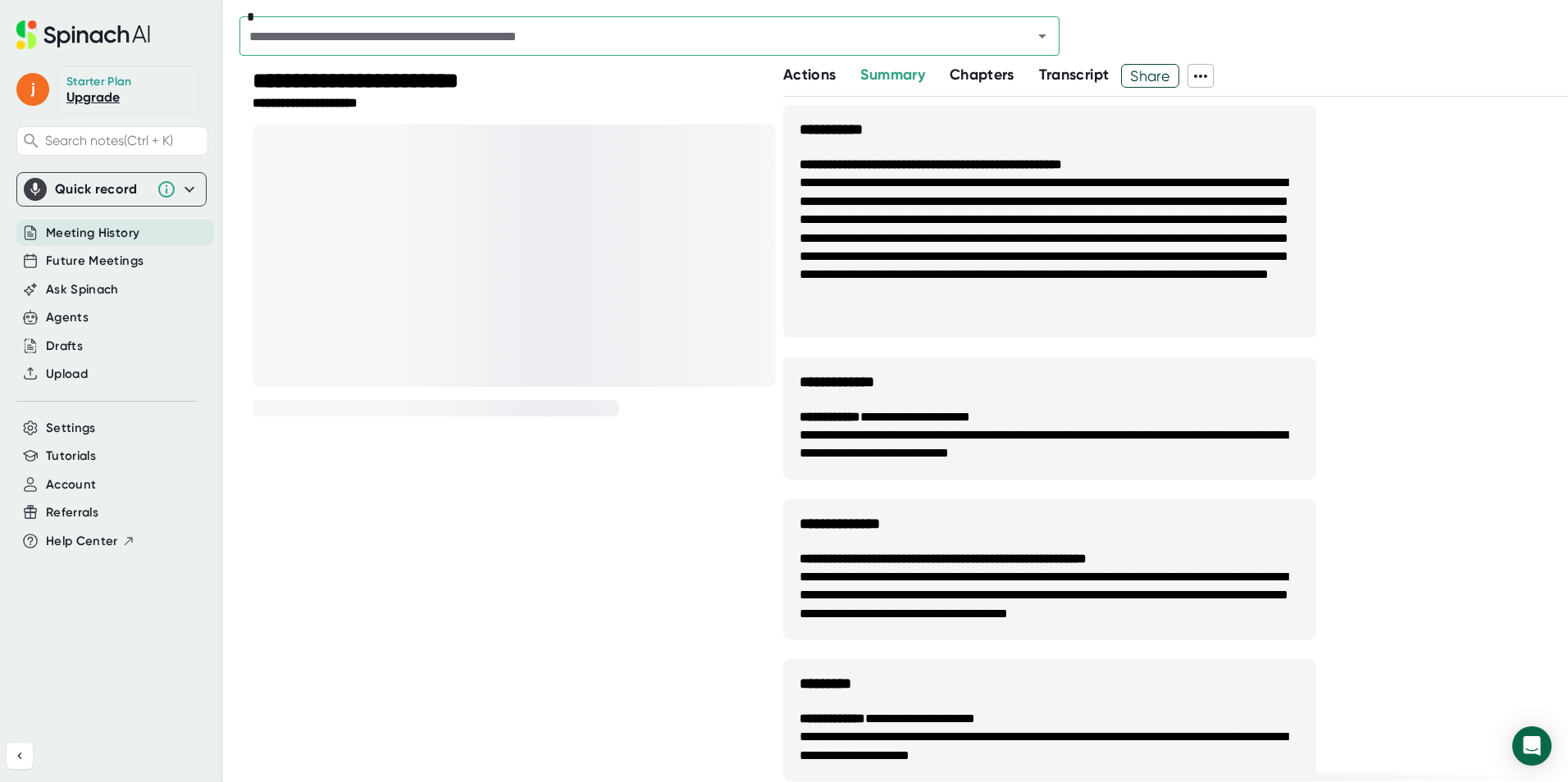
click at [115, 234] on span "Meeting History" at bounding box center [92, 233] width 93 height 19
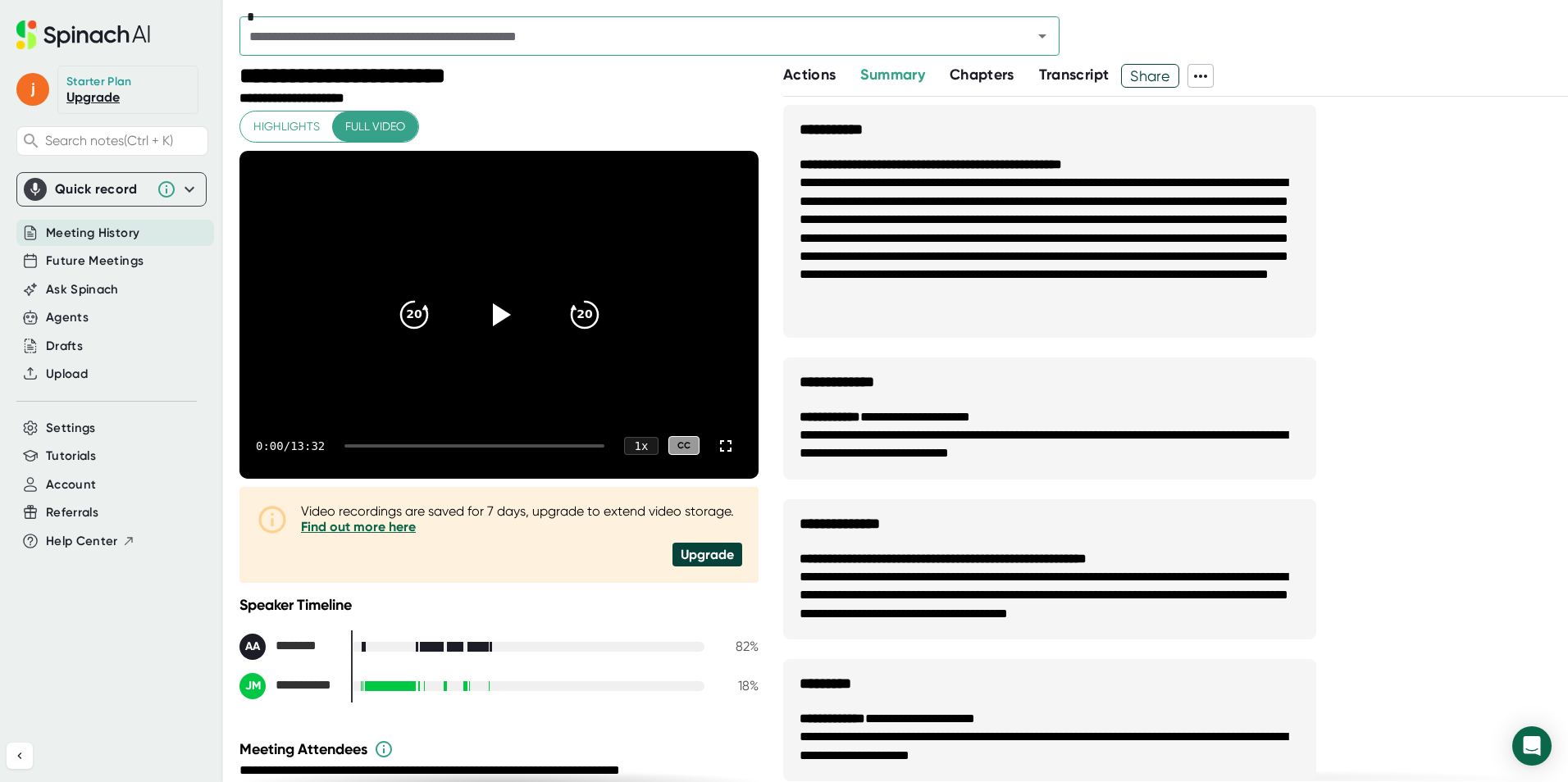
click at [126, 227] on span "Meeting History" at bounding box center [92, 233] width 93 height 19
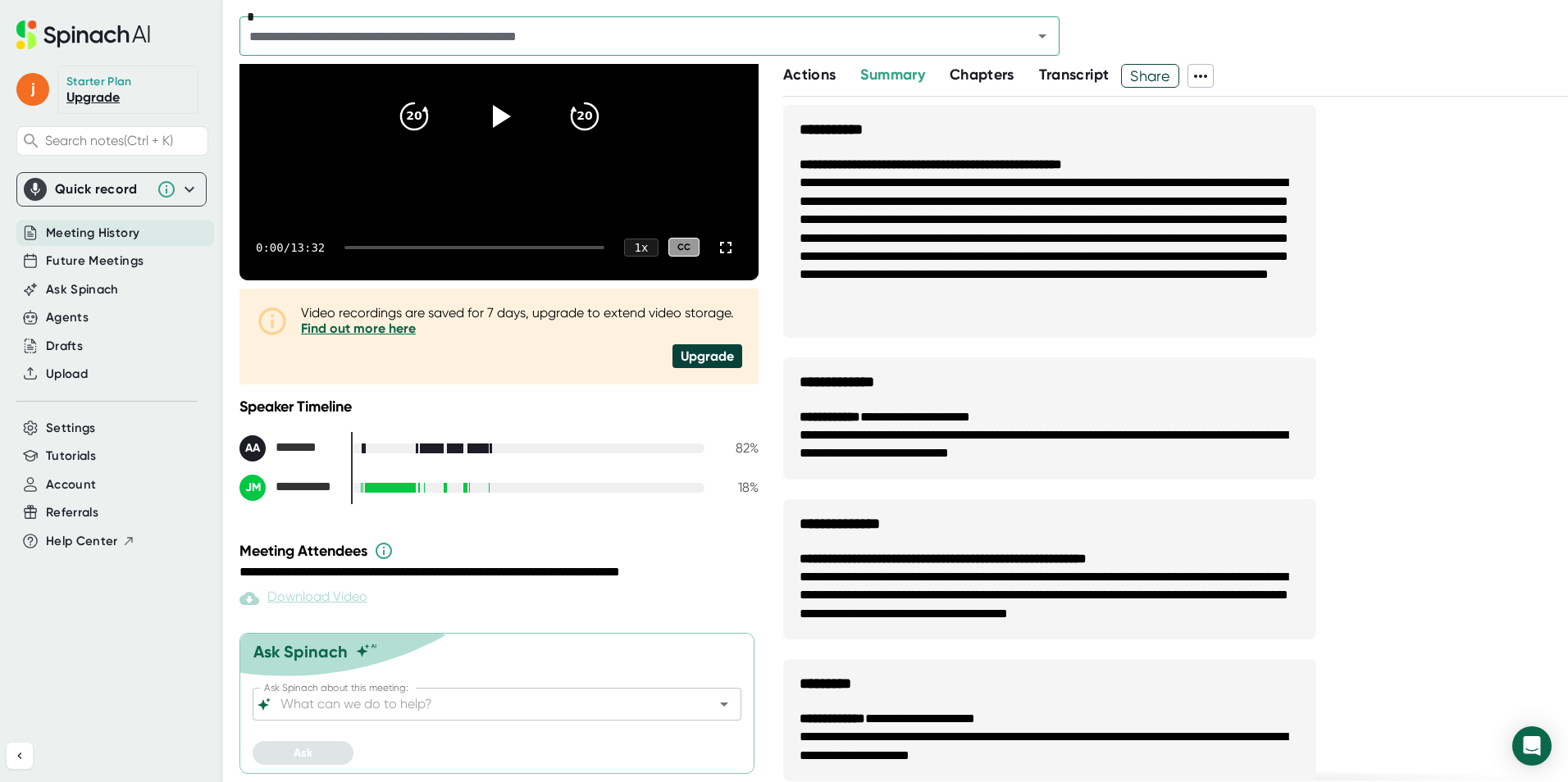
click at [102, 226] on span "Meeting History" at bounding box center [92, 233] width 93 height 19
click at [102, 274] on div "Future Meetings" at bounding box center [115, 261] width 198 height 27
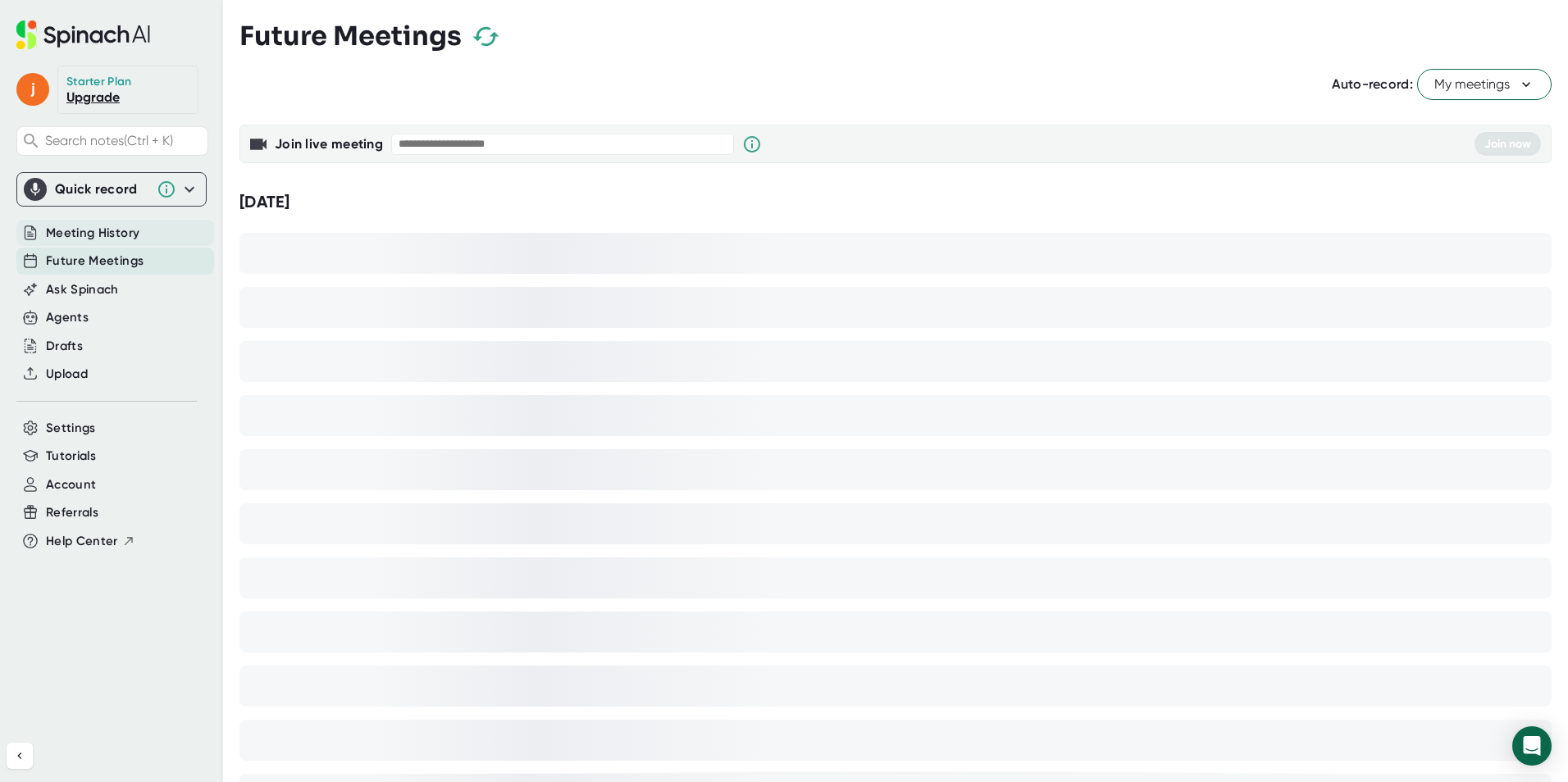
click at [124, 235] on span "Meeting History" at bounding box center [92, 233] width 93 height 19
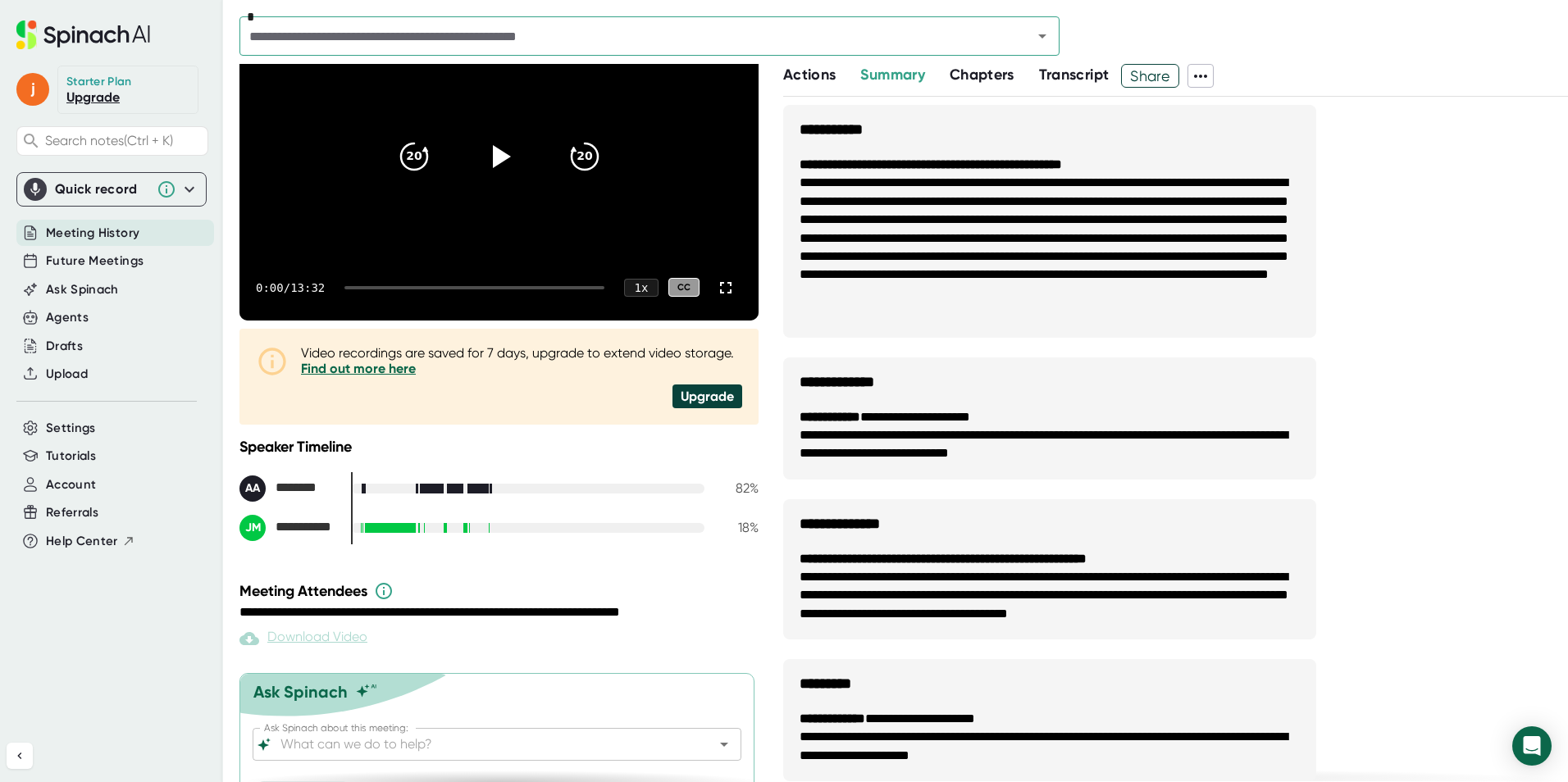
scroll to position [198, 0]
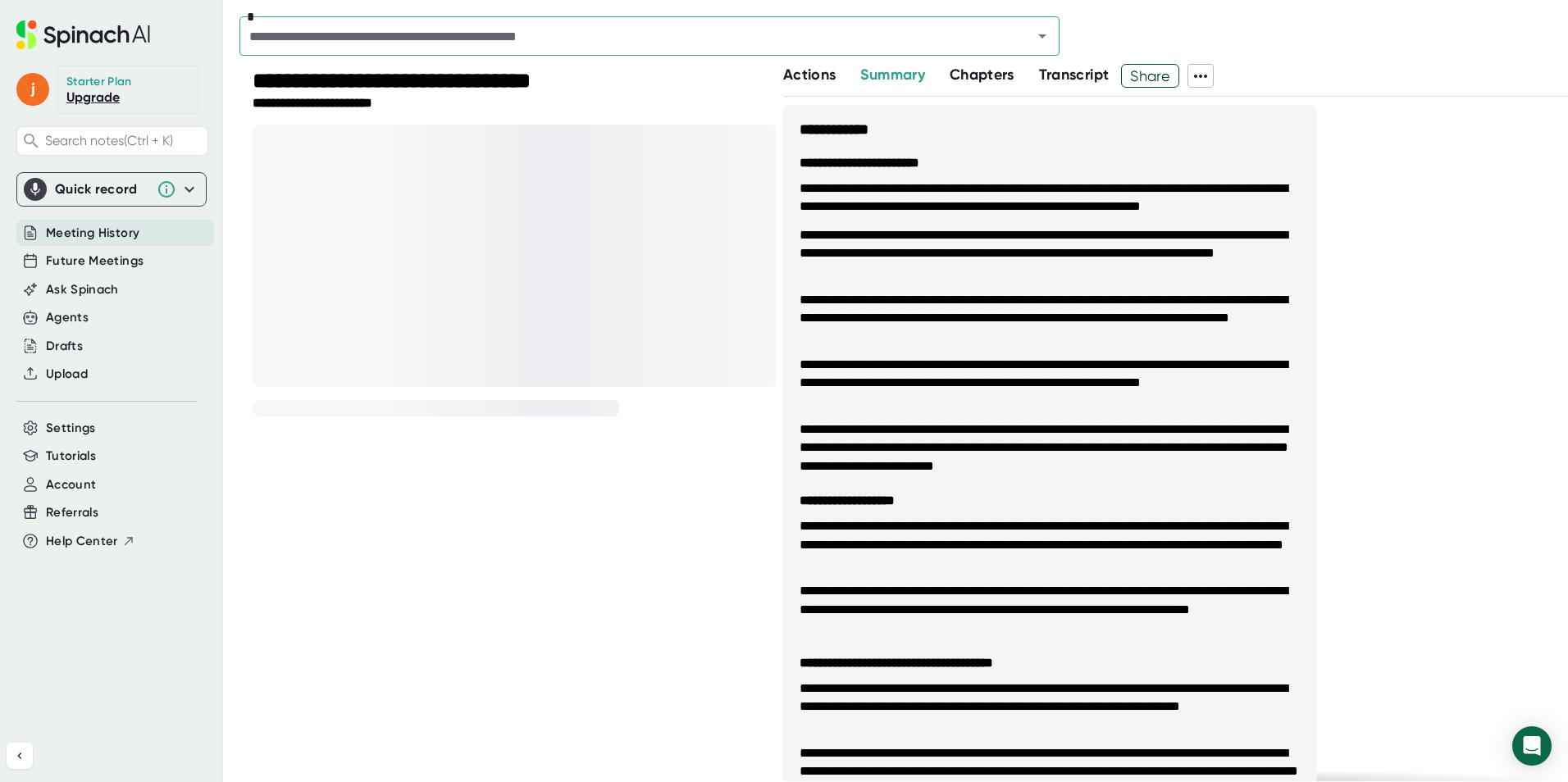
click at [385, 208] on div at bounding box center [514, 255] width 524 height 262
click at [818, 67] on span "Actions" at bounding box center [809, 74] width 53 height 18
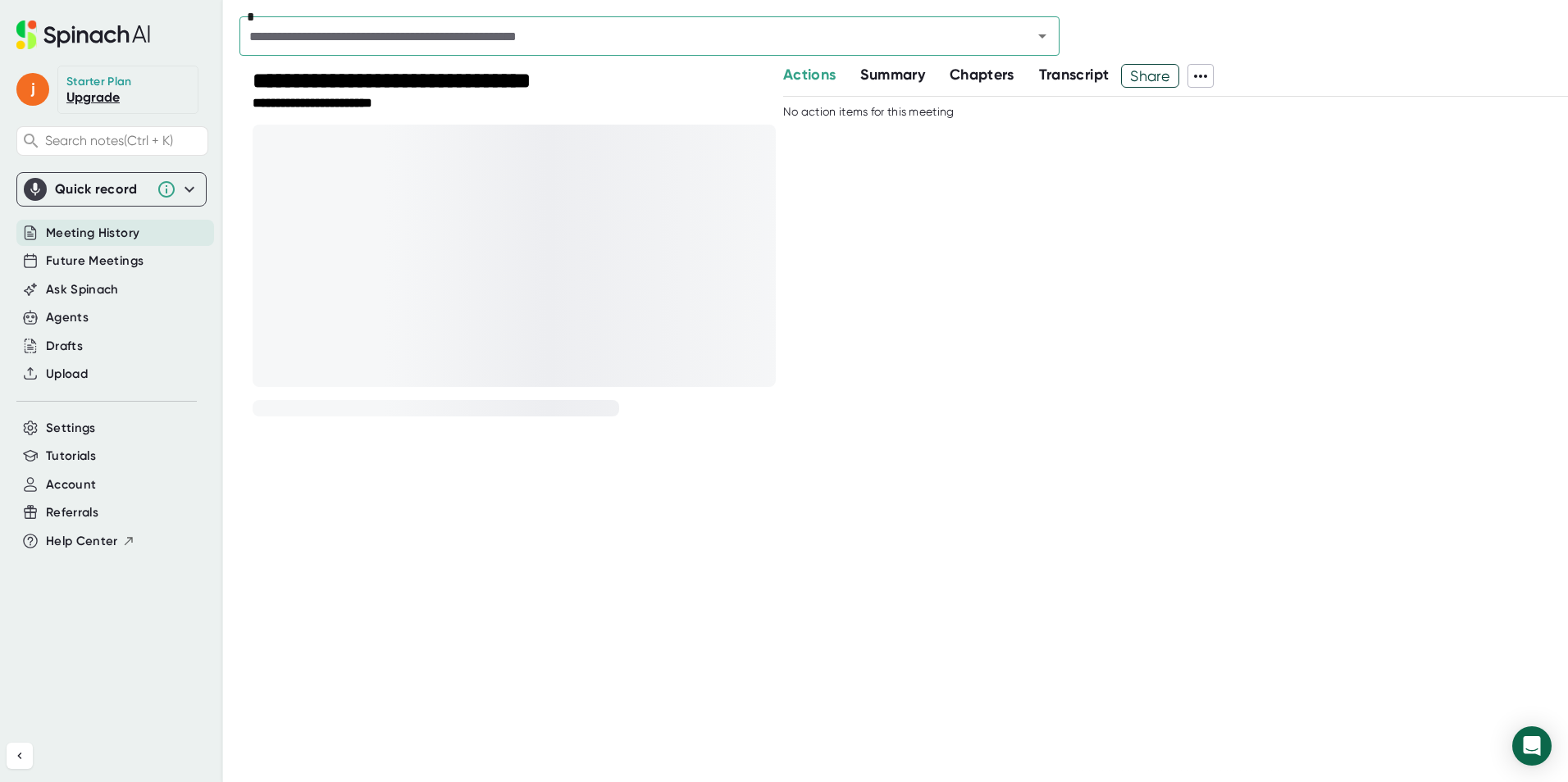
click at [923, 81] on span "Summary" at bounding box center [892, 74] width 64 height 18
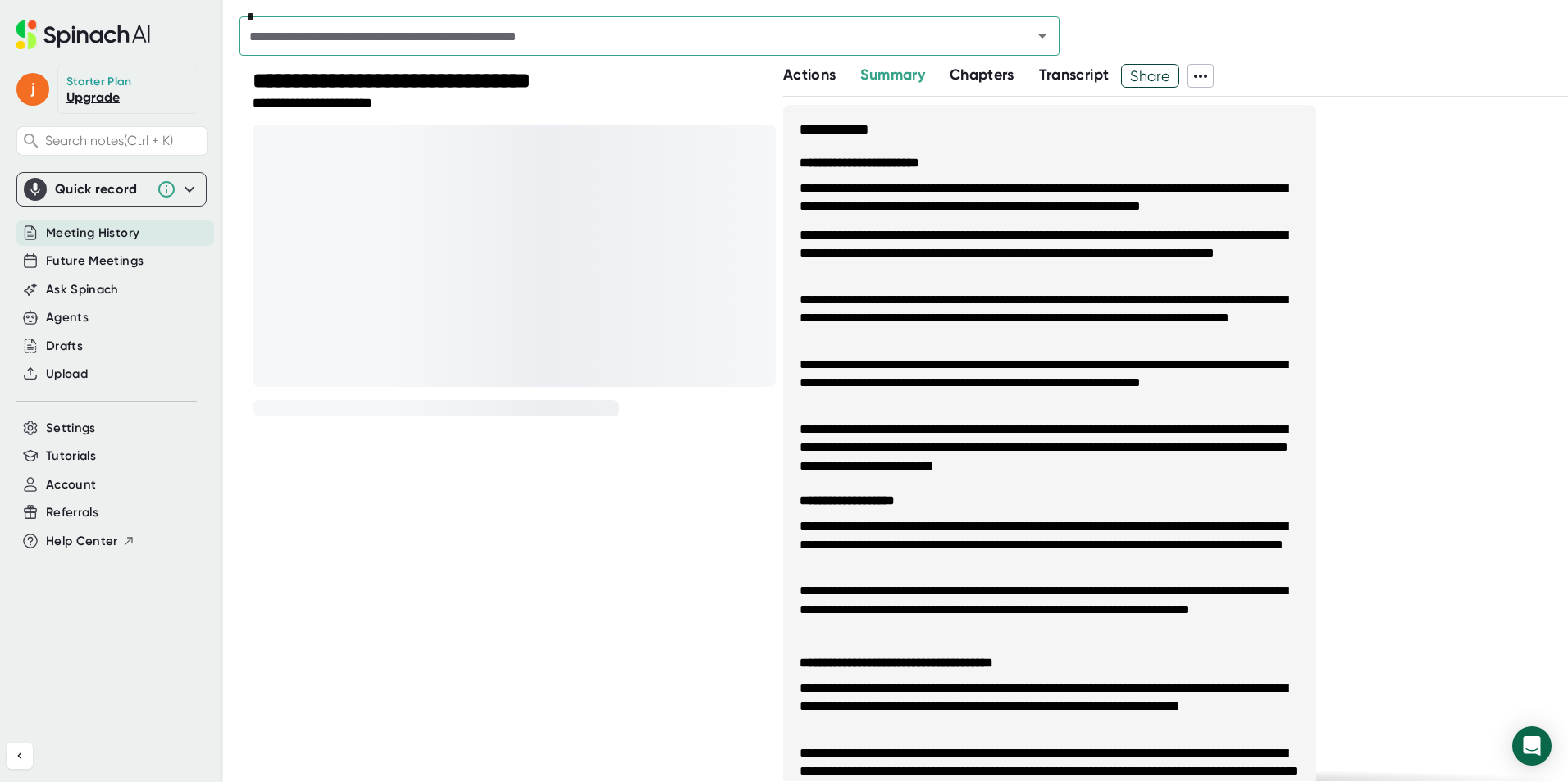
click at [976, 77] on span "Chapters" at bounding box center [982, 74] width 64 height 18
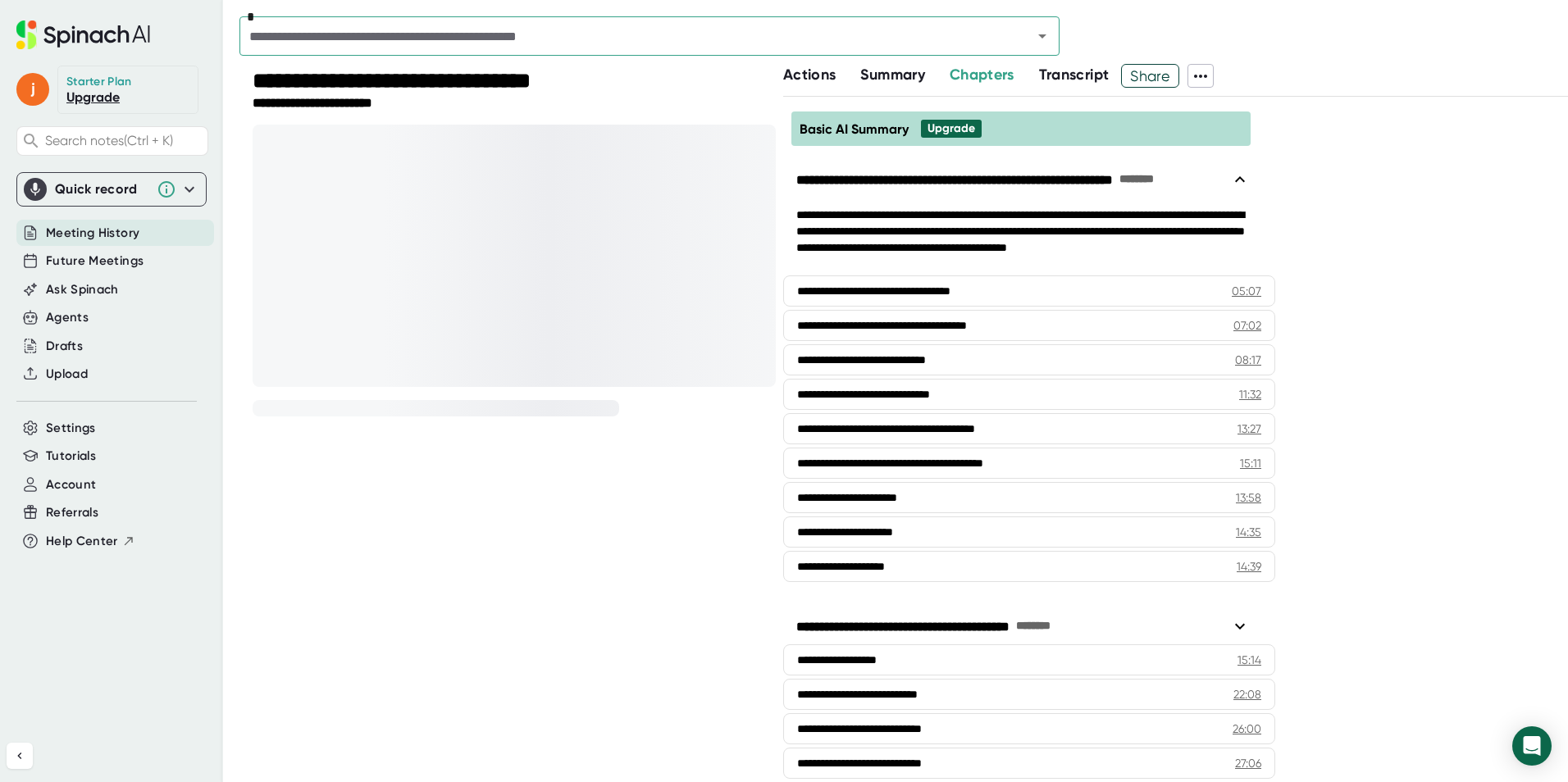
click at [1090, 73] on span "Transcript" at bounding box center [1074, 74] width 70 height 18
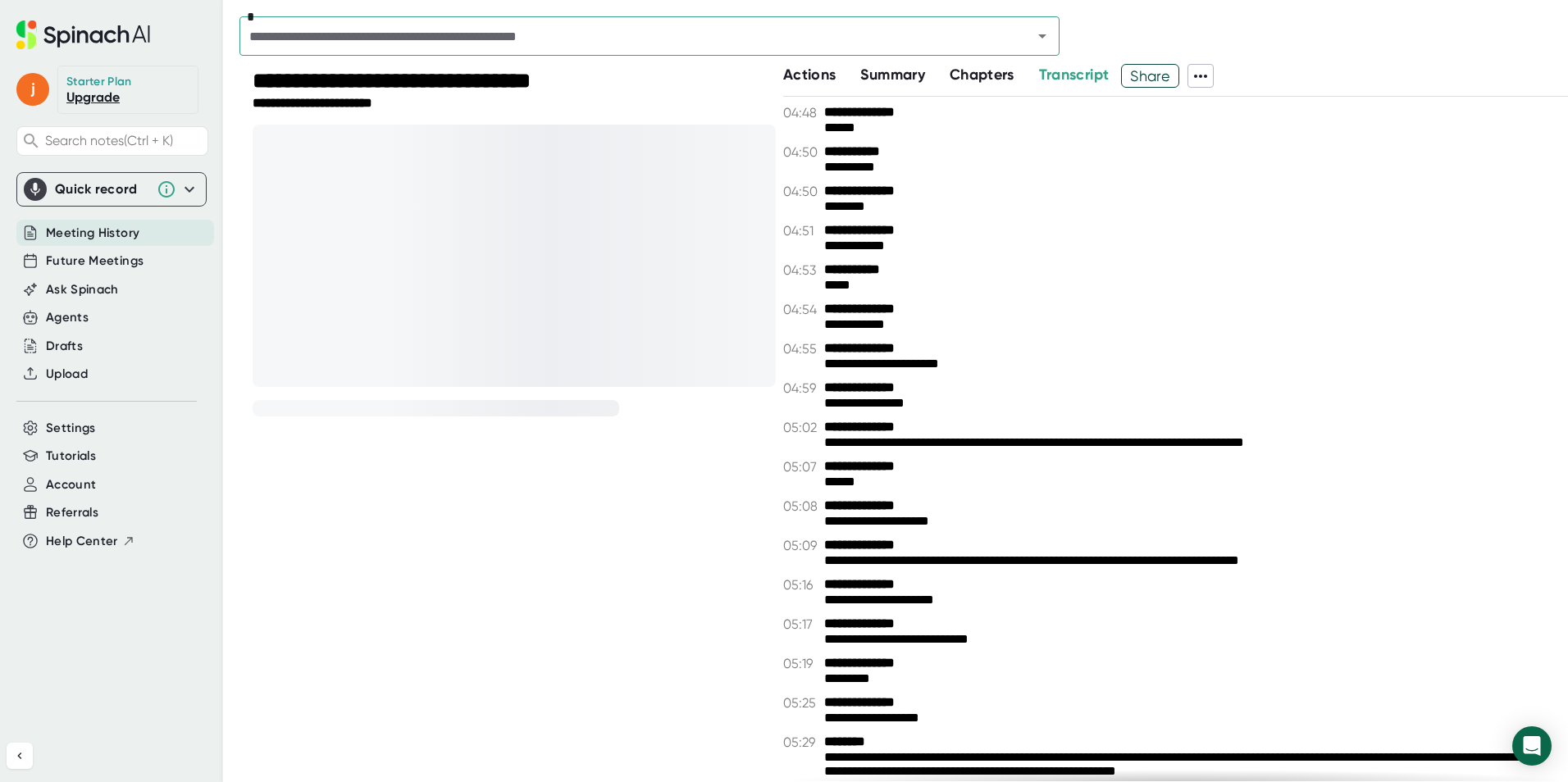
click at [708, 74] on div "**********" at bounding box center [514, 82] width 524 height 27
click at [690, 89] on div "**********" at bounding box center [514, 82] width 524 height 27
click at [1194, 17] on div "*" at bounding box center [904, 40] width 1329 height 47
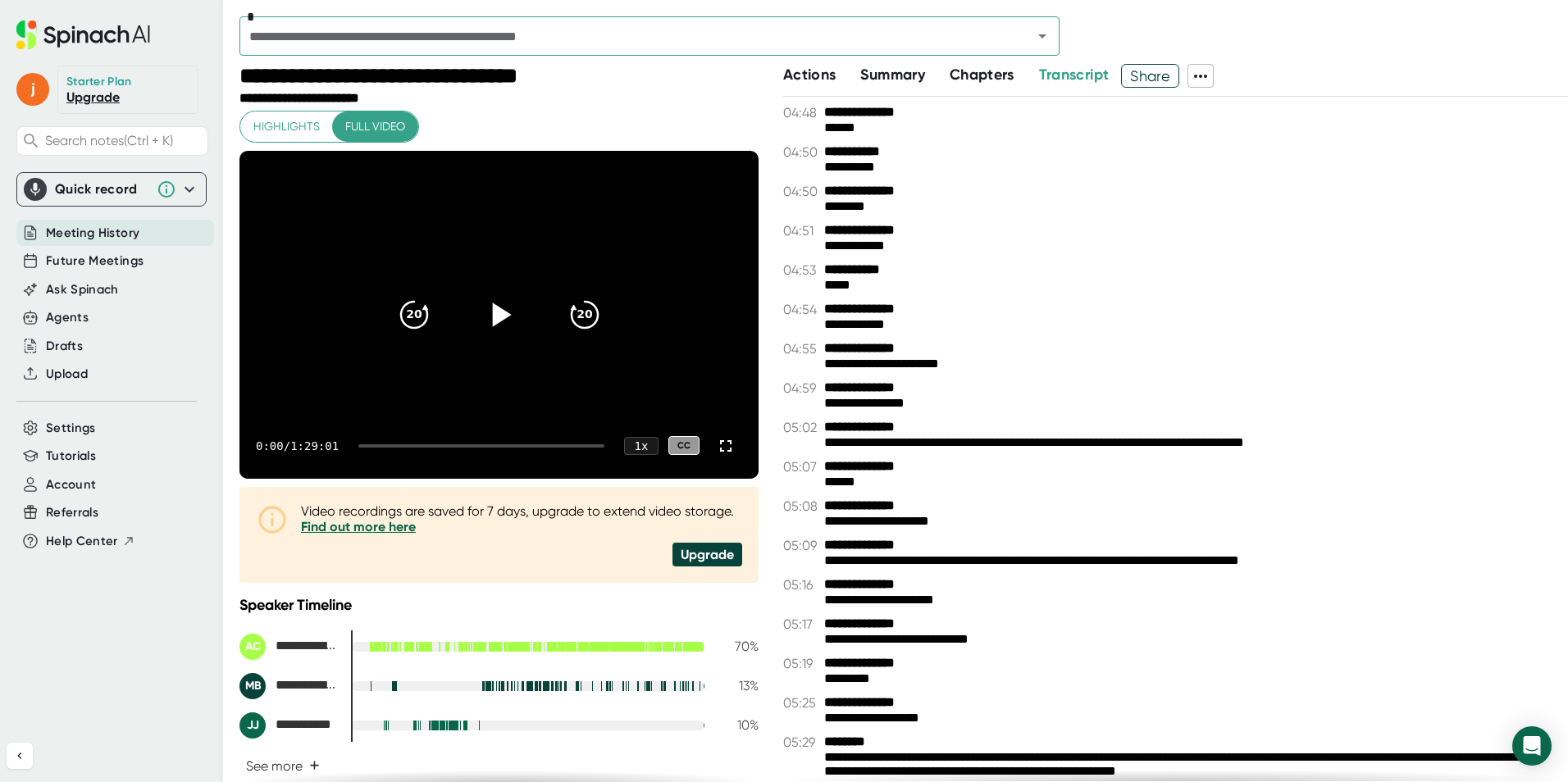
click at [492, 322] on icon at bounding box center [498, 314] width 41 height 41
click at [380, 446] on div at bounding box center [481, 446] width 246 height 3
drag, startPoint x: 397, startPoint y: 445, endPoint x: 397, endPoint y: 436, distance: 9.0
click at [397, 436] on div "20 20 6:09 / 1:29:01 1 x CC All right, next. All right, next." at bounding box center [499, 315] width 519 height 328
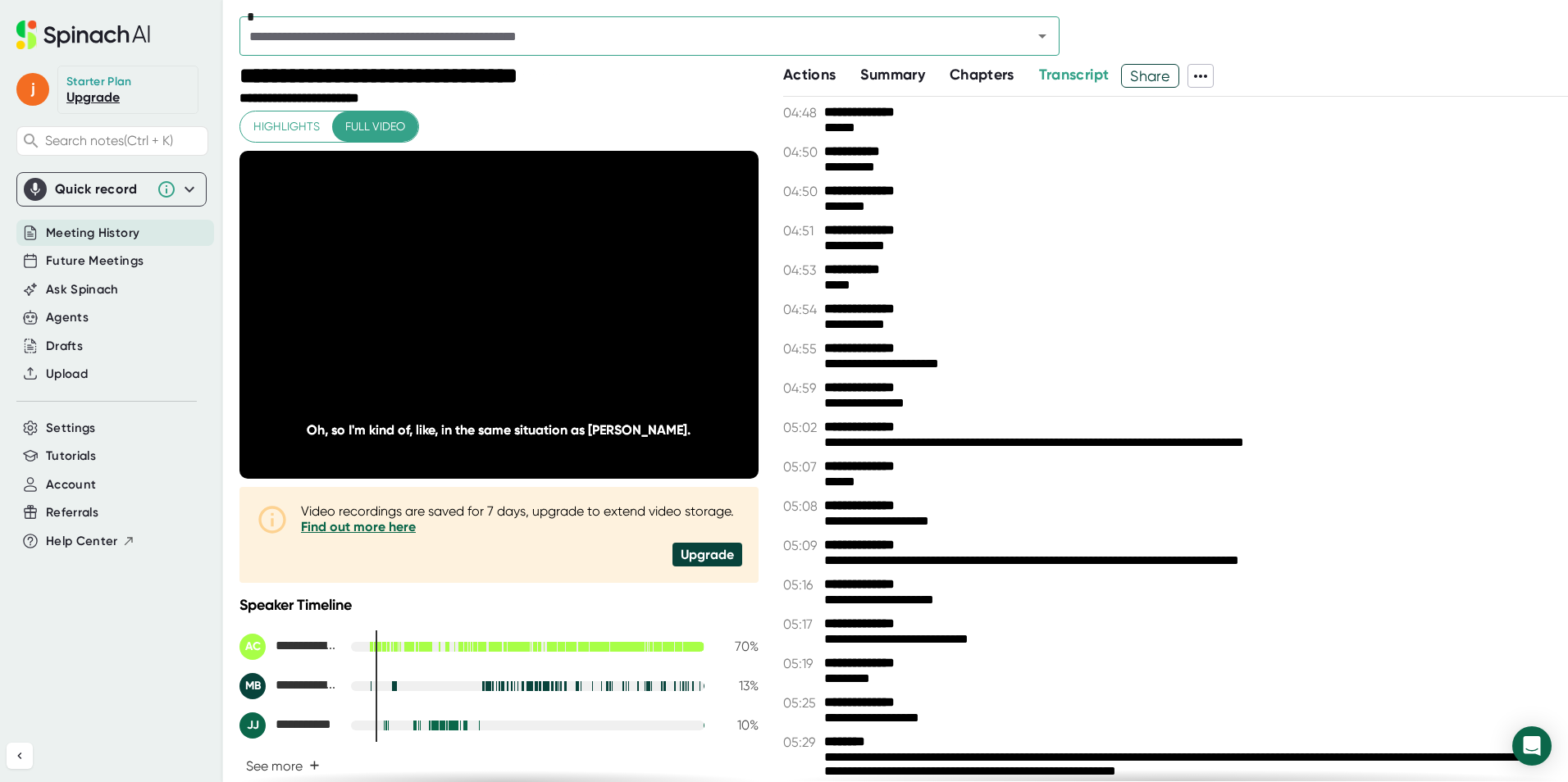
click at [598, 112] on div "**********" at bounding box center [499, 455] width 519 height 690
click at [406, 446] on div at bounding box center [481, 446] width 246 height 3
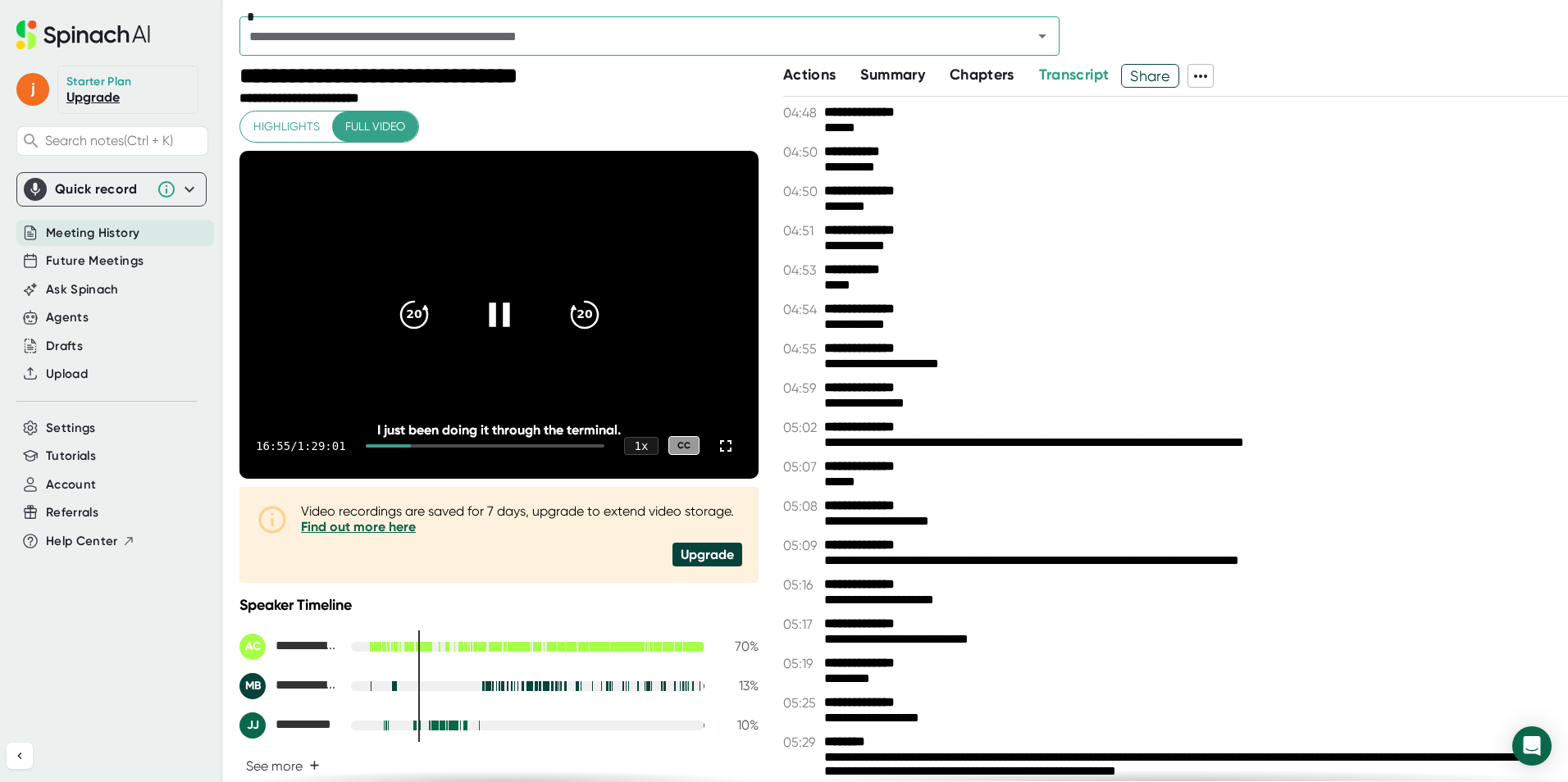
click at [386, 446] on div at bounding box center [388, 446] width 45 height 3
click at [498, 304] on icon at bounding box center [499, 315] width 20 height 24
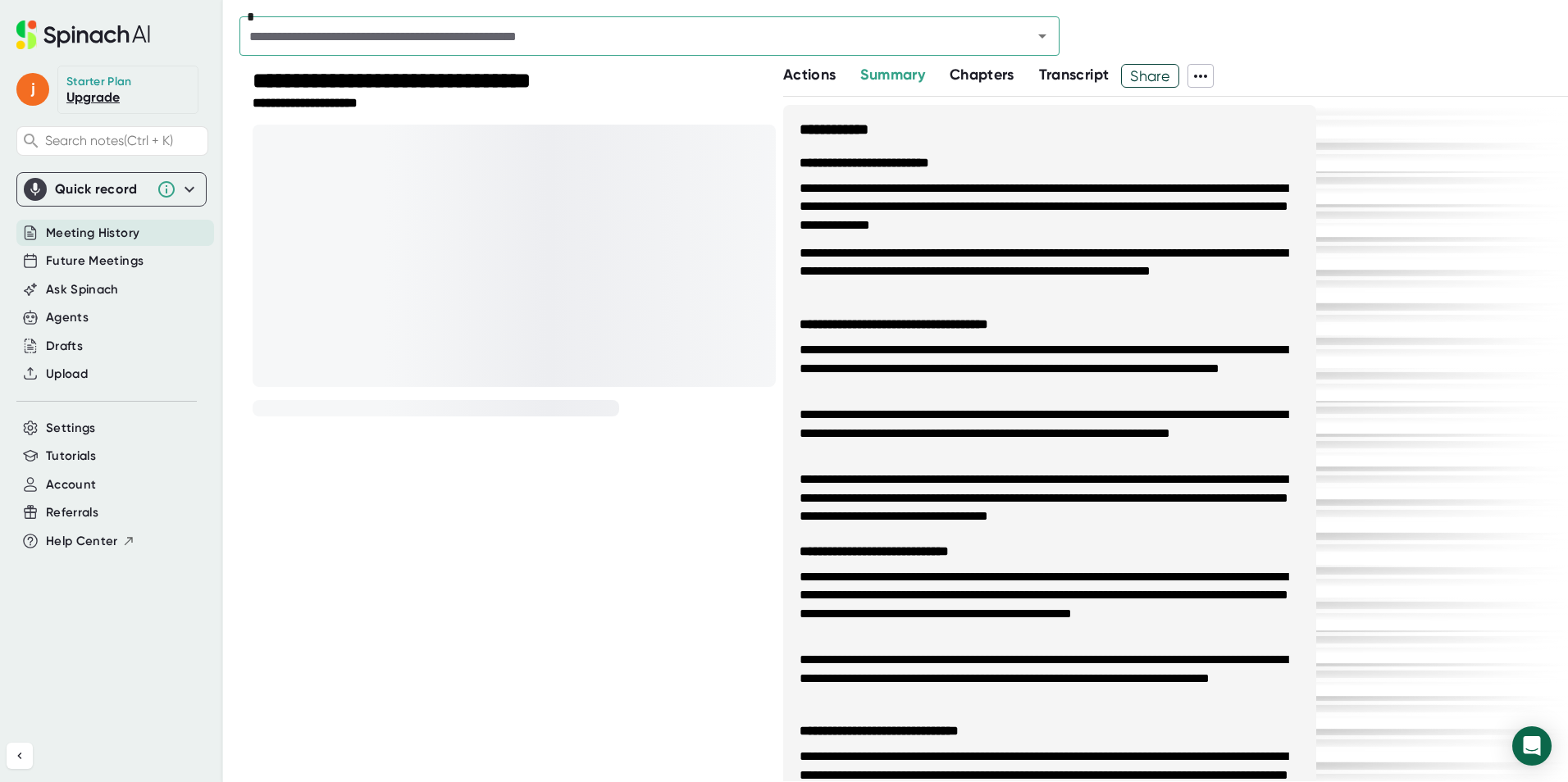
click at [973, 75] on span "Chapters" at bounding box center [982, 74] width 64 height 18
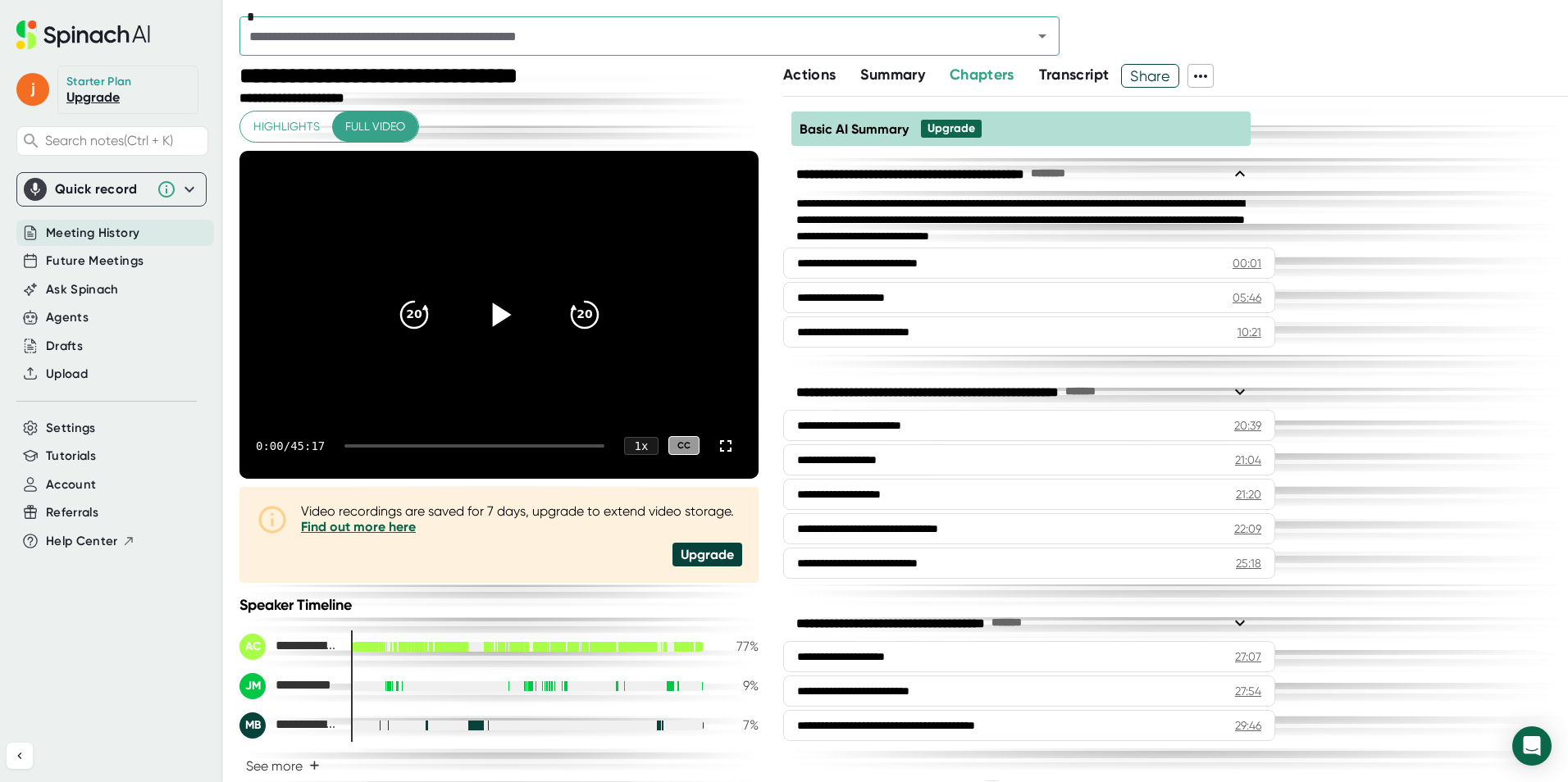
click at [482, 316] on icon at bounding box center [498, 314] width 41 height 41
click at [370, 444] on div at bounding box center [474, 446] width 260 height 3
click at [393, 446] on div at bounding box center [474, 446] width 260 height 3
click at [427, 444] on div at bounding box center [474, 446] width 260 height 3
click at [453, 446] on div at bounding box center [479, 446] width 253 height 3
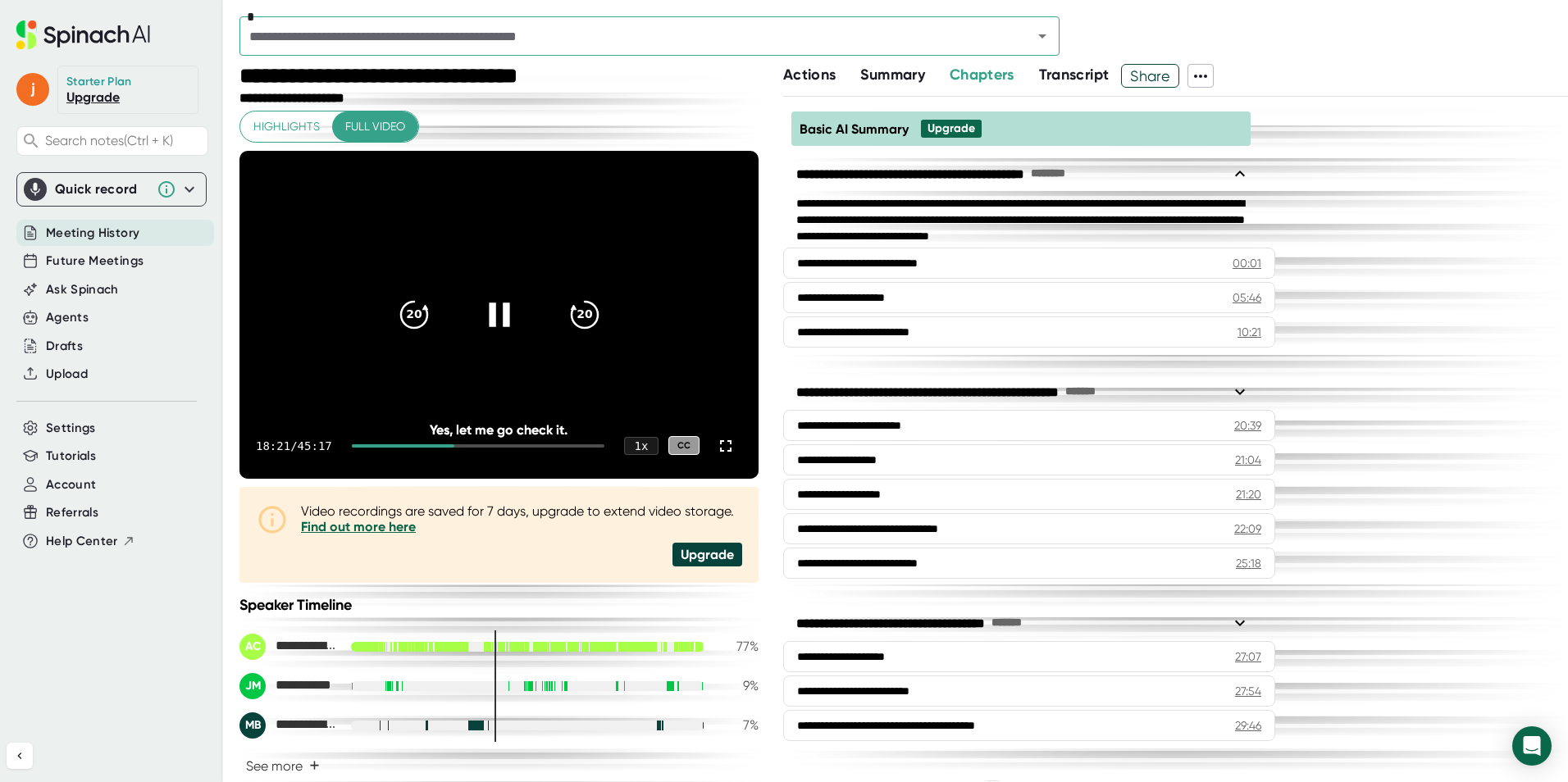
click at [473, 446] on div at bounding box center [479, 446] width 253 height 3
click at [499, 450] on div "22:19 / 45:17 1 x CC" at bounding box center [499, 445] width 519 height 65
click at [504, 444] on div at bounding box center [479, 446] width 253 height 3
click at [490, 302] on icon at bounding box center [498, 314] width 41 height 41
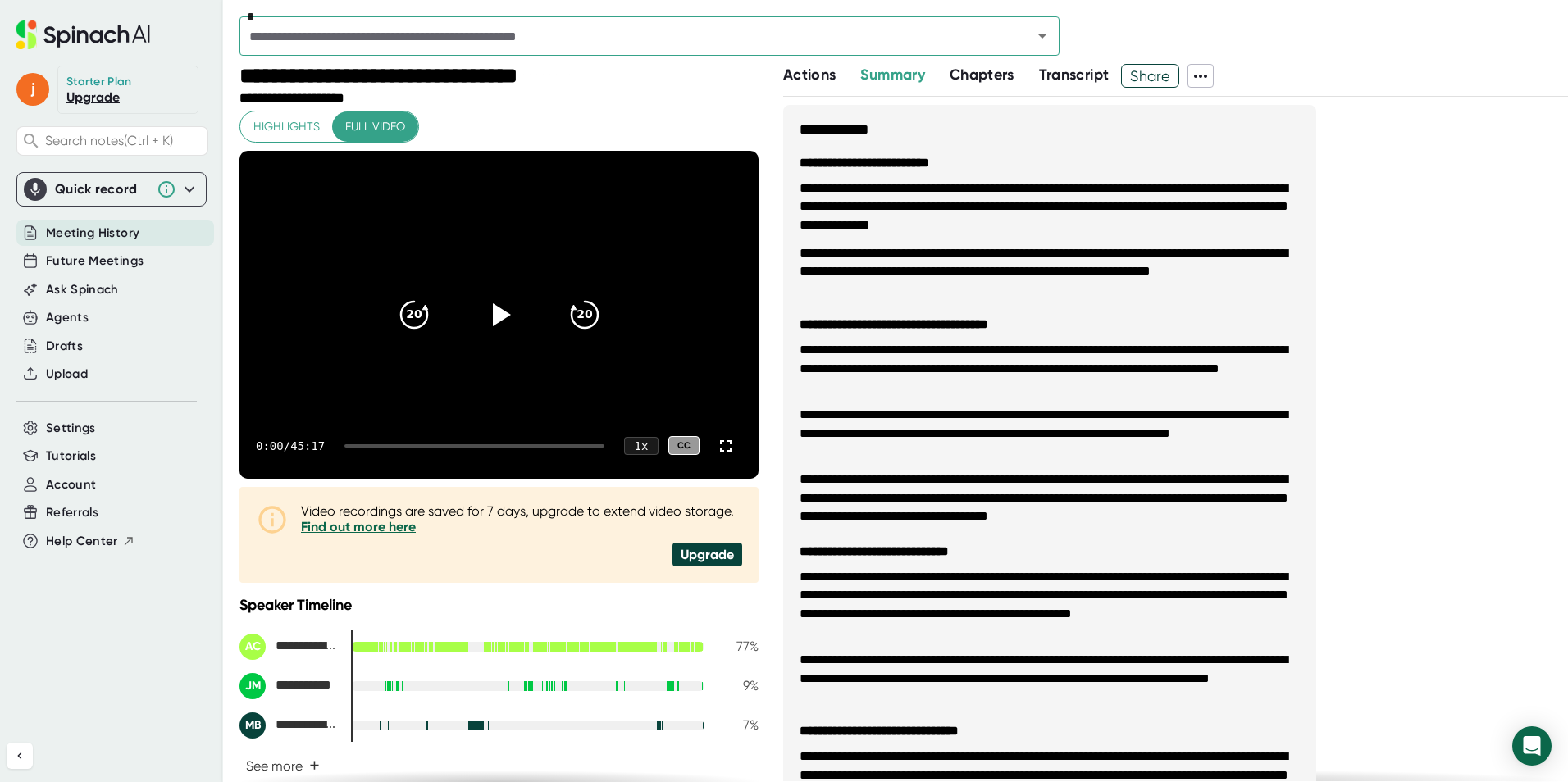
click at [987, 80] on span "Chapters" at bounding box center [982, 74] width 64 height 18
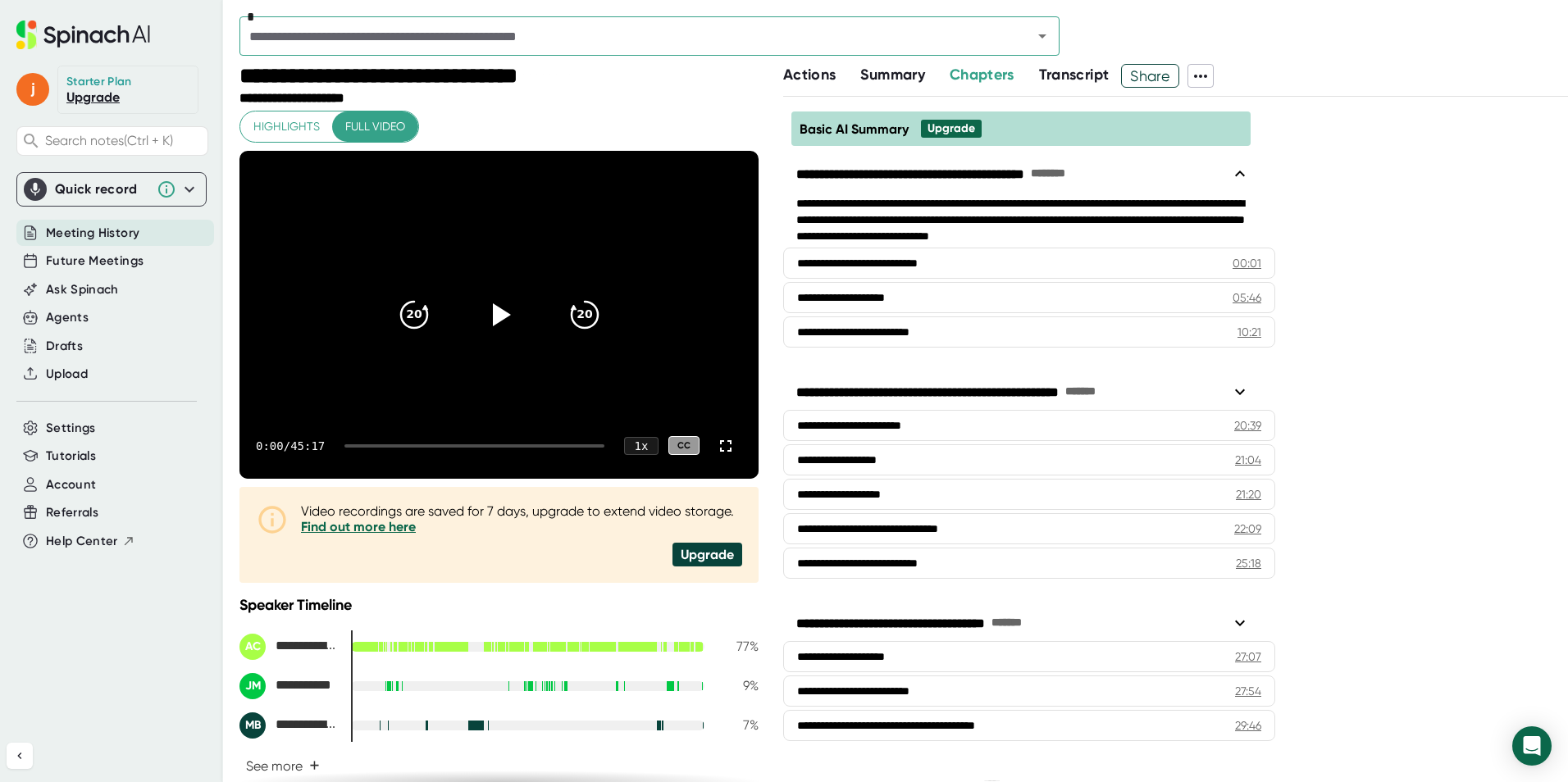
click at [844, 64] on div "Actions" at bounding box center [821, 75] width 77 height 22
click at [827, 69] on span "Actions" at bounding box center [809, 74] width 53 height 18
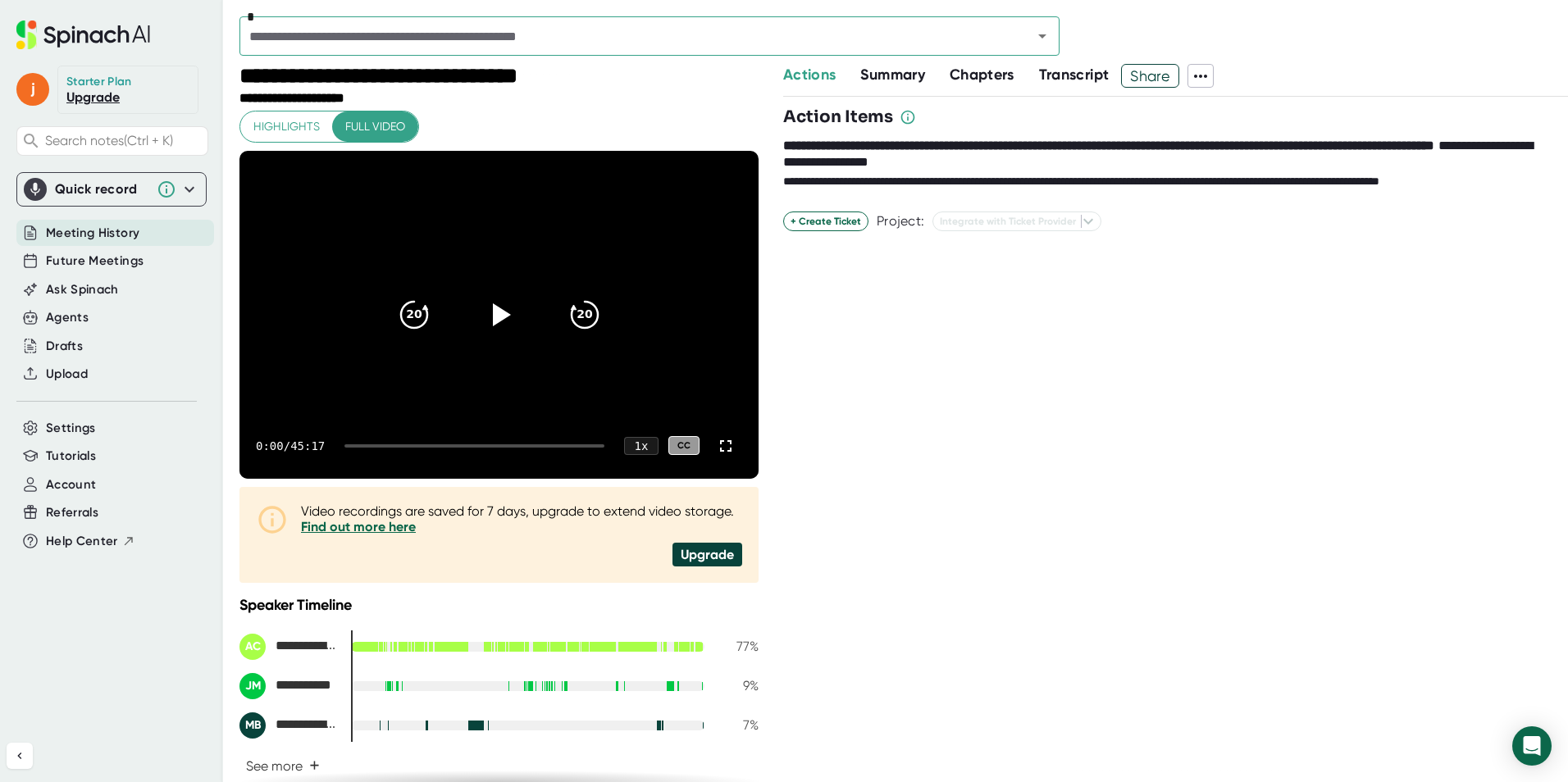
click at [912, 79] on span "Summary" at bounding box center [892, 74] width 64 height 18
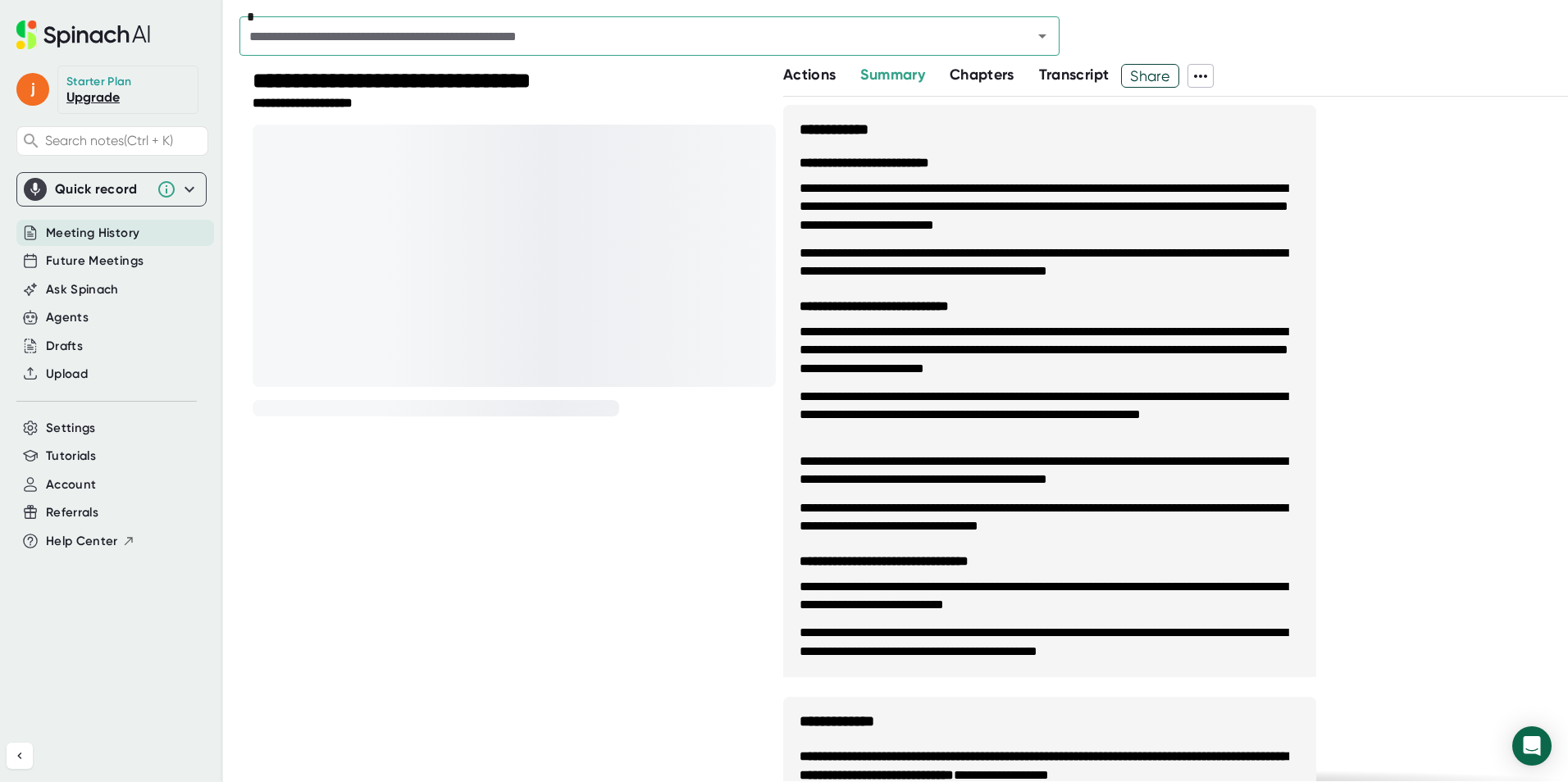
click at [826, 74] on span "Actions" at bounding box center [809, 74] width 53 height 18
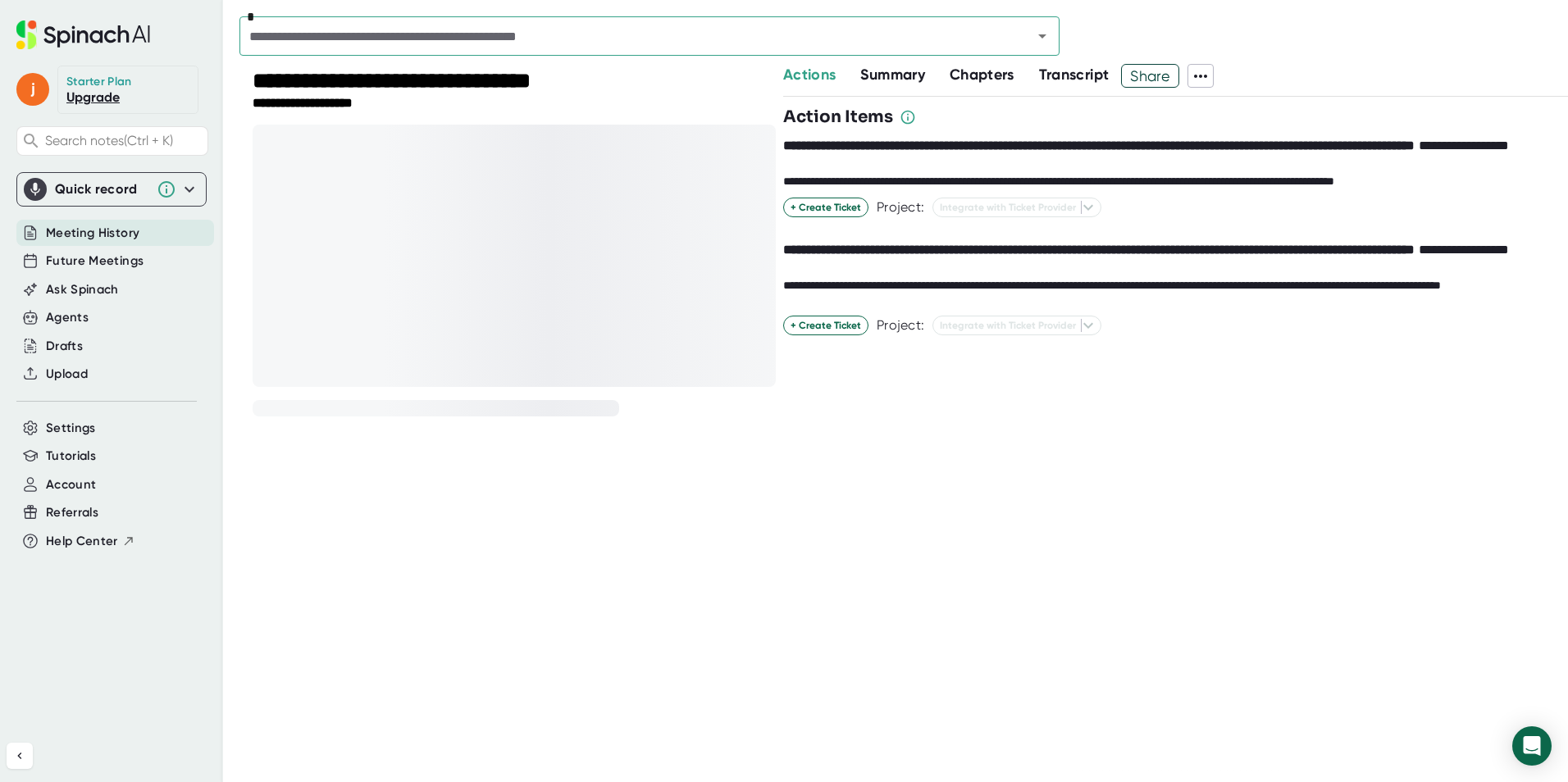
click at [878, 73] on span "Summary" at bounding box center [892, 74] width 64 height 18
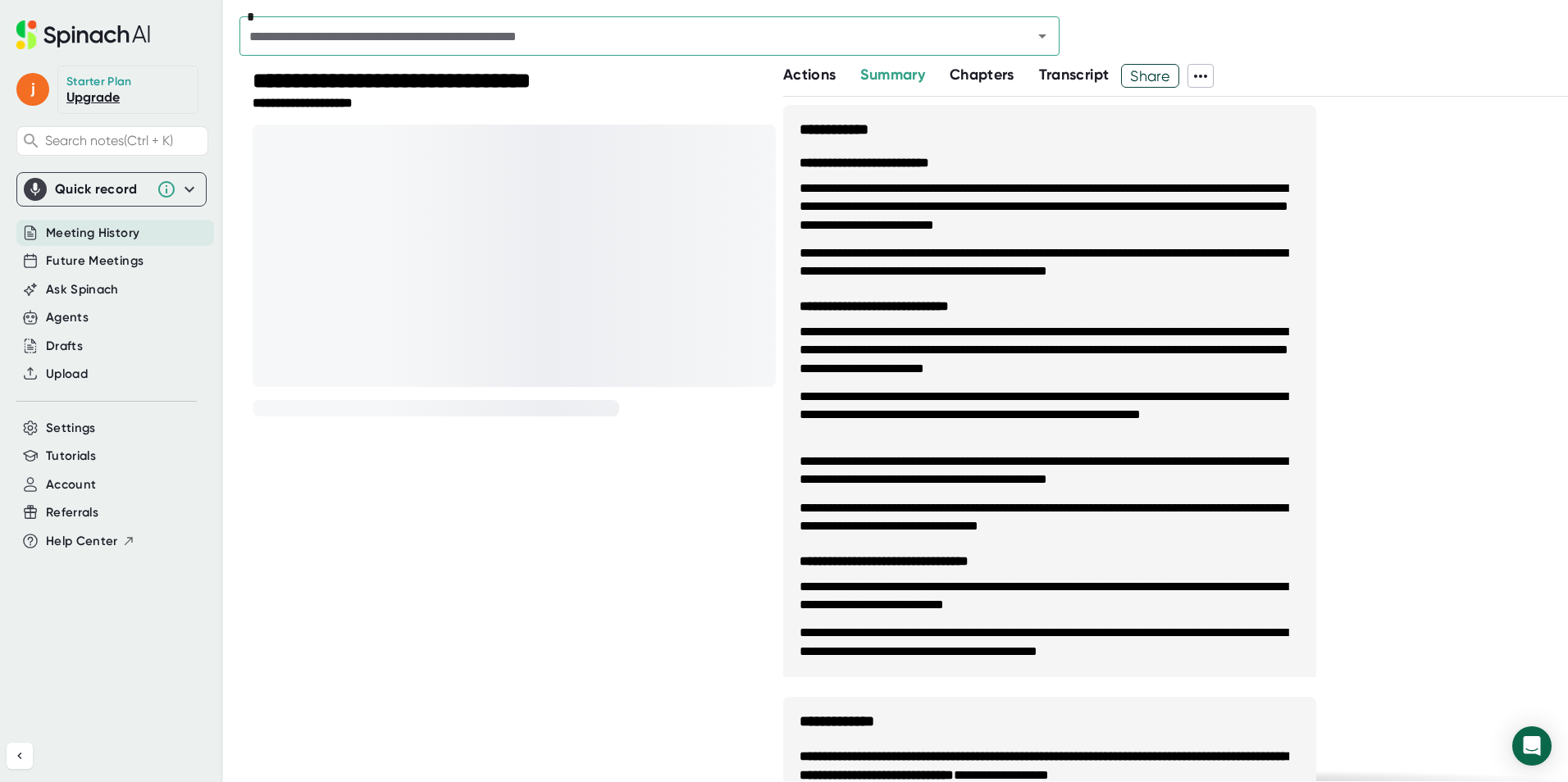
click at [975, 76] on span "Chapters" at bounding box center [982, 74] width 64 height 18
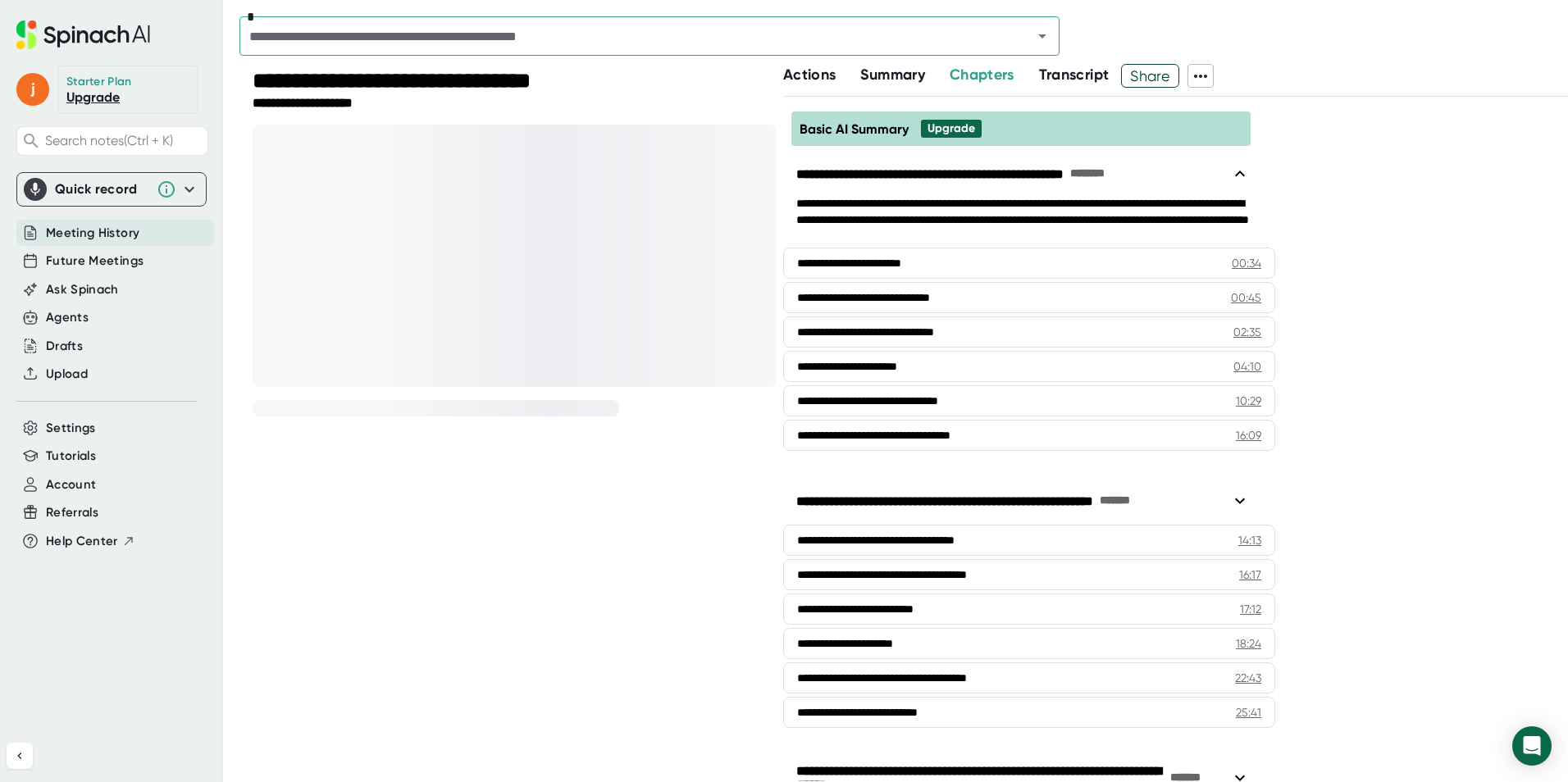
click at [1053, 75] on span "Transcript" at bounding box center [1074, 74] width 70 height 18
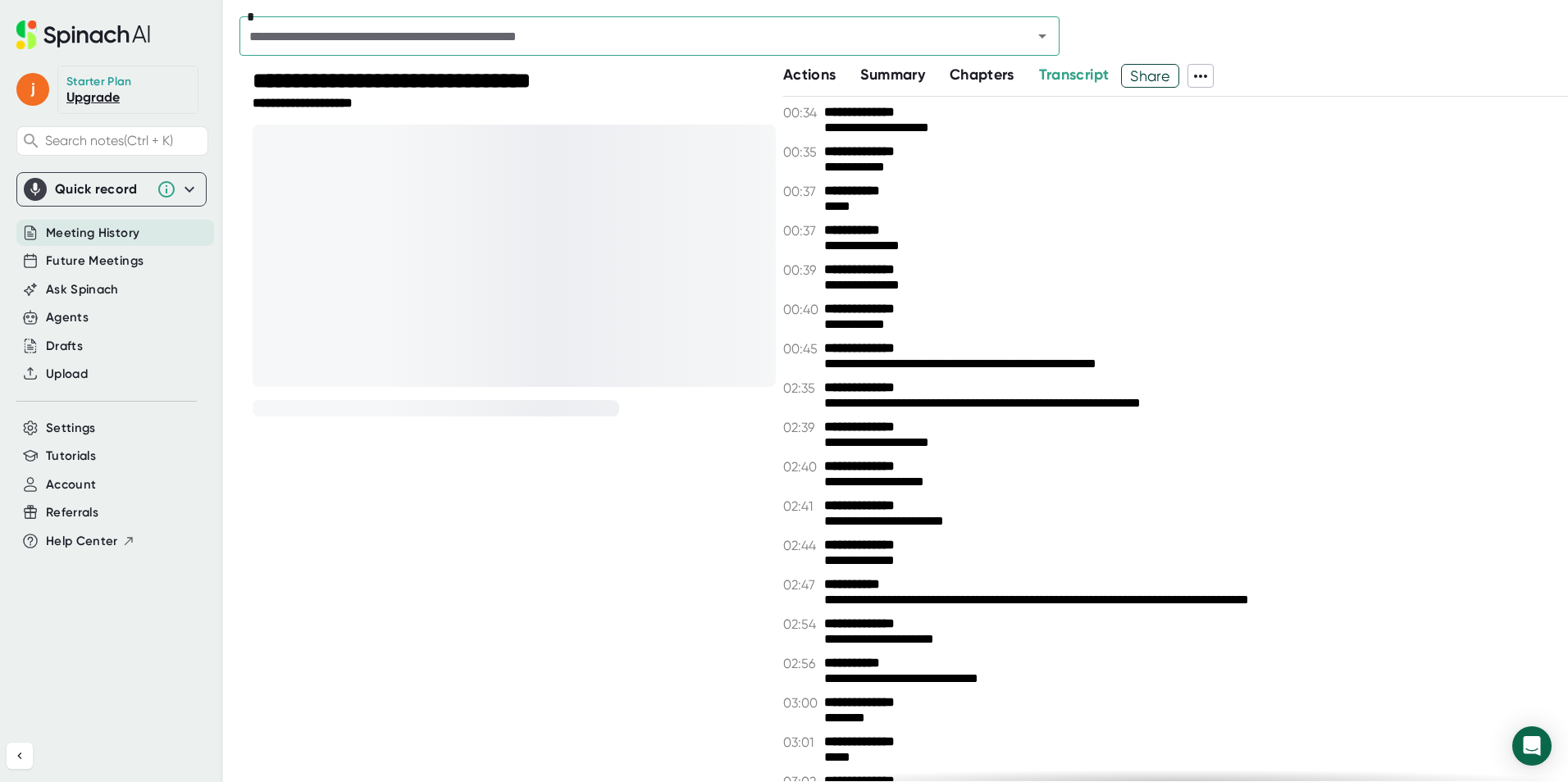
click at [807, 79] on span "Actions" at bounding box center [809, 74] width 53 height 18
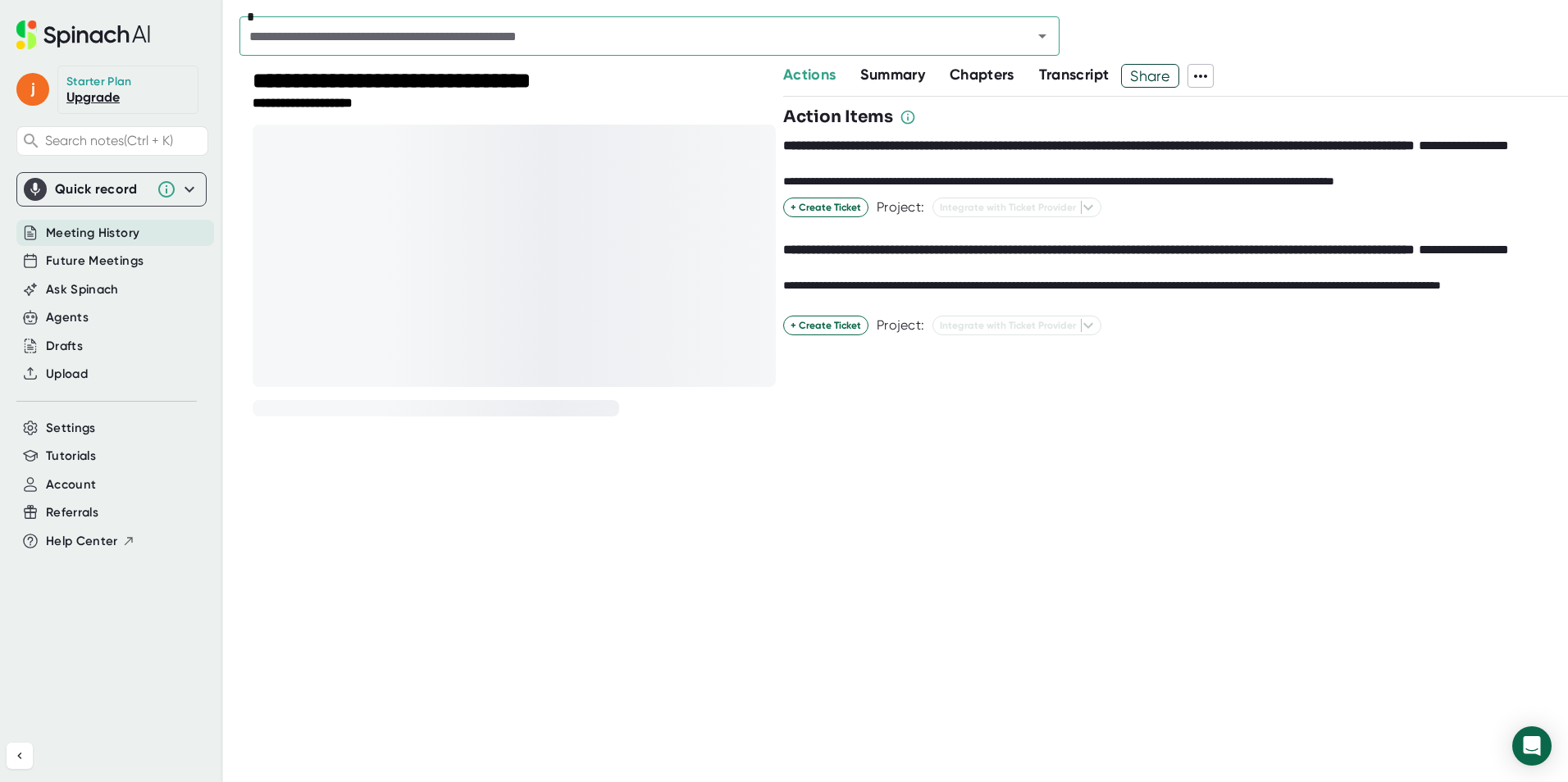
click at [906, 77] on span "Summary" at bounding box center [892, 74] width 64 height 18
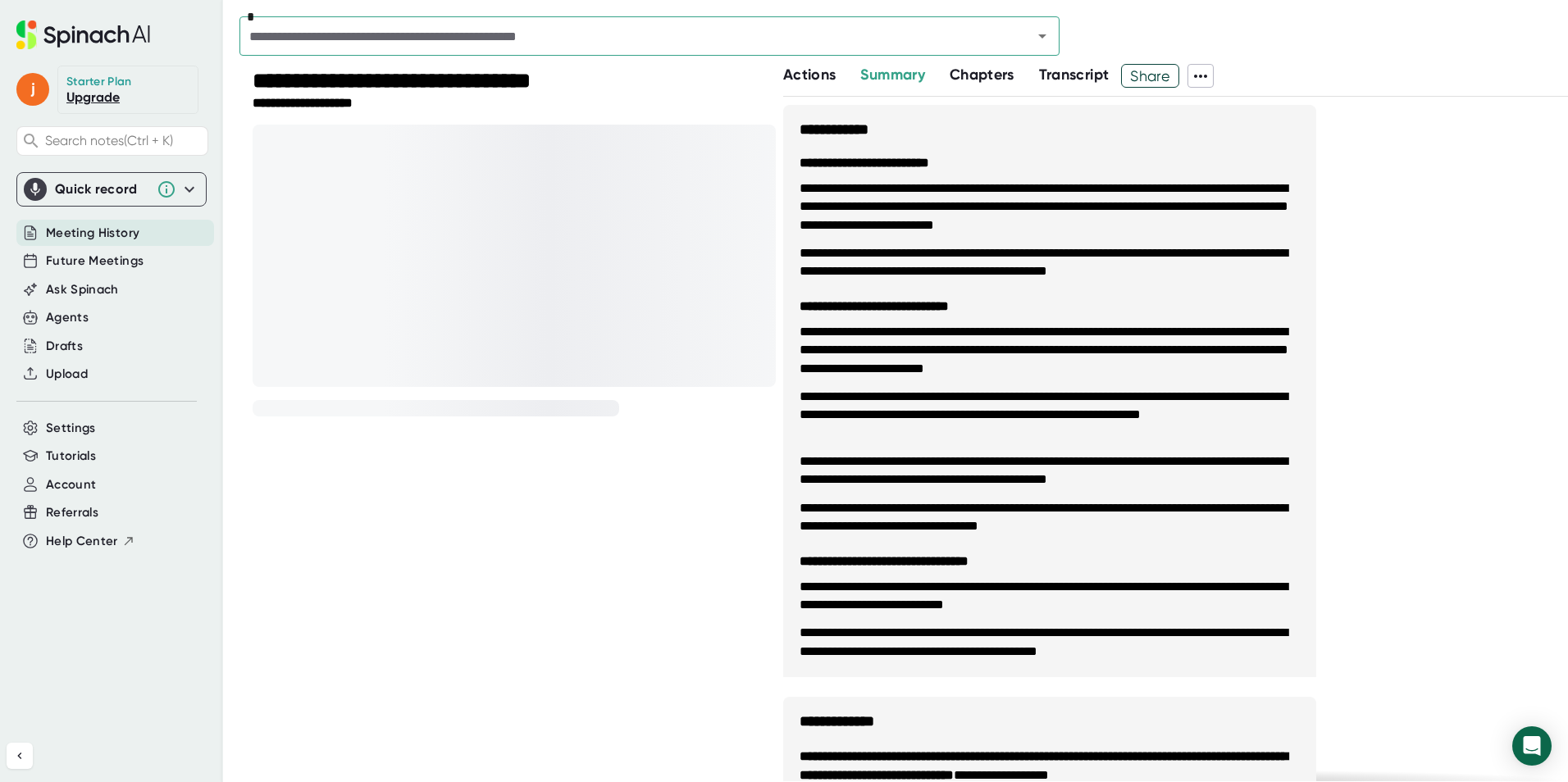
click at [970, 79] on span "Chapters" at bounding box center [982, 74] width 64 height 18
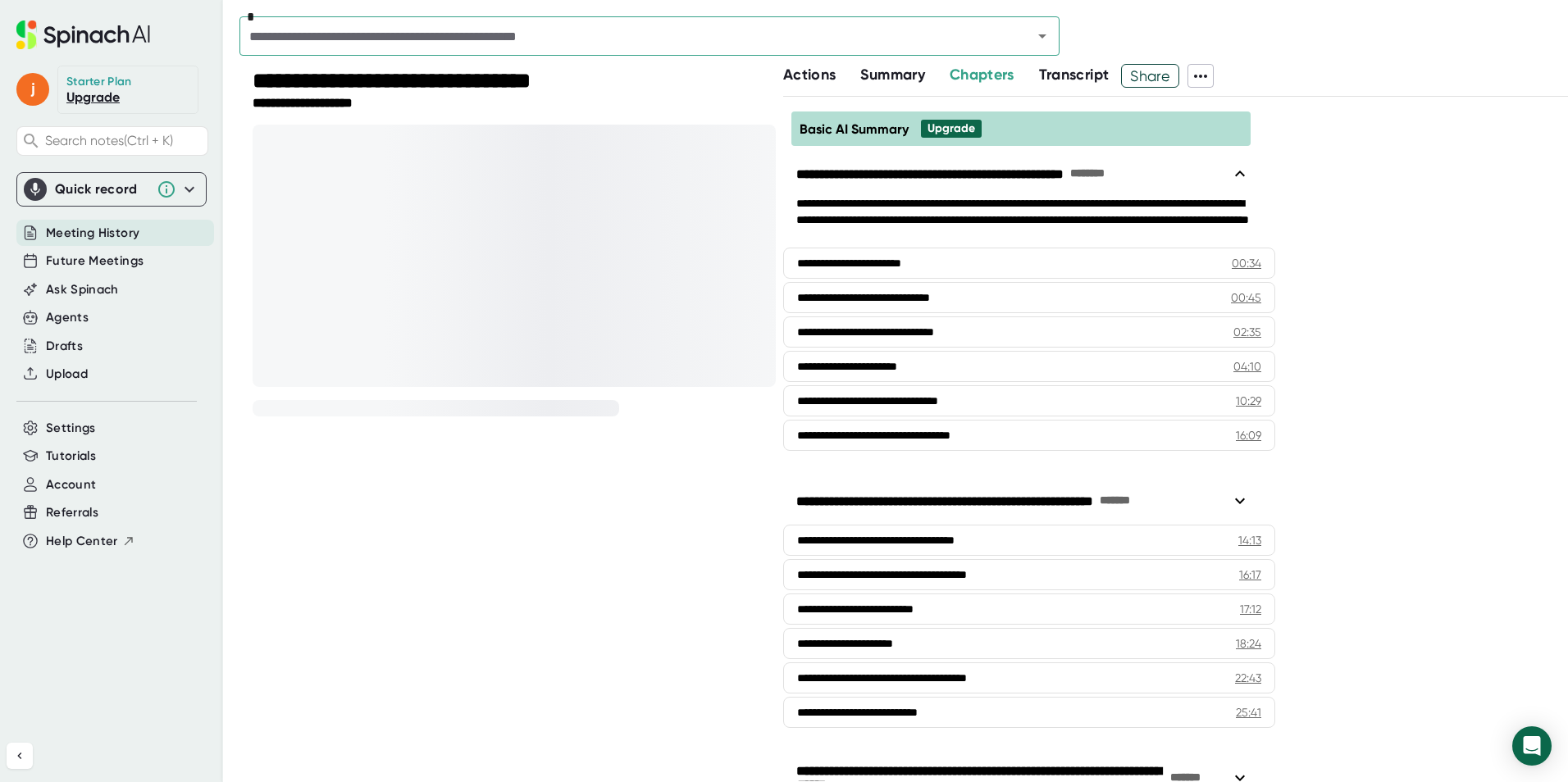
click at [1053, 79] on span "Transcript" at bounding box center [1074, 74] width 70 height 18
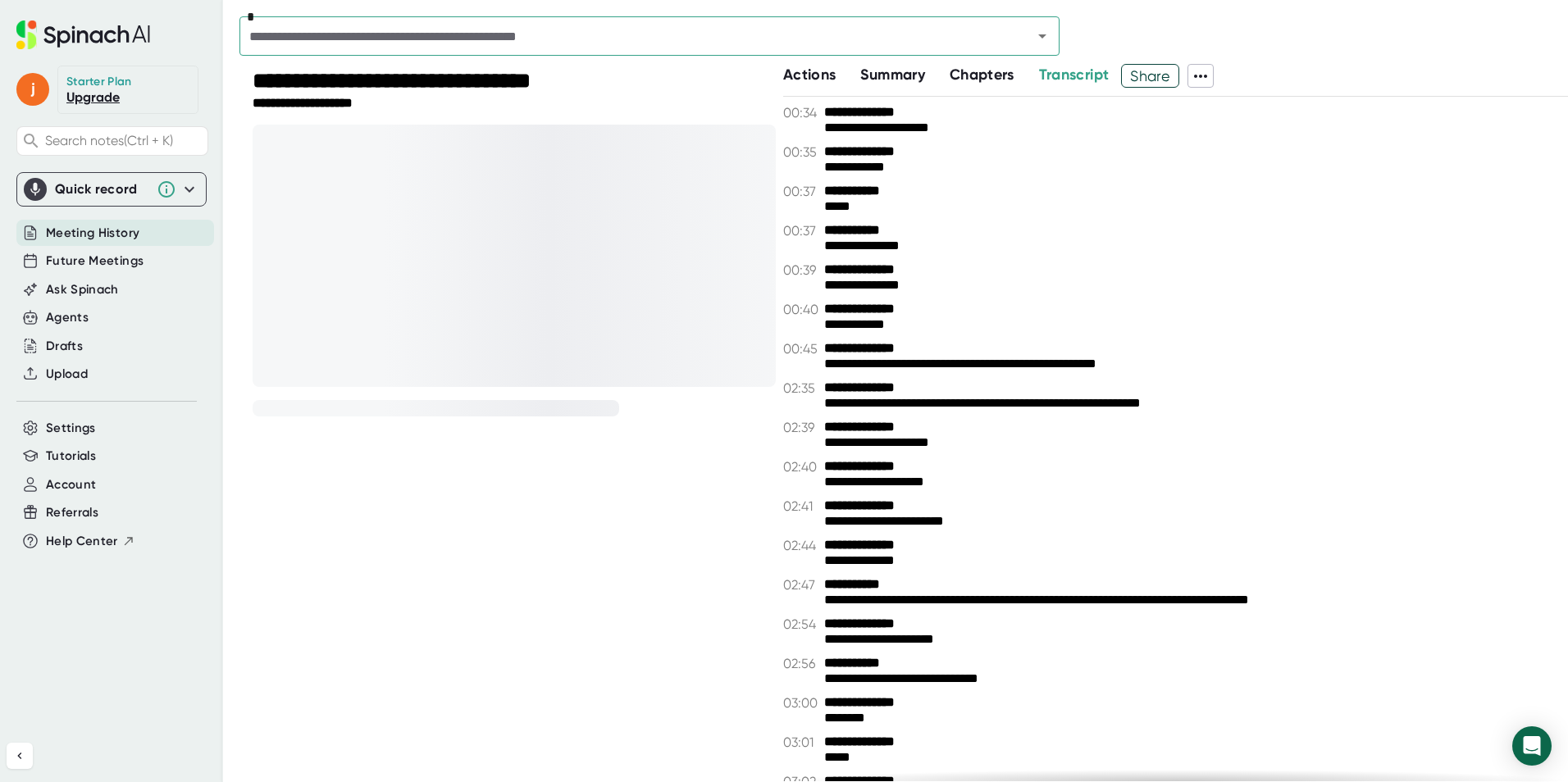
click at [822, 71] on span "Actions" at bounding box center [809, 74] width 53 height 18
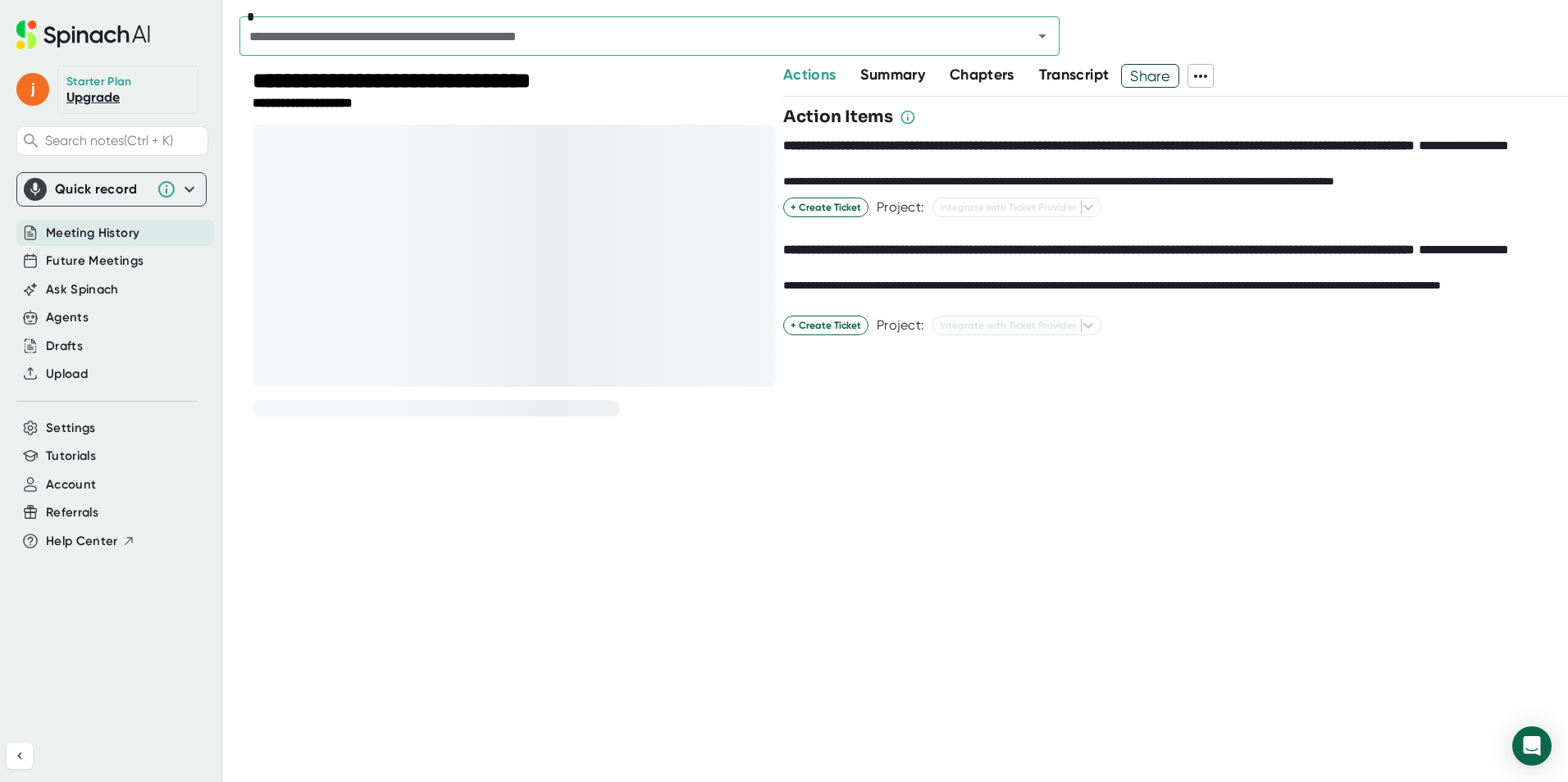
click at [892, 75] on span "Summary" at bounding box center [892, 74] width 64 height 18
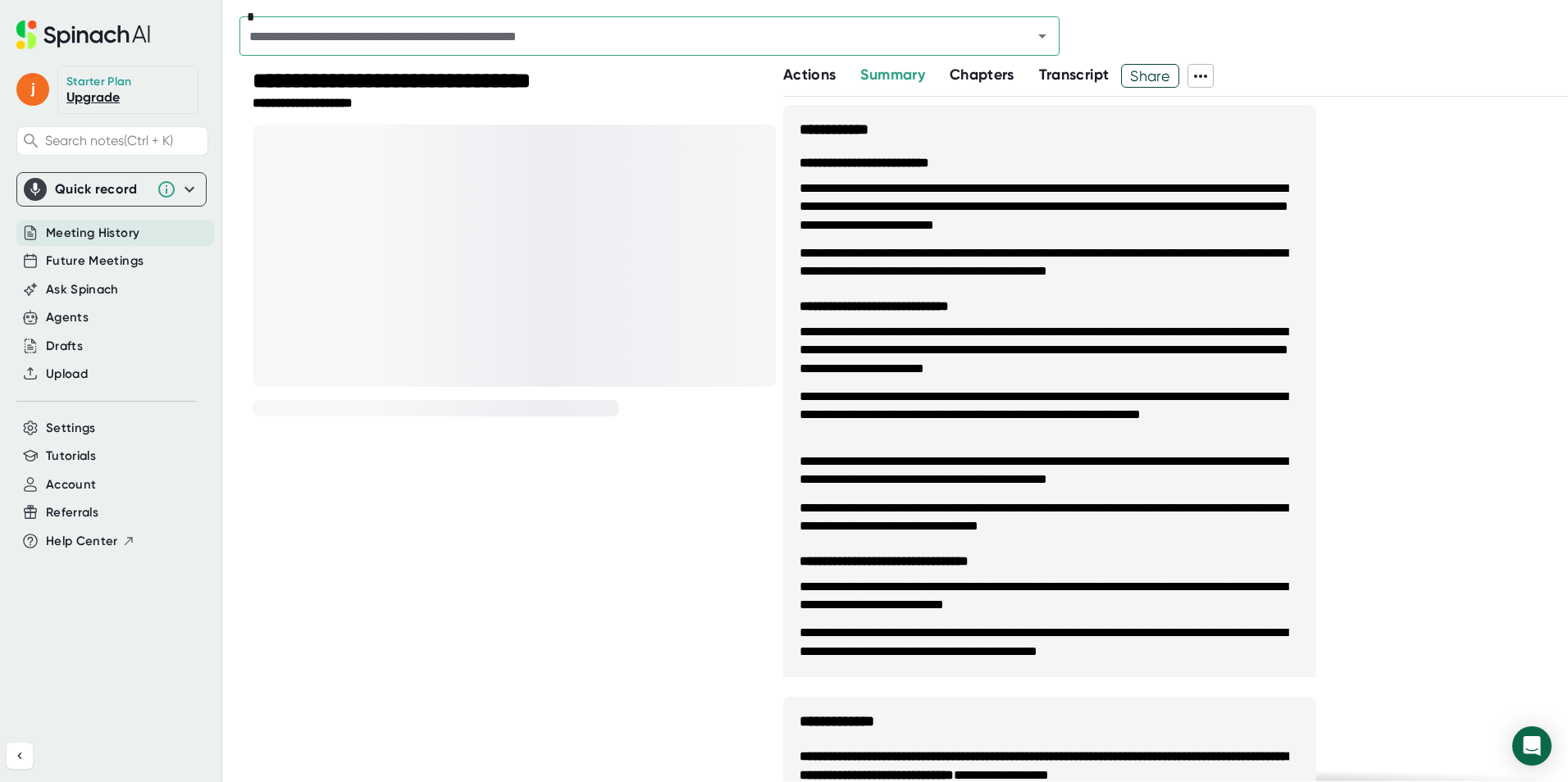
drag, startPoint x: 960, startPoint y: 78, endPoint x: 1004, endPoint y: 79, distance: 44.0
click at [962, 78] on span "Chapters" at bounding box center [982, 74] width 64 height 18
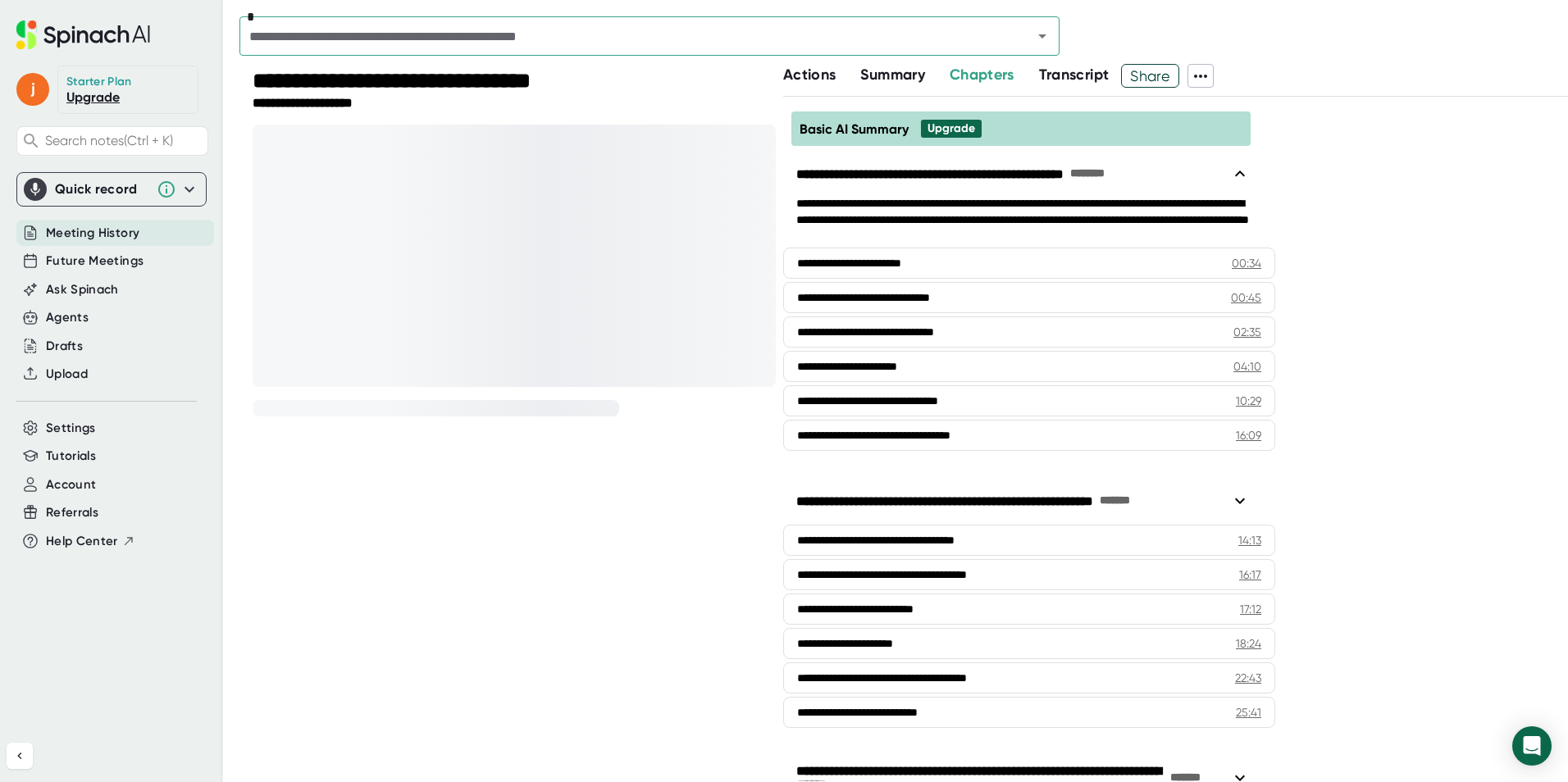
click at [1044, 81] on span "Transcript" at bounding box center [1074, 74] width 70 height 18
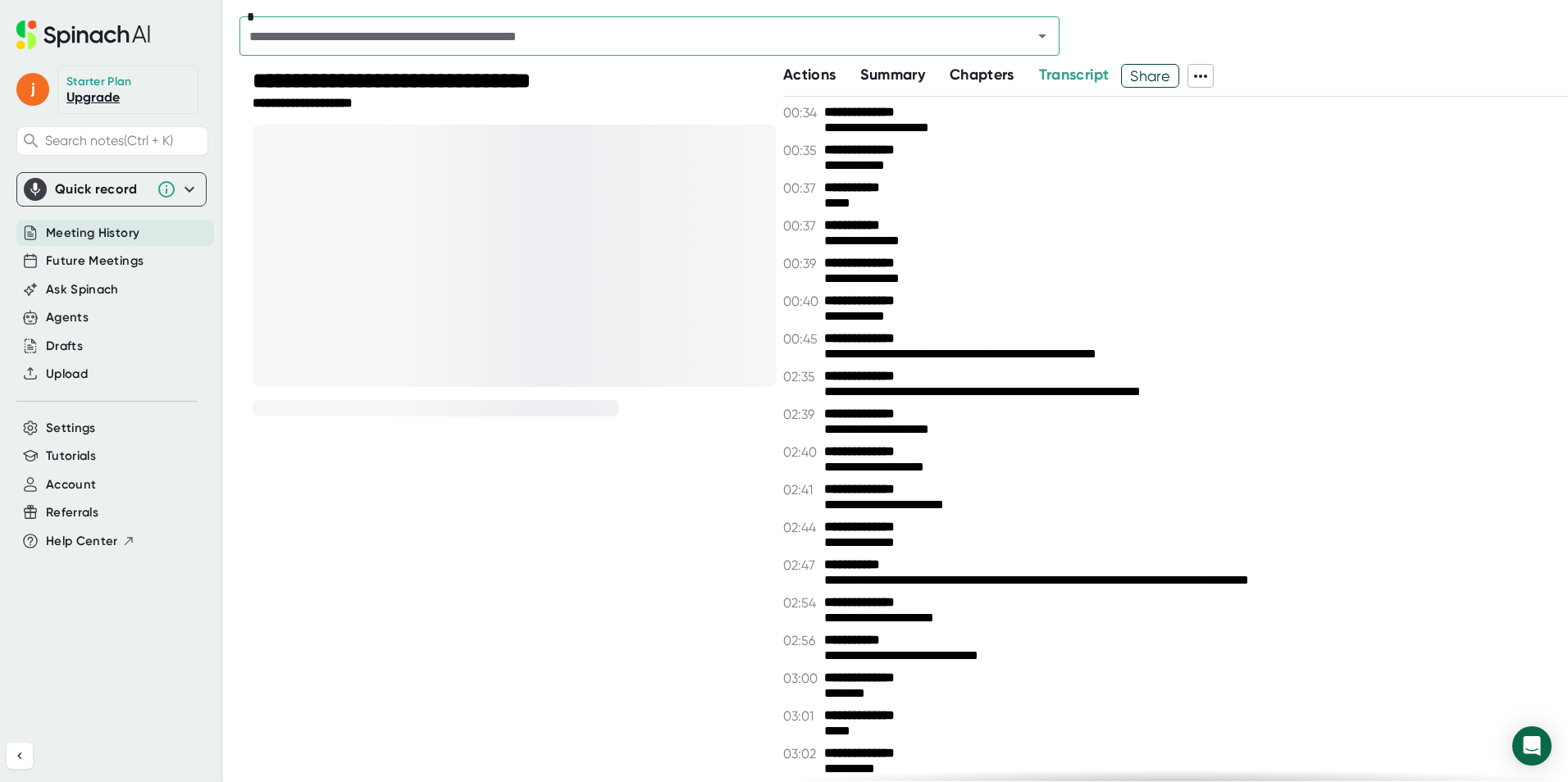
click at [801, 72] on span "Actions" at bounding box center [809, 74] width 53 height 18
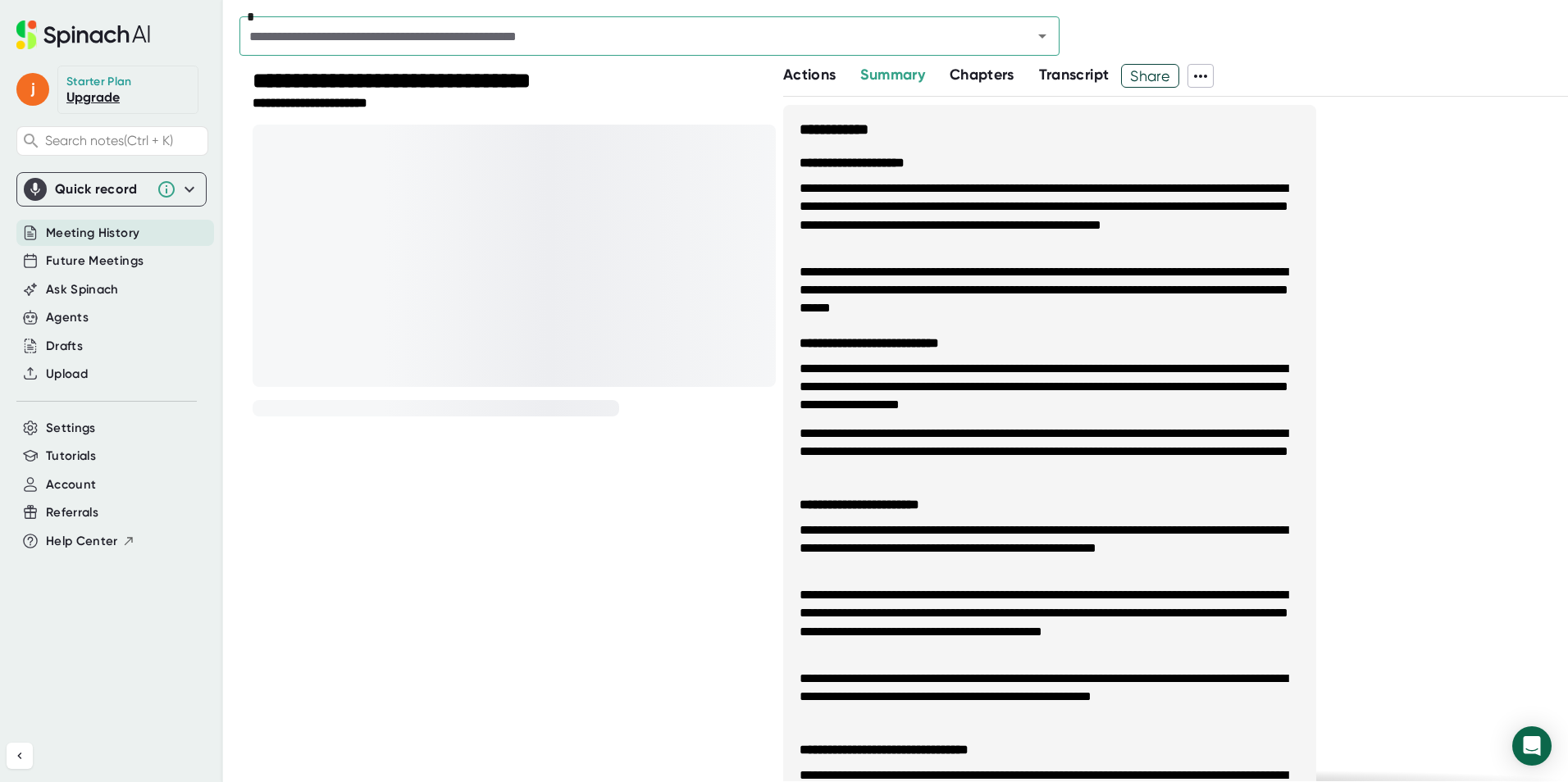
click at [993, 76] on span "Chapters" at bounding box center [982, 74] width 64 height 18
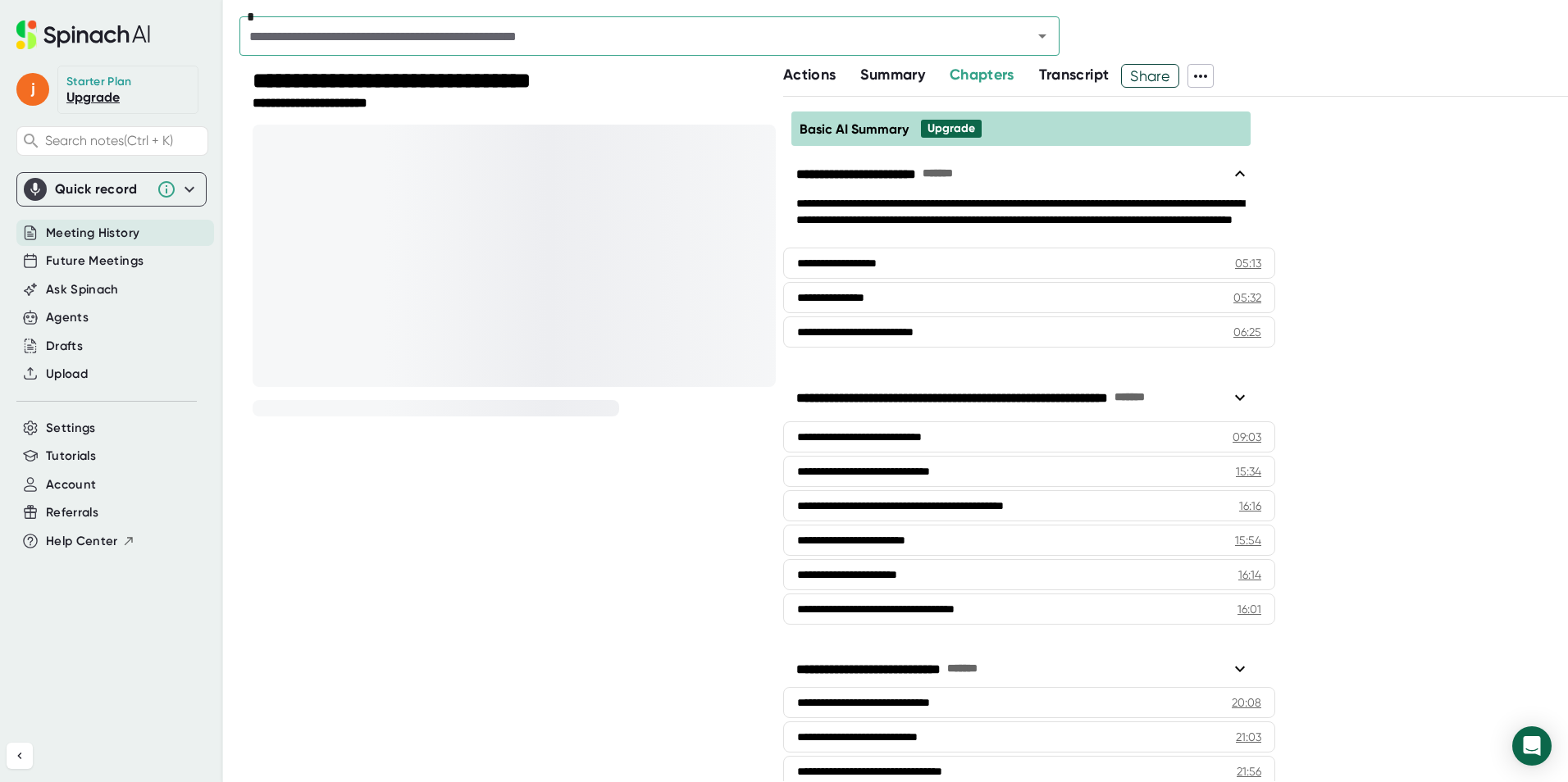
click at [1073, 77] on span "Transcript" at bounding box center [1074, 74] width 70 height 18
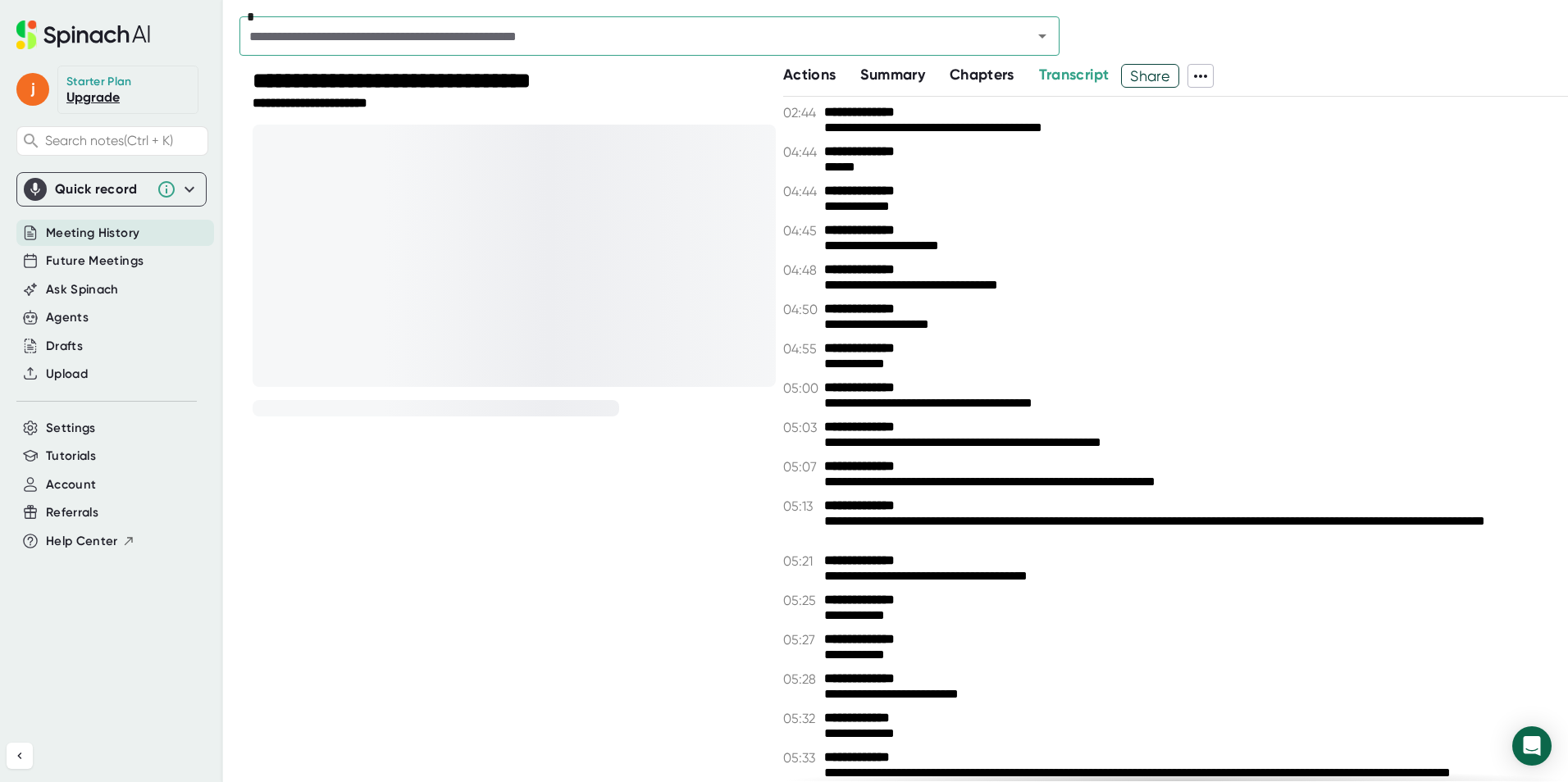
click at [980, 74] on span "Chapters" at bounding box center [982, 74] width 64 height 18
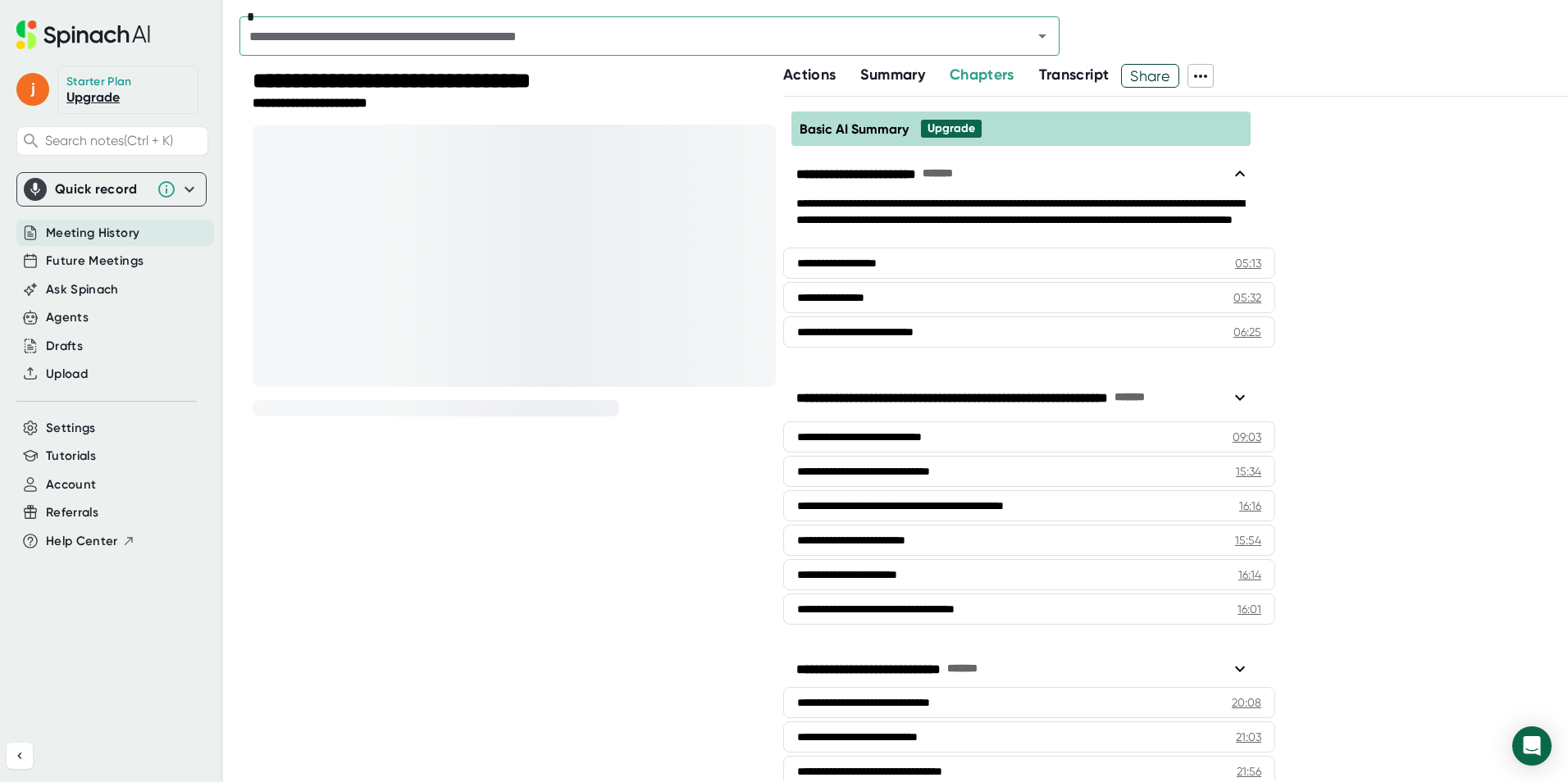
click at [904, 74] on span "Summary" at bounding box center [892, 74] width 64 height 18
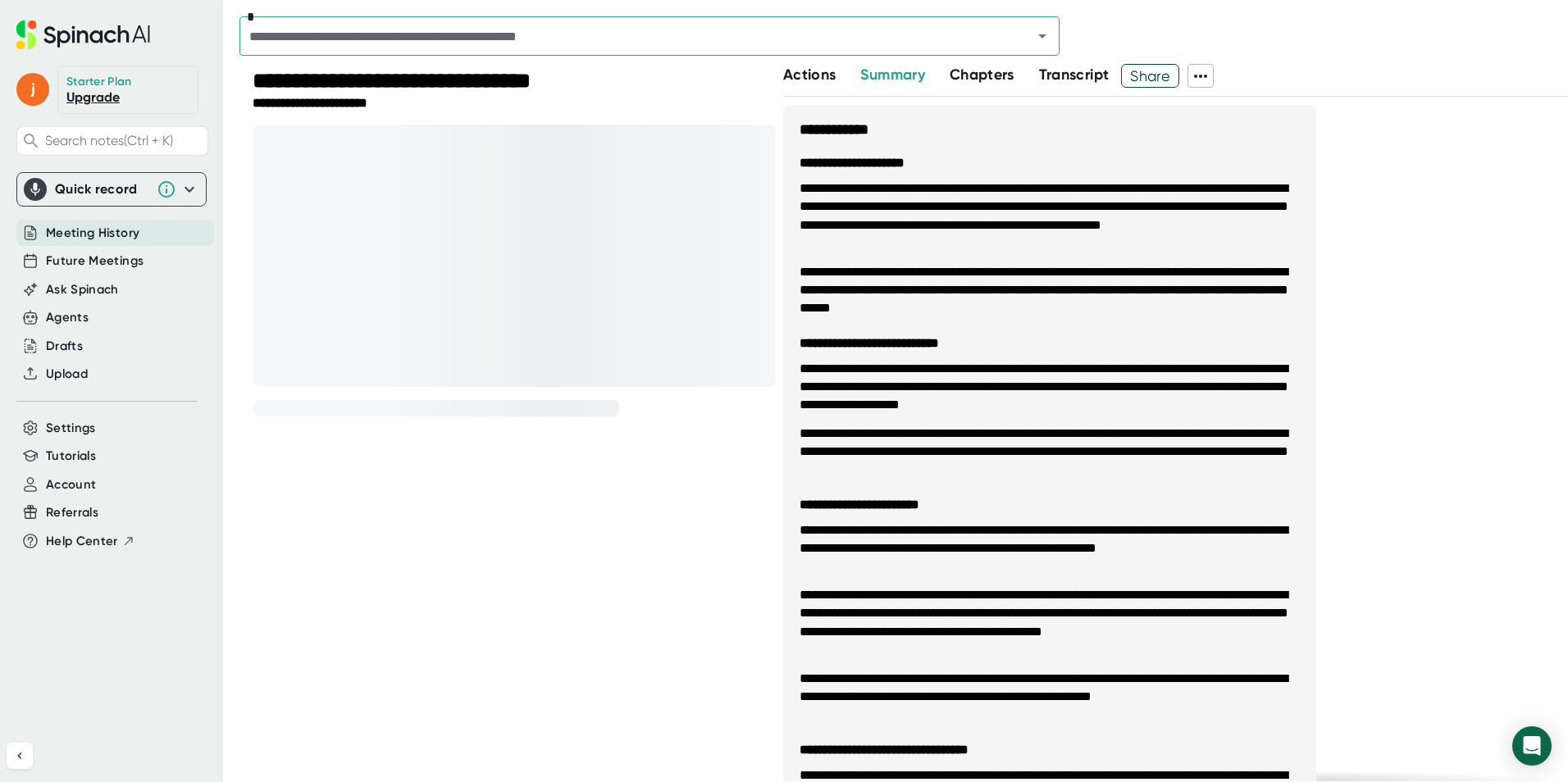
click at [798, 72] on span "Actions" at bounding box center [809, 74] width 53 height 18
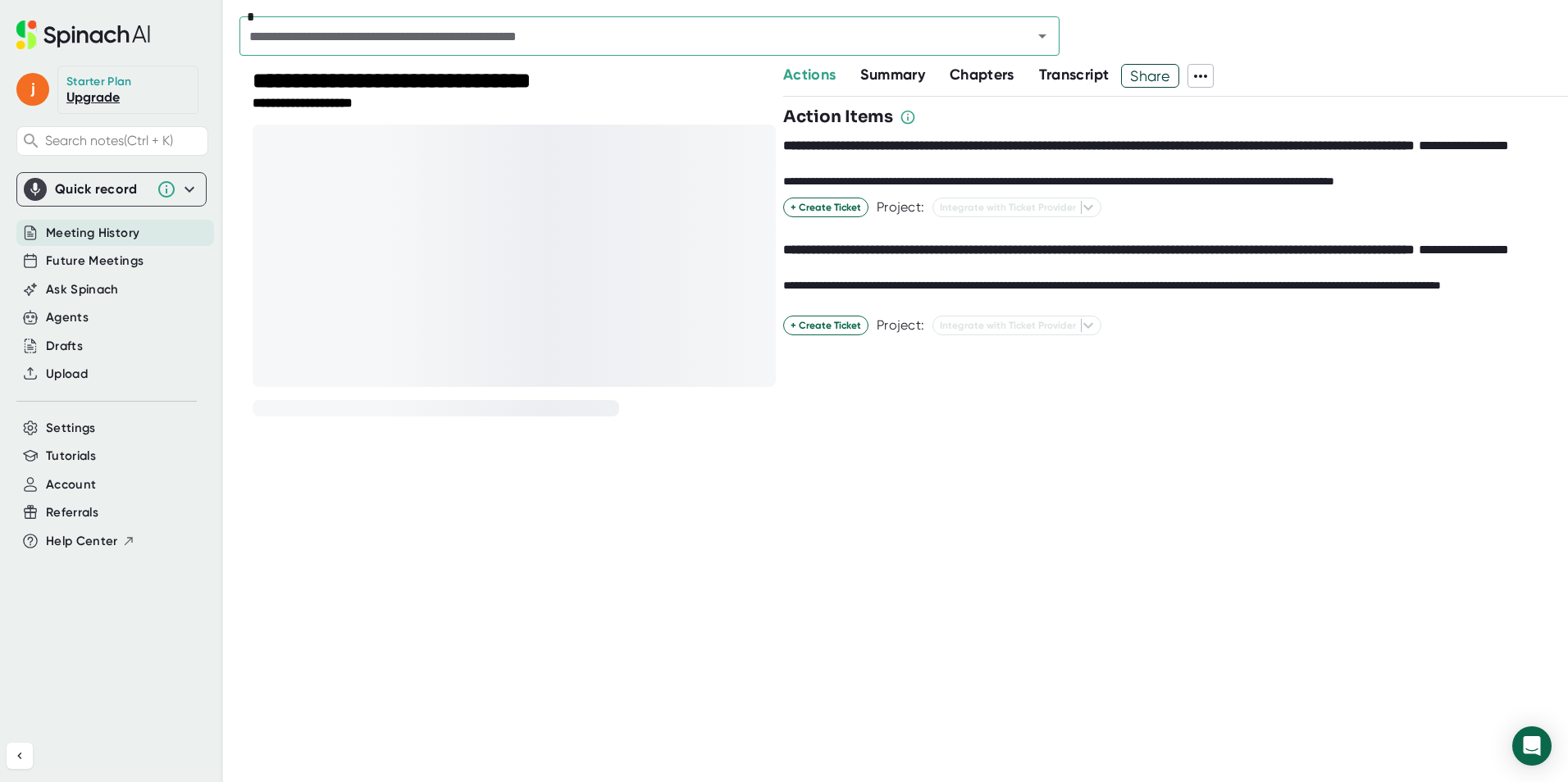
click at [882, 70] on span "Summary" at bounding box center [892, 74] width 64 height 18
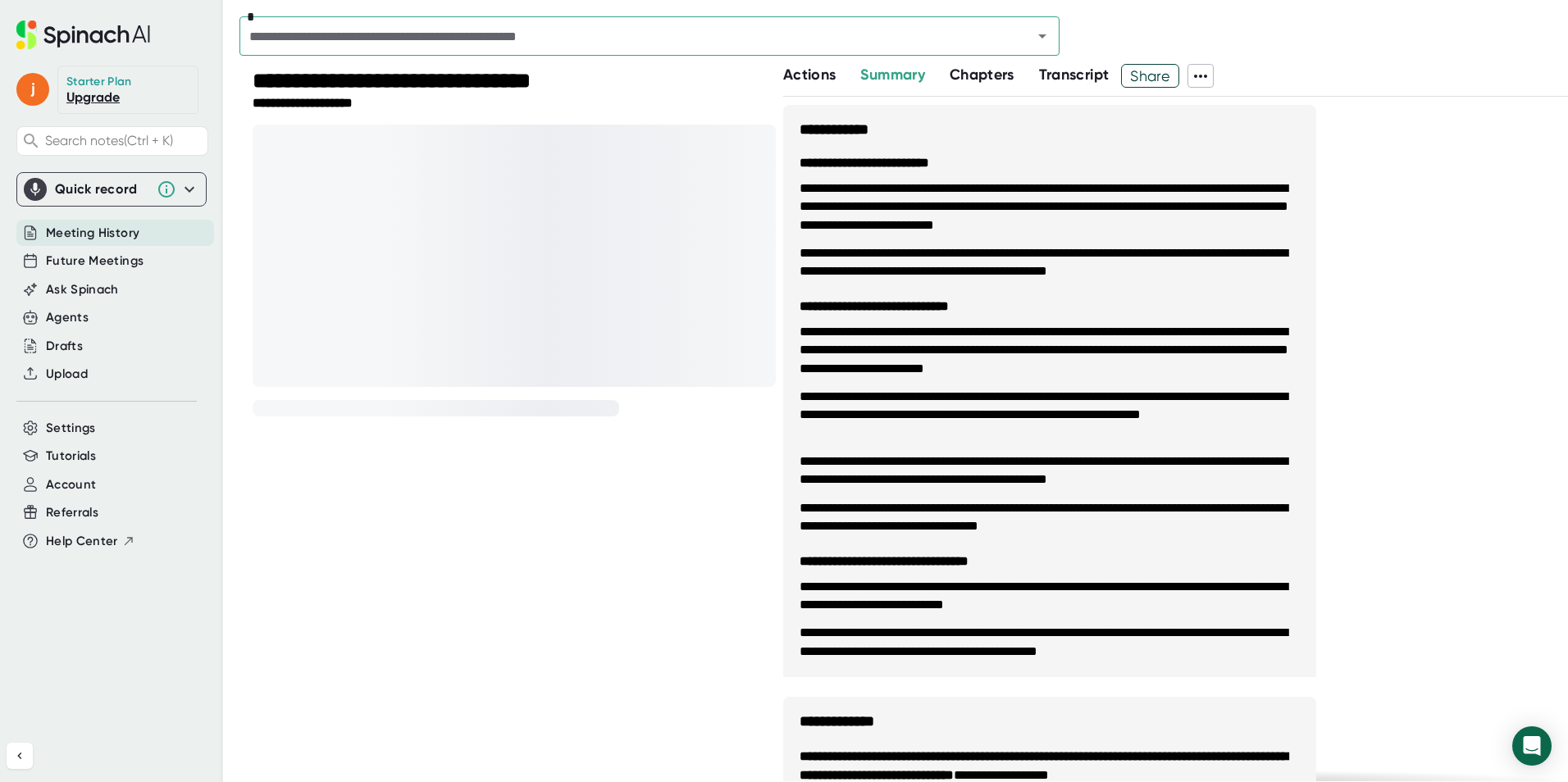
click at [1003, 77] on span "Chapters" at bounding box center [982, 74] width 64 height 18
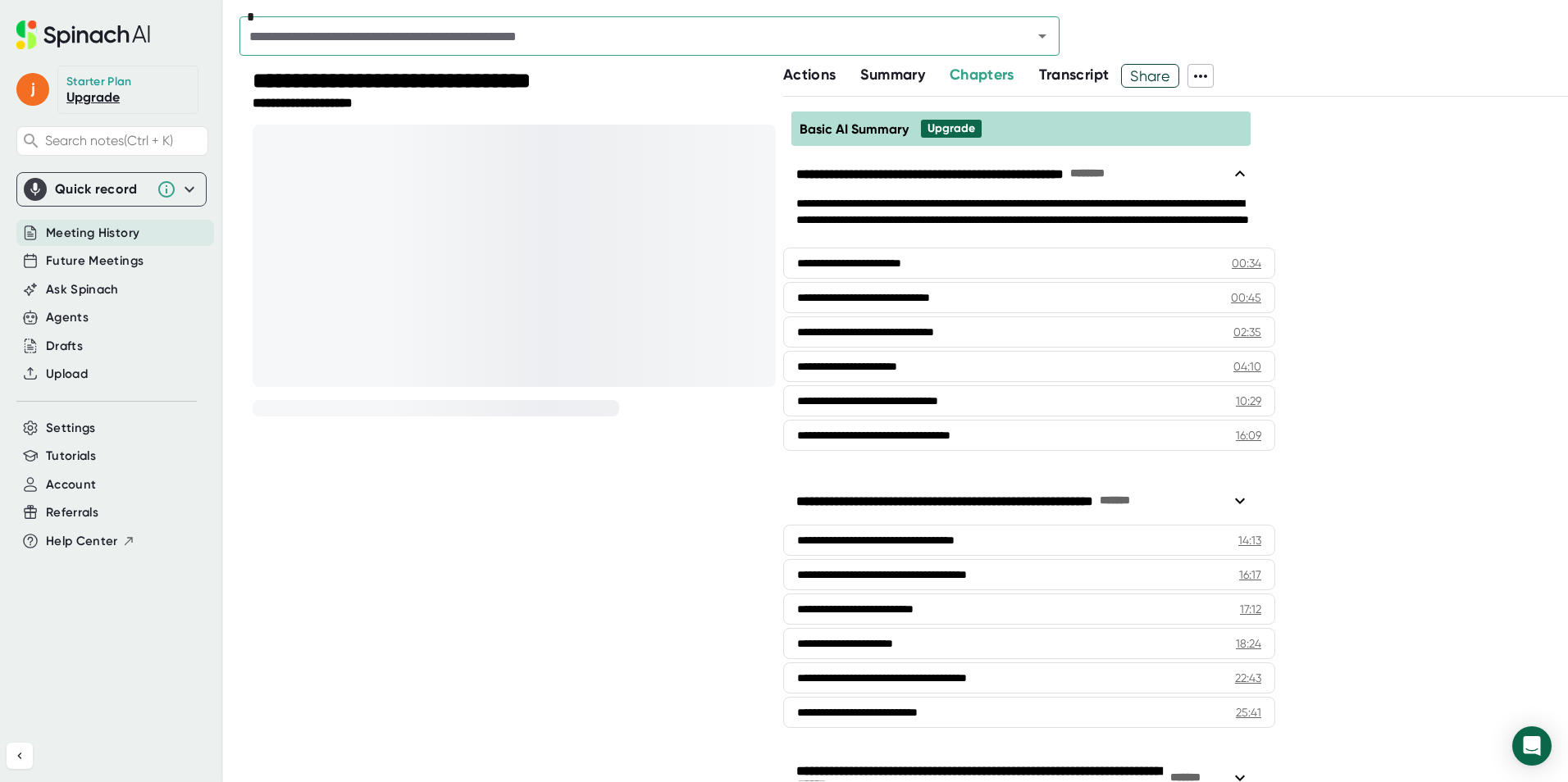
click at [1084, 81] on span "Transcript" at bounding box center [1074, 74] width 70 height 18
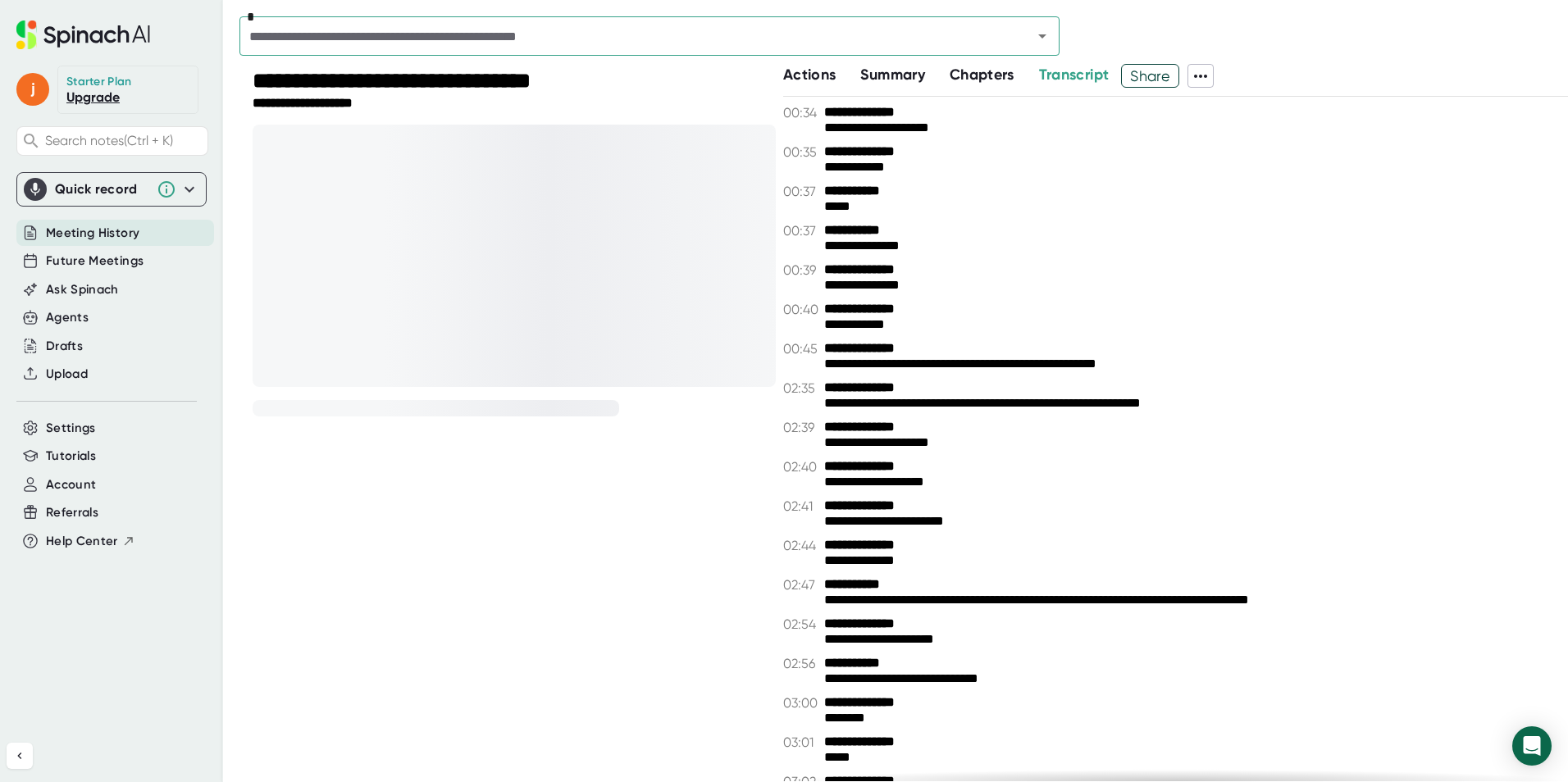
click at [970, 73] on span "Chapters" at bounding box center [982, 74] width 64 height 18
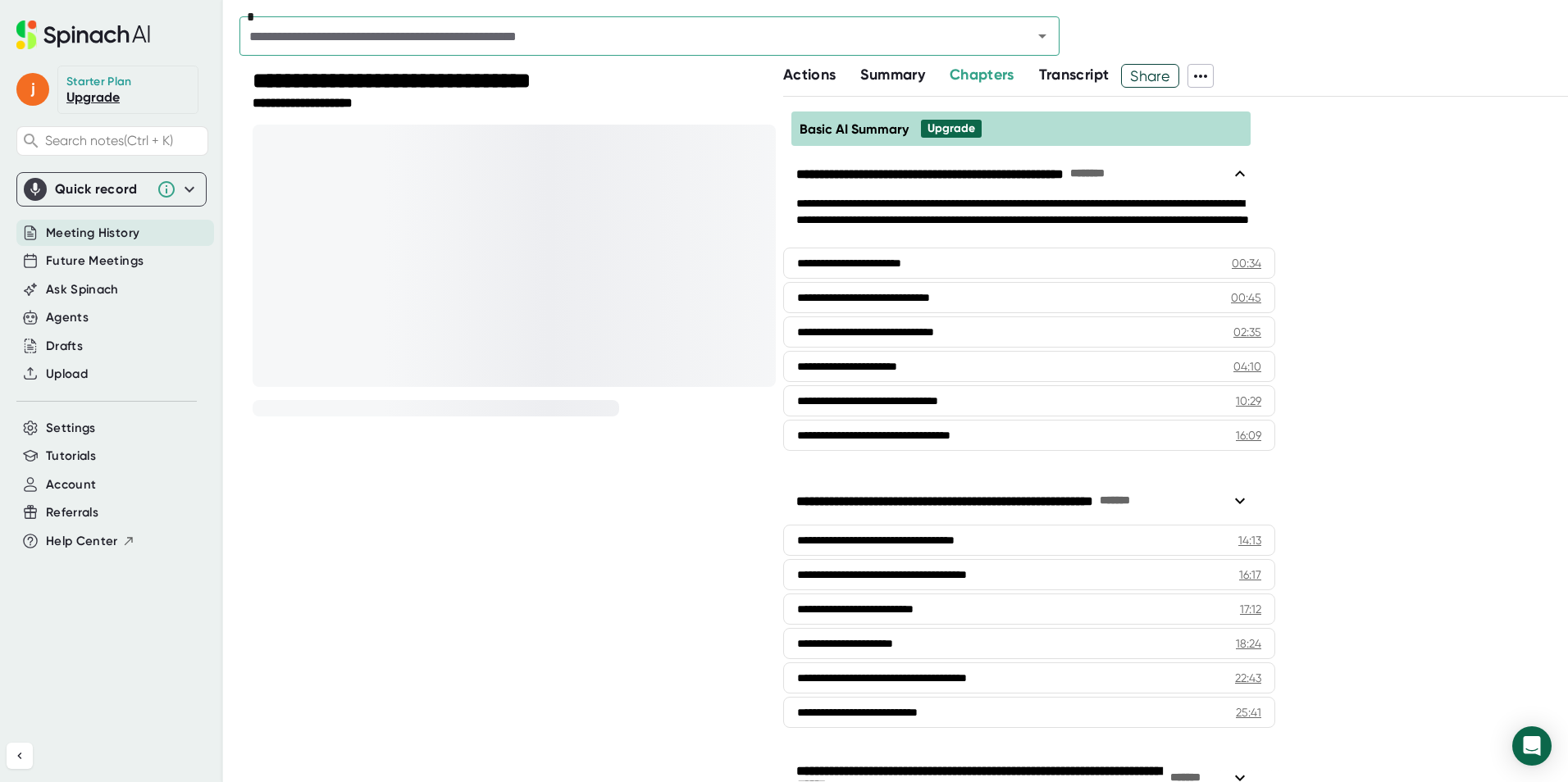
click at [882, 77] on span "Summary" at bounding box center [892, 74] width 64 height 18
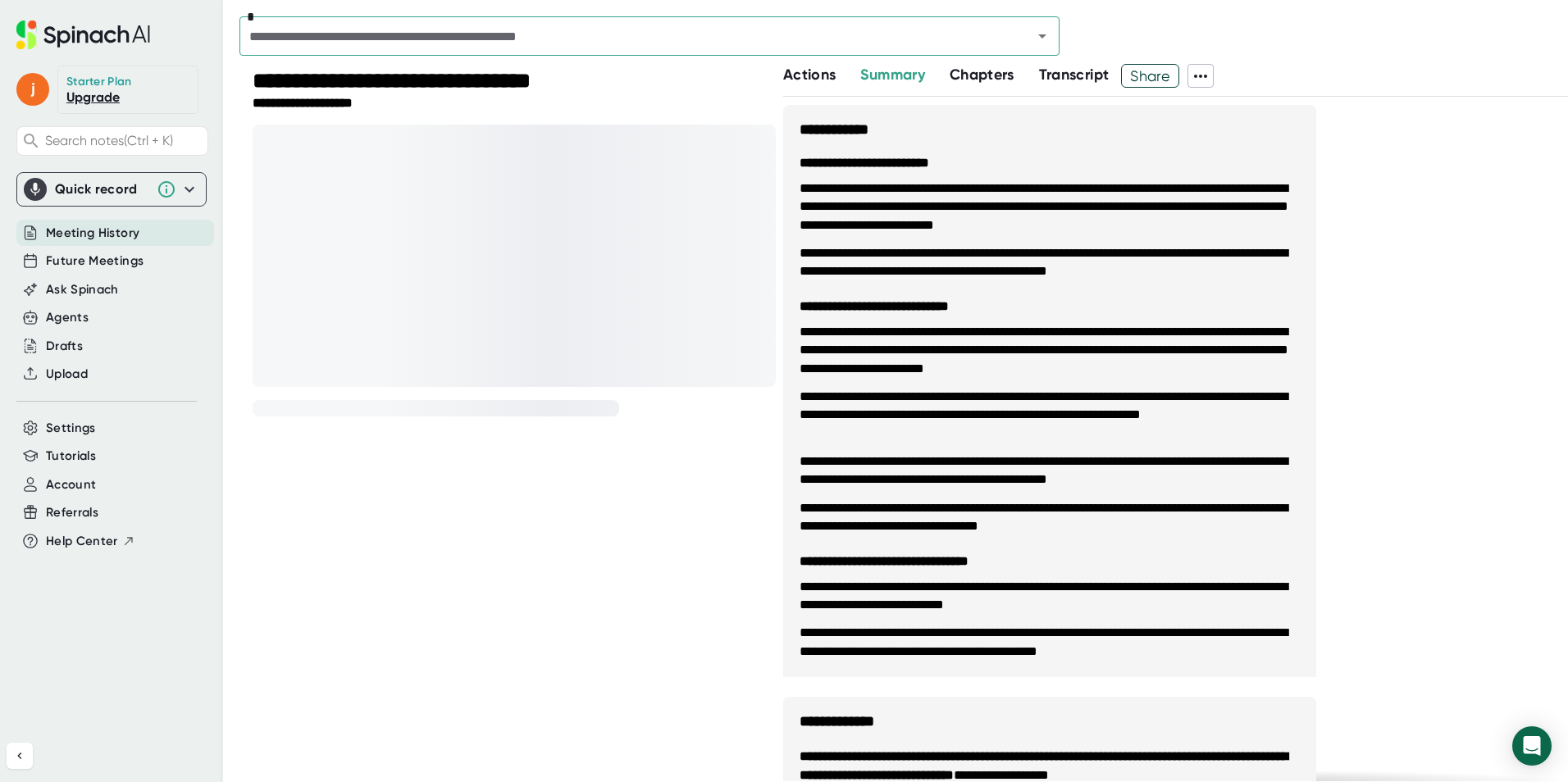
click at [793, 71] on span "Actions" at bounding box center [809, 74] width 53 height 18
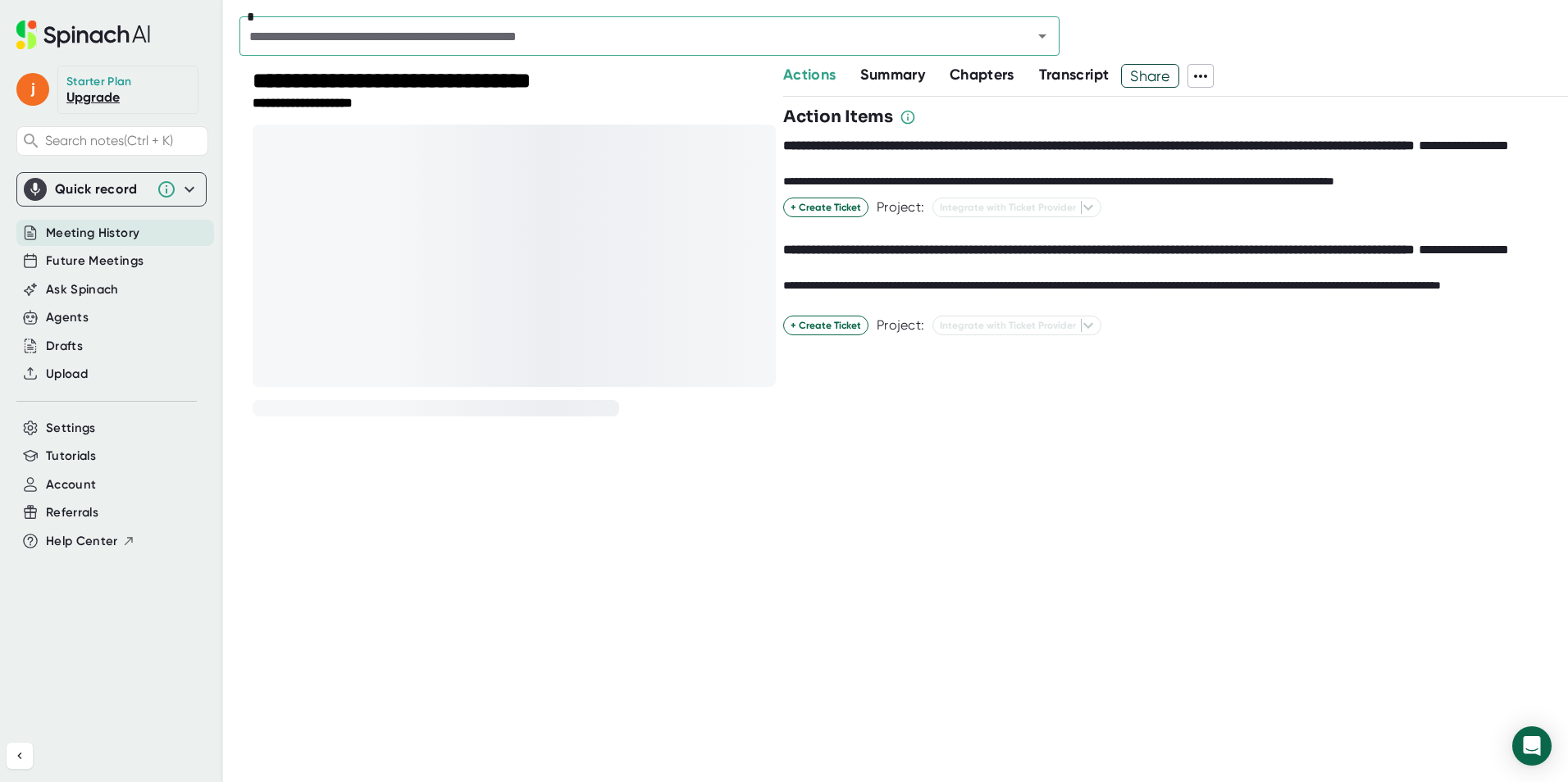
click at [873, 86] on button "Summary" at bounding box center [892, 75] width 64 height 22
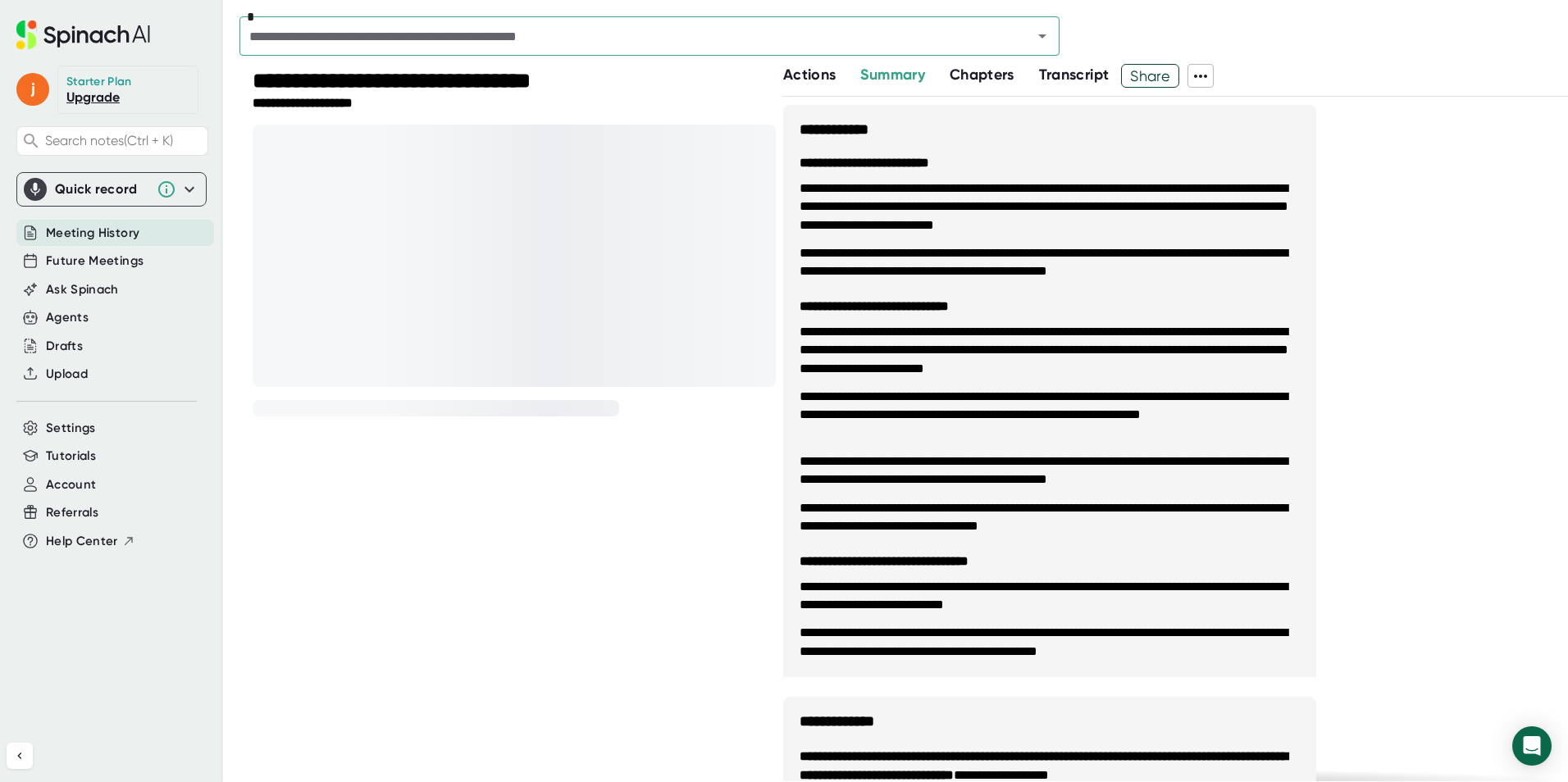
click at [618, 251] on div at bounding box center [514, 255] width 524 height 262
click at [395, 282] on div at bounding box center [514, 255] width 524 height 262
click at [974, 75] on span "Chapters" at bounding box center [982, 74] width 64 height 18
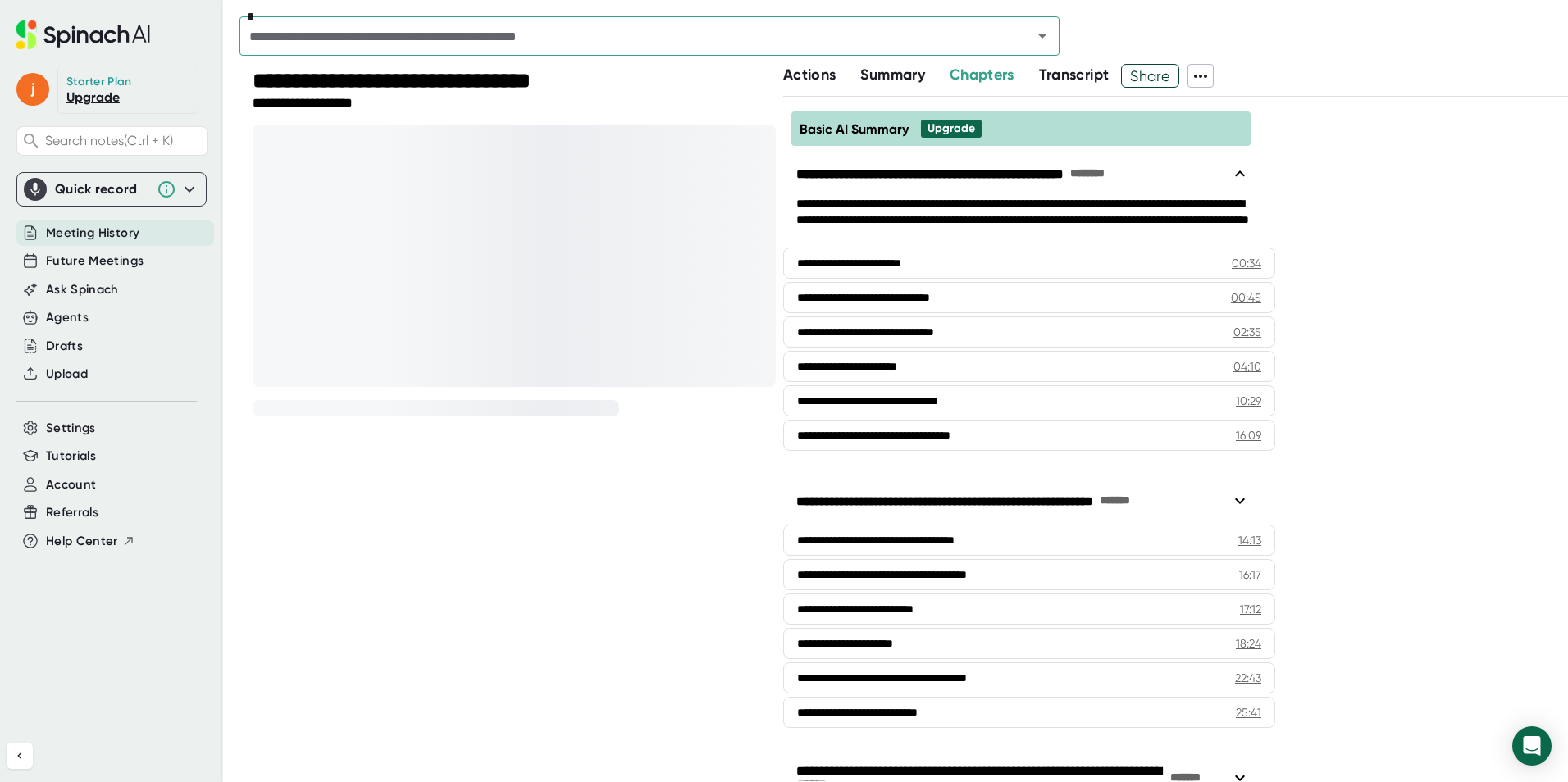
click at [1078, 80] on span "Transcript" at bounding box center [1074, 74] width 70 height 18
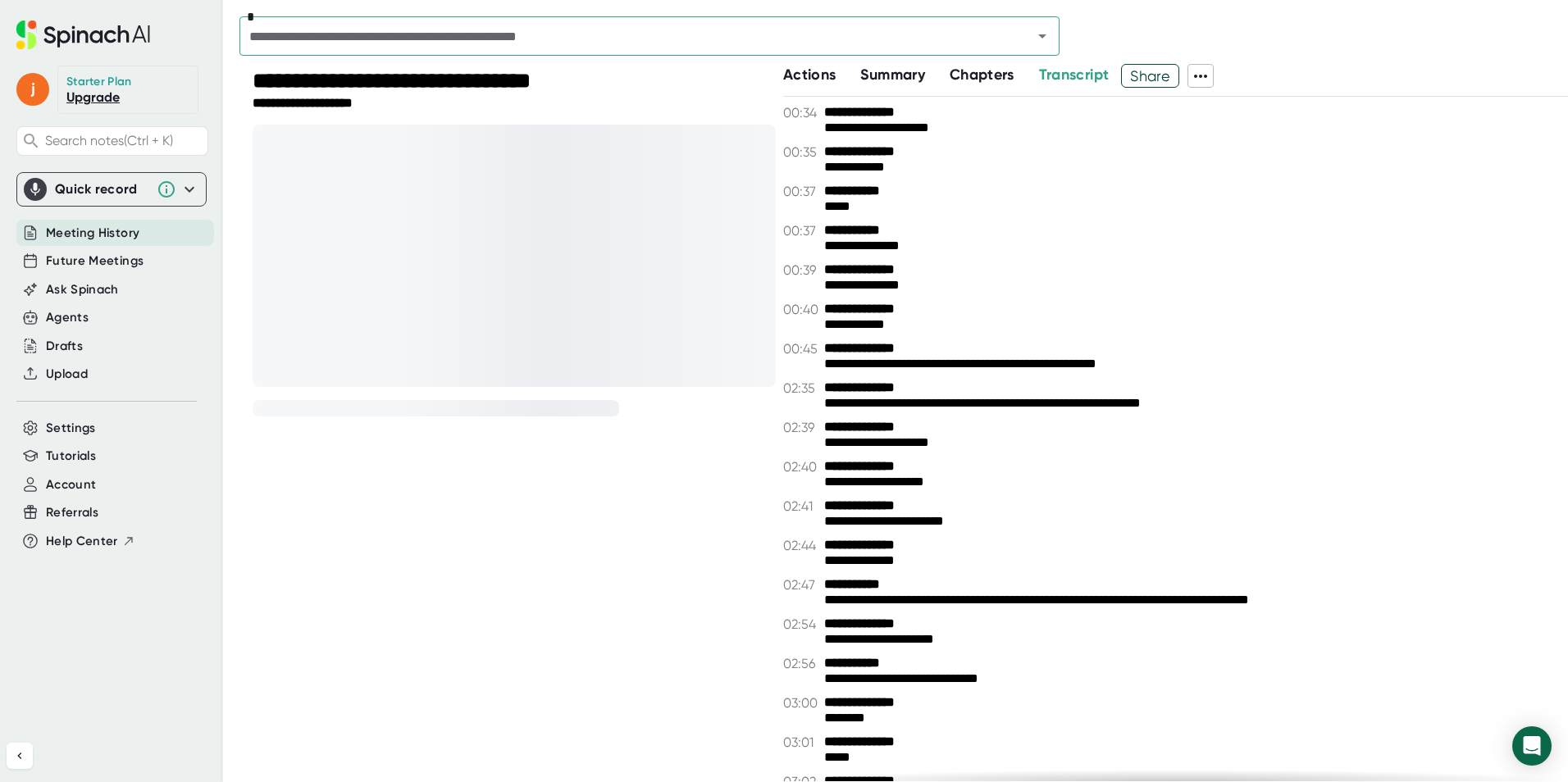
click at [1197, 76] on icon at bounding box center [1200, 75] width 20 height 20
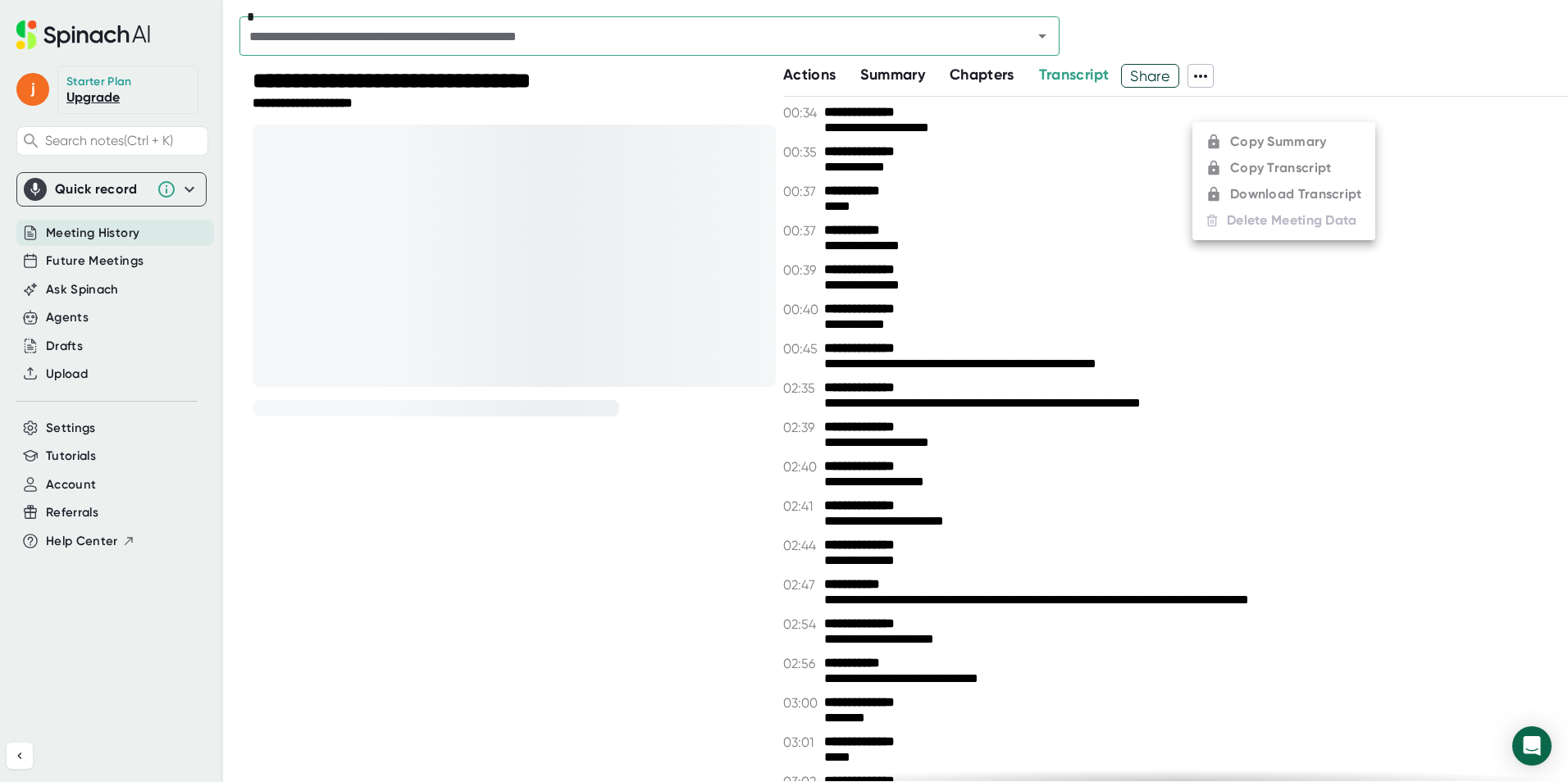
click at [1202, 78] on div at bounding box center [784, 391] width 1568 height 782
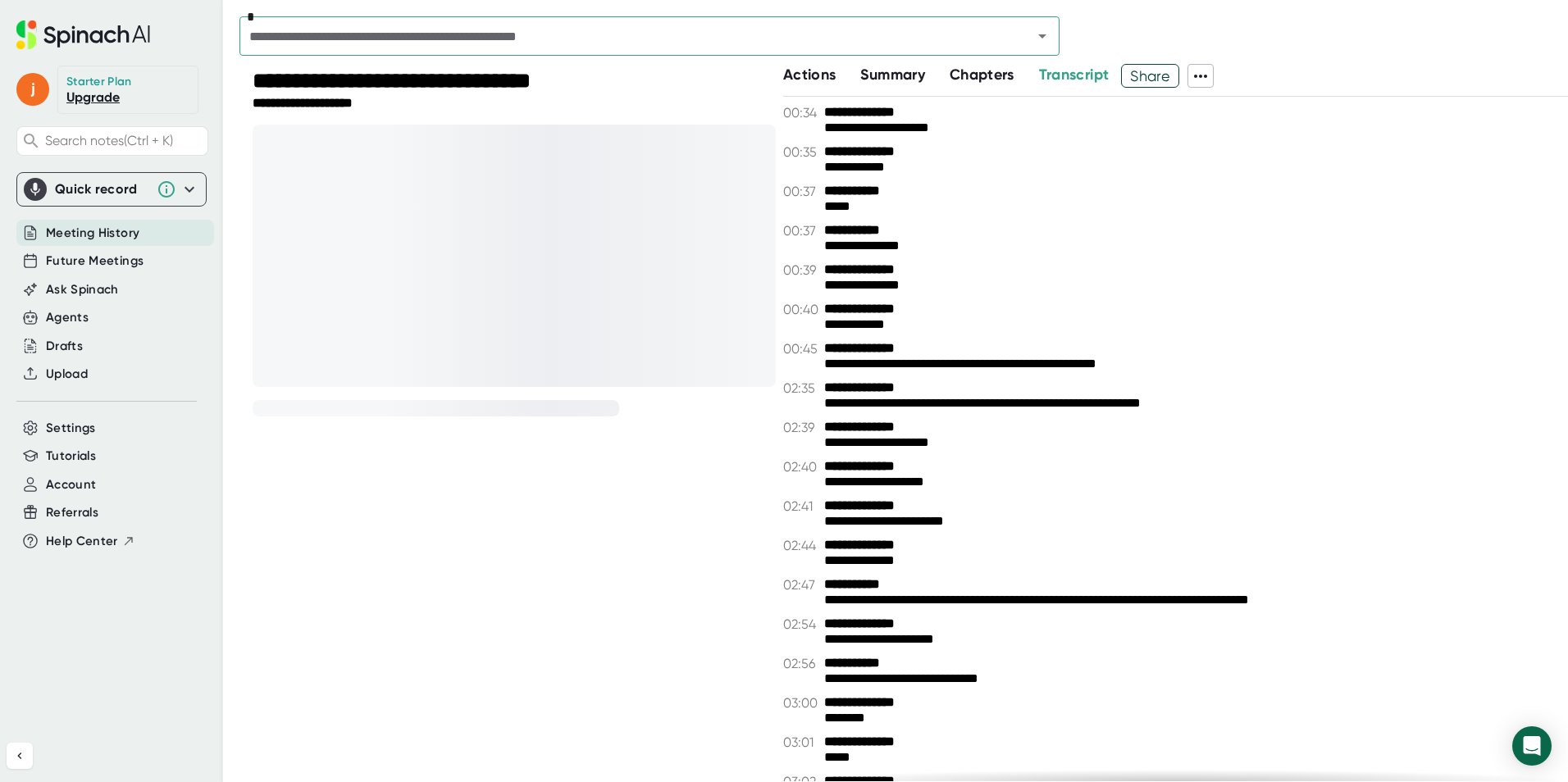
click at [991, 64] on button "Chapters" at bounding box center [982, 75] width 64 height 22
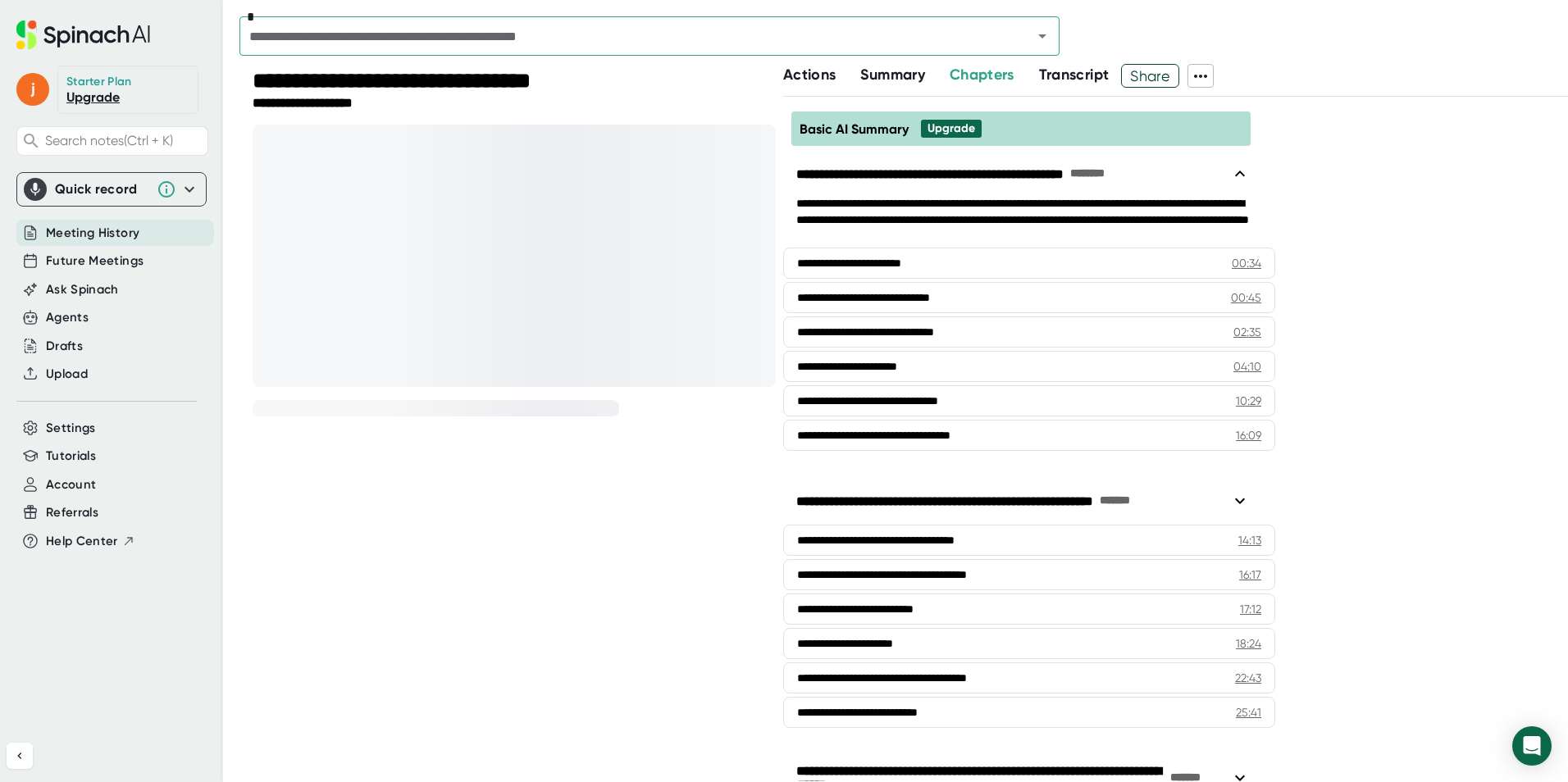
click at [886, 66] on span "Summary" at bounding box center [892, 74] width 64 height 18
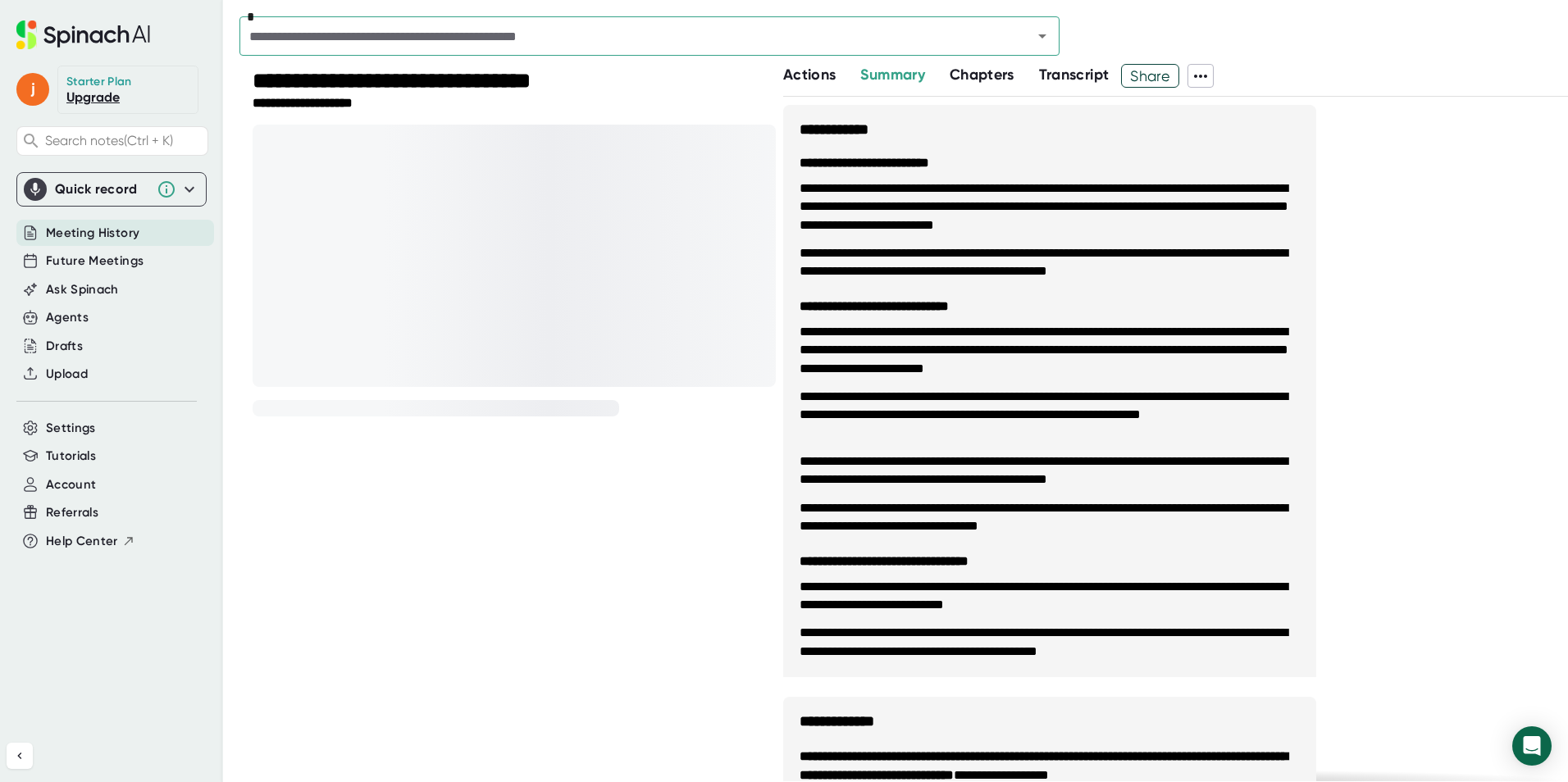
click at [802, 70] on span "Actions" at bounding box center [809, 74] width 53 height 18
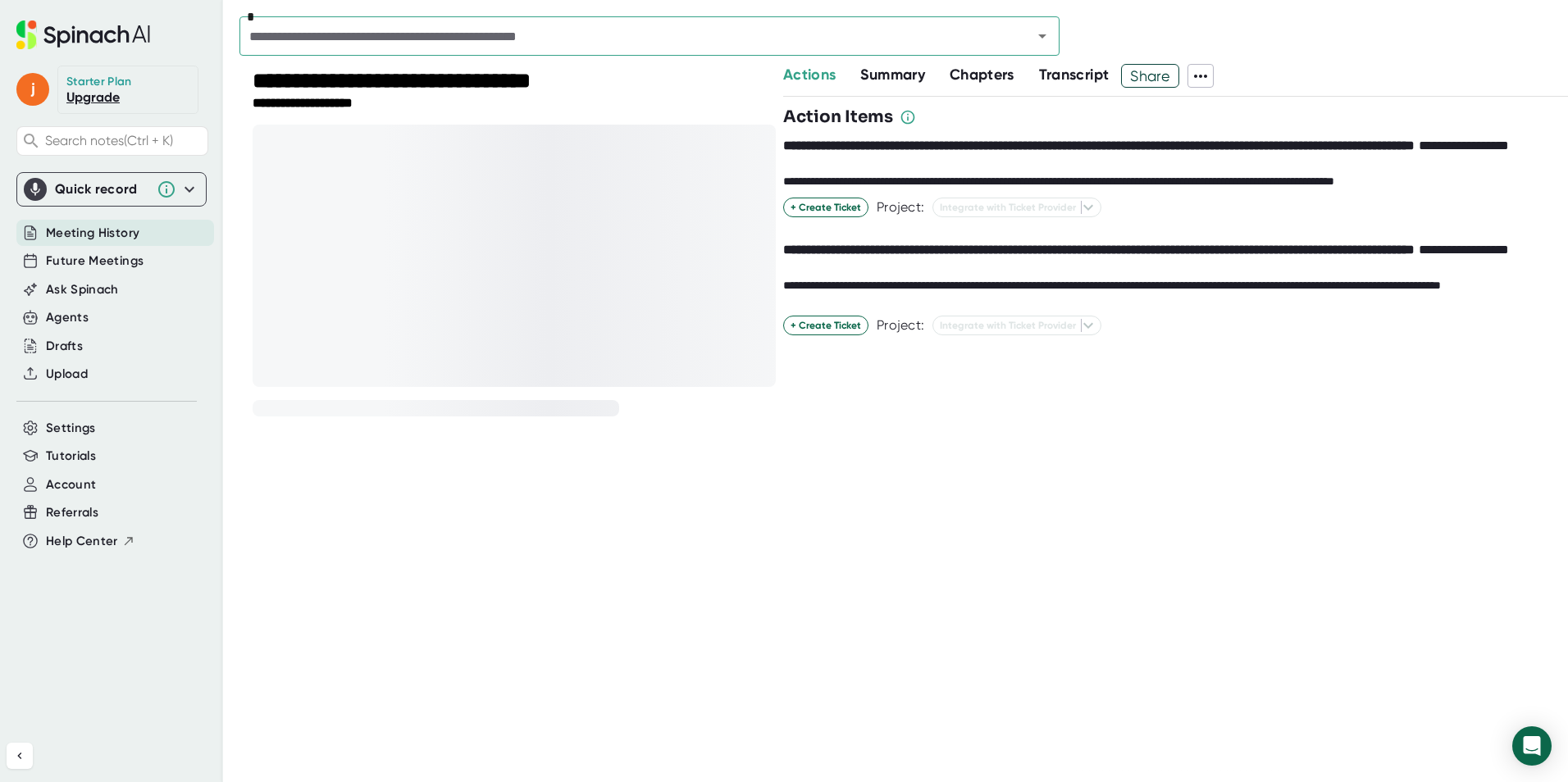
click at [664, 202] on div at bounding box center [514, 255] width 524 height 262
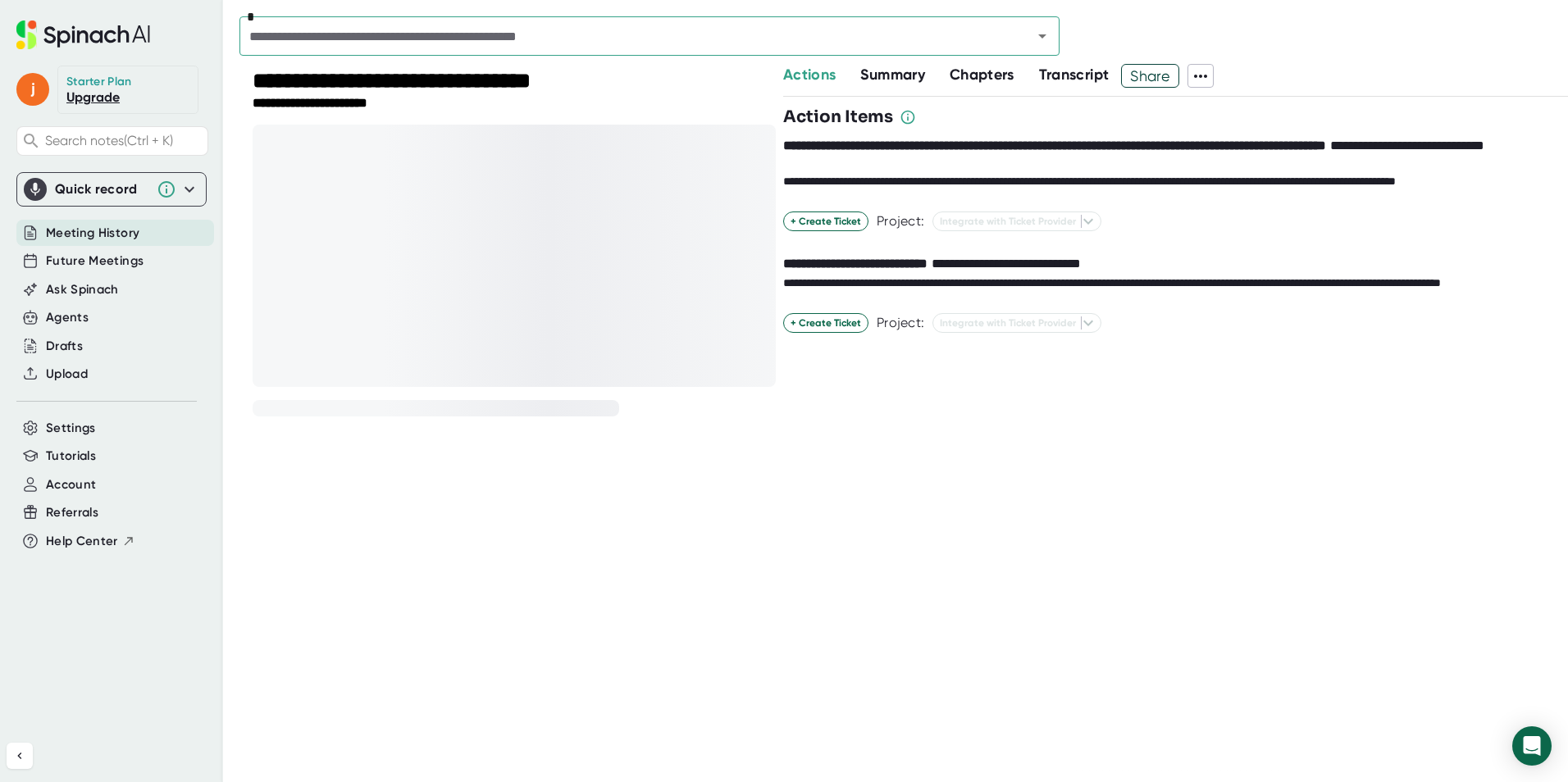
click at [883, 75] on span "Summary" at bounding box center [892, 74] width 64 height 18
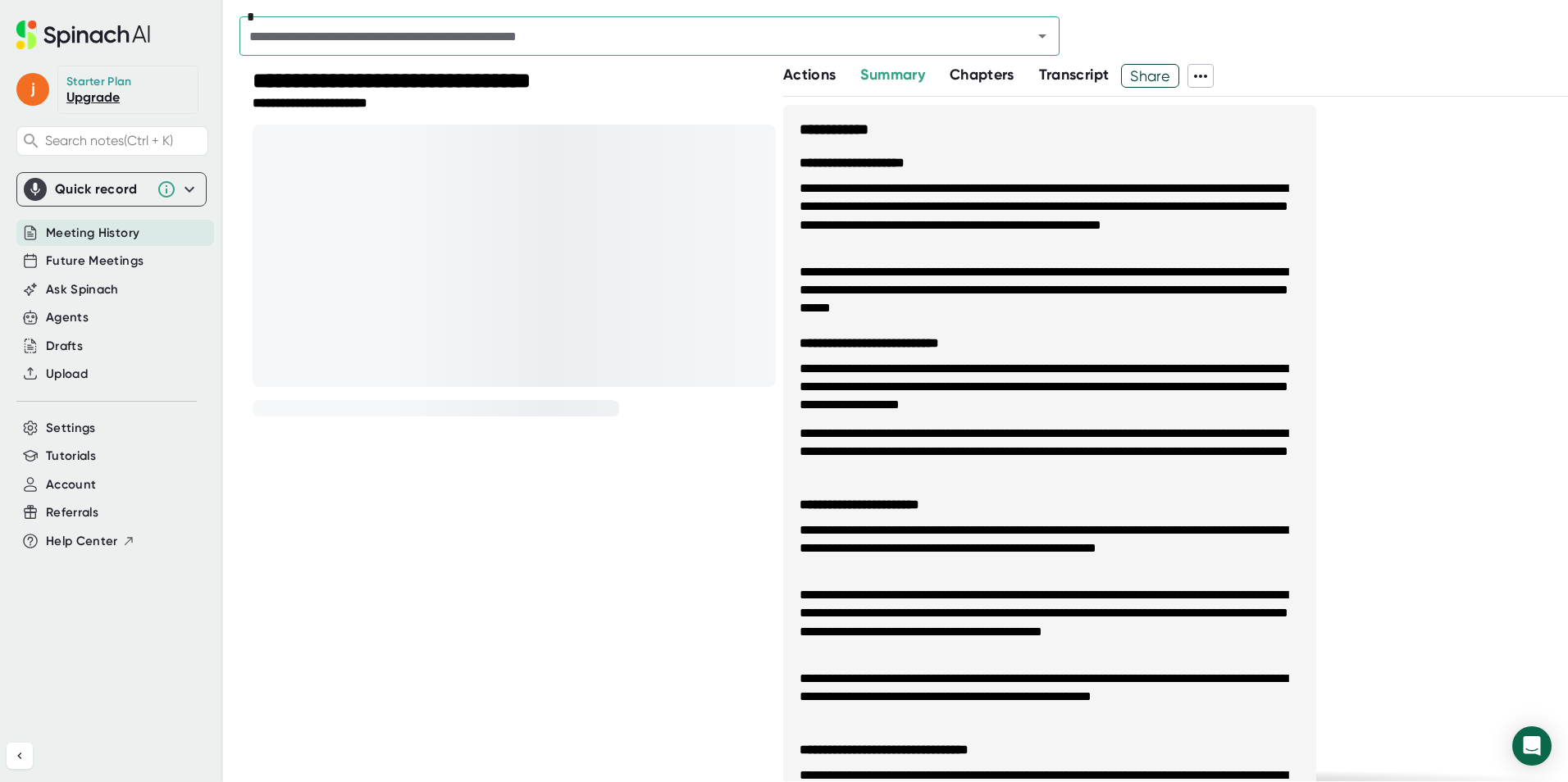
drag, startPoint x: 979, startPoint y: 75, endPoint x: 1024, endPoint y: 75, distance: 45.0
click at [980, 75] on span "Chapters" at bounding box center [982, 74] width 64 height 18
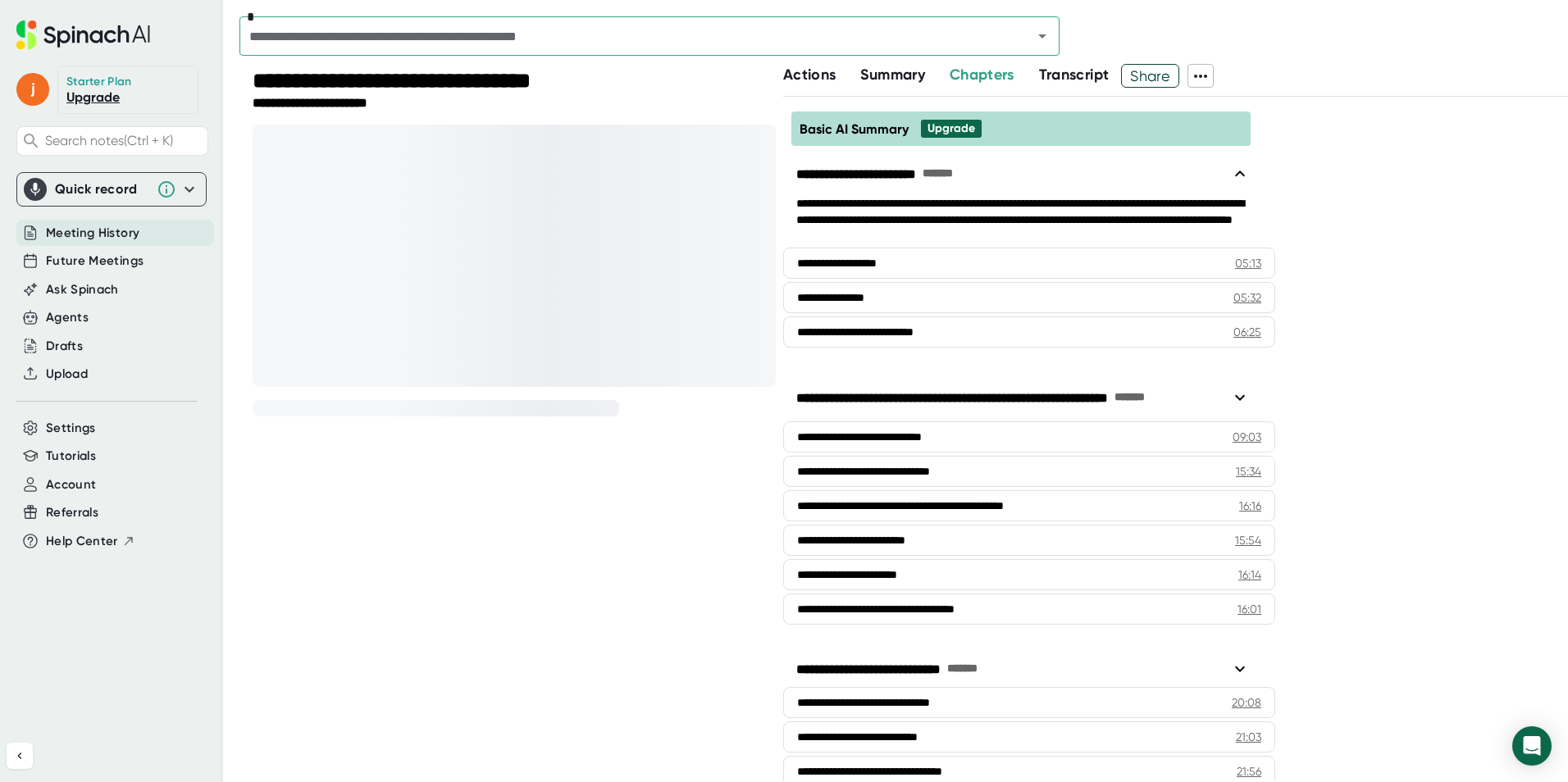
click at [1083, 73] on span "Transcript" at bounding box center [1074, 74] width 70 height 18
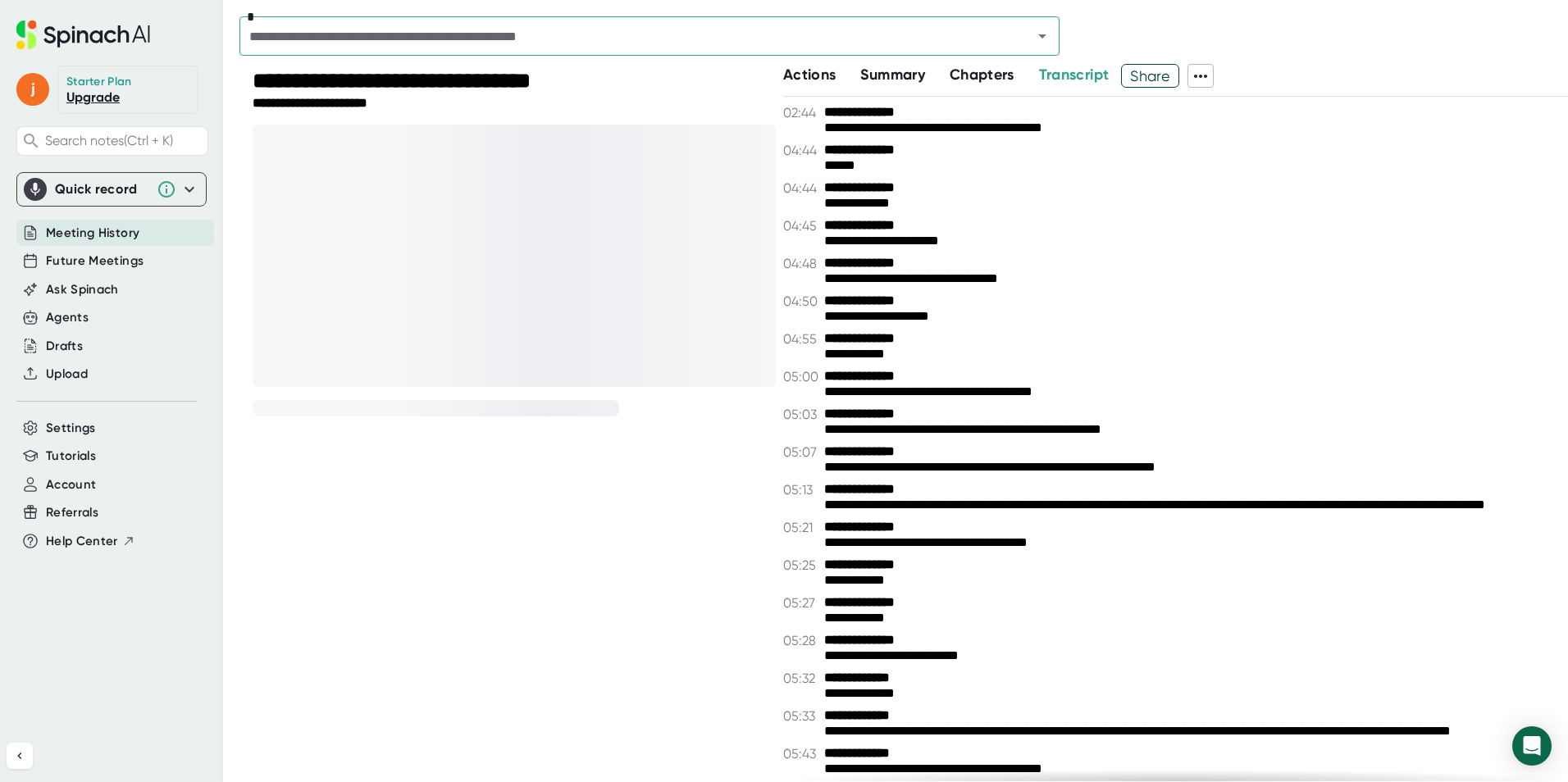
click at [975, 68] on span "Chapters" at bounding box center [982, 74] width 64 height 18
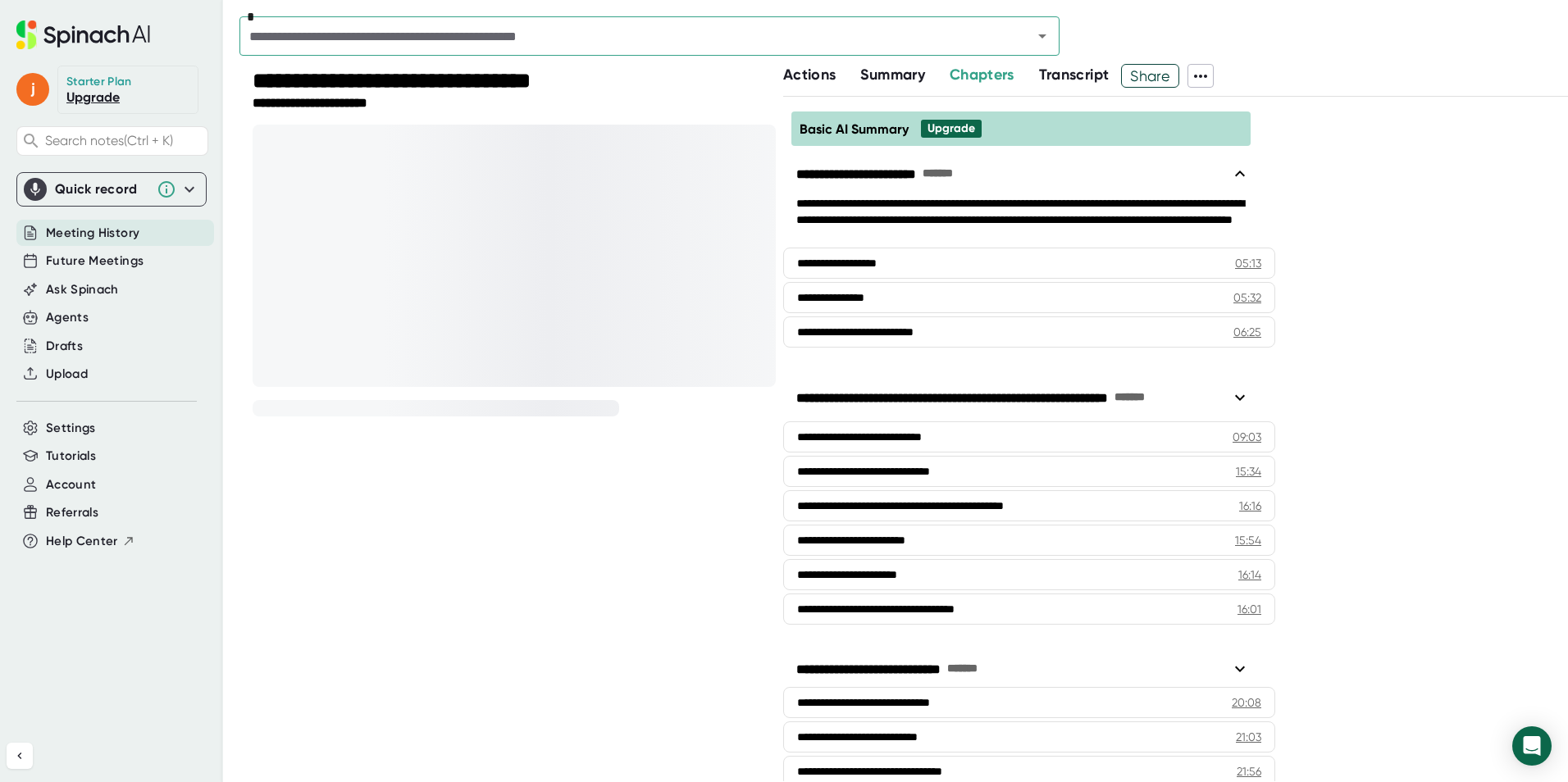
drag, startPoint x: 909, startPoint y: 72, endPoint x: 887, endPoint y: 74, distance: 22.1
click at [907, 73] on span "Summary" at bounding box center [892, 74] width 64 height 18
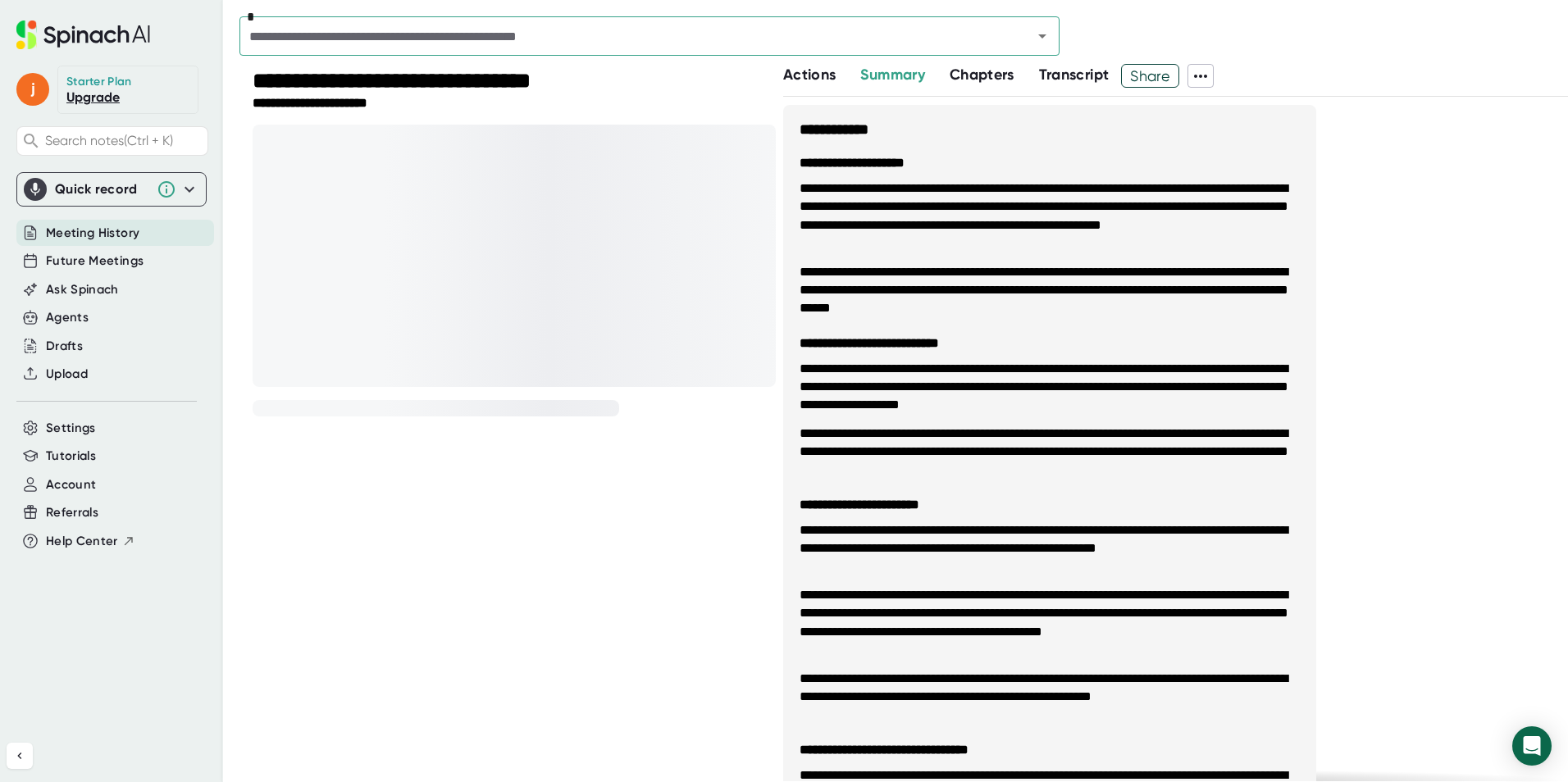
click at [820, 72] on span "Actions" at bounding box center [809, 74] width 53 height 18
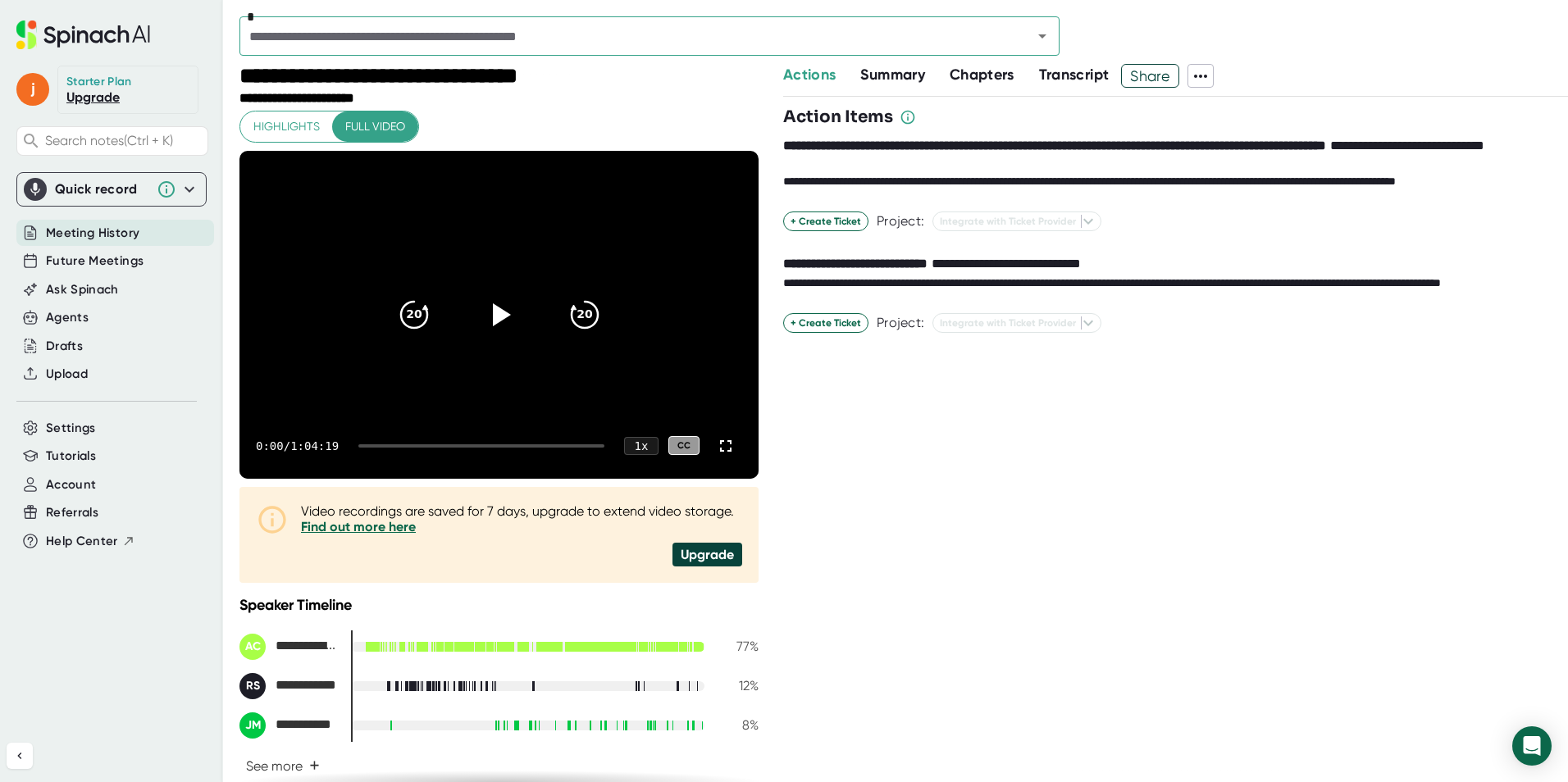
click at [417, 448] on div "0:00 / 1:04:19 1 x CC" at bounding box center [499, 445] width 519 height 65
click at [419, 444] on div at bounding box center [481, 446] width 246 height 3
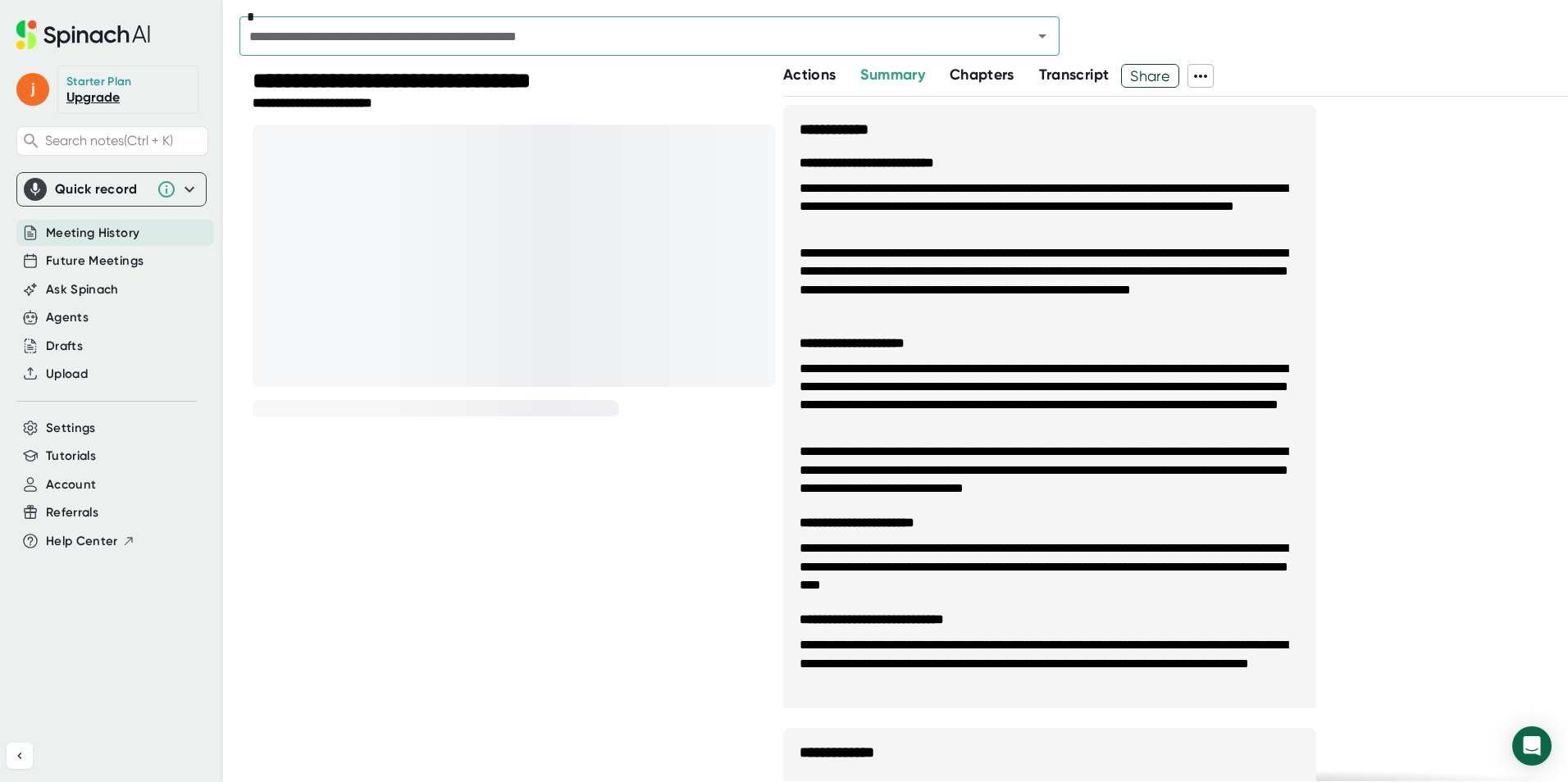
click at [500, 167] on div at bounding box center [514, 255] width 524 height 262
click at [803, 63] on div "*" at bounding box center [904, 40] width 1329 height 47
click at [841, 75] on div "Actions" at bounding box center [821, 75] width 77 height 22
click at [815, 75] on span "Actions" at bounding box center [809, 74] width 53 height 18
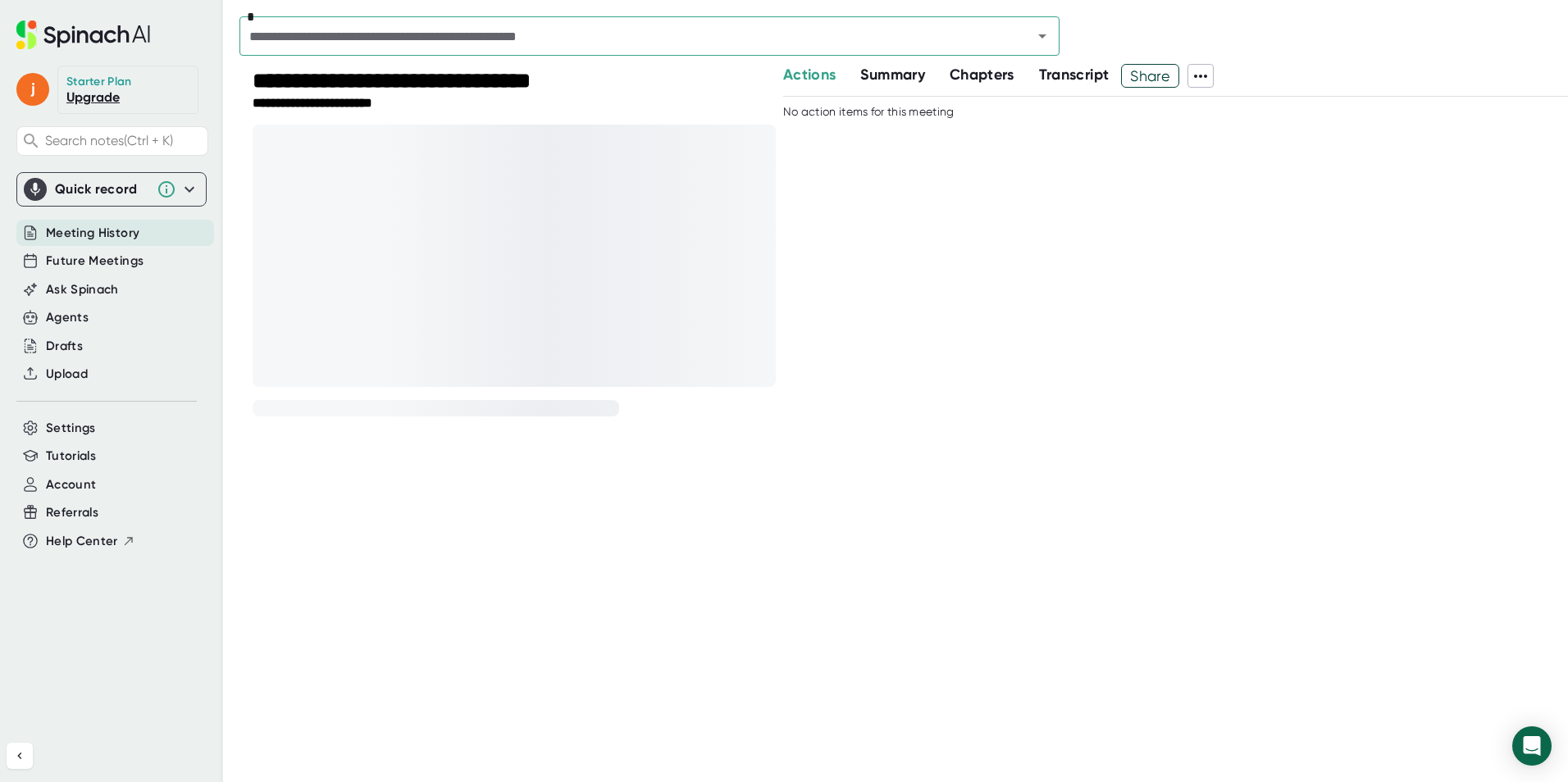
drag, startPoint x: 879, startPoint y: 82, endPoint x: 888, endPoint y: 81, distance: 9.1
click at [880, 82] on span "Summary" at bounding box center [892, 74] width 64 height 18
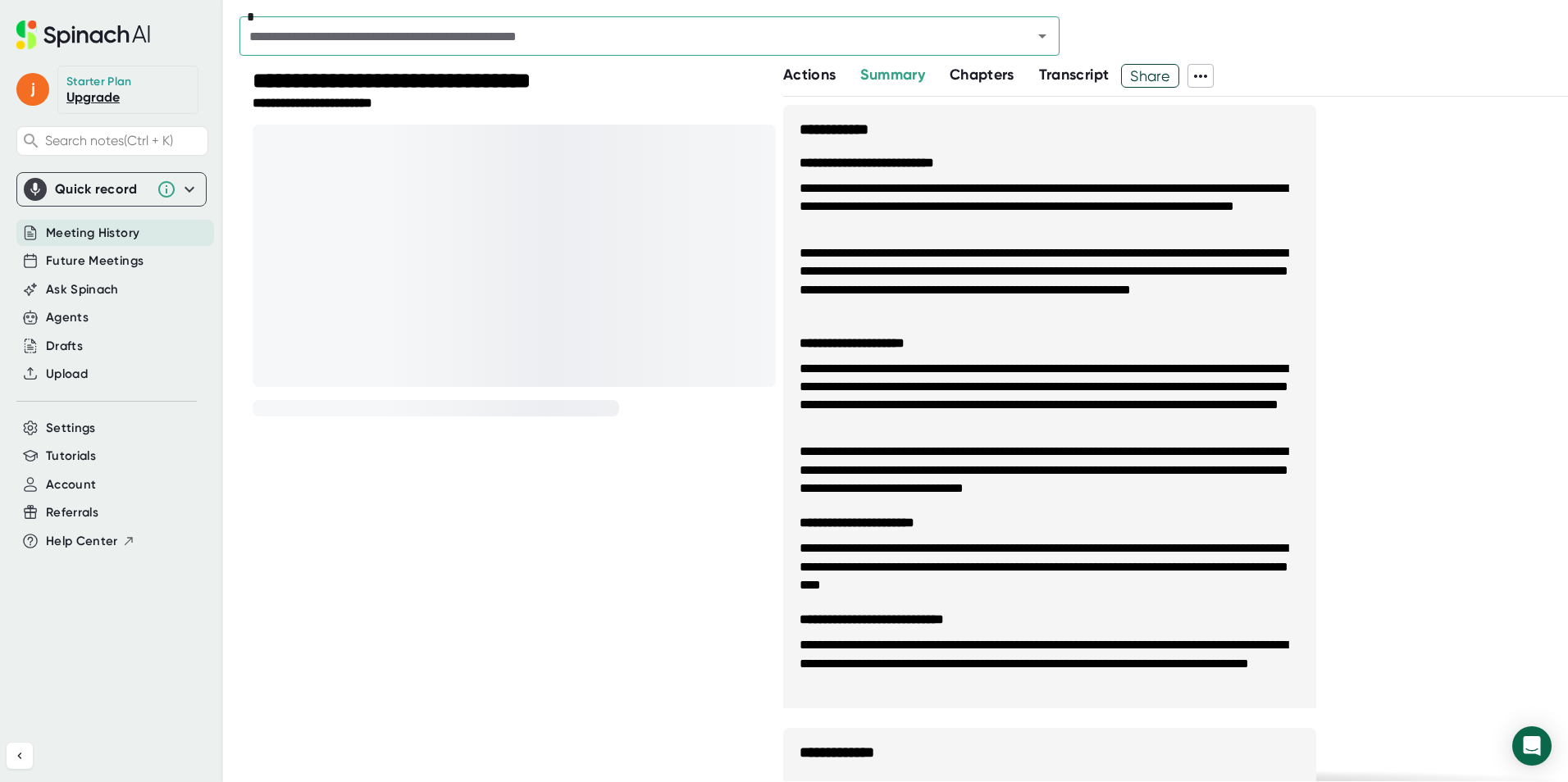
drag, startPoint x: 972, startPoint y: 79, endPoint x: 1044, endPoint y: 82, distance: 72.1
click at [977, 79] on span "Chapters" at bounding box center [982, 74] width 64 height 18
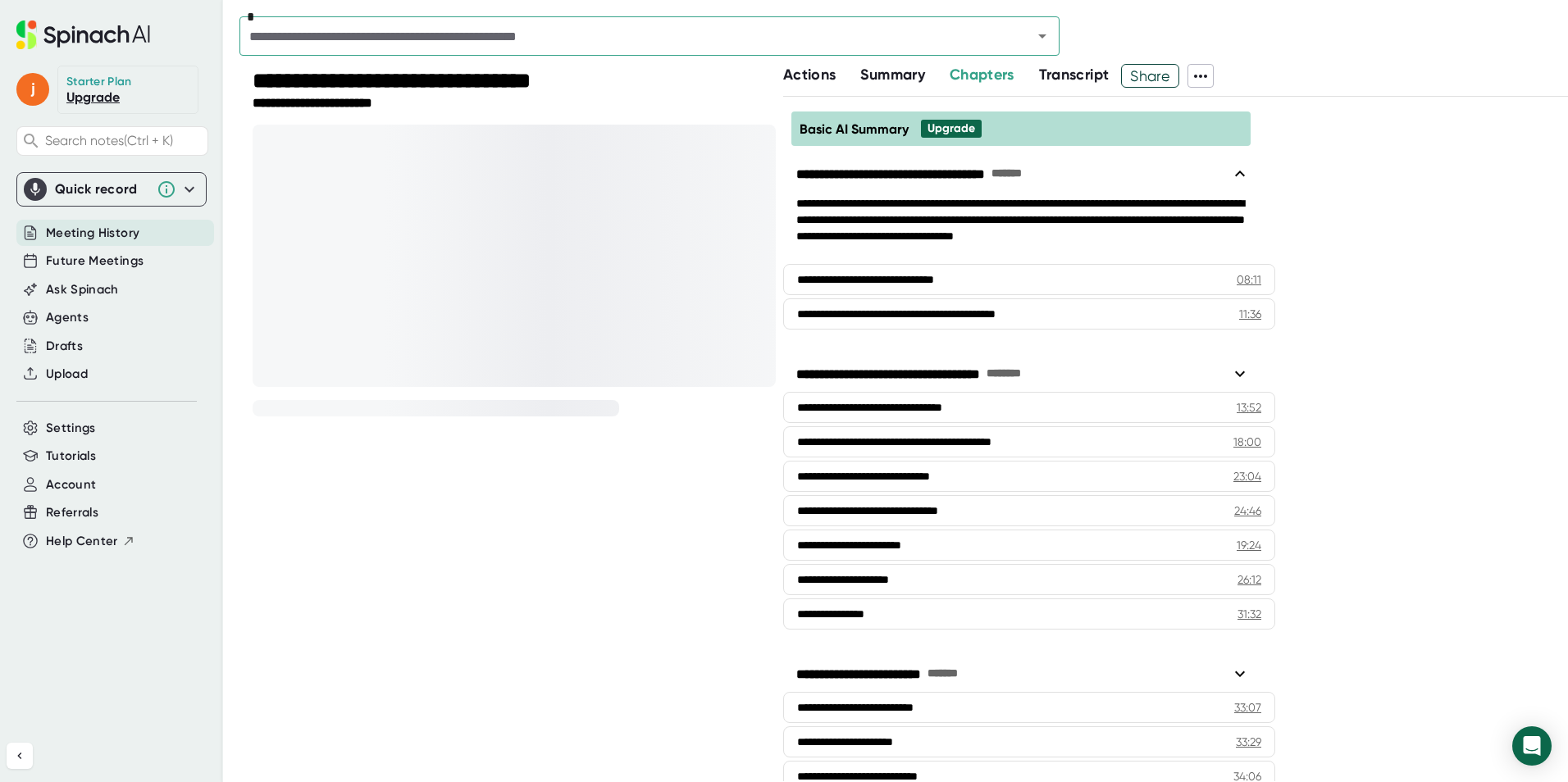
click at [1050, 82] on span "Transcript" at bounding box center [1074, 74] width 70 height 18
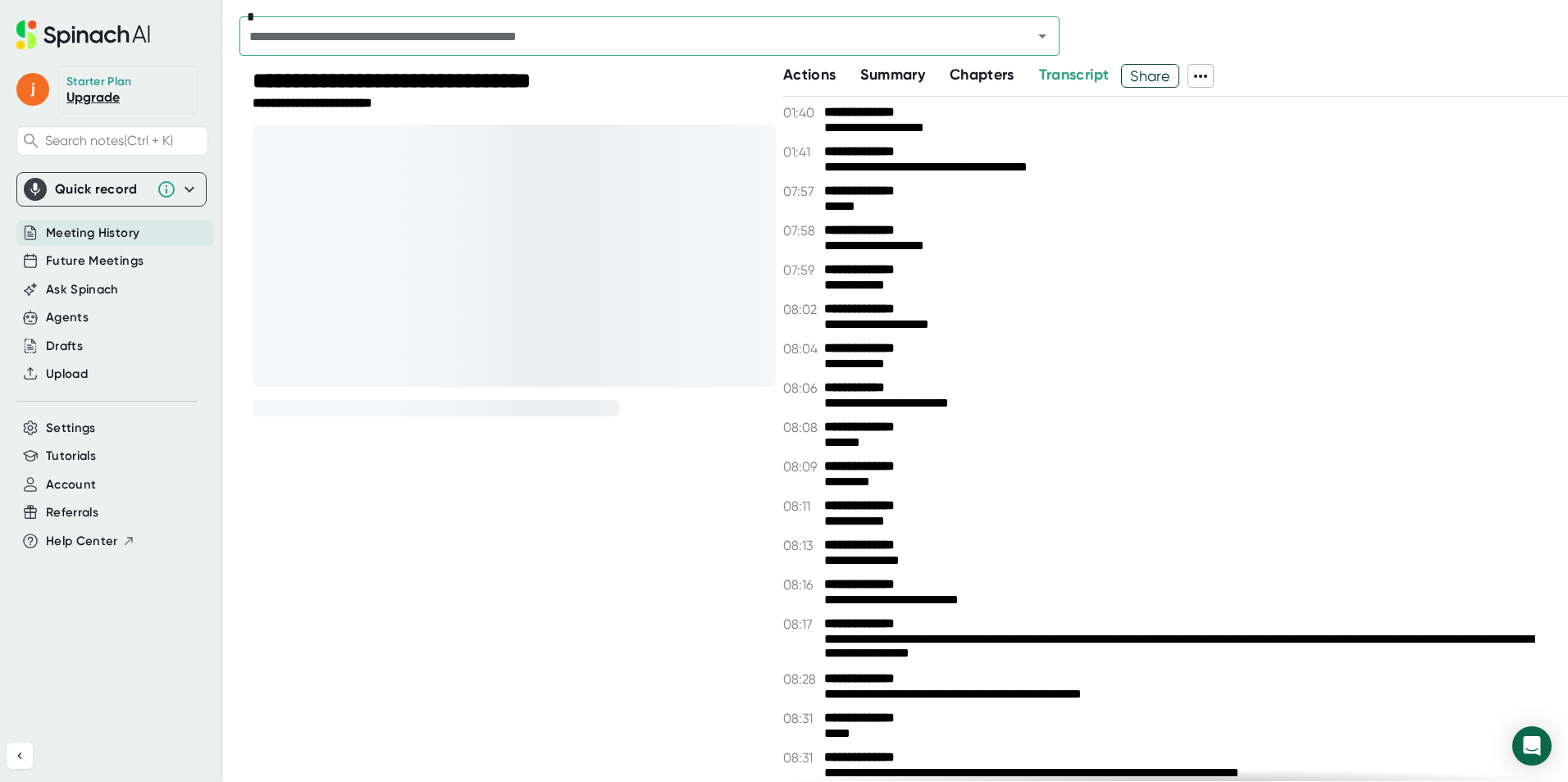
click at [1174, 75] on span "Share" at bounding box center [1150, 75] width 57 height 29
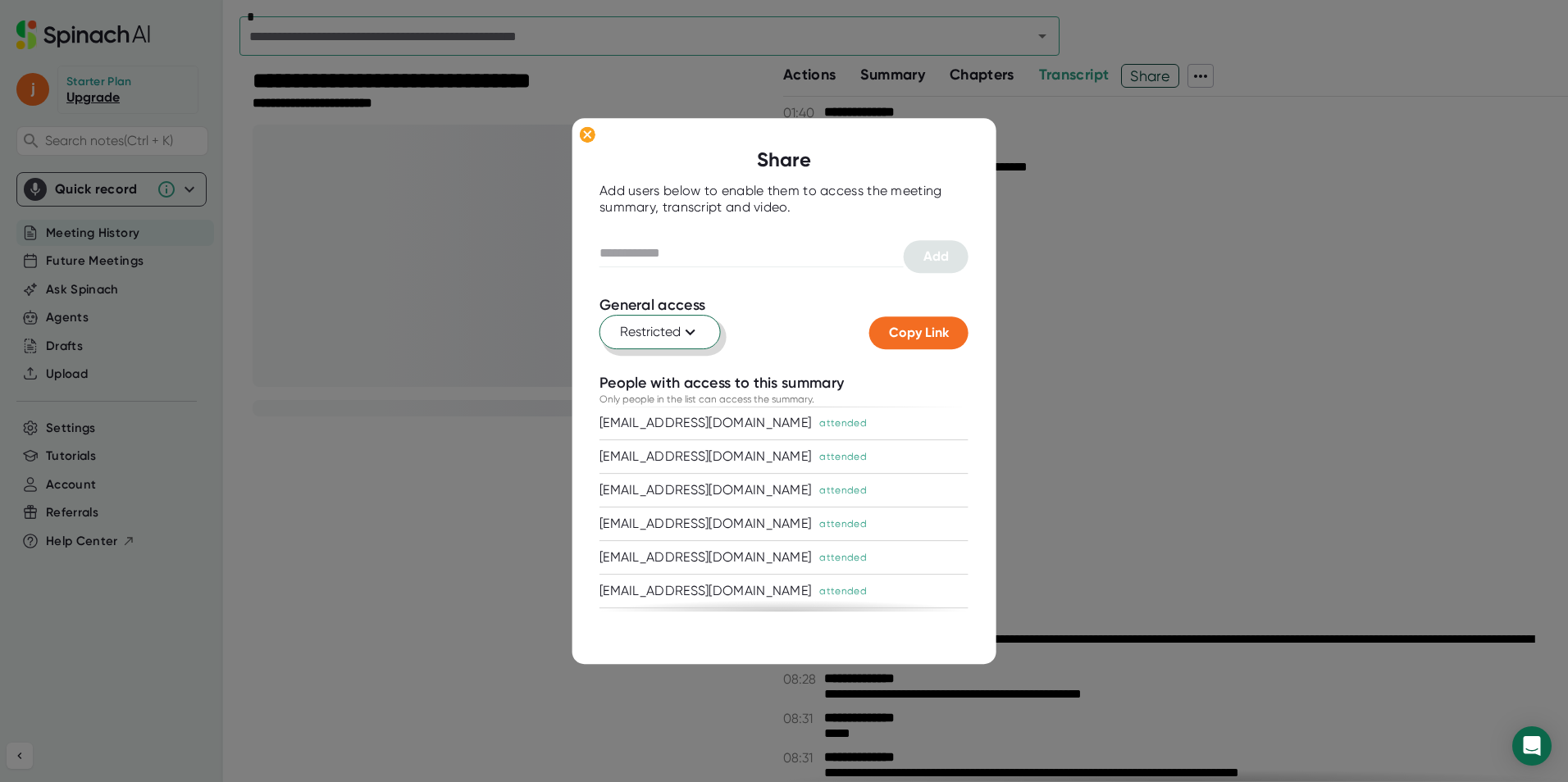
click at [656, 349] on button "Restricted" at bounding box center [660, 332] width 121 height 35
click at [669, 328] on div at bounding box center [784, 391] width 1568 height 782
click at [800, 281] on div at bounding box center [784, 281] width 369 height 14
click at [1092, 193] on div at bounding box center [784, 391] width 1568 height 782
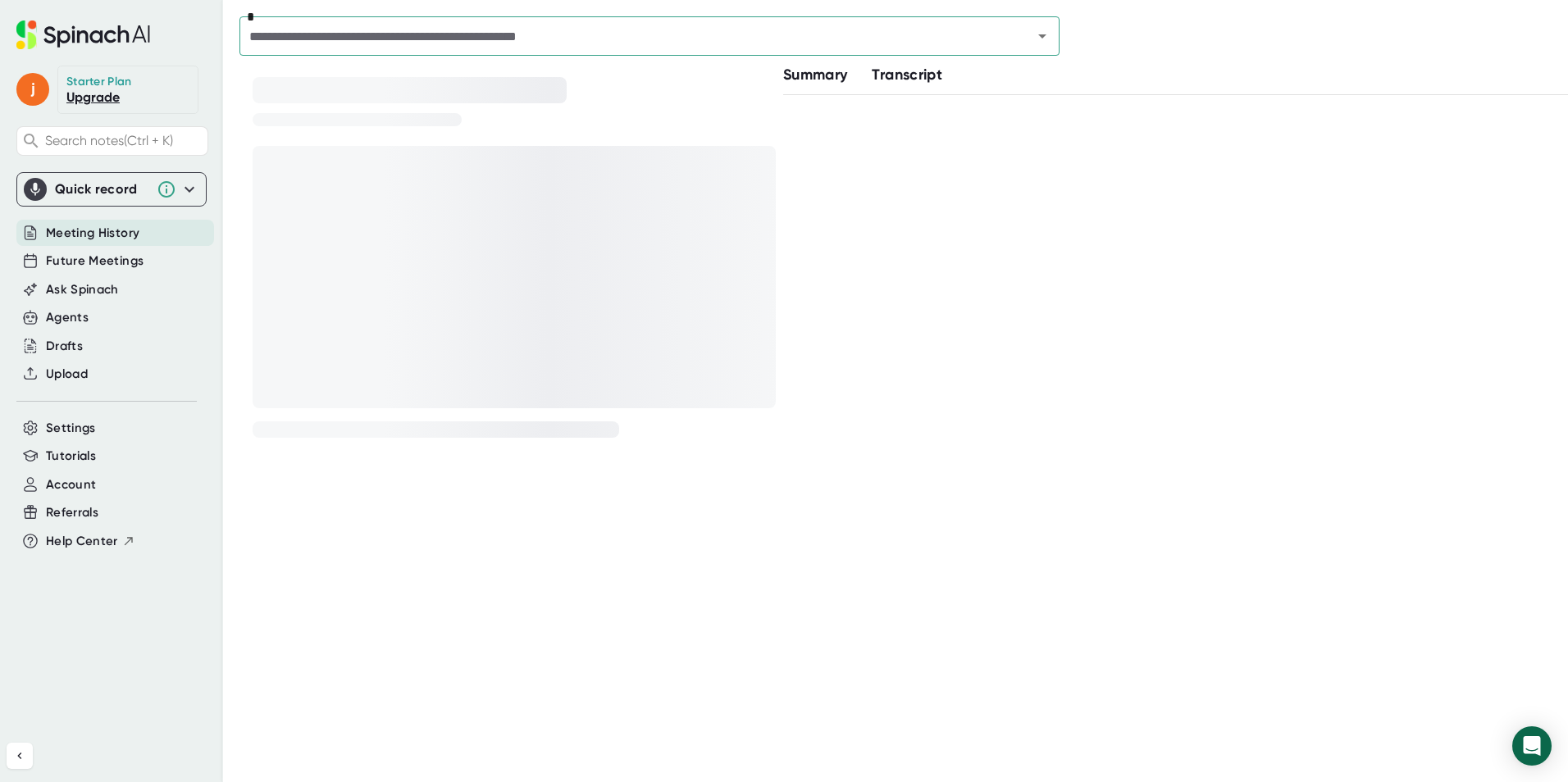
click at [456, 261] on div at bounding box center [514, 276] width 524 height 262
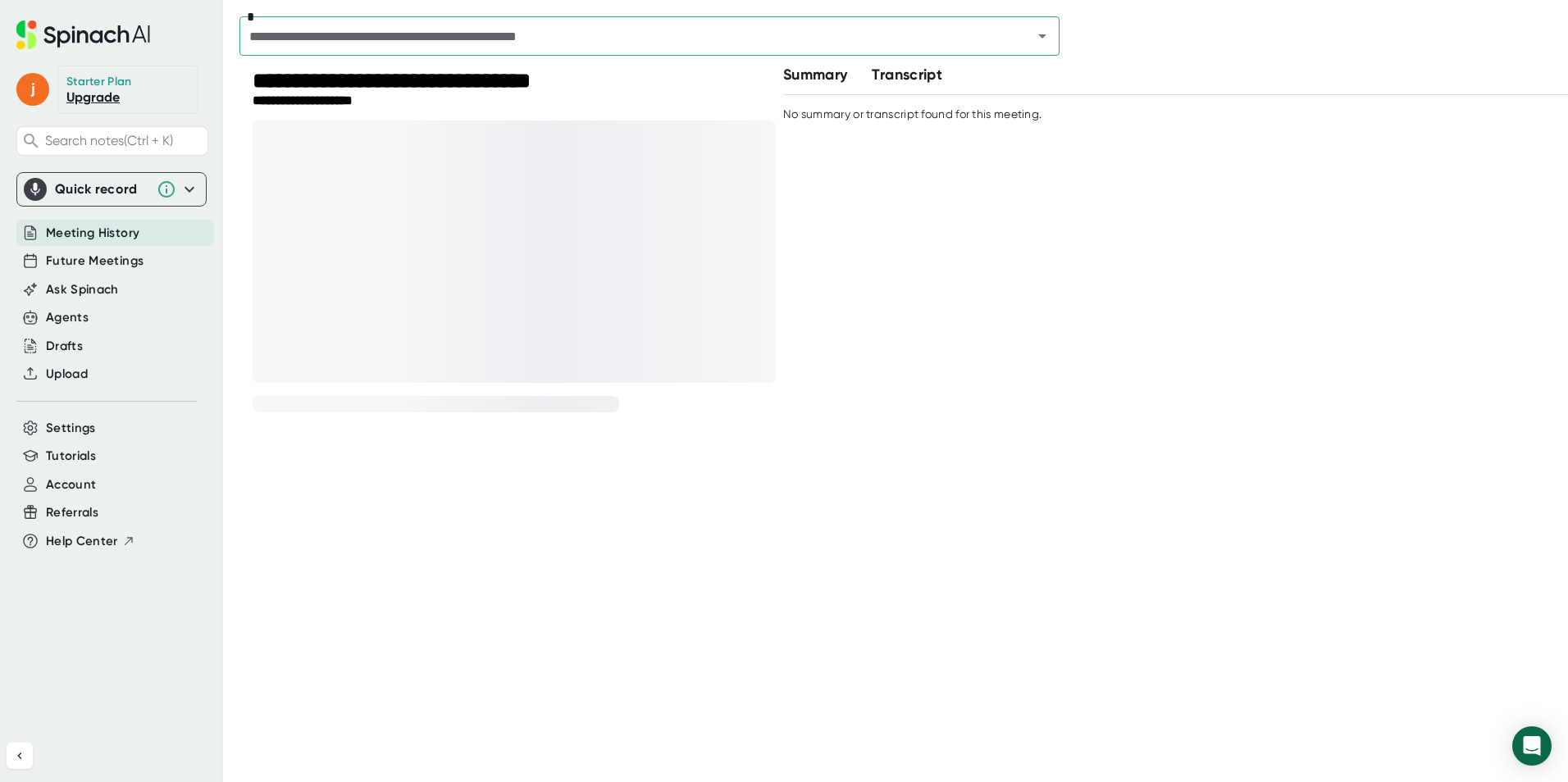
click at [456, 261] on div at bounding box center [514, 251] width 524 height 262
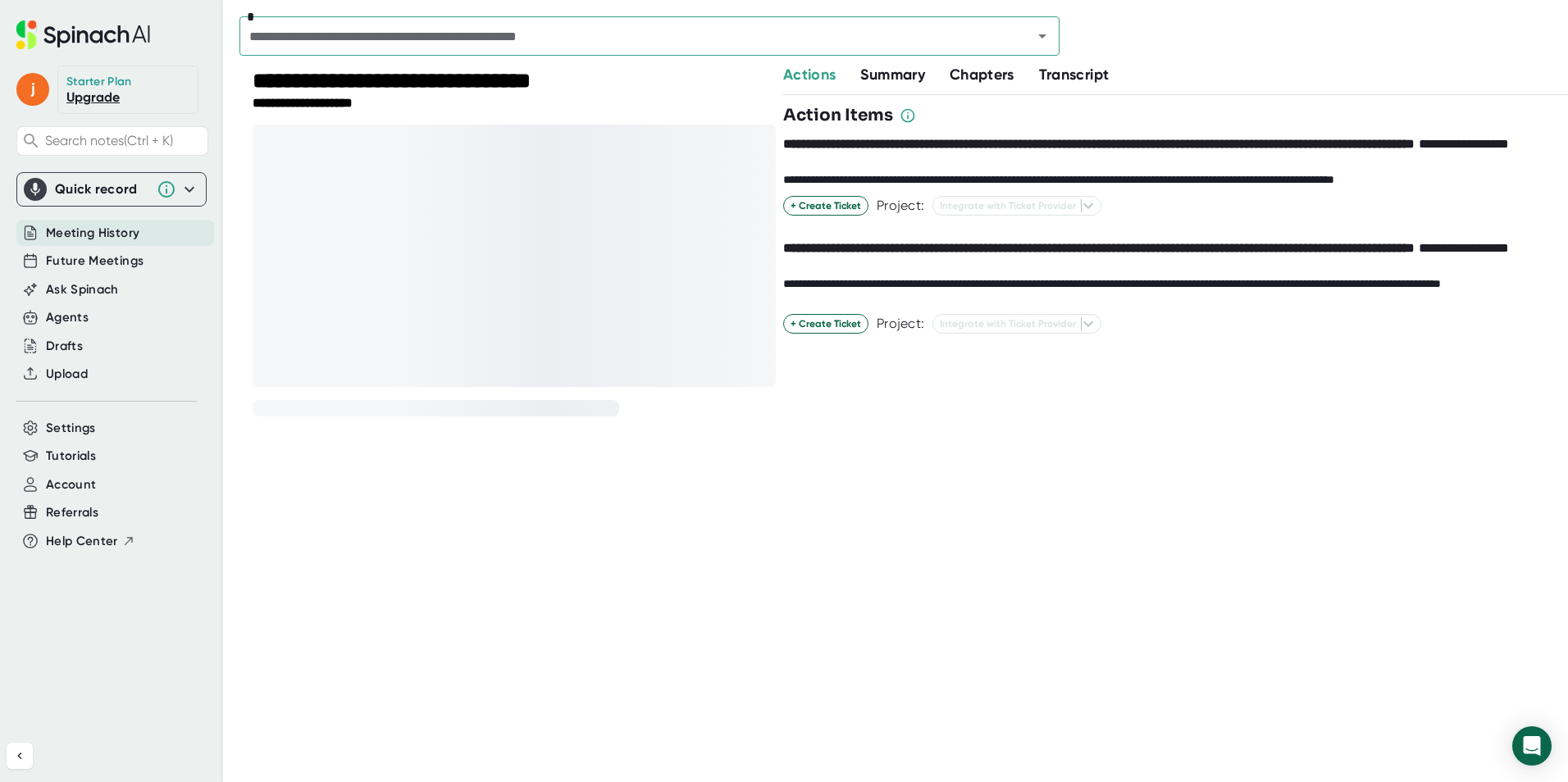
click at [456, 261] on div at bounding box center [514, 255] width 524 height 262
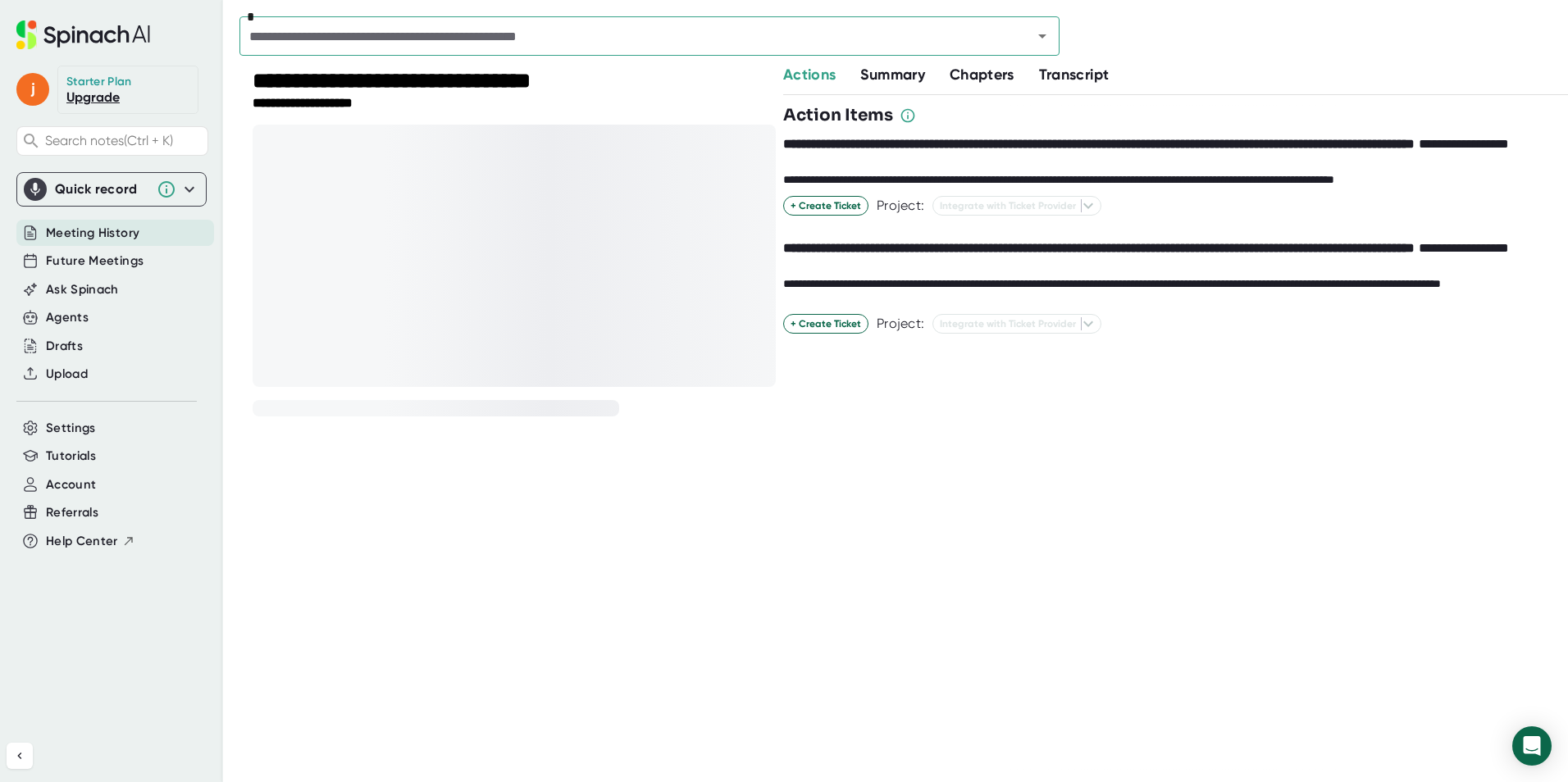
click at [456, 261] on div at bounding box center [514, 255] width 524 height 262
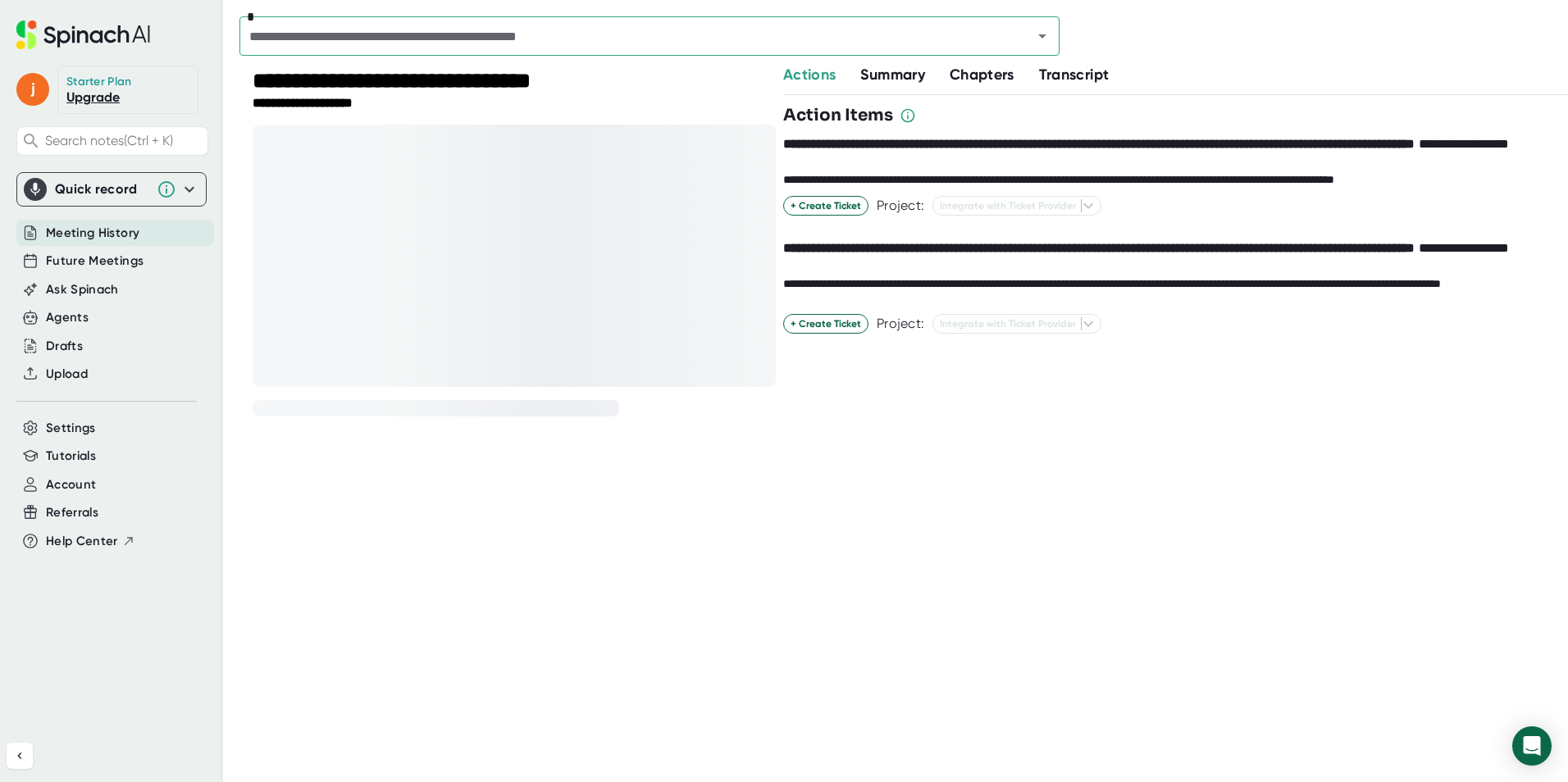
click at [456, 261] on div at bounding box center [514, 255] width 524 height 262
click at [882, 74] on span "Summary" at bounding box center [892, 74] width 64 height 18
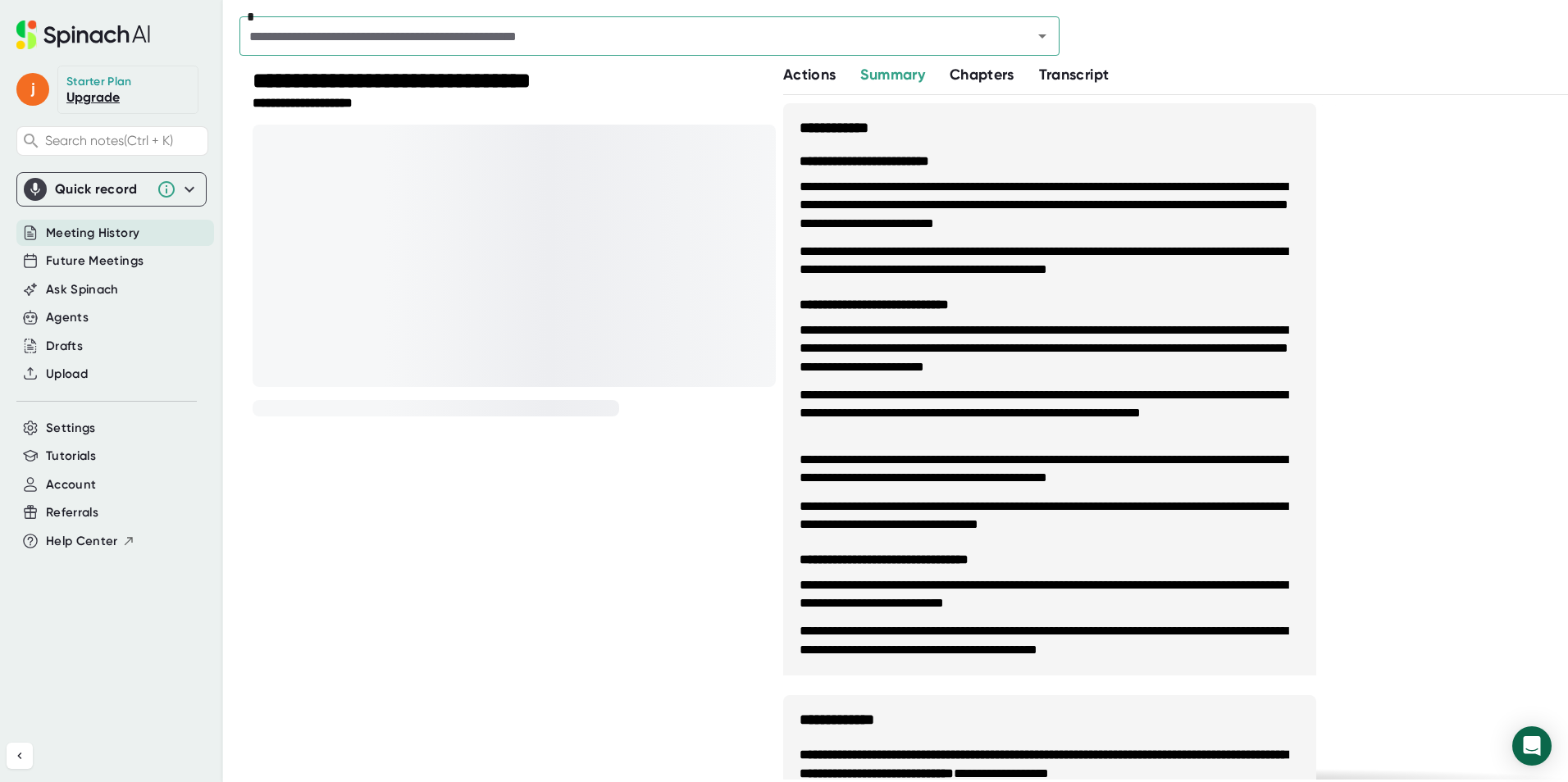
click at [979, 74] on span "Chapters" at bounding box center [982, 74] width 64 height 18
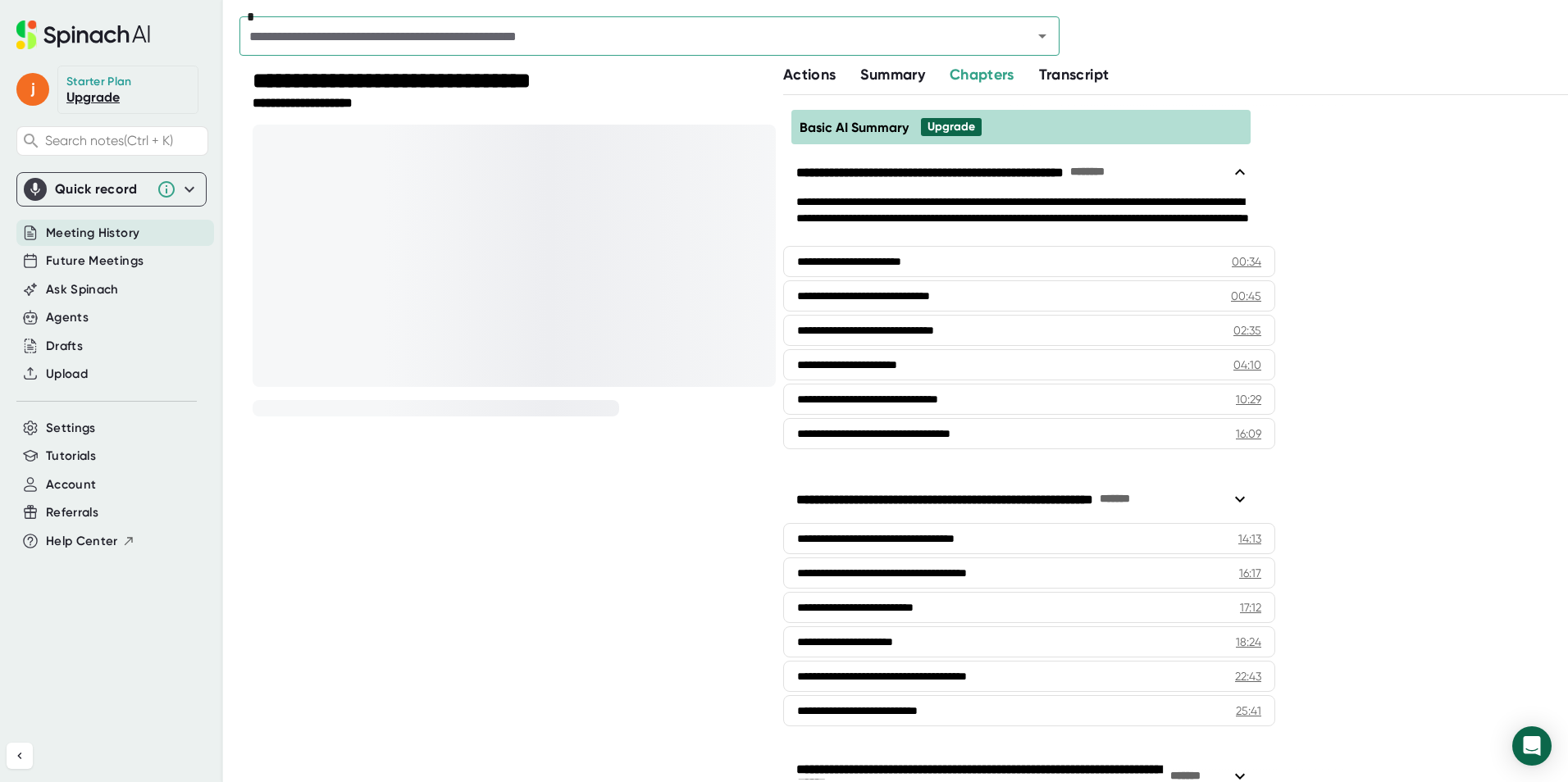
click at [1078, 80] on span "Transcript" at bounding box center [1074, 74] width 70 height 18
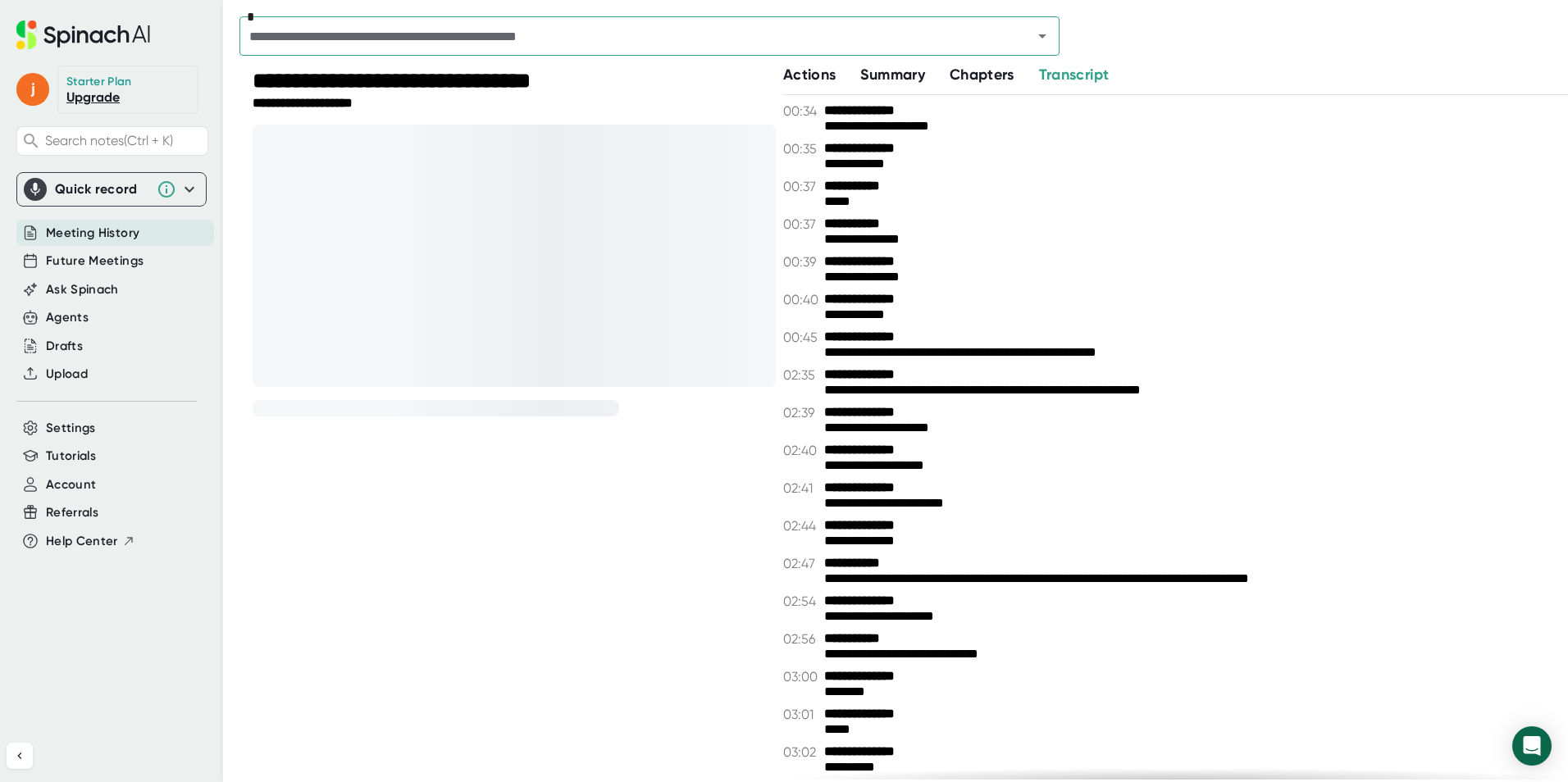
click at [977, 66] on span "Chapters" at bounding box center [982, 74] width 64 height 18
click at [876, 68] on span "Summary" at bounding box center [892, 74] width 64 height 18
click at [797, 72] on span "Actions" at bounding box center [809, 74] width 53 height 18
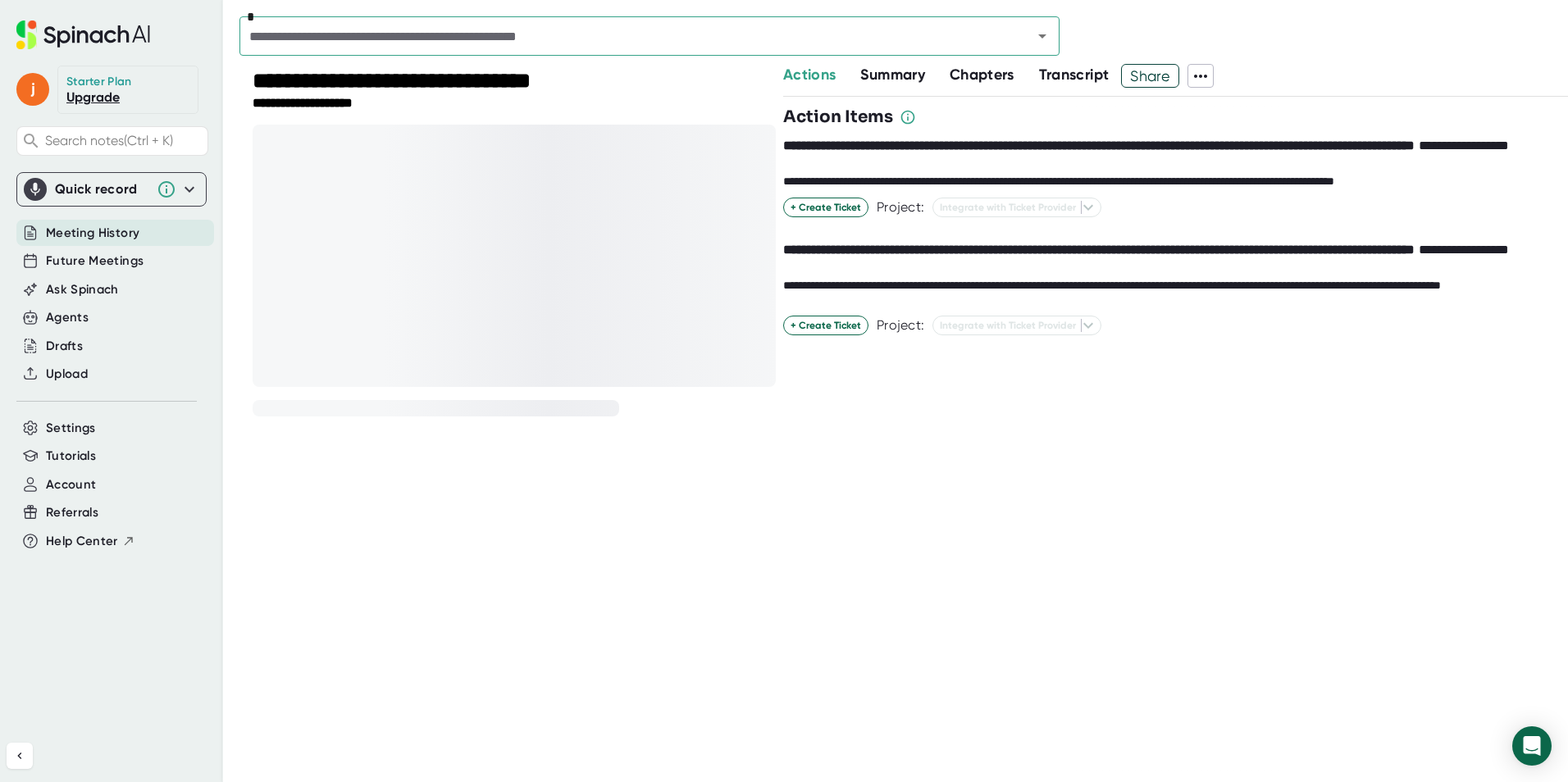
click at [656, 202] on div at bounding box center [514, 255] width 524 height 262
click at [1053, 70] on span "Transcript" at bounding box center [1074, 74] width 70 height 18
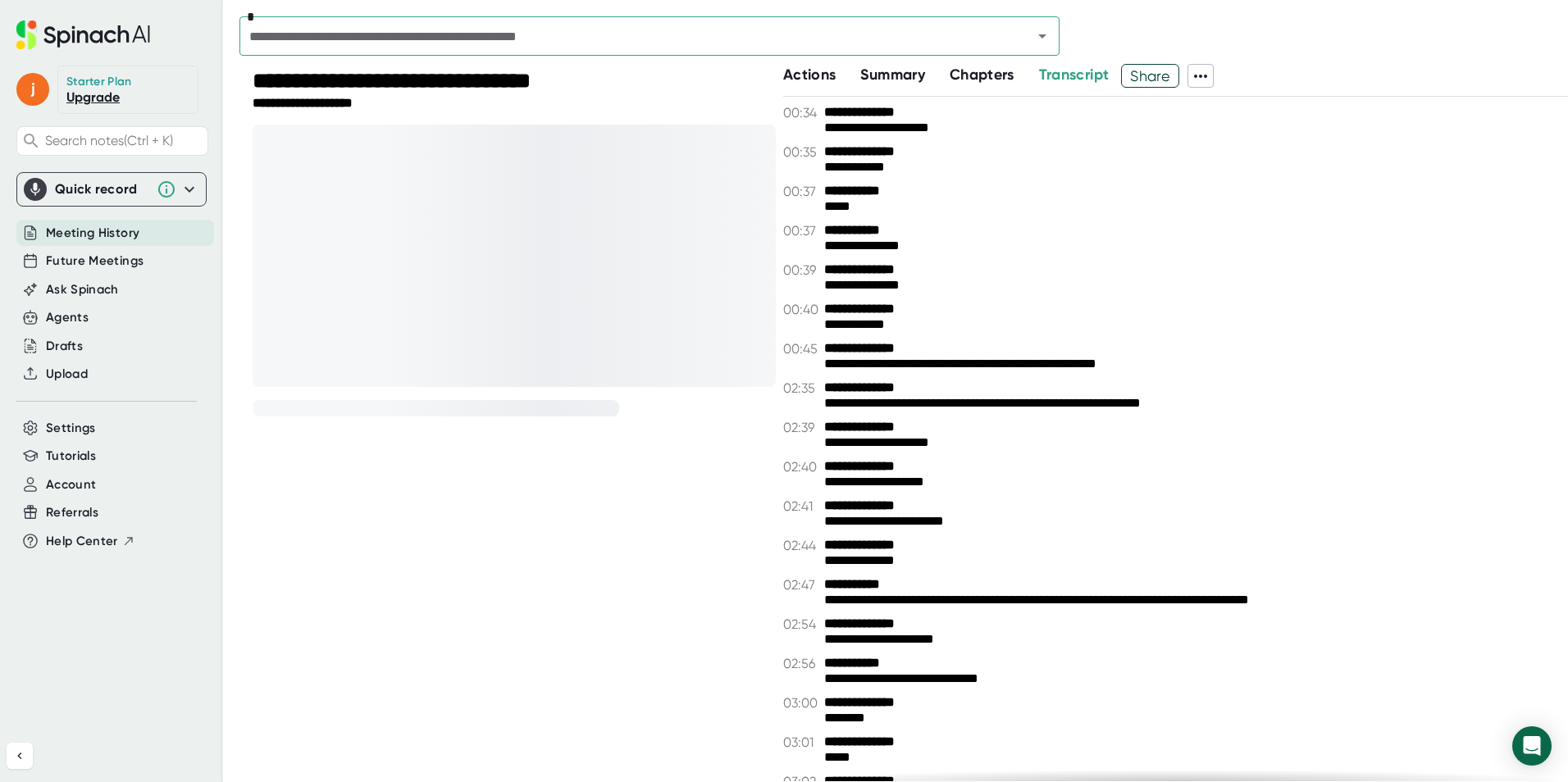
click at [1218, 72] on span at bounding box center [1229, 75] width 33 height 24
click at [1207, 72] on icon at bounding box center [1200, 75] width 20 height 20
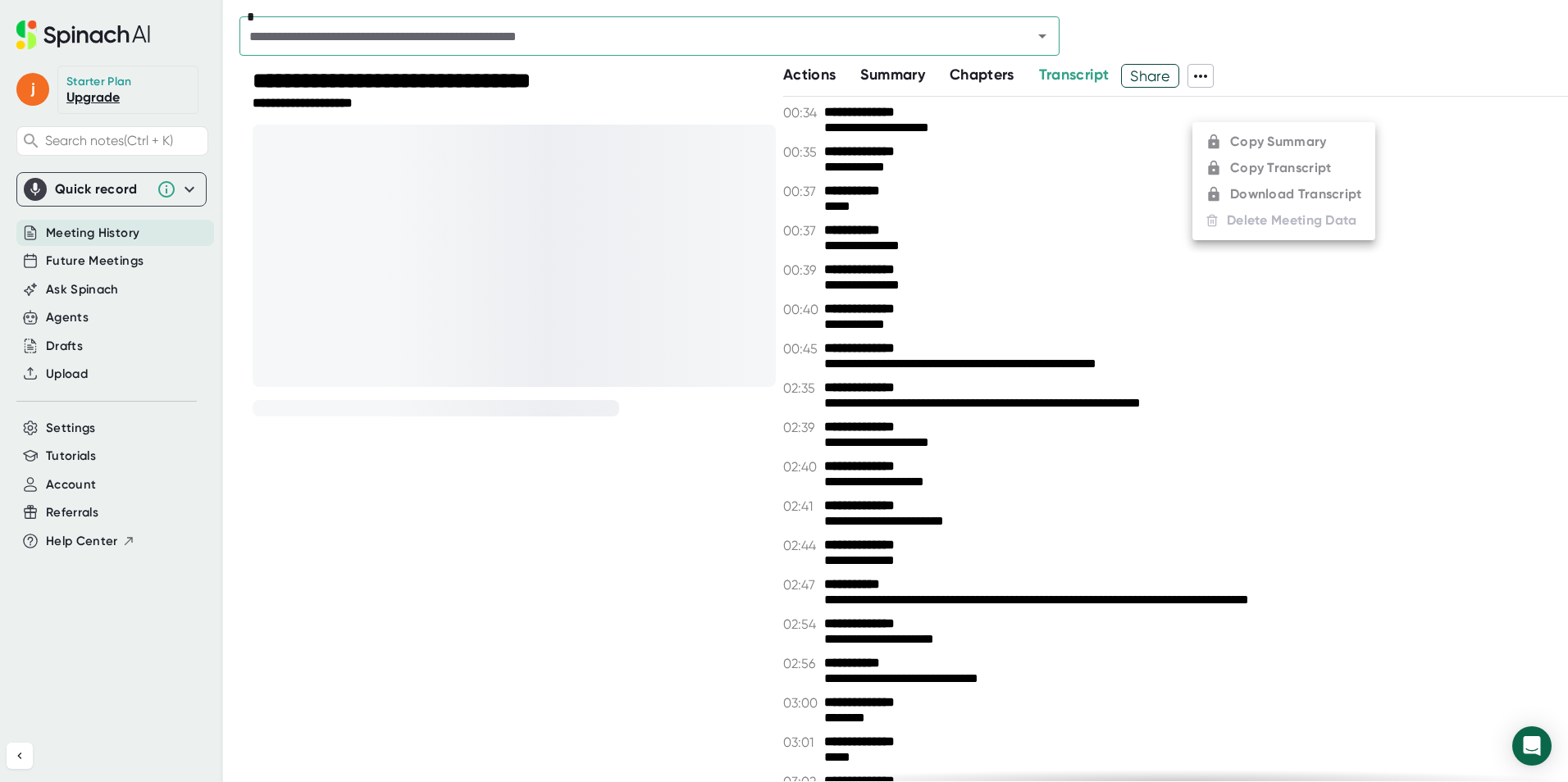
click at [1207, 72] on div at bounding box center [784, 391] width 1568 height 782
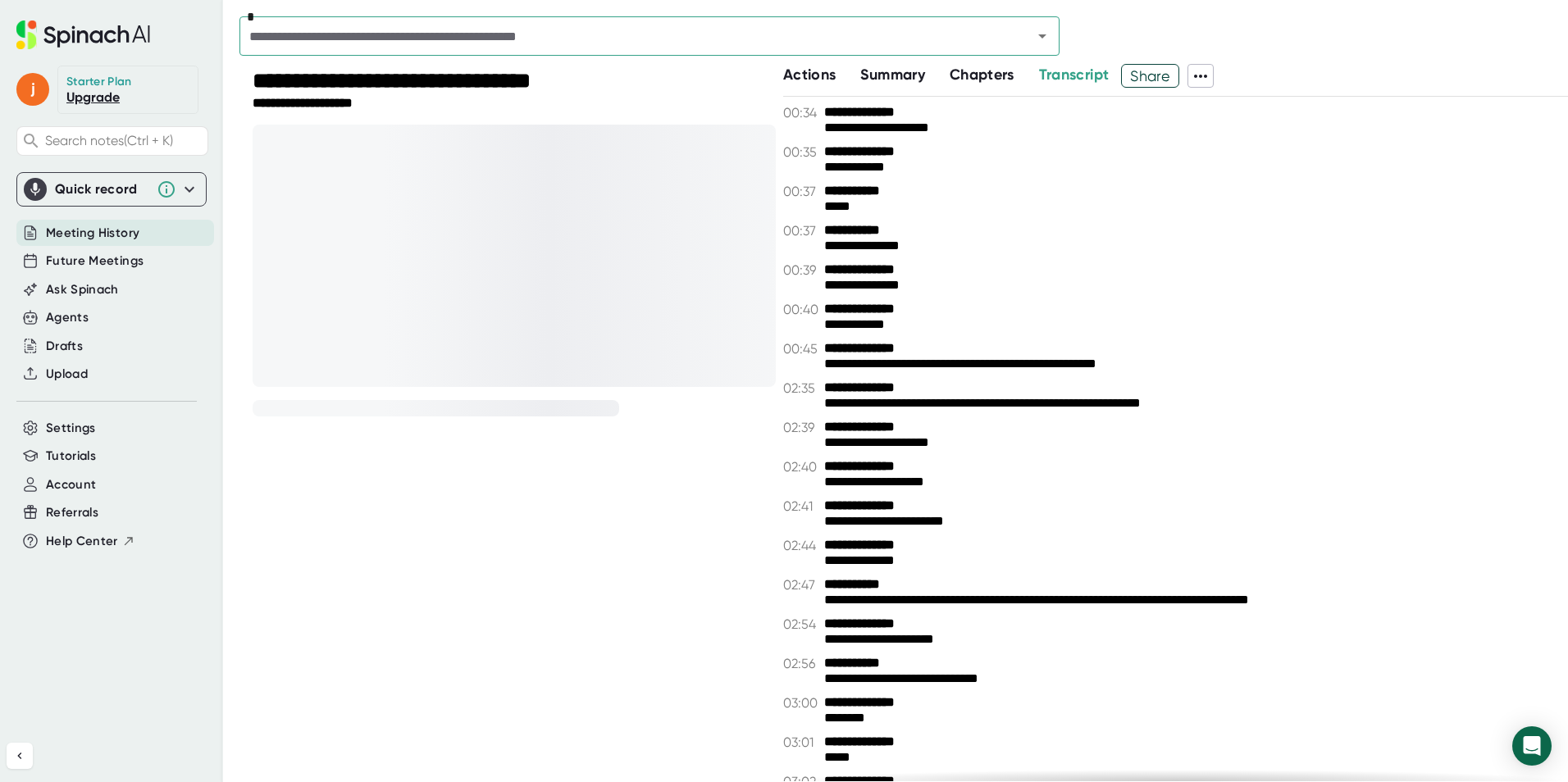
click at [1010, 75] on span "Chapters" at bounding box center [982, 74] width 64 height 18
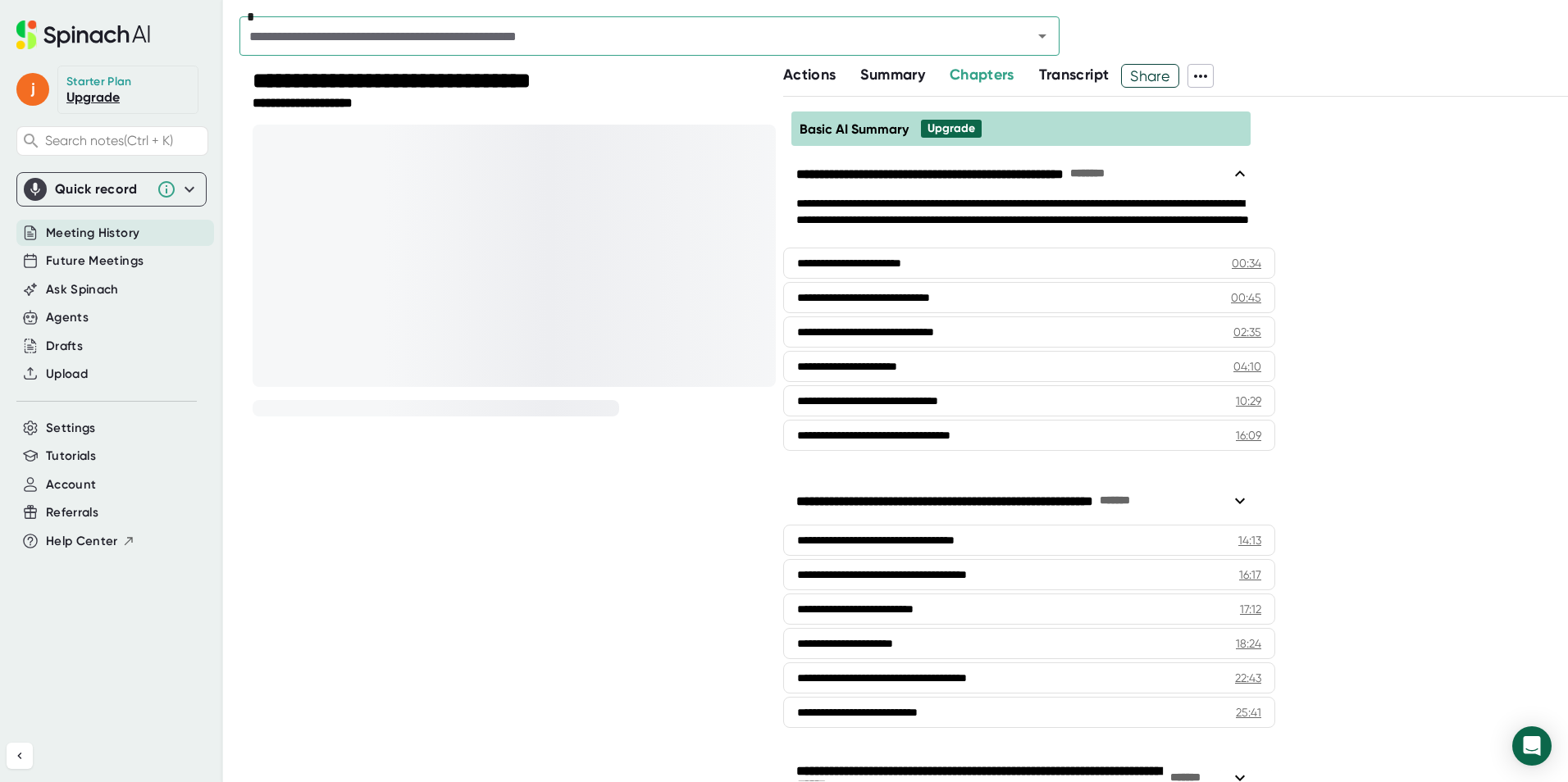
click at [877, 68] on span "Summary" at bounding box center [892, 74] width 64 height 18
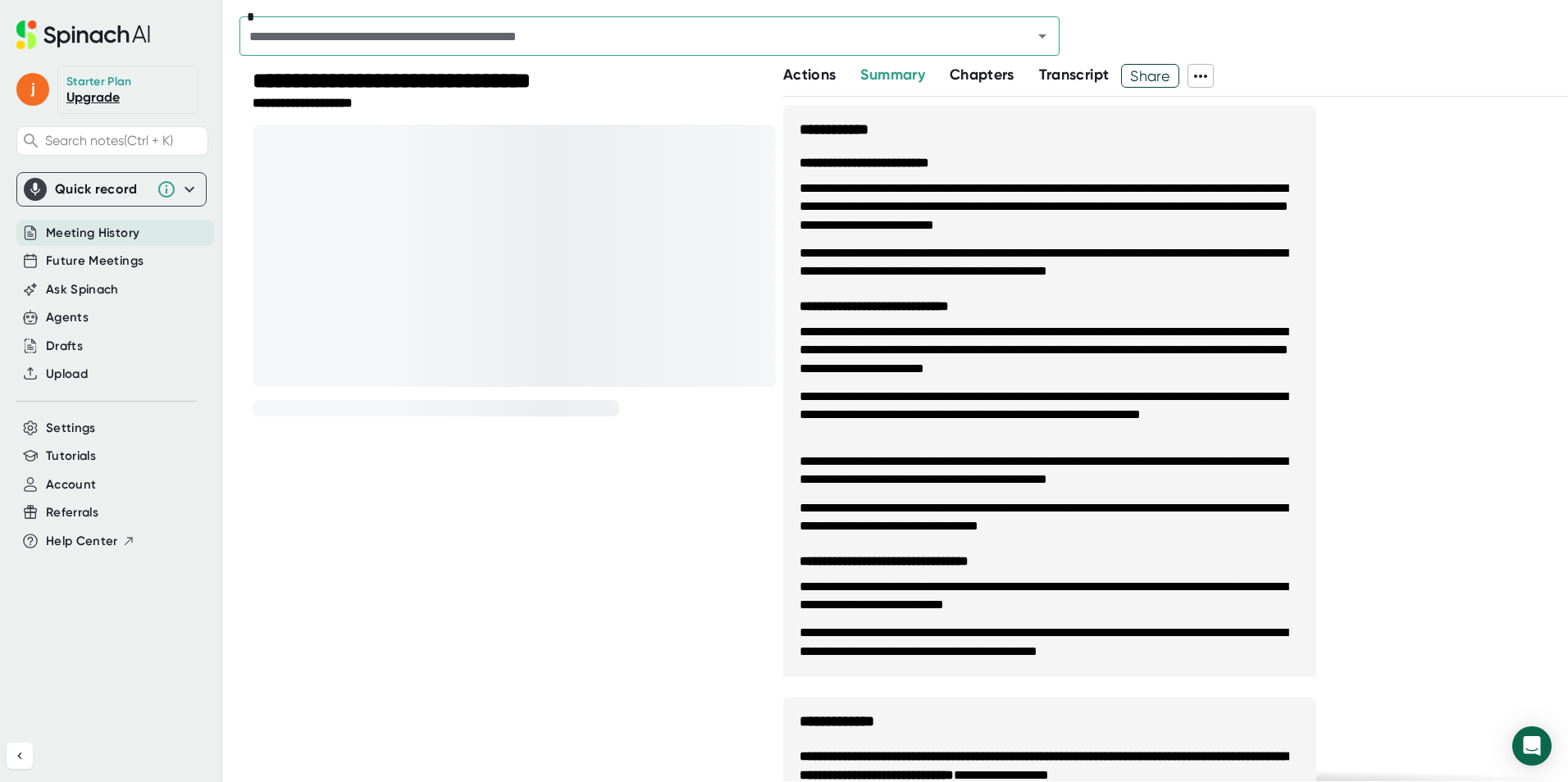
click at [814, 70] on span "Actions" at bounding box center [809, 74] width 53 height 18
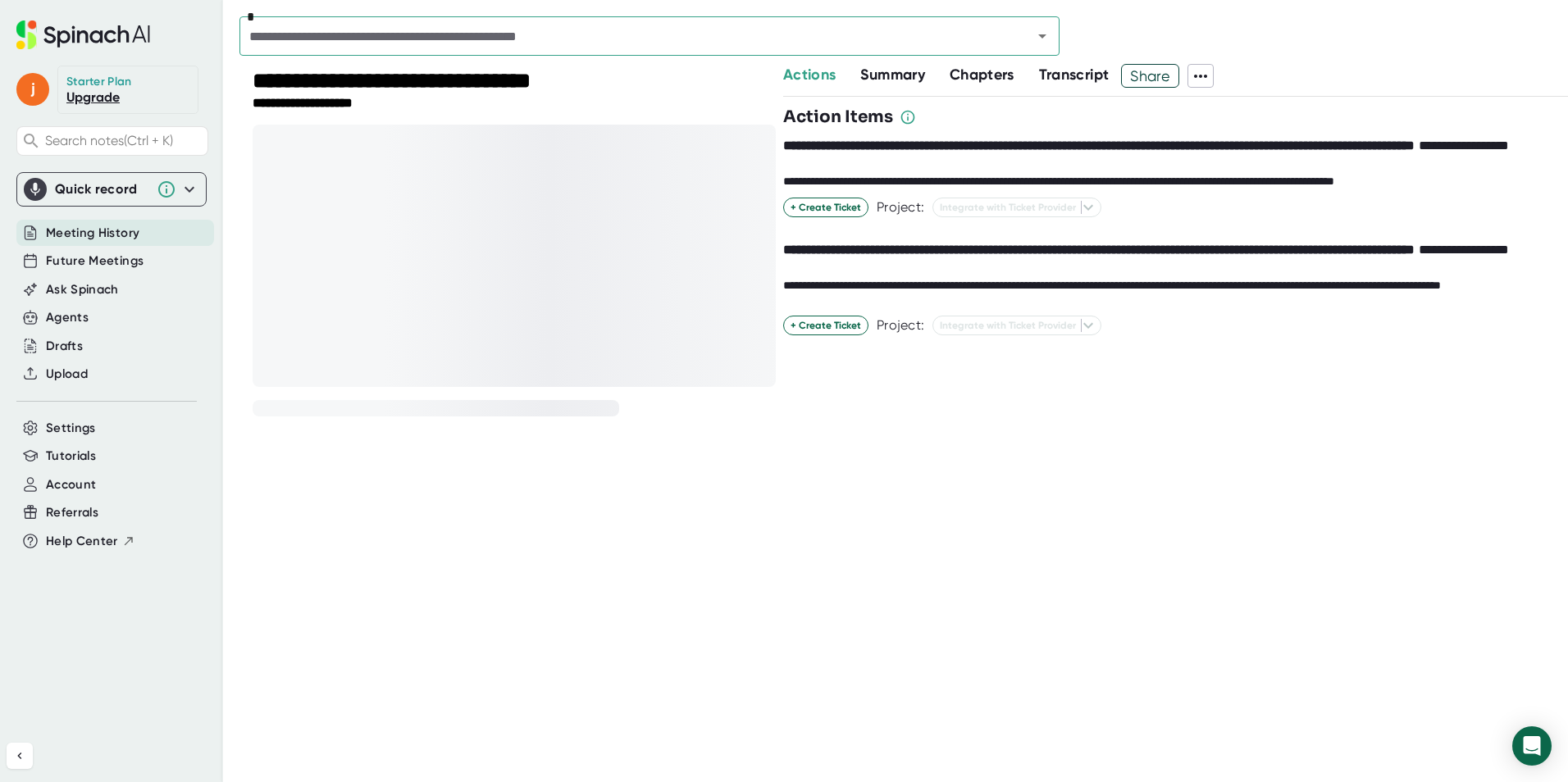
click at [624, 240] on div at bounding box center [514, 255] width 524 height 262
drag, startPoint x: 350, startPoint y: 349, endPoint x: 354, endPoint y: 489, distance: 140.1
click at [354, 487] on div "**********" at bounding box center [501, 422] width 524 height 718
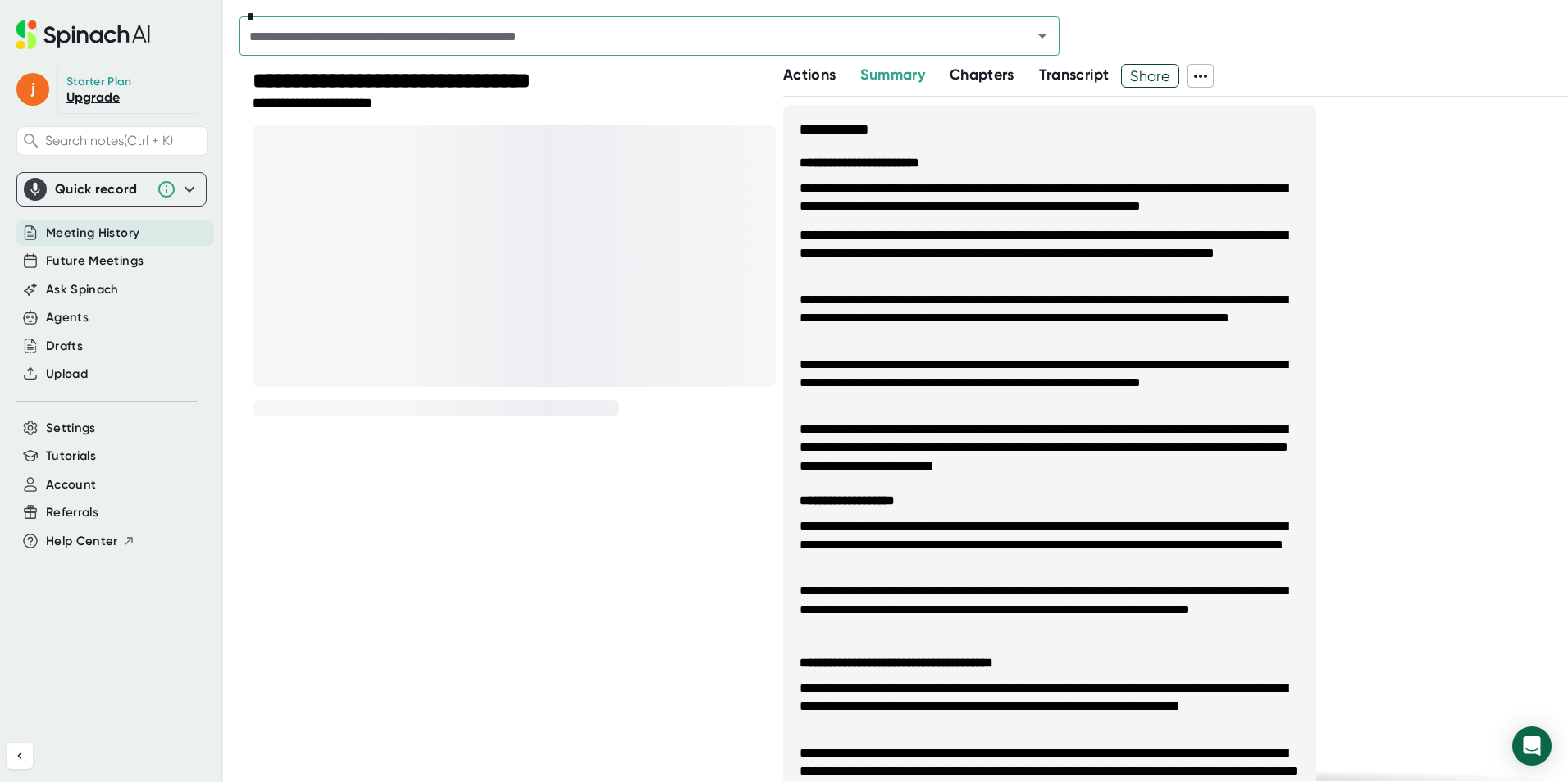
click at [431, 250] on div at bounding box center [514, 255] width 524 height 262
click at [437, 248] on div at bounding box center [514, 255] width 524 height 262
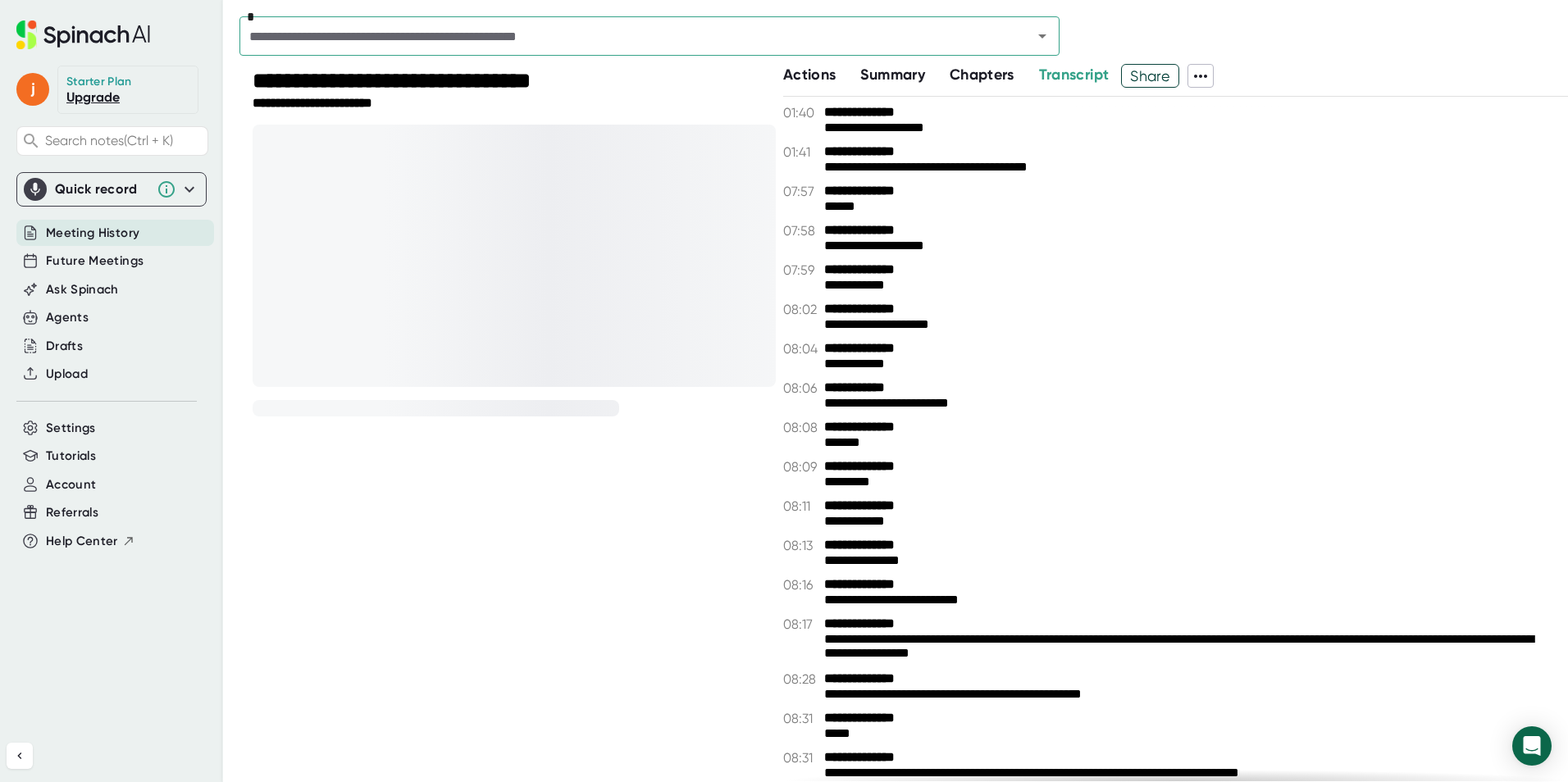
click at [797, 77] on span "Actions" at bounding box center [809, 74] width 53 height 18
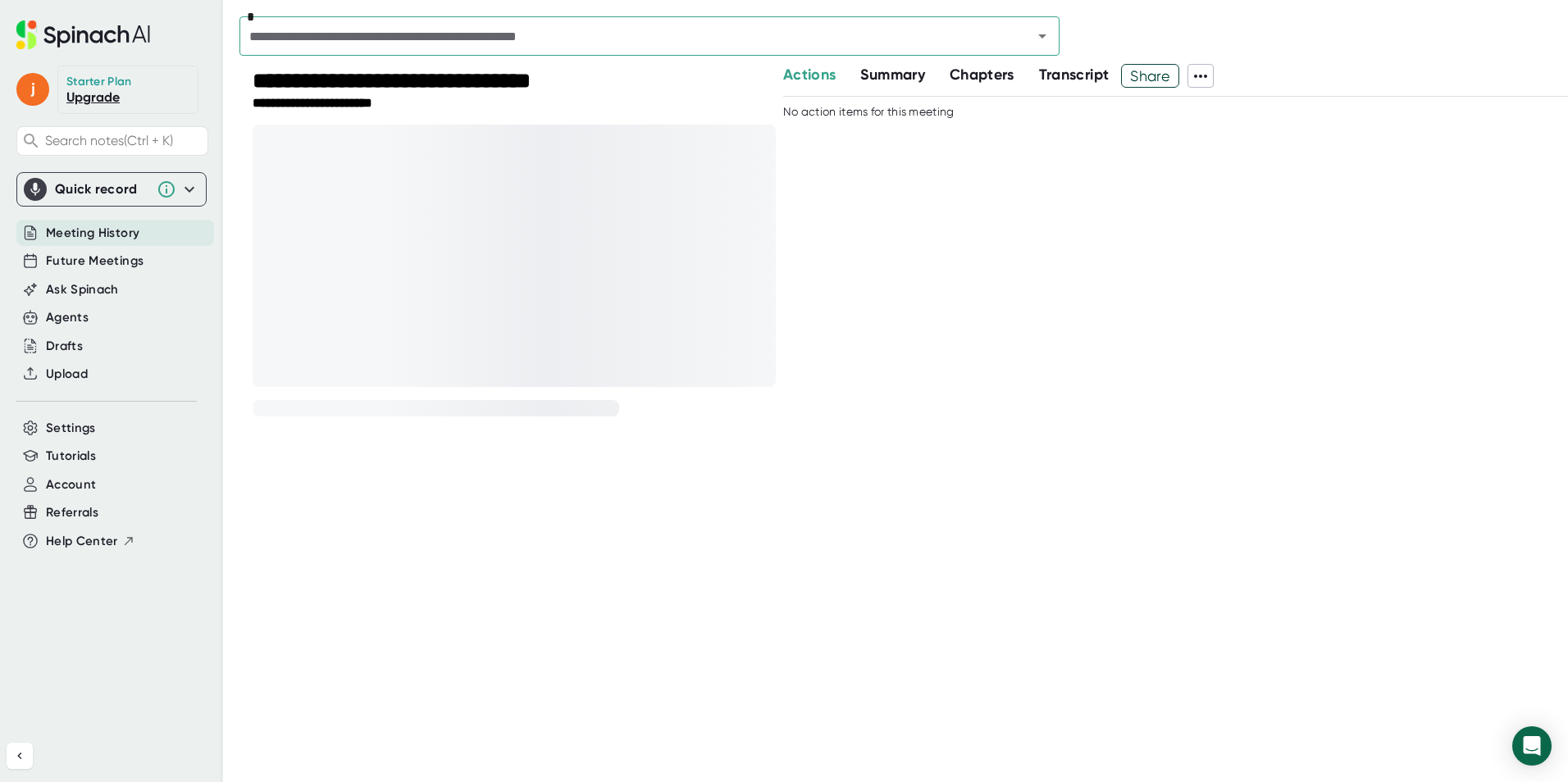
drag, startPoint x: 637, startPoint y: 269, endPoint x: 677, endPoint y: 99, distance: 174.6
click at [677, 99] on div "**********" at bounding box center [514, 103] width 524 height 15
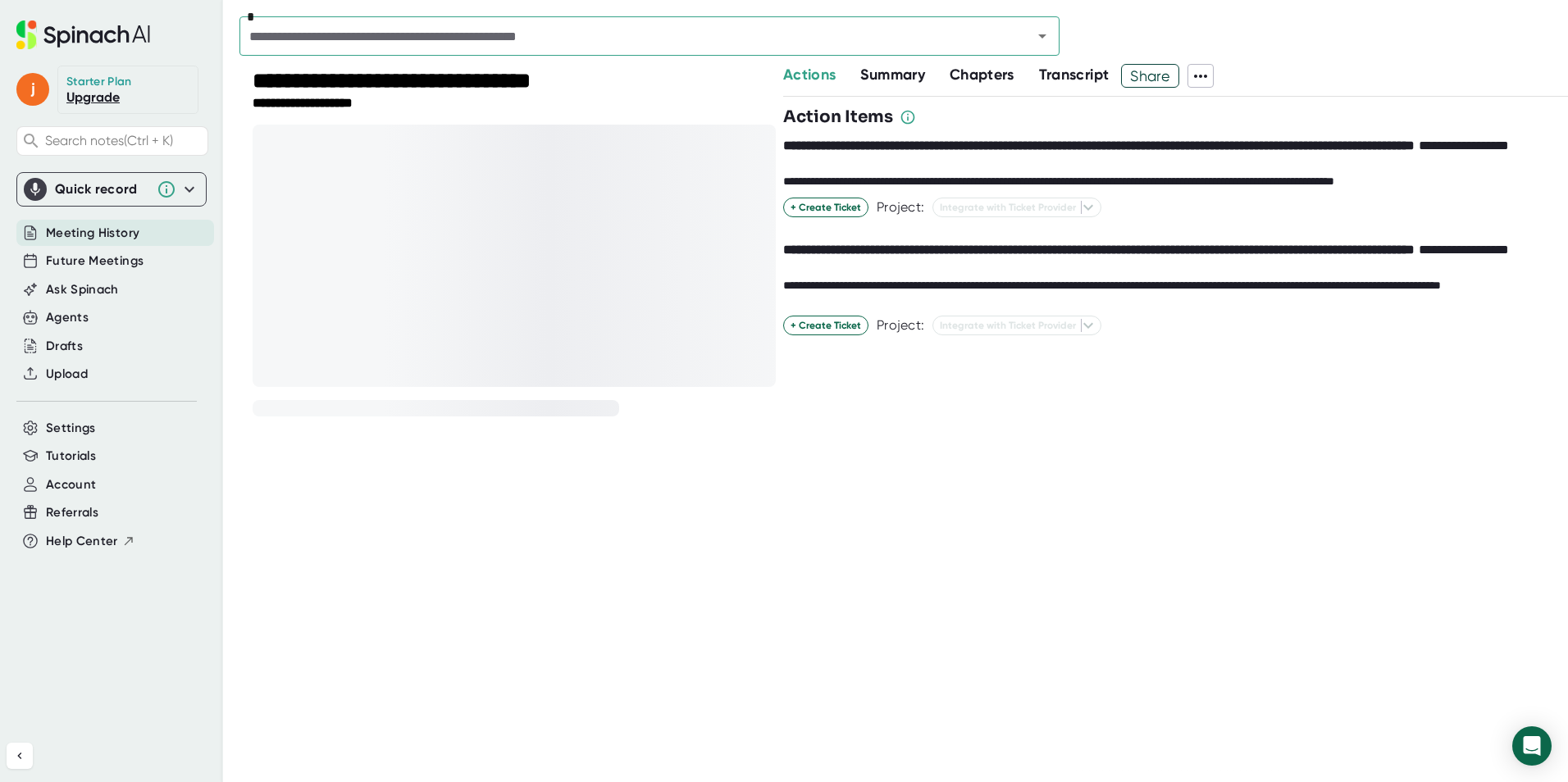
click at [470, 231] on div at bounding box center [514, 255] width 524 height 262
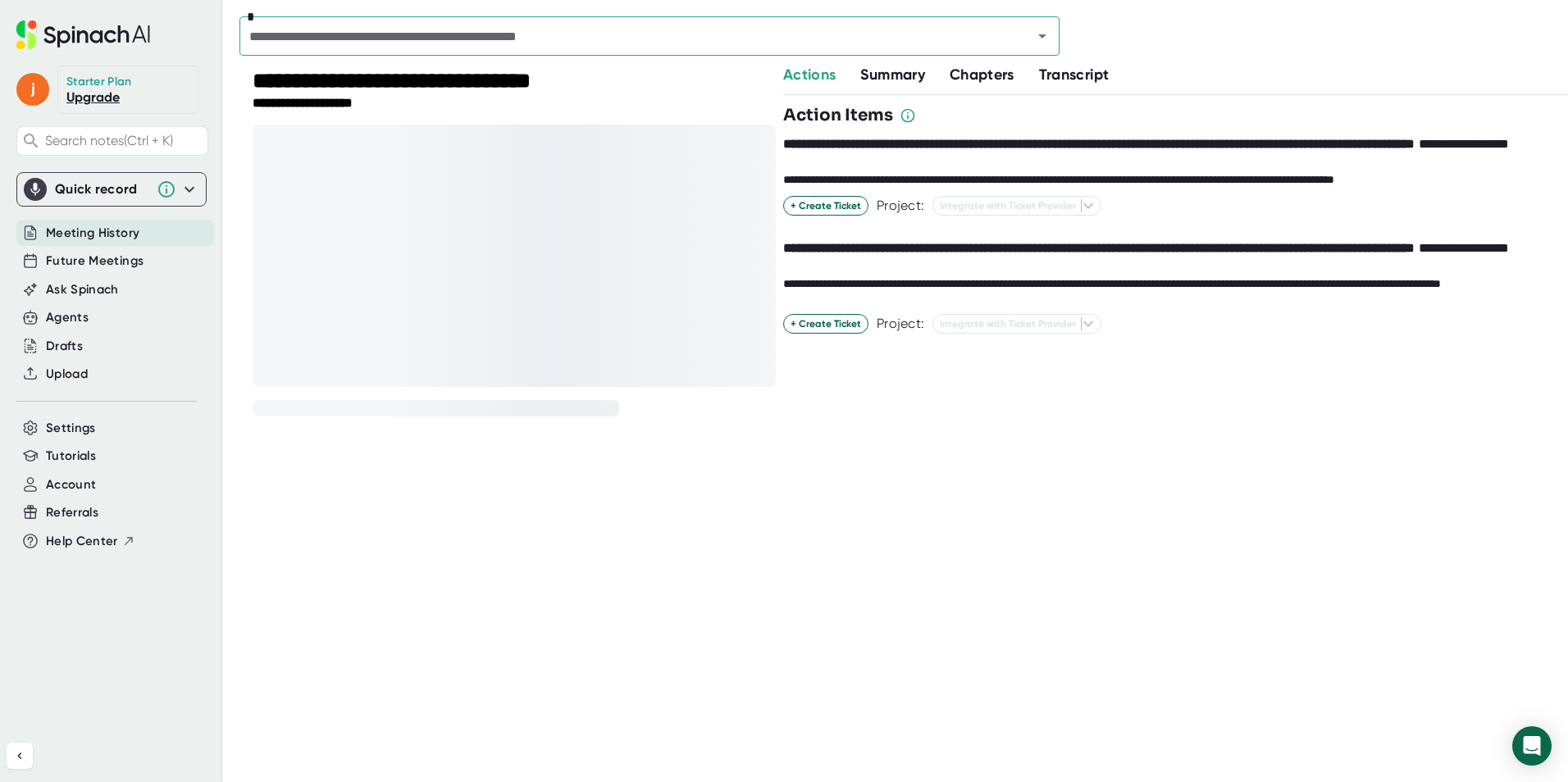
click at [534, 267] on div at bounding box center [514, 255] width 524 height 262
click at [907, 115] on icon at bounding box center [907, 115] width 16 height 16
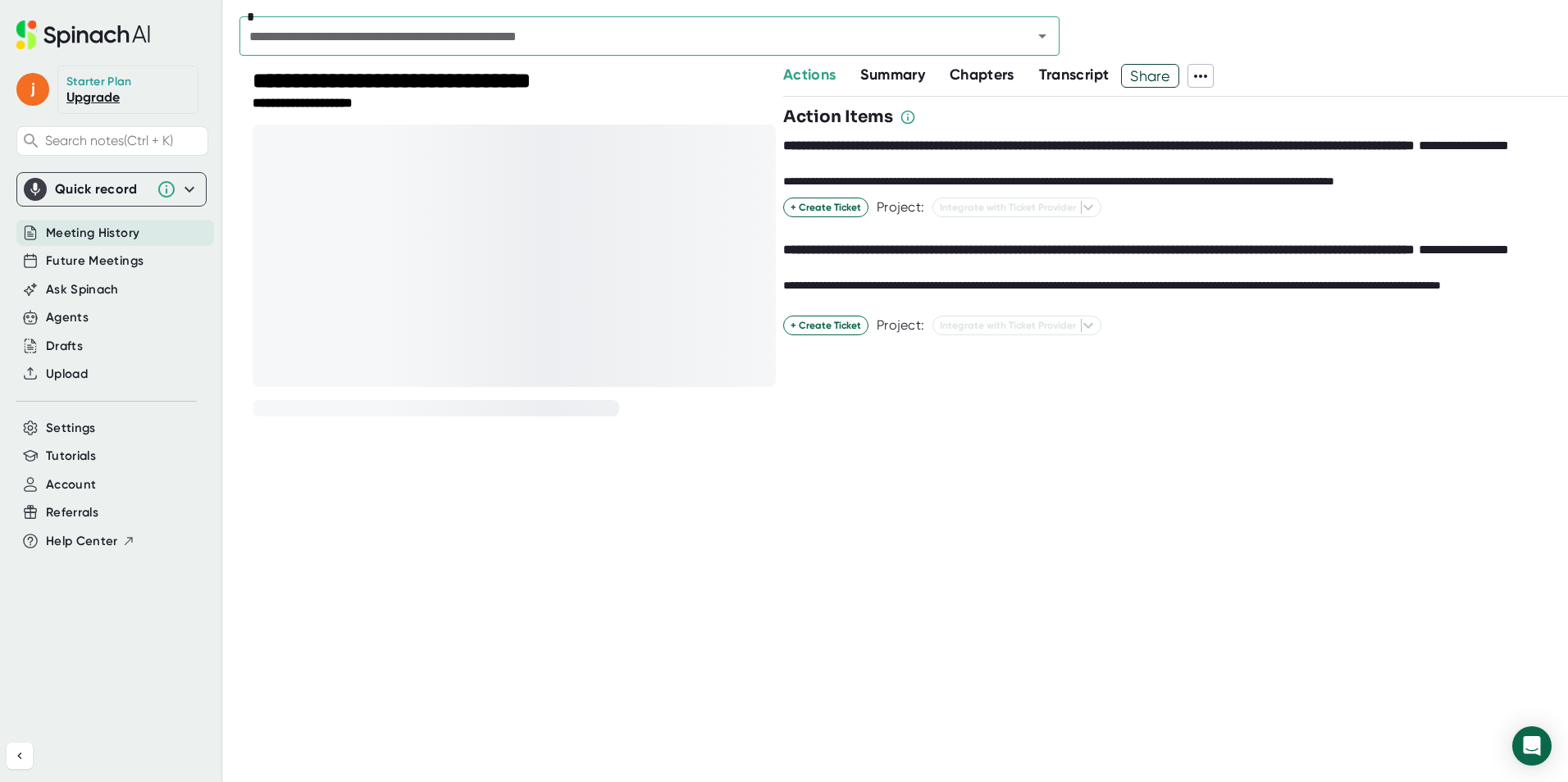
click at [687, 75] on div "**********" at bounding box center [514, 82] width 524 height 27
click at [870, 85] on button "Summary" at bounding box center [892, 75] width 64 height 22
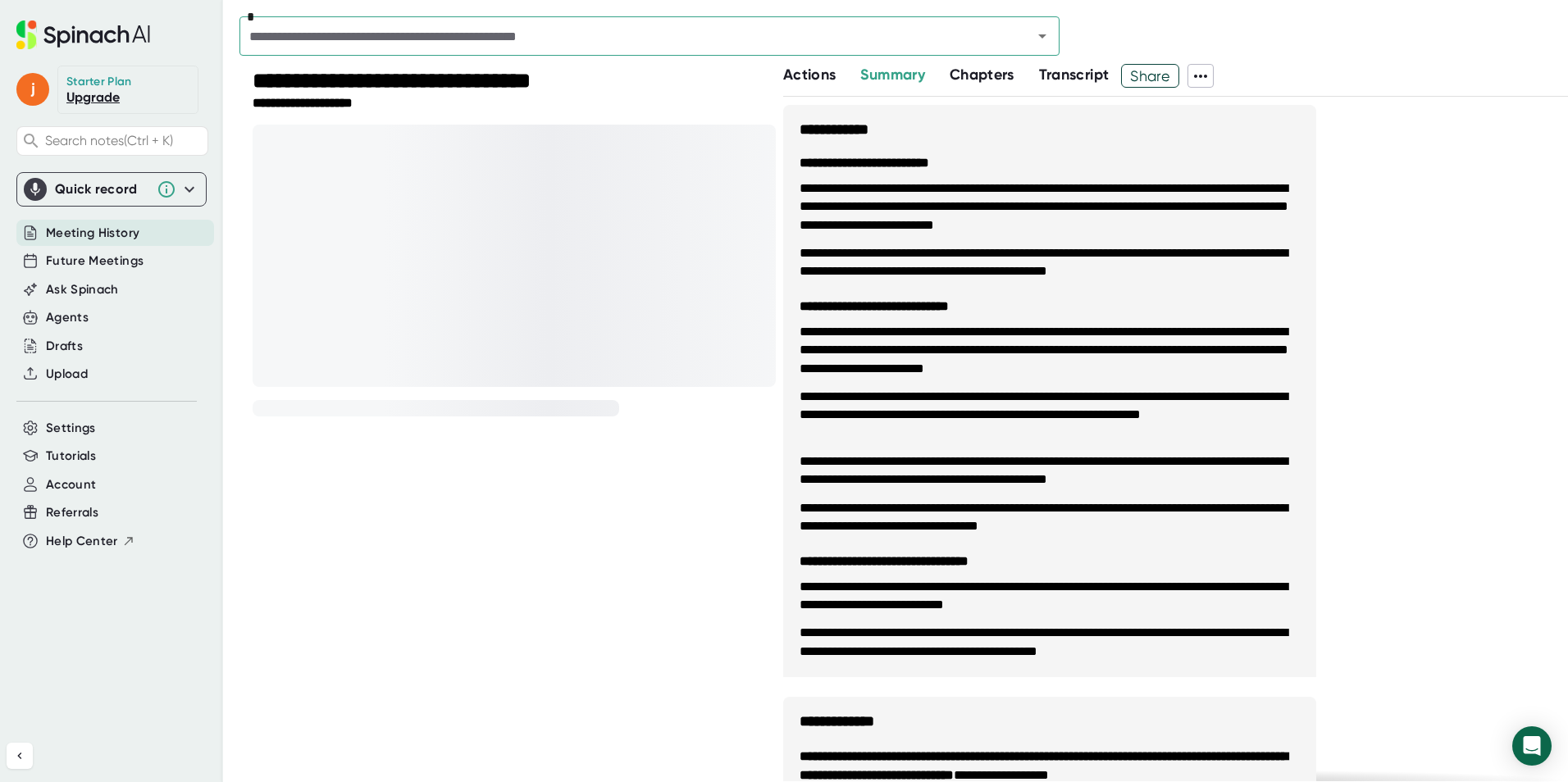
click at [977, 78] on span "Chapters" at bounding box center [982, 74] width 64 height 18
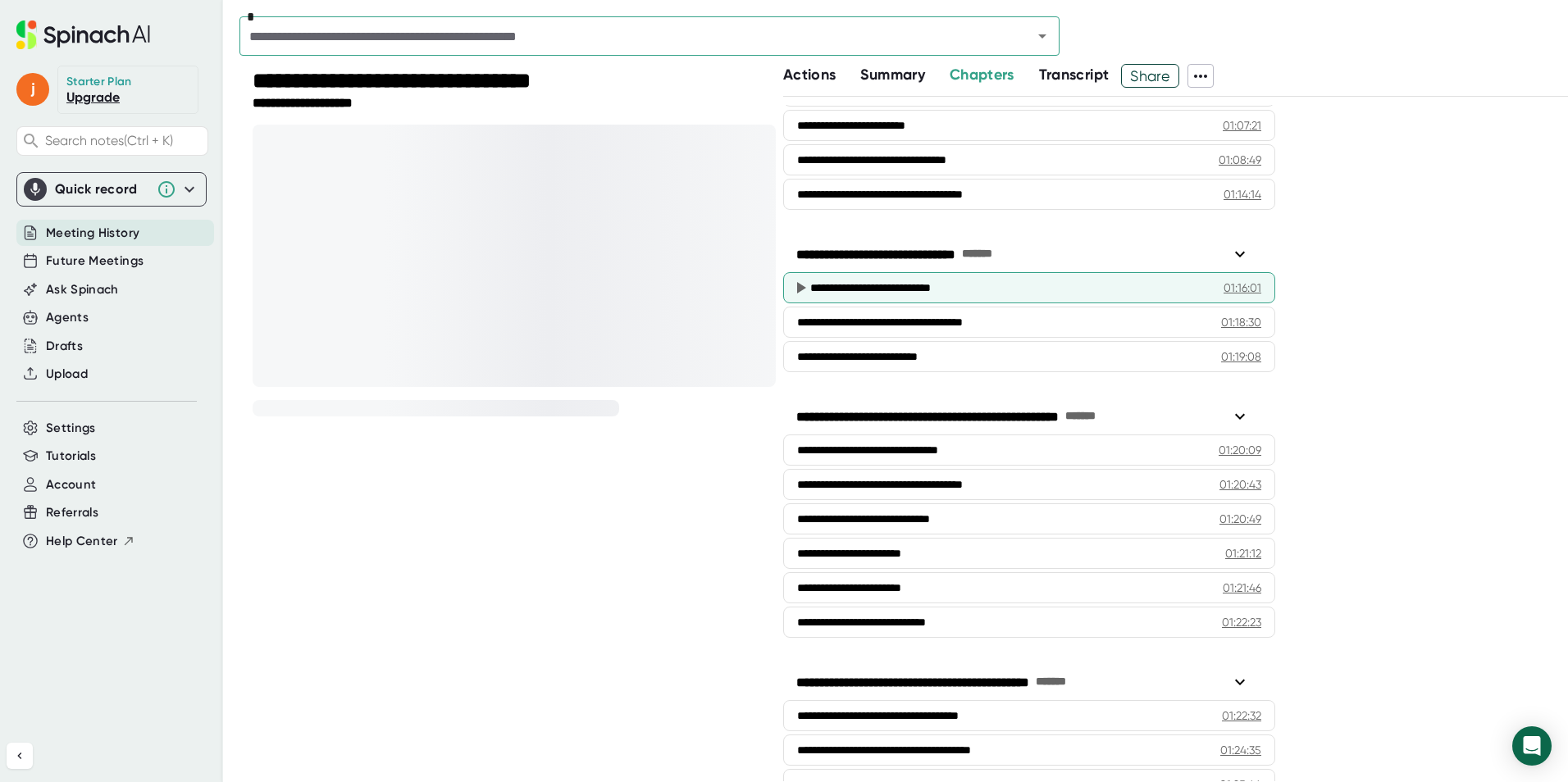
scroll to position [2131, 0]
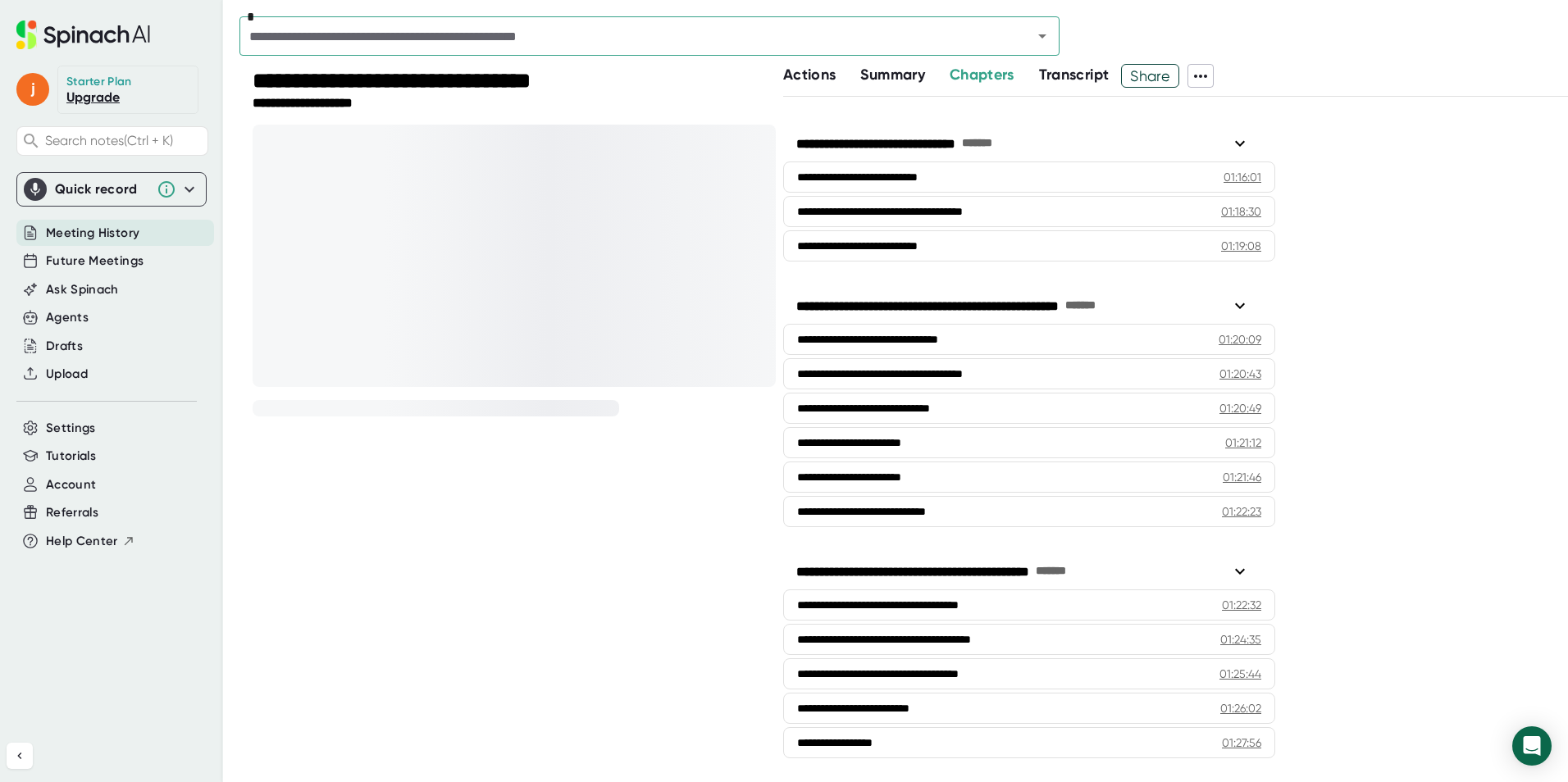
click at [1081, 87] on div "**********" at bounding box center [1175, 422] width 785 height 718
click at [1078, 75] on span "Transcript" at bounding box center [1074, 74] width 70 height 18
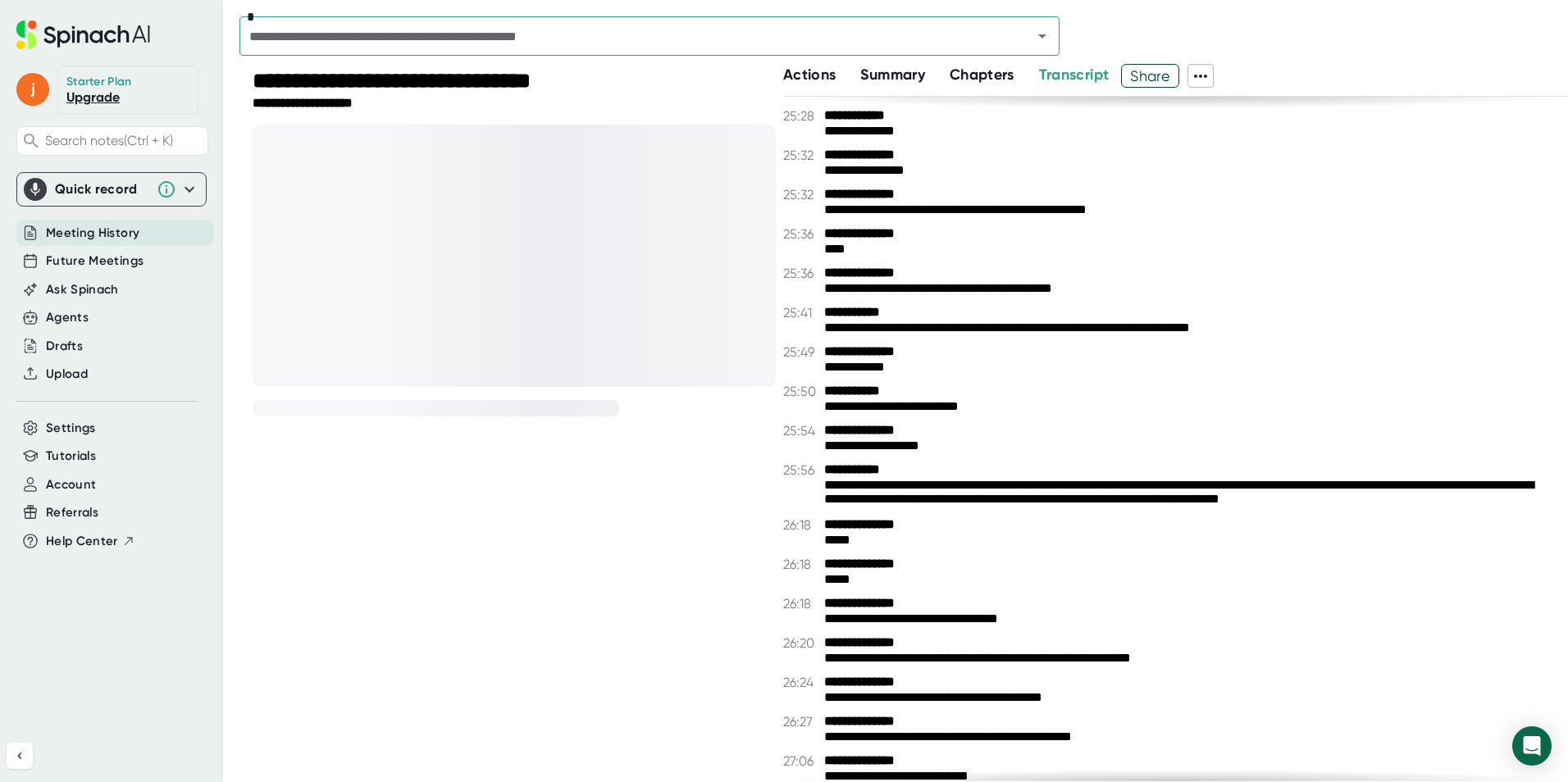
scroll to position [10247, 0]
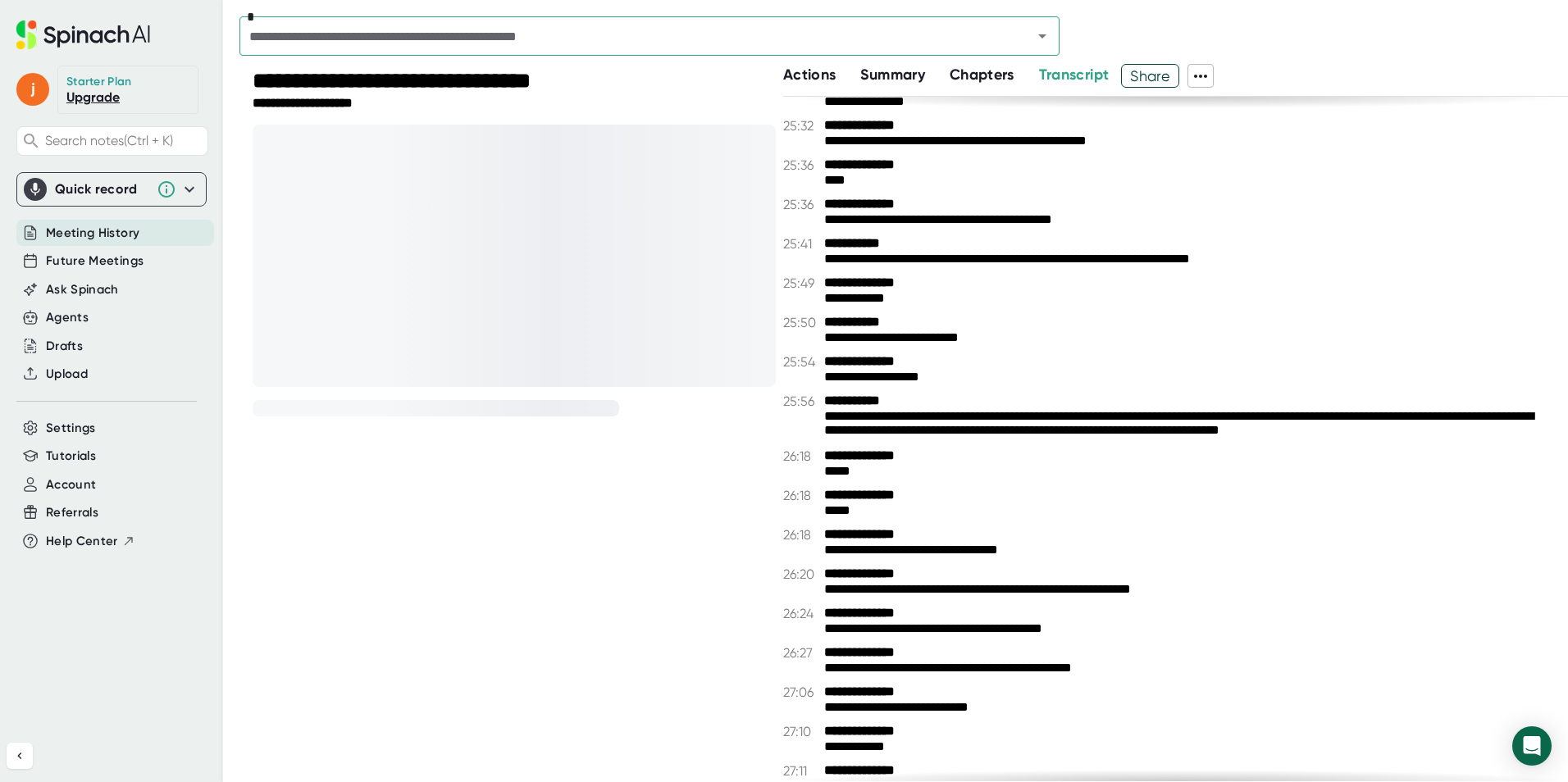
click at [637, 350] on div at bounding box center [514, 255] width 524 height 262
drag, startPoint x: 465, startPoint y: 243, endPoint x: 505, endPoint y: 279, distance: 53.8
click at [505, 279] on div at bounding box center [514, 255] width 524 height 262
drag, startPoint x: 505, startPoint y: 279, endPoint x: 437, endPoint y: 269, distance: 68.7
click at [437, 269] on div at bounding box center [514, 255] width 524 height 262
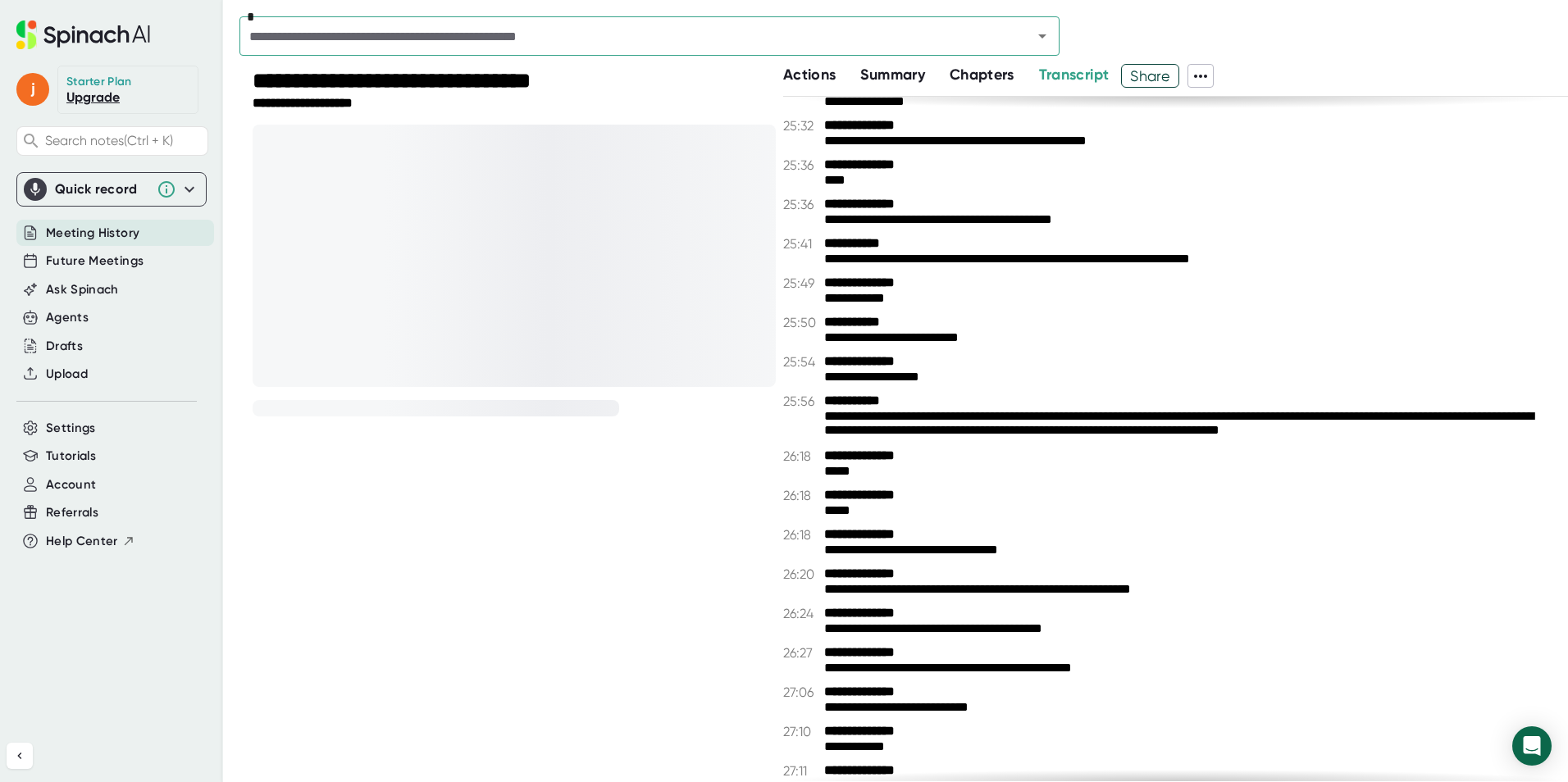
click at [437, 269] on div at bounding box center [514, 255] width 524 height 262
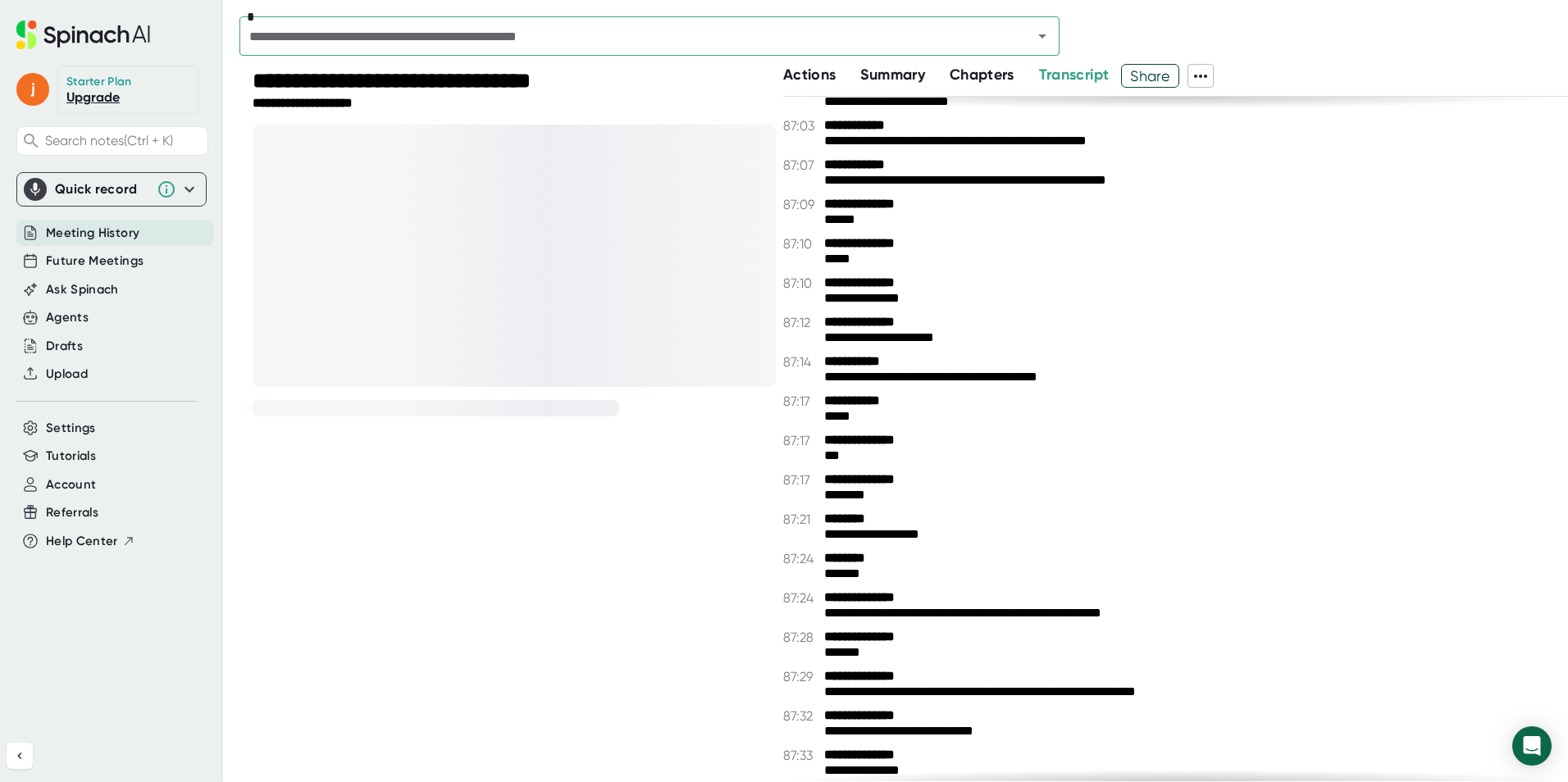
scroll to position [47871, 0]
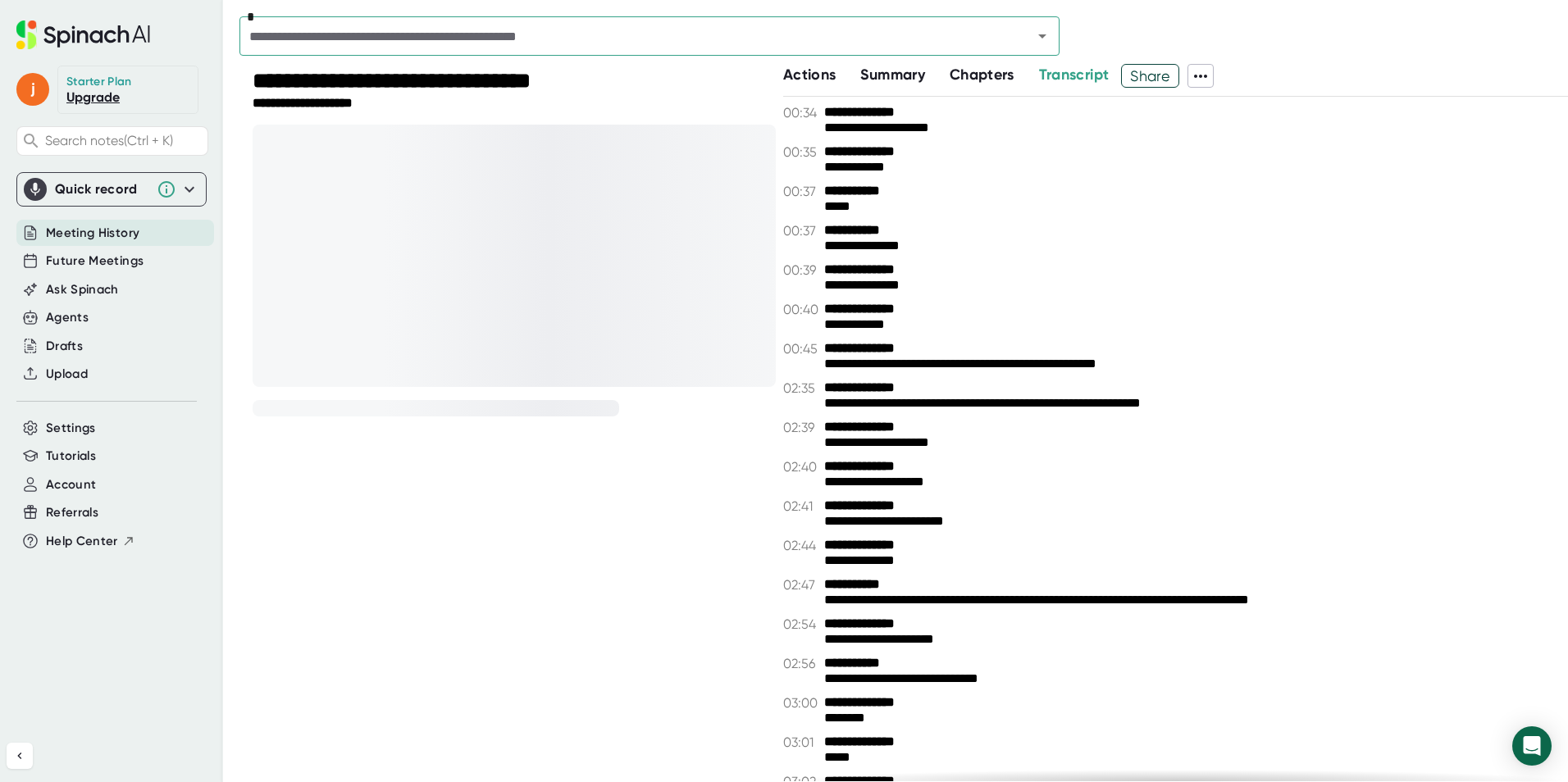
click at [848, 77] on div "Actions" at bounding box center [821, 75] width 77 height 22
click at [803, 68] on span "Actions" at bounding box center [809, 74] width 53 height 18
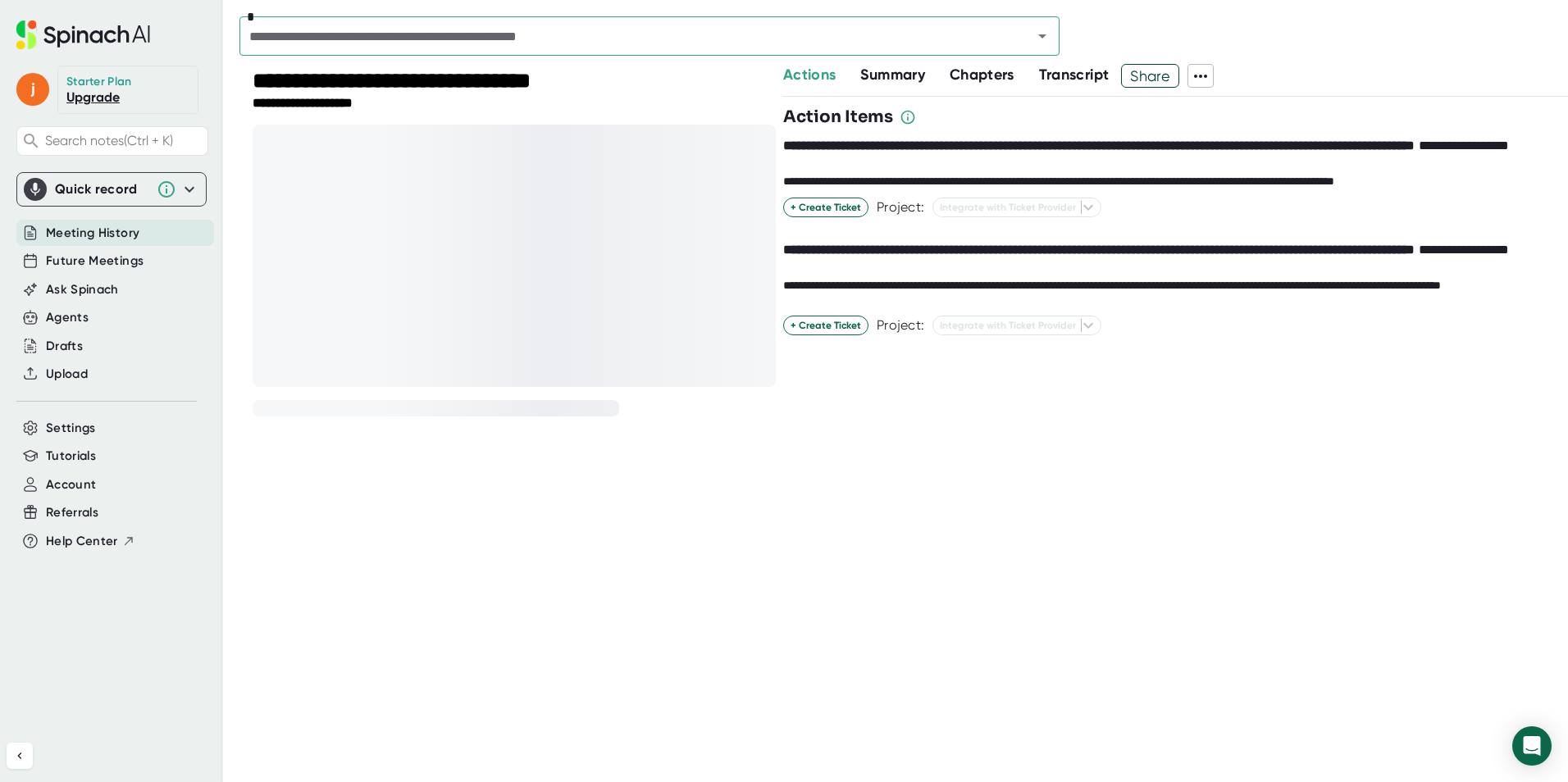
click at [877, 75] on span "Summary" at bounding box center [892, 74] width 64 height 18
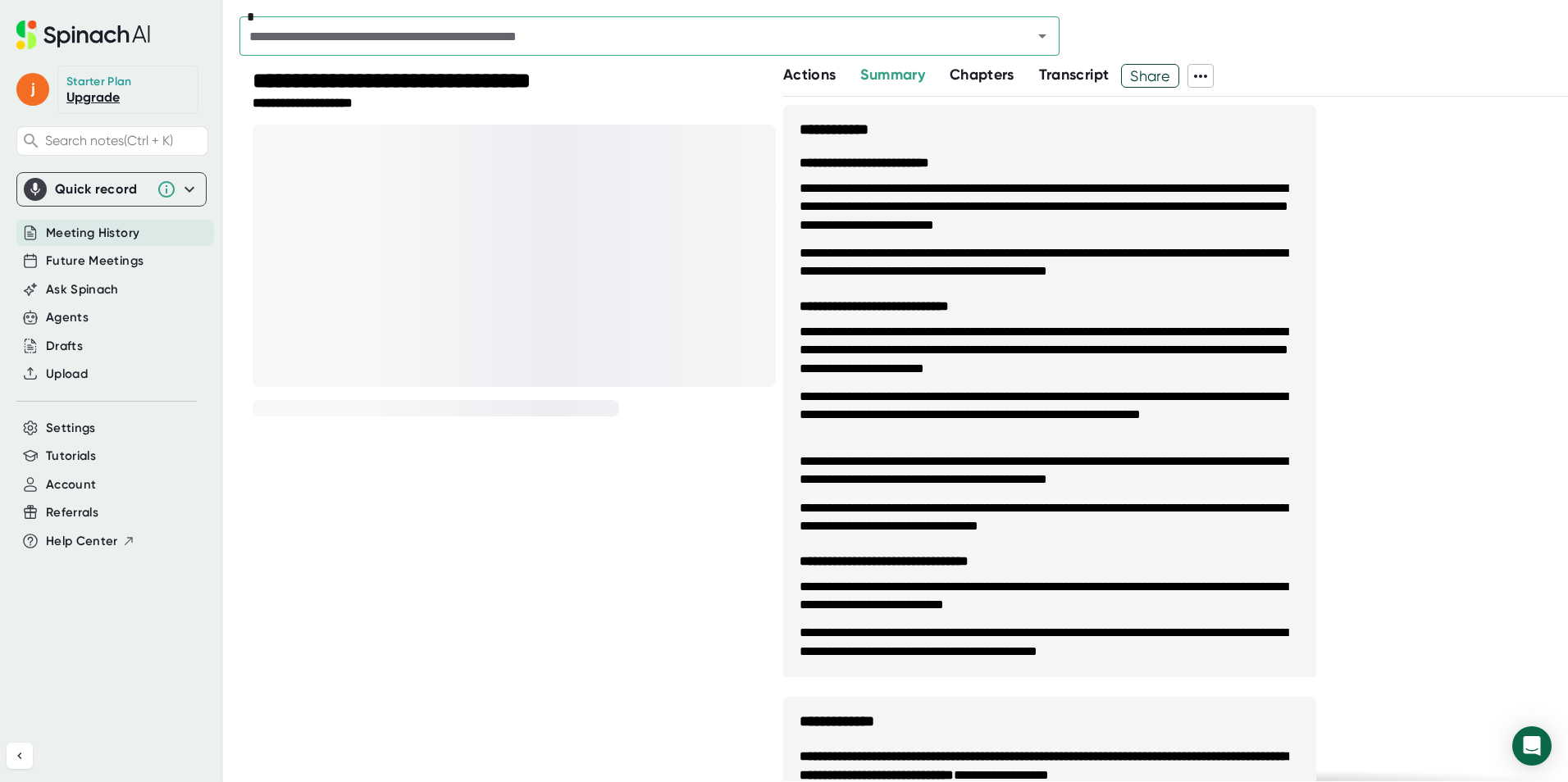
click at [987, 70] on span "Chapters" at bounding box center [982, 74] width 64 height 18
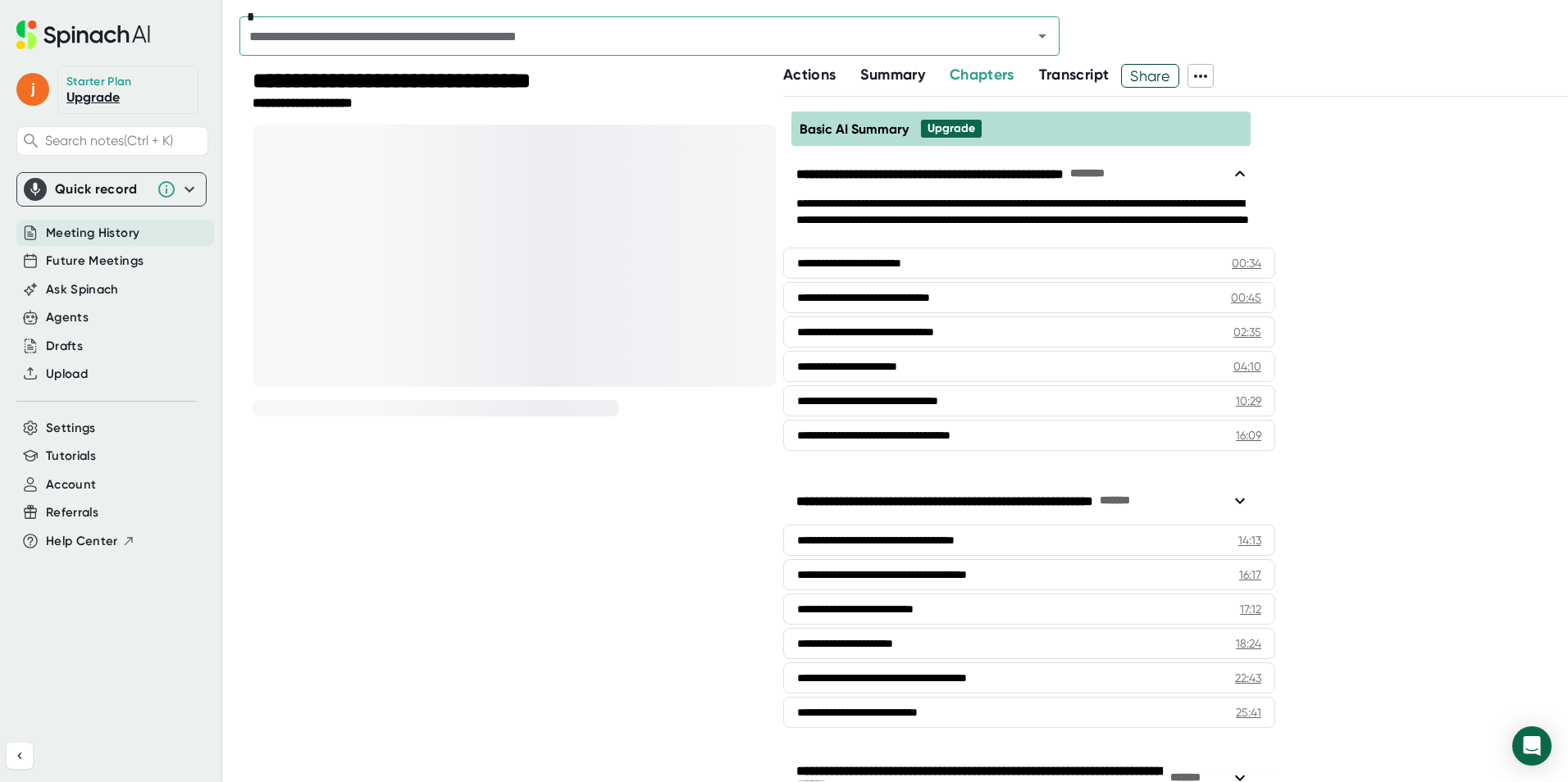
click at [1095, 74] on span "Transcript" at bounding box center [1074, 74] width 70 height 18
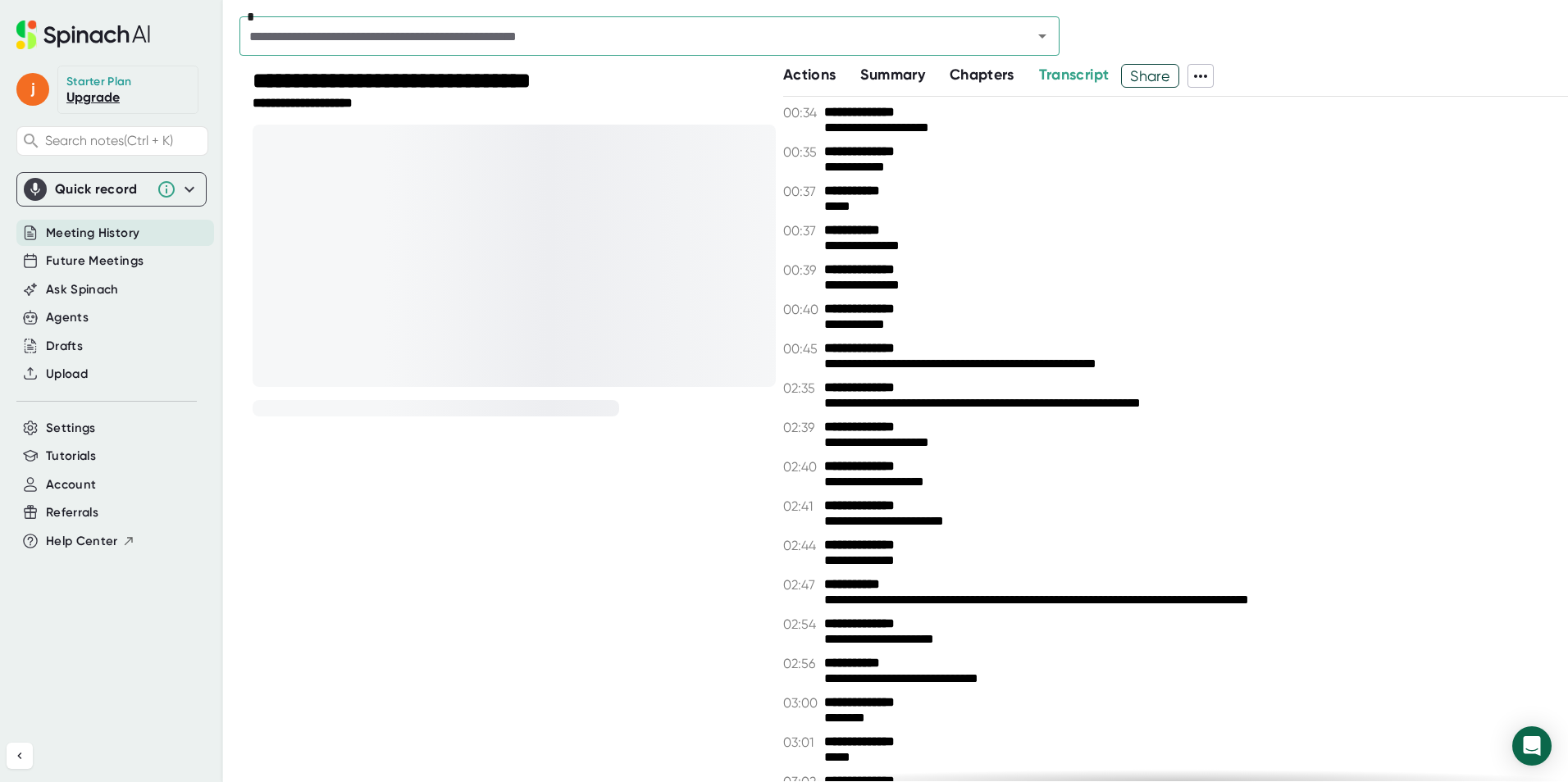
click at [970, 78] on span "Chapters" at bounding box center [982, 74] width 64 height 18
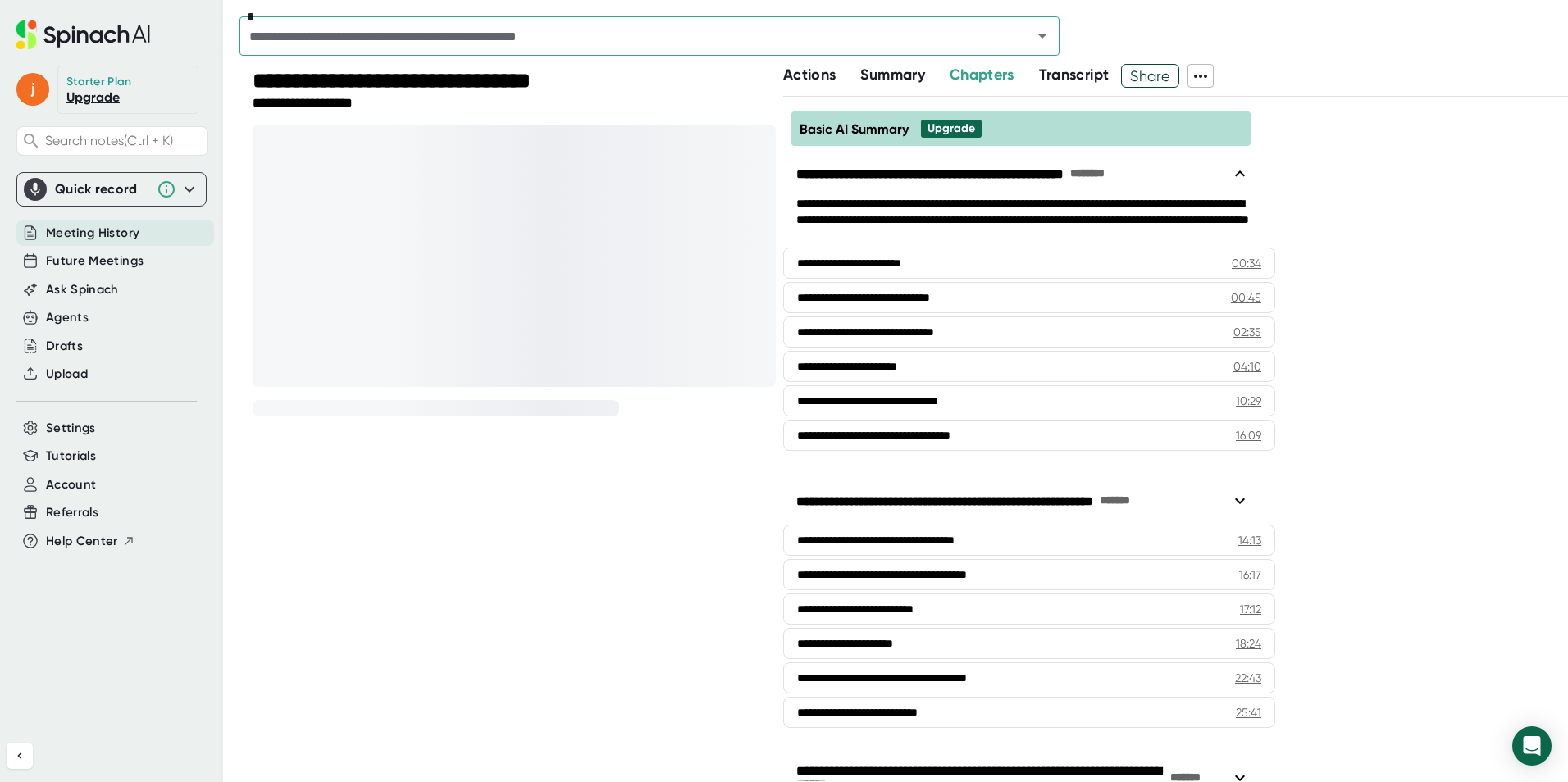
drag, startPoint x: 889, startPoint y: 83, endPoint x: 846, endPoint y: 83, distance: 43.0
click at [888, 83] on span "Summary" at bounding box center [892, 74] width 64 height 18
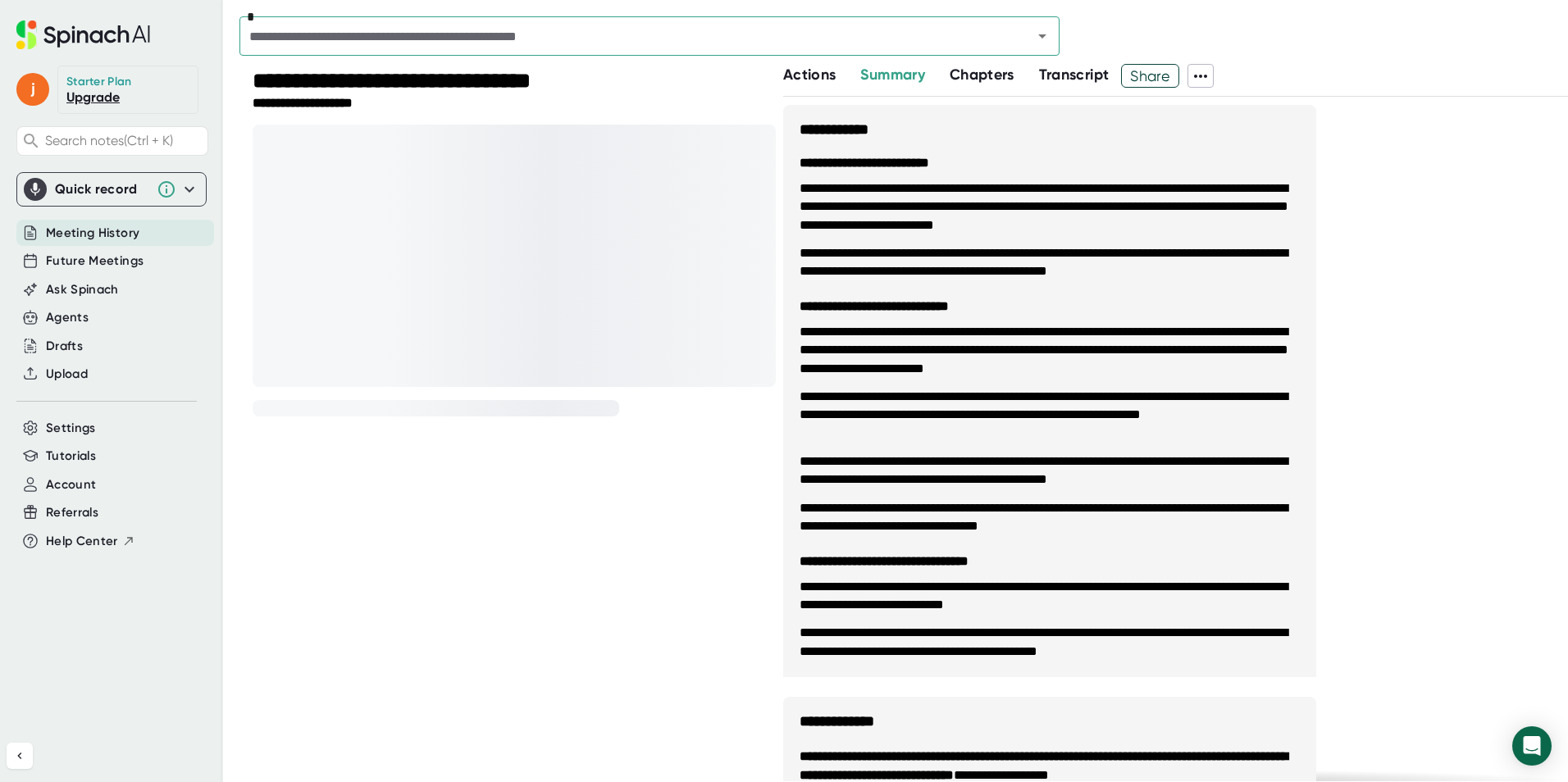
click at [815, 82] on span "Actions" at bounding box center [809, 74] width 53 height 18
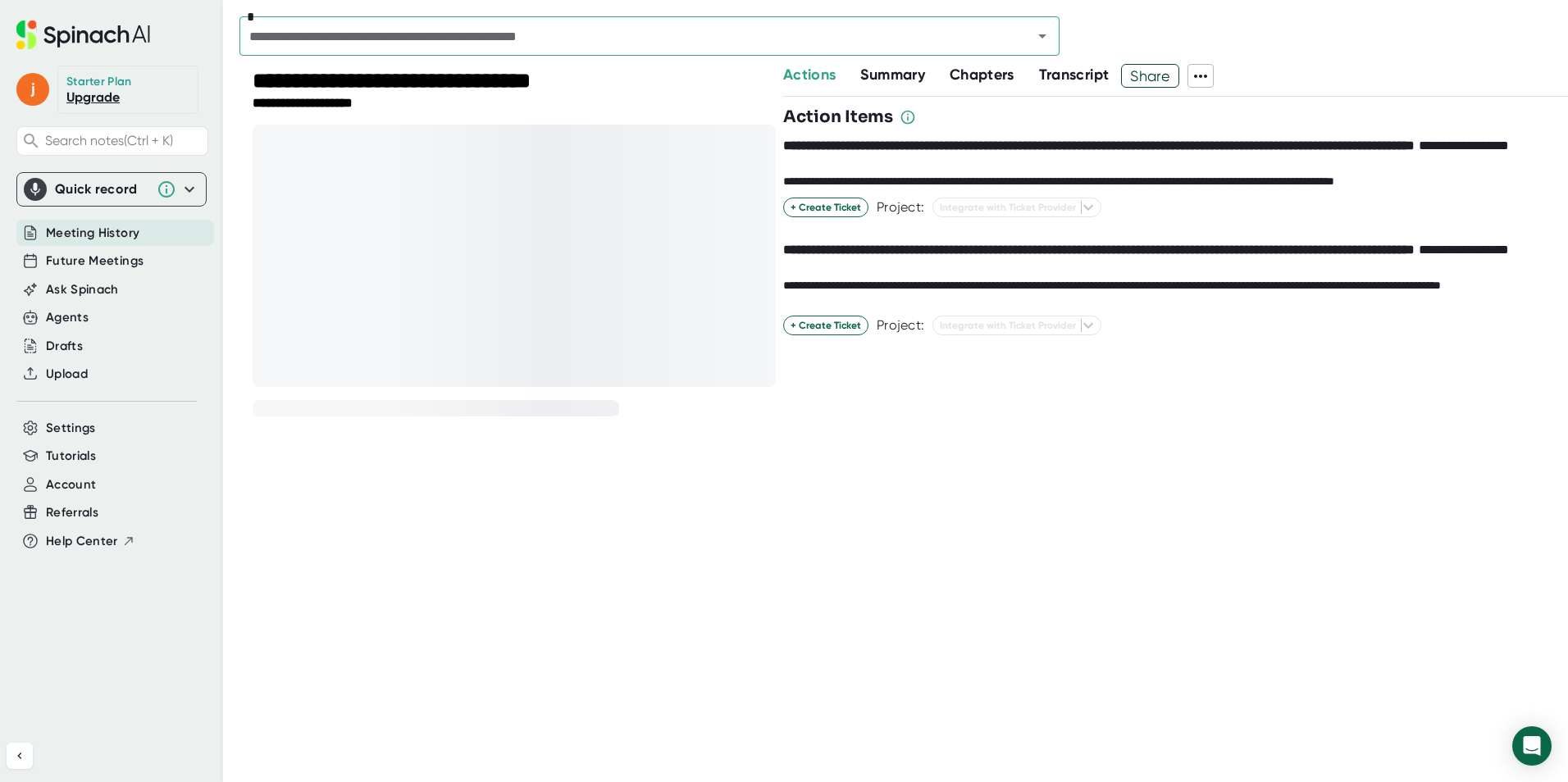
click at [1032, 74] on div "Chapters" at bounding box center [994, 75] width 89 height 22
click at [893, 71] on span "Summary" at bounding box center [892, 74] width 64 height 18
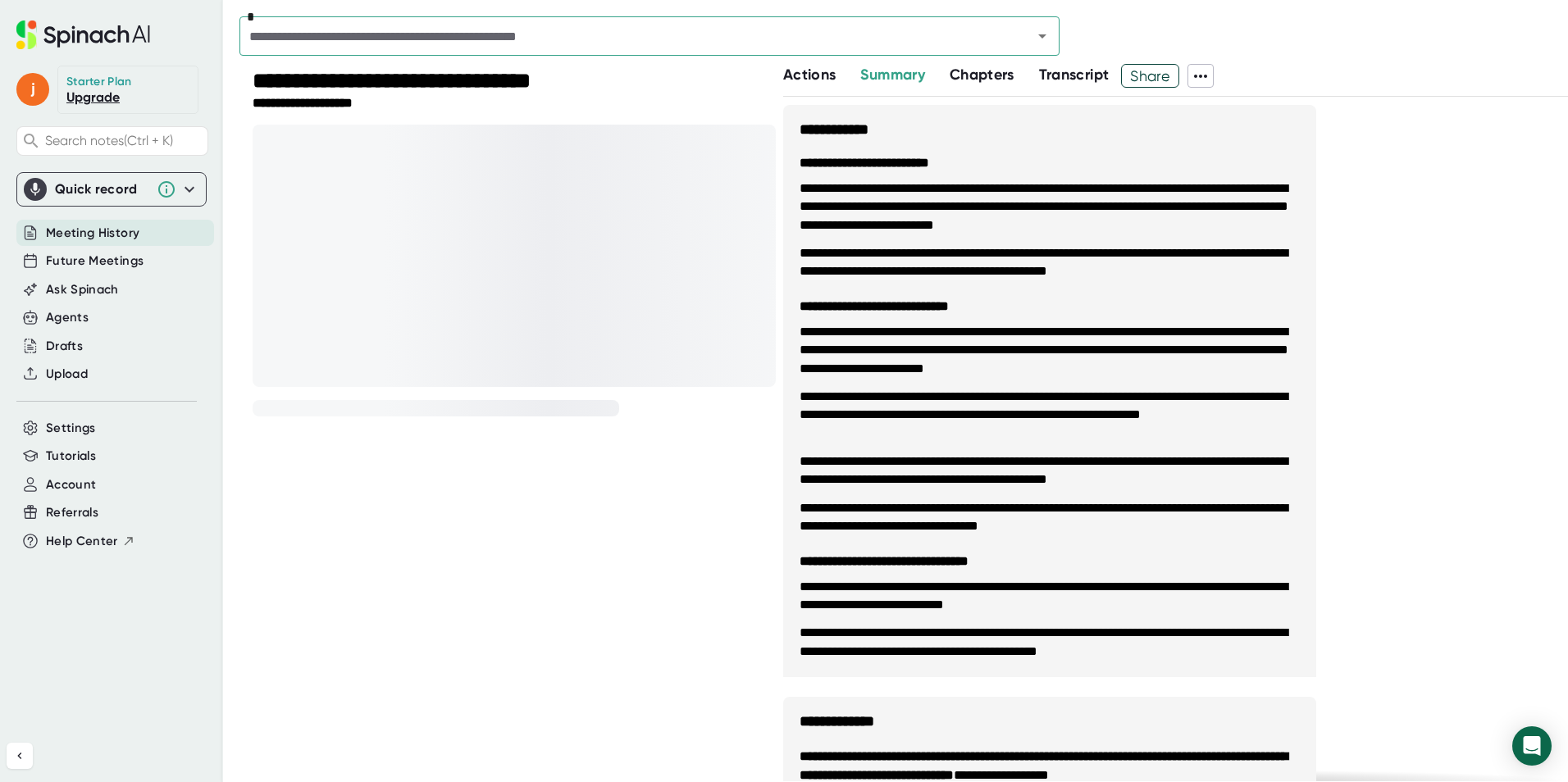
click at [452, 245] on div at bounding box center [514, 255] width 524 height 262
drag, startPoint x: 233, startPoint y: 72, endPoint x: 369, endPoint y: 110, distance: 141.2
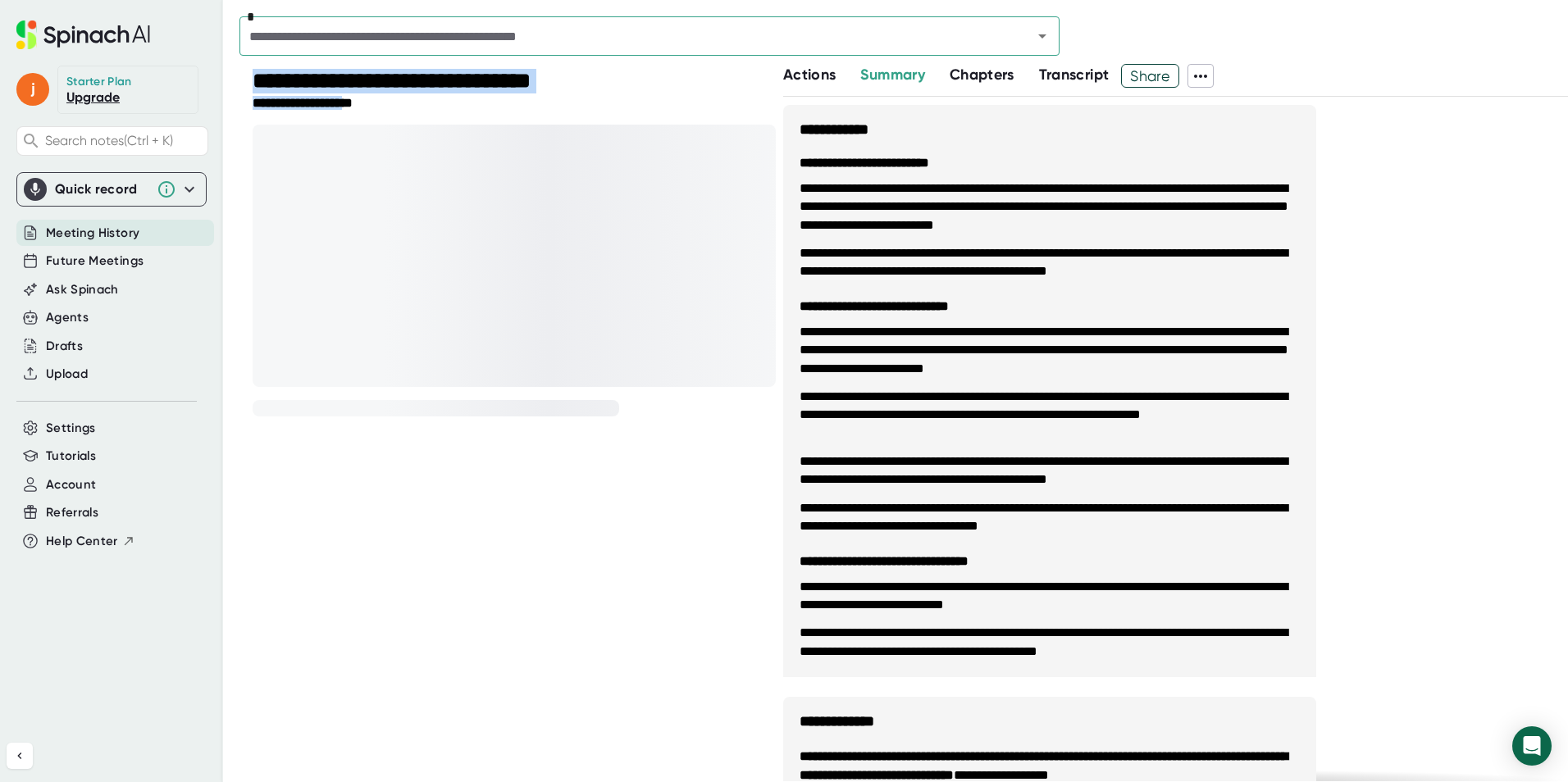
click at [367, 109] on div "**********" at bounding box center [784, 391] width 1568 height 782
drag, startPoint x: 369, startPoint y: 110, endPoint x: 387, endPoint y: 176, distance: 68.4
click at [387, 176] on div at bounding box center [514, 255] width 524 height 262
click at [813, 81] on span "Actions" at bounding box center [809, 74] width 53 height 18
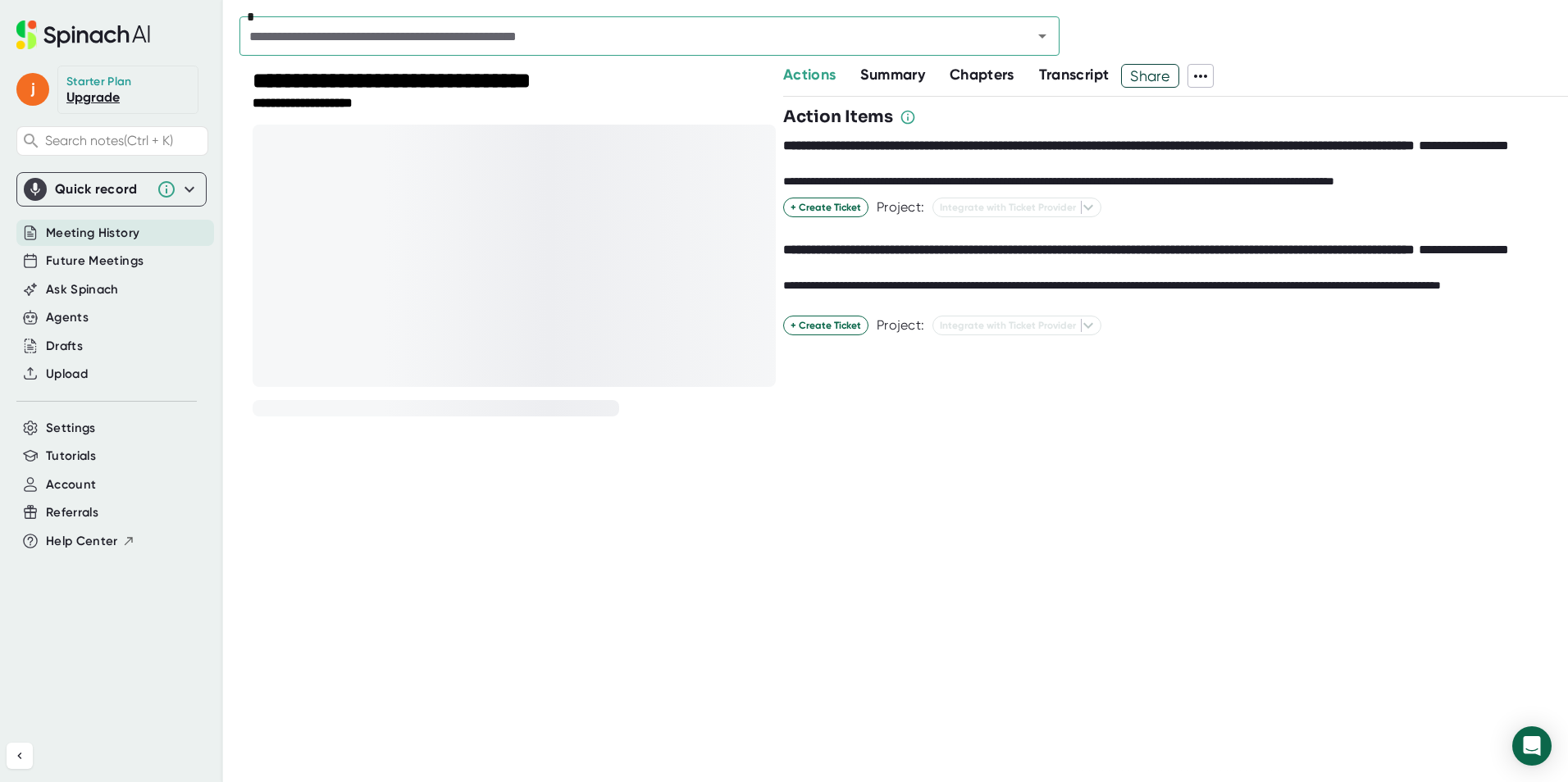
click at [896, 80] on span "Summary" at bounding box center [892, 74] width 64 height 18
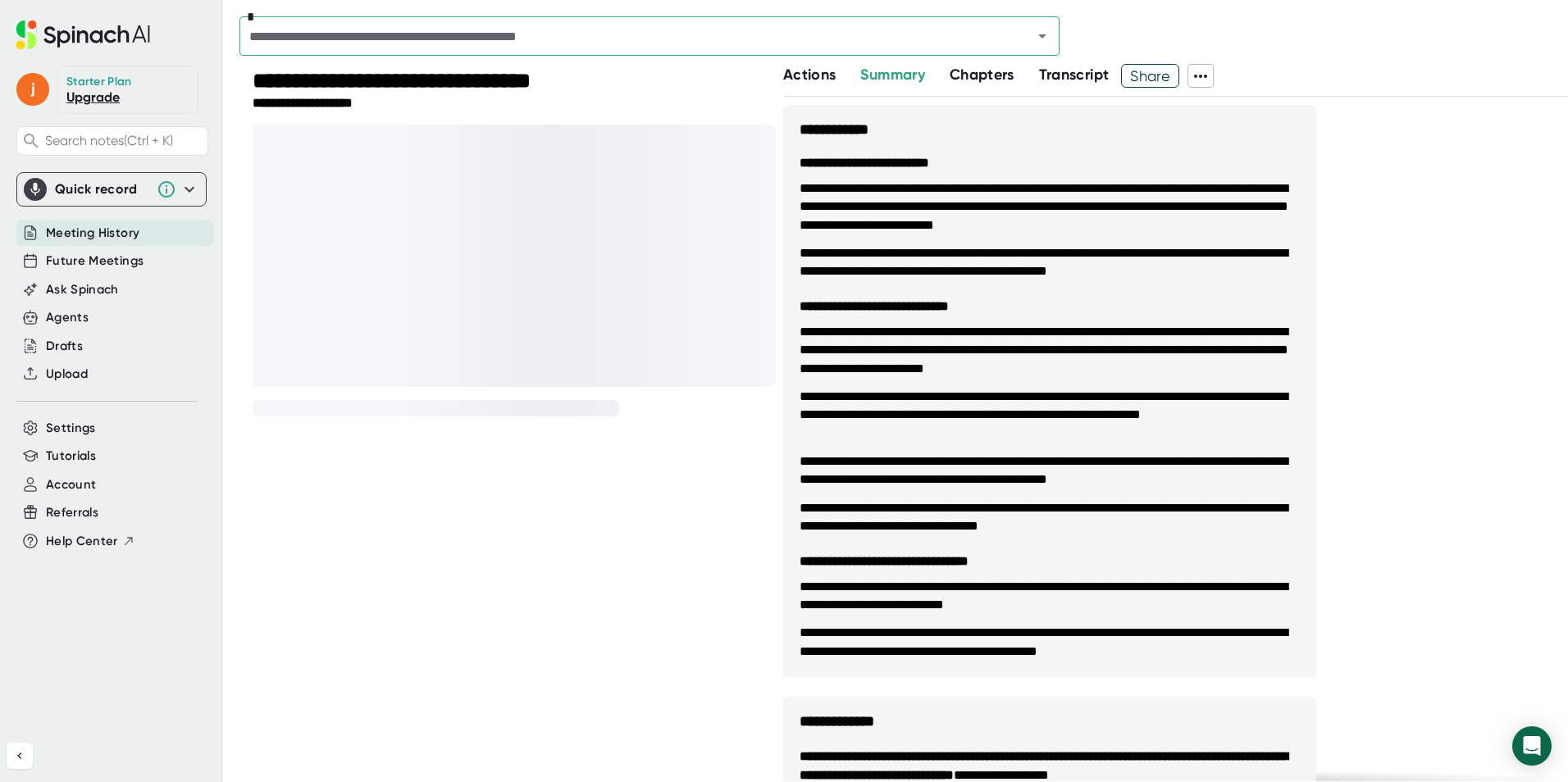
click at [812, 75] on span "Actions" at bounding box center [809, 74] width 53 height 18
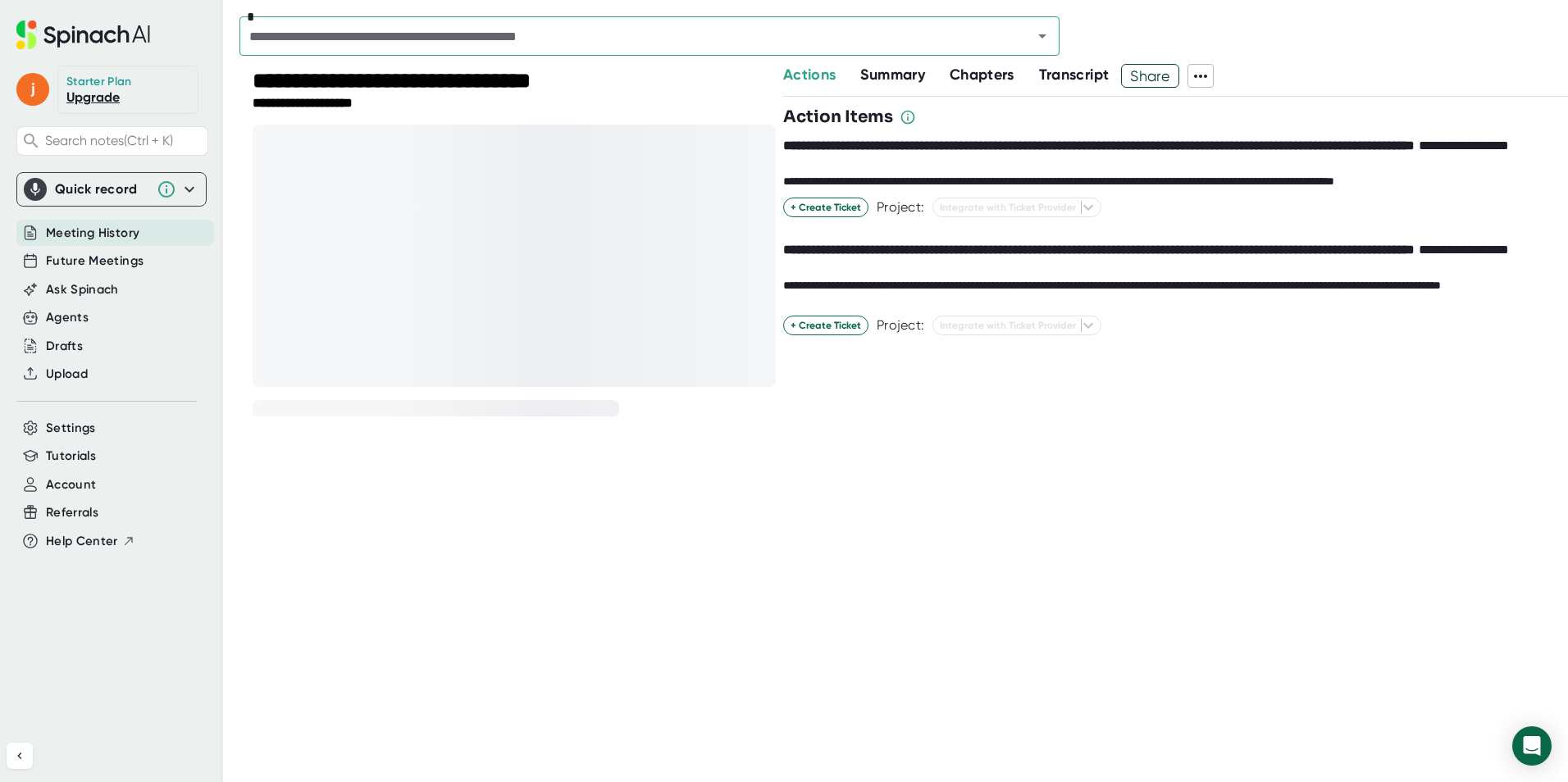
click at [879, 76] on span "Summary" at bounding box center [892, 74] width 64 height 18
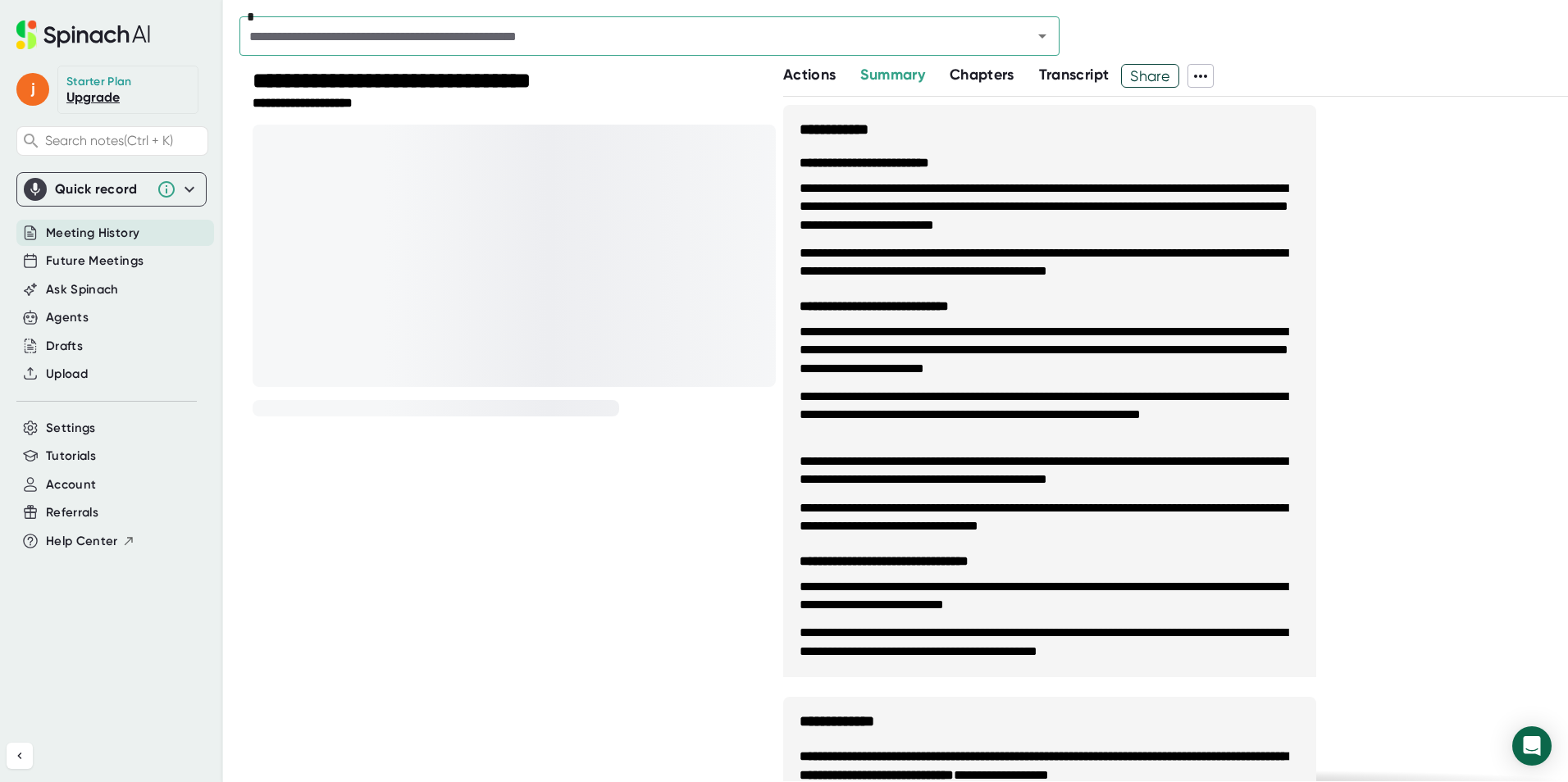
drag, startPoint x: 801, startPoint y: 67, endPoint x: 829, endPoint y: 70, distance: 28.2
click at [800, 67] on span "Actions" at bounding box center [809, 74] width 53 height 18
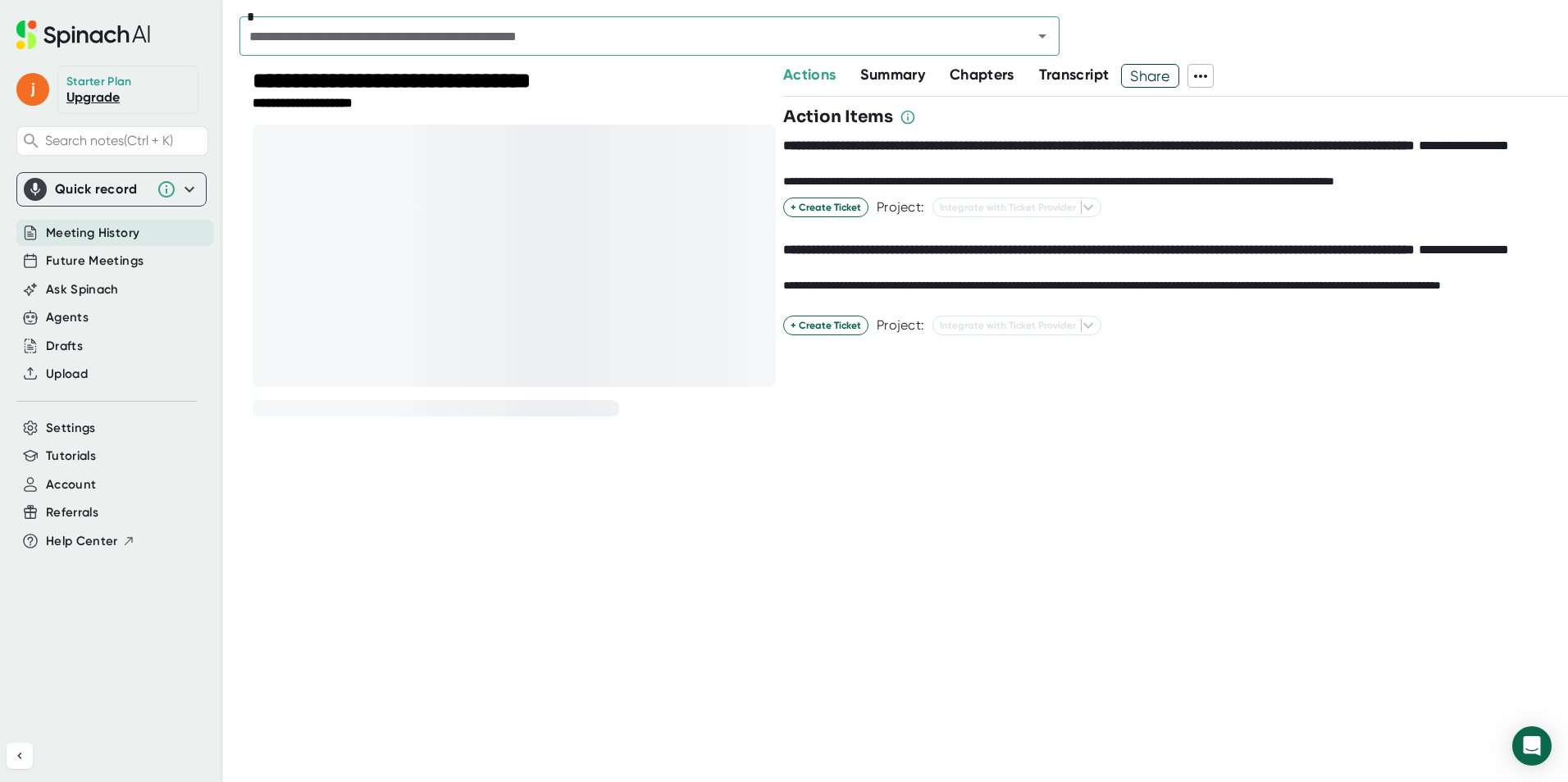
drag, startPoint x: 917, startPoint y: 78, endPoint x: 925, endPoint y: 79, distance: 8.1
click at [919, 78] on span "Summary" at bounding box center [892, 74] width 64 height 18
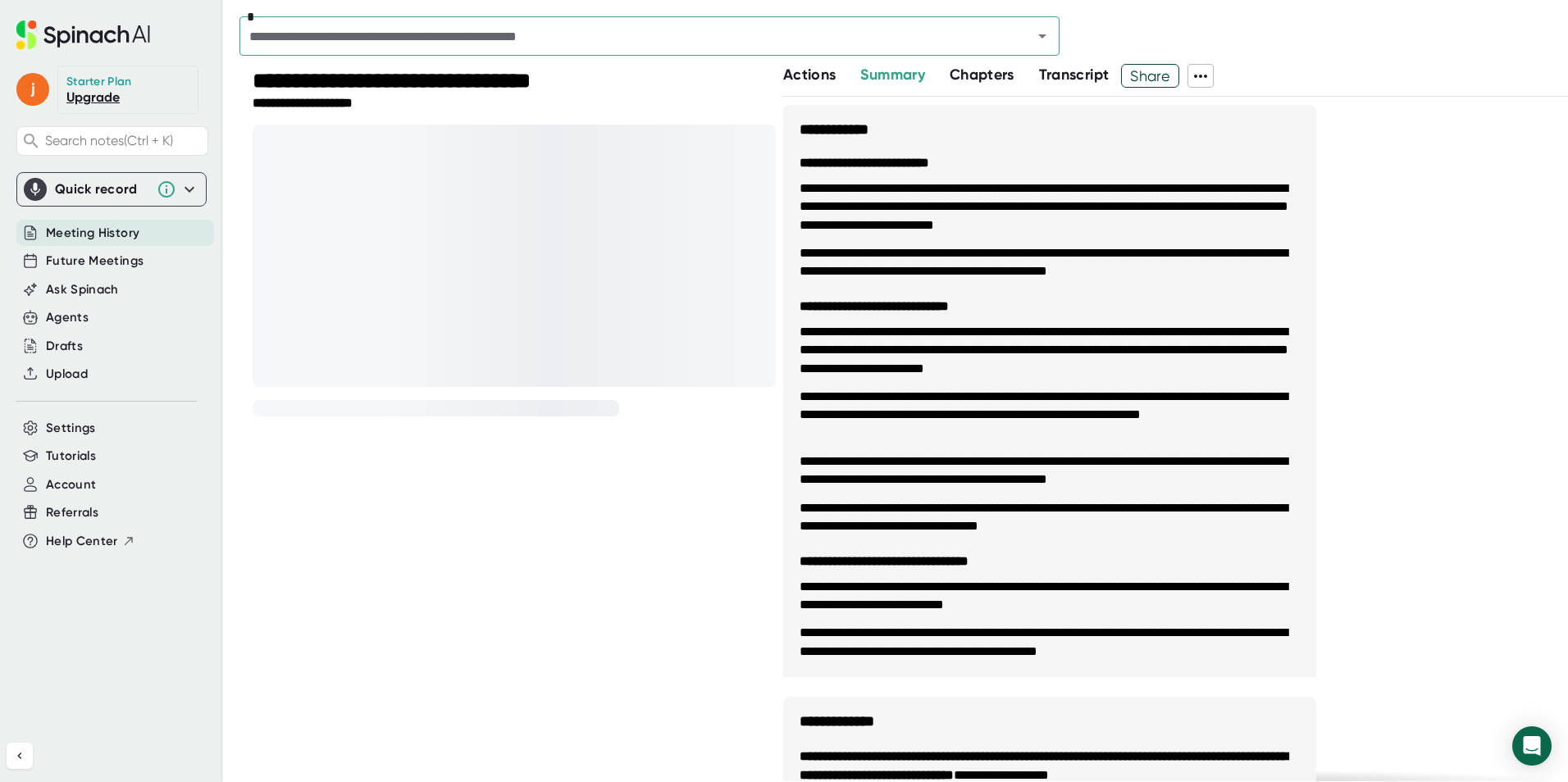
click at [1012, 81] on span "Chapters" at bounding box center [982, 74] width 64 height 18
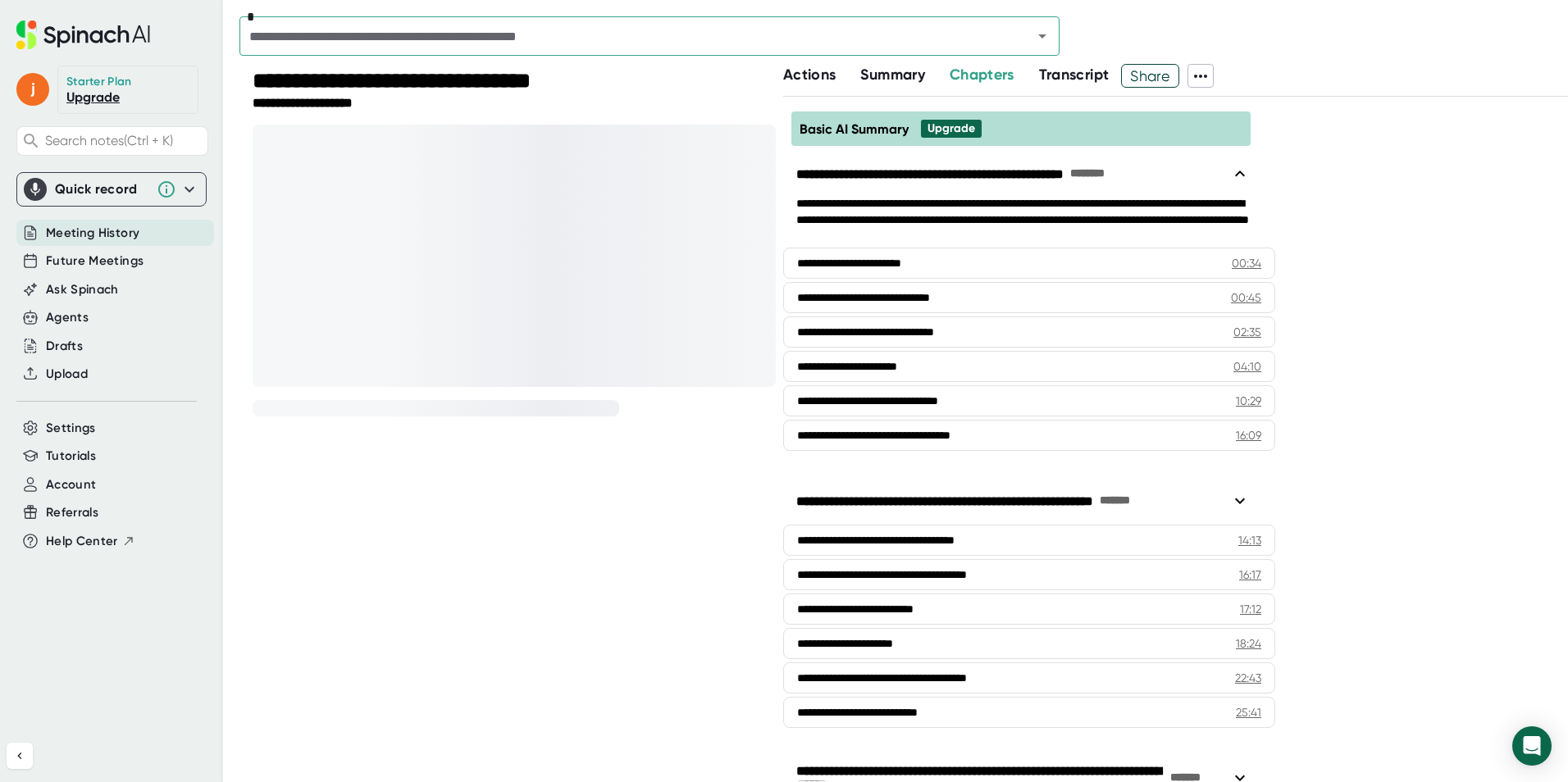
click at [1083, 75] on span "Transcript" at bounding box center [1074, 74] width 70 height 18
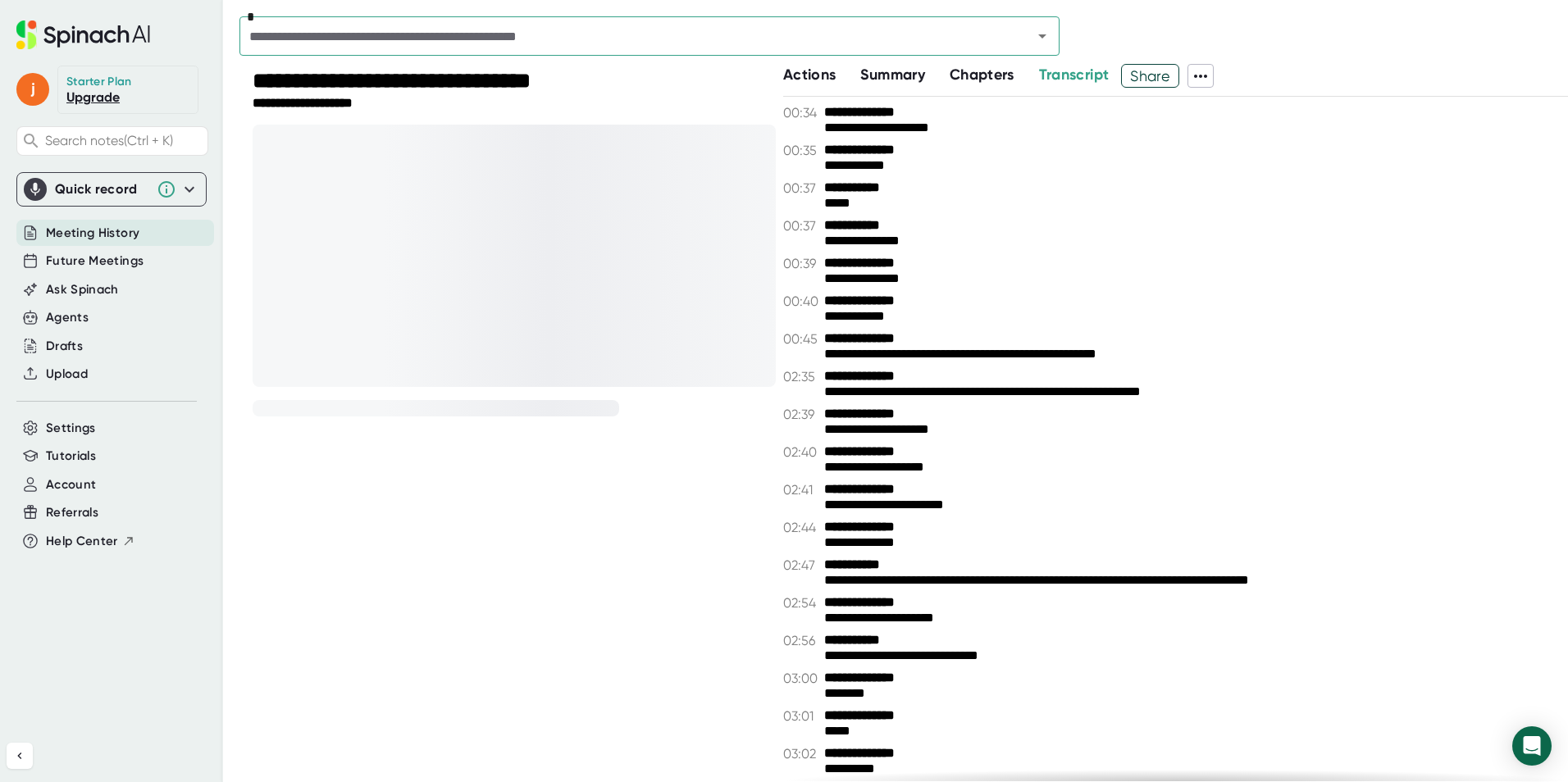
click at [983, 74] on span "Chapters" at bounding box center [982, 74] width 64 height 18
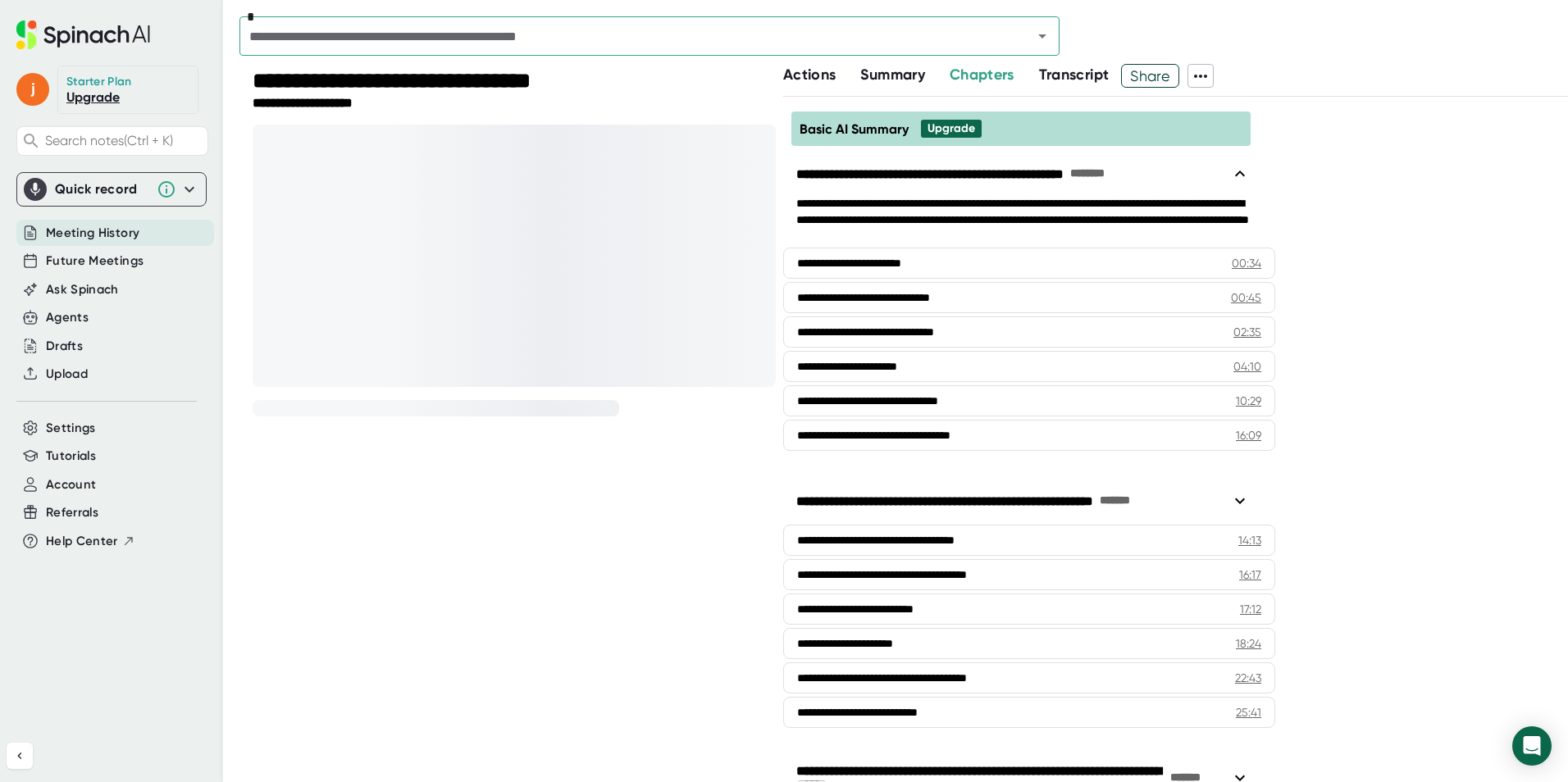
drag, startPoint x: 889, startPoint y: 67, endPoint x: 841, endPoint y: 70, distance: 48.1
click at [887, 67] on span "Summary" at bounding box center [892, 74] width 64 height 18
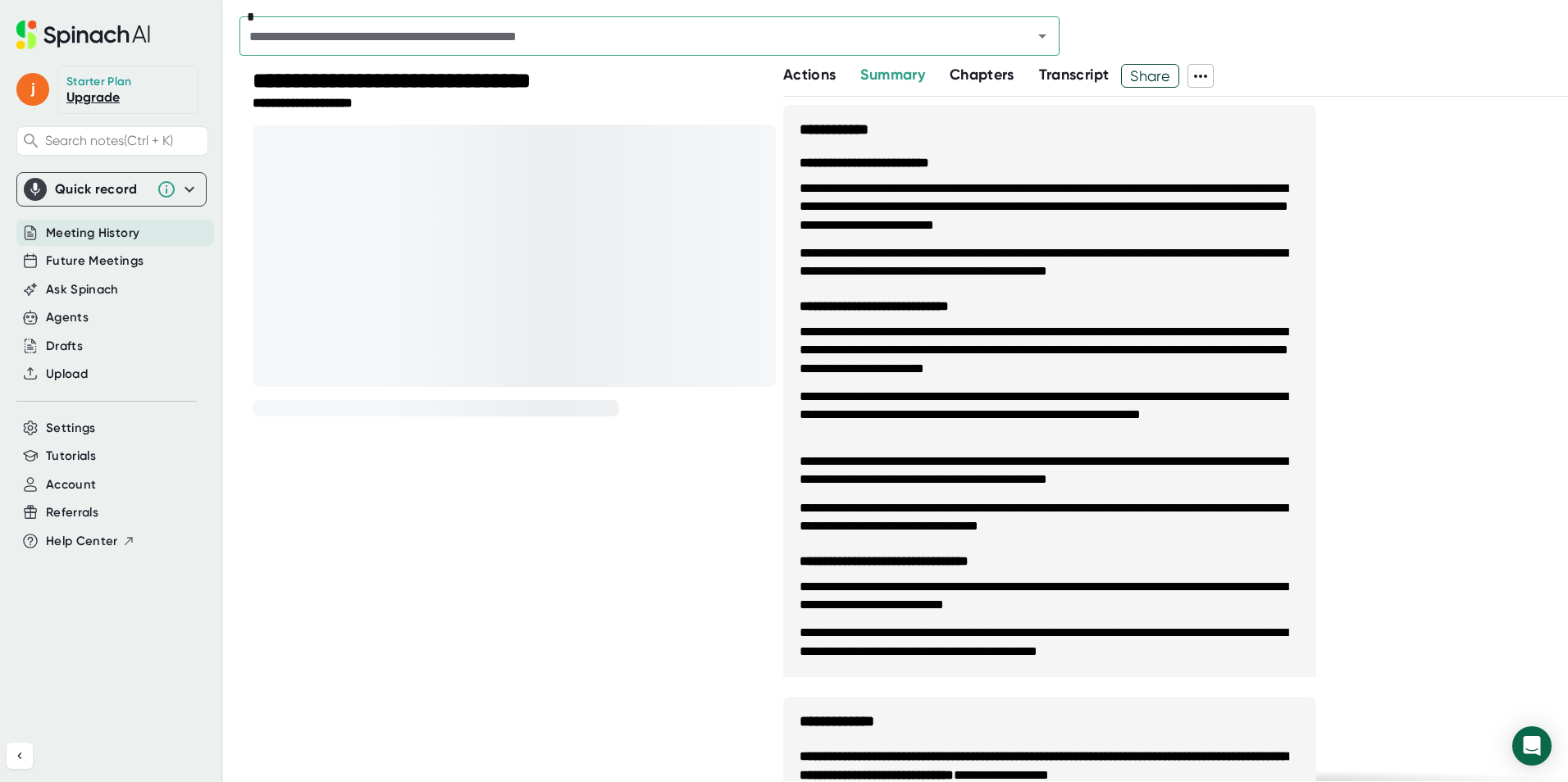
click at [772, 79] on div "**********" at bounding box center [514, 82] width 524 height 27
click at [801, 70] on span "Actions" at bounding box center [809, 74] width 53 height 18
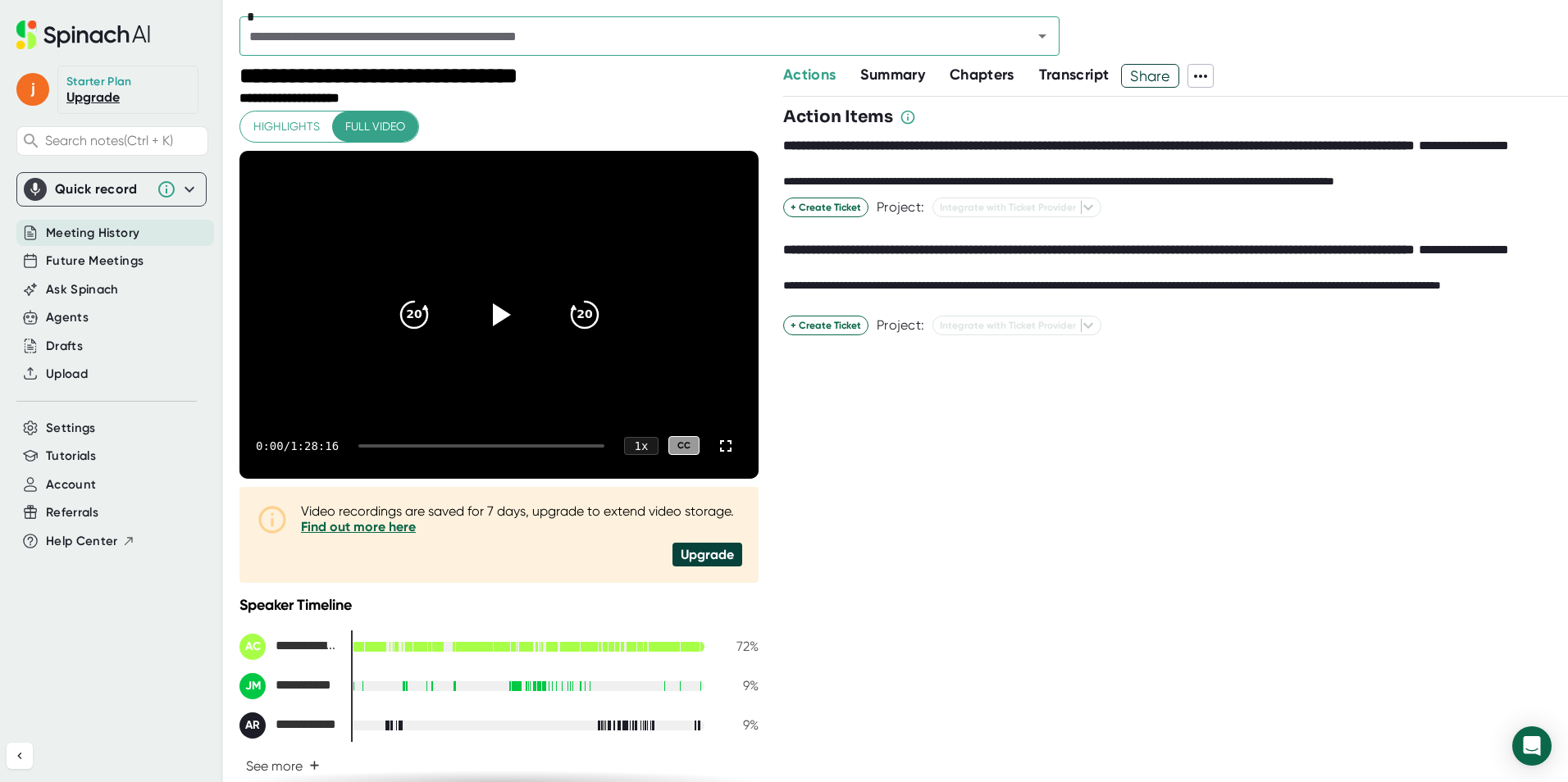
click at [583, 129] on div "**********" at bounding box center [499, 455] width 519 height 690
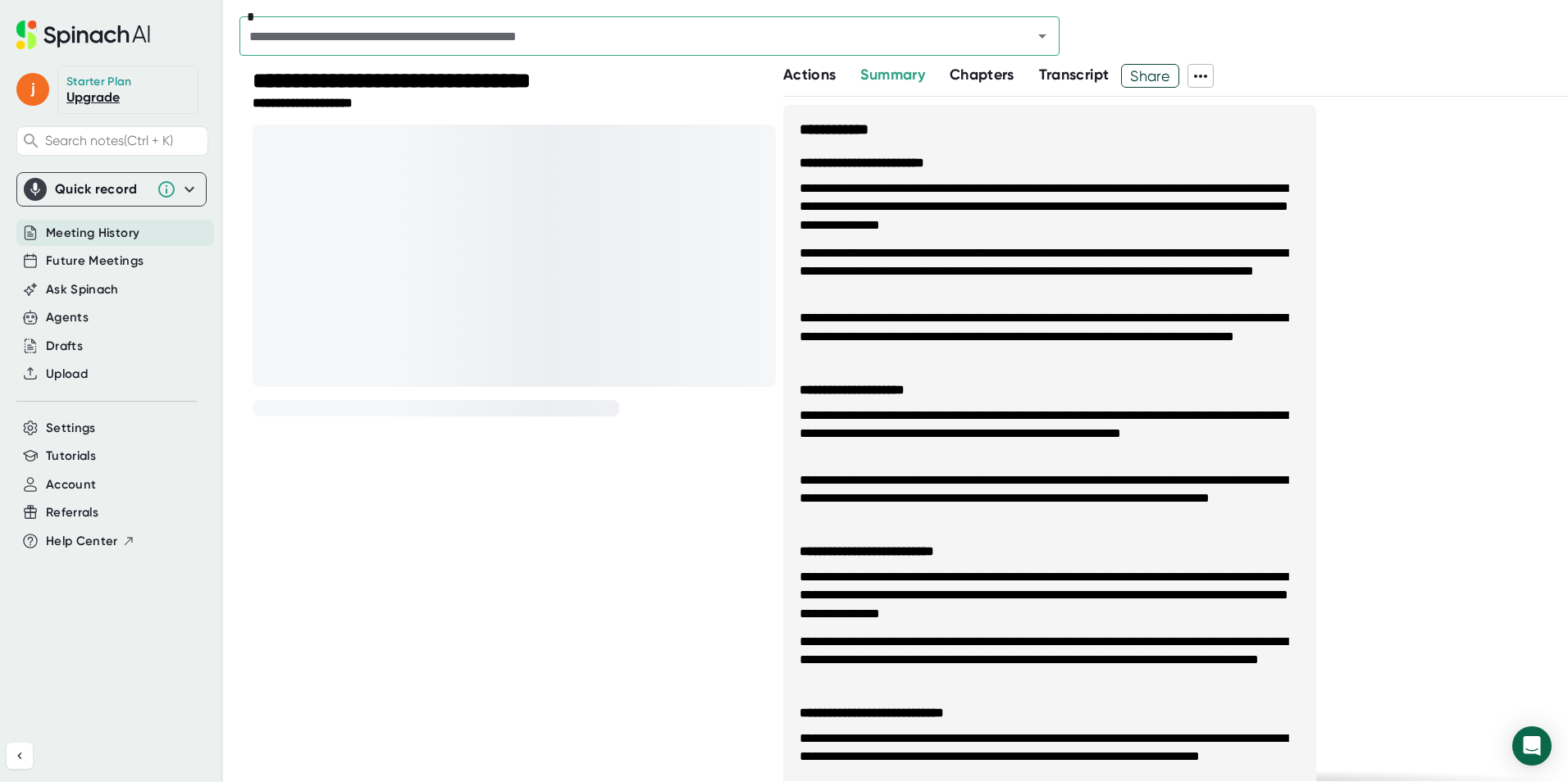
click at [804, 82] on span "Actions" at bounding box center [809, 74] width 53 height 18
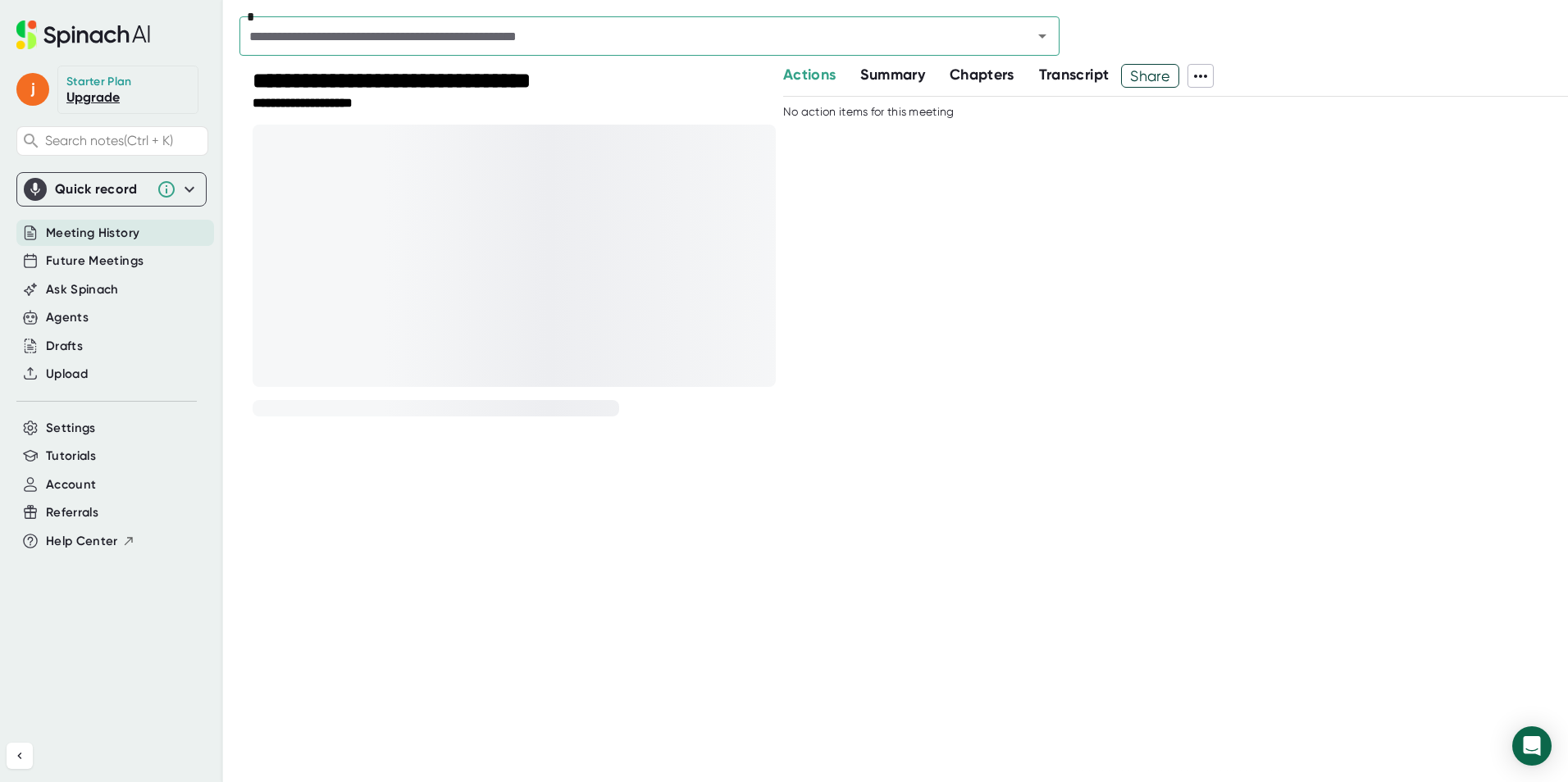
click at [876, 73] on span "Summary" at bounding box center [892, 74] width 64 height 18
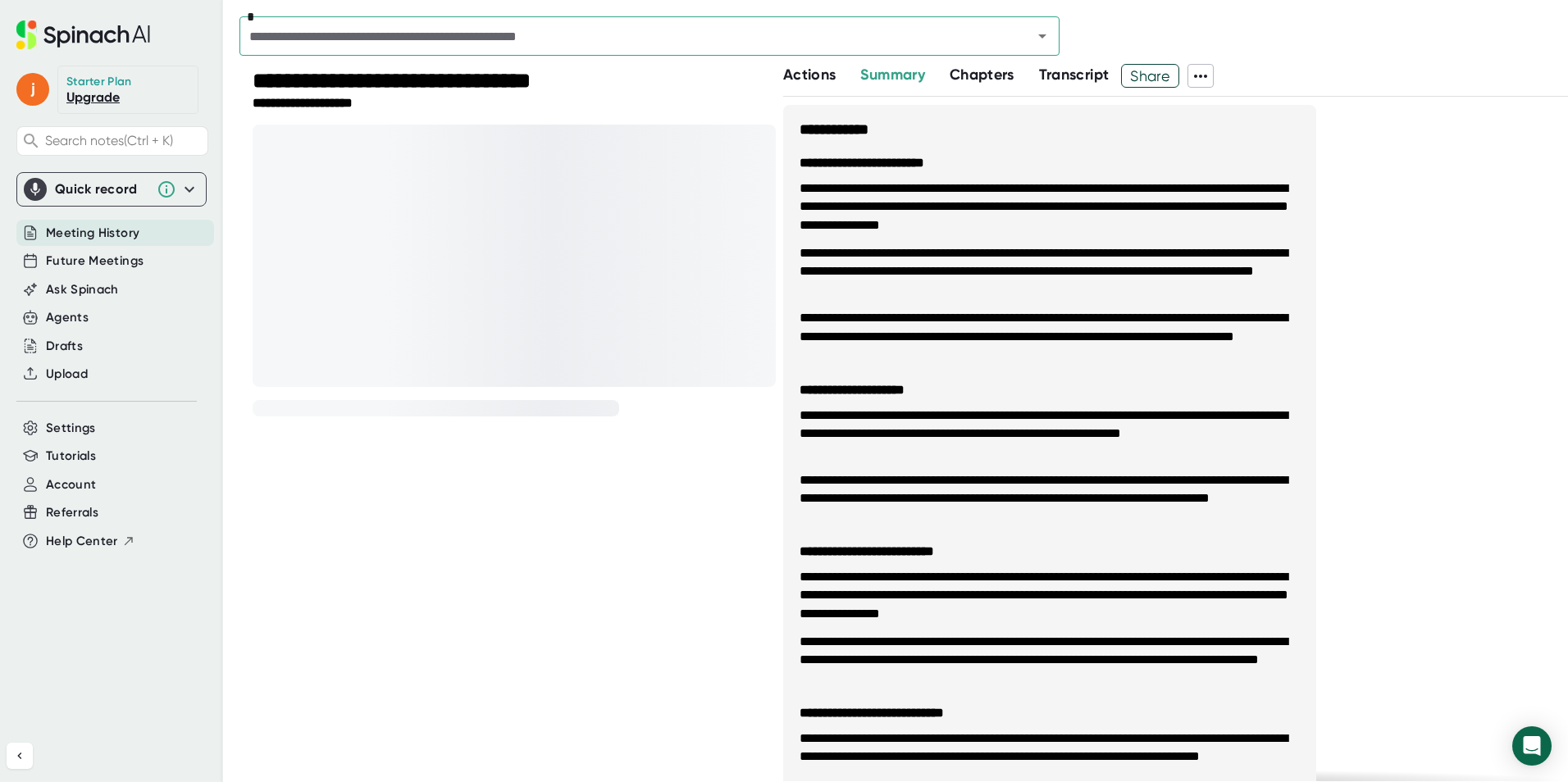
click at [973, 69] on span "Chapters" at bounding box center [982, 74] width 64 height 18
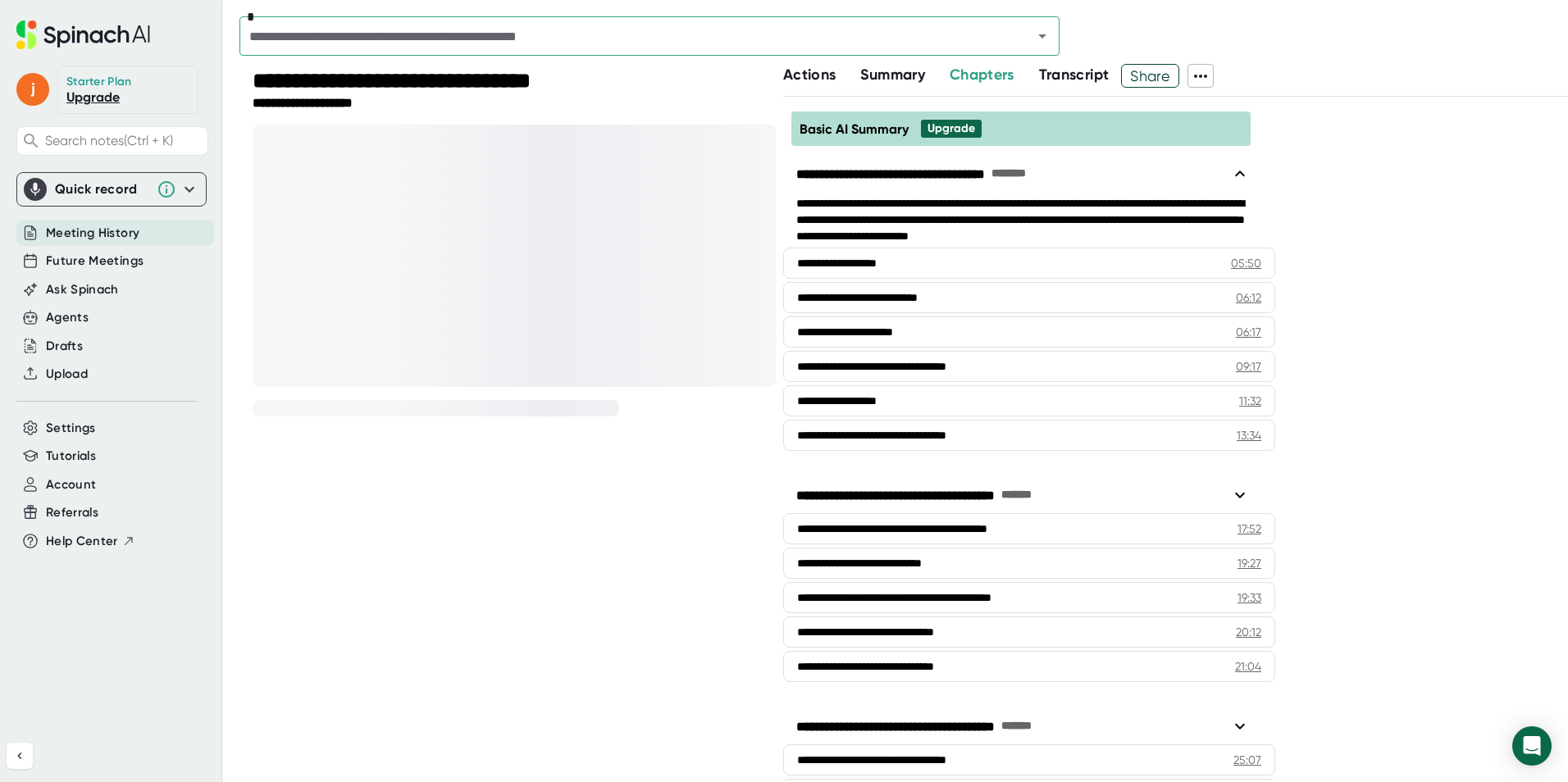
click at [1061, 72] on span "Transcript" at bounding box center [1074, 74] width 70 height 18
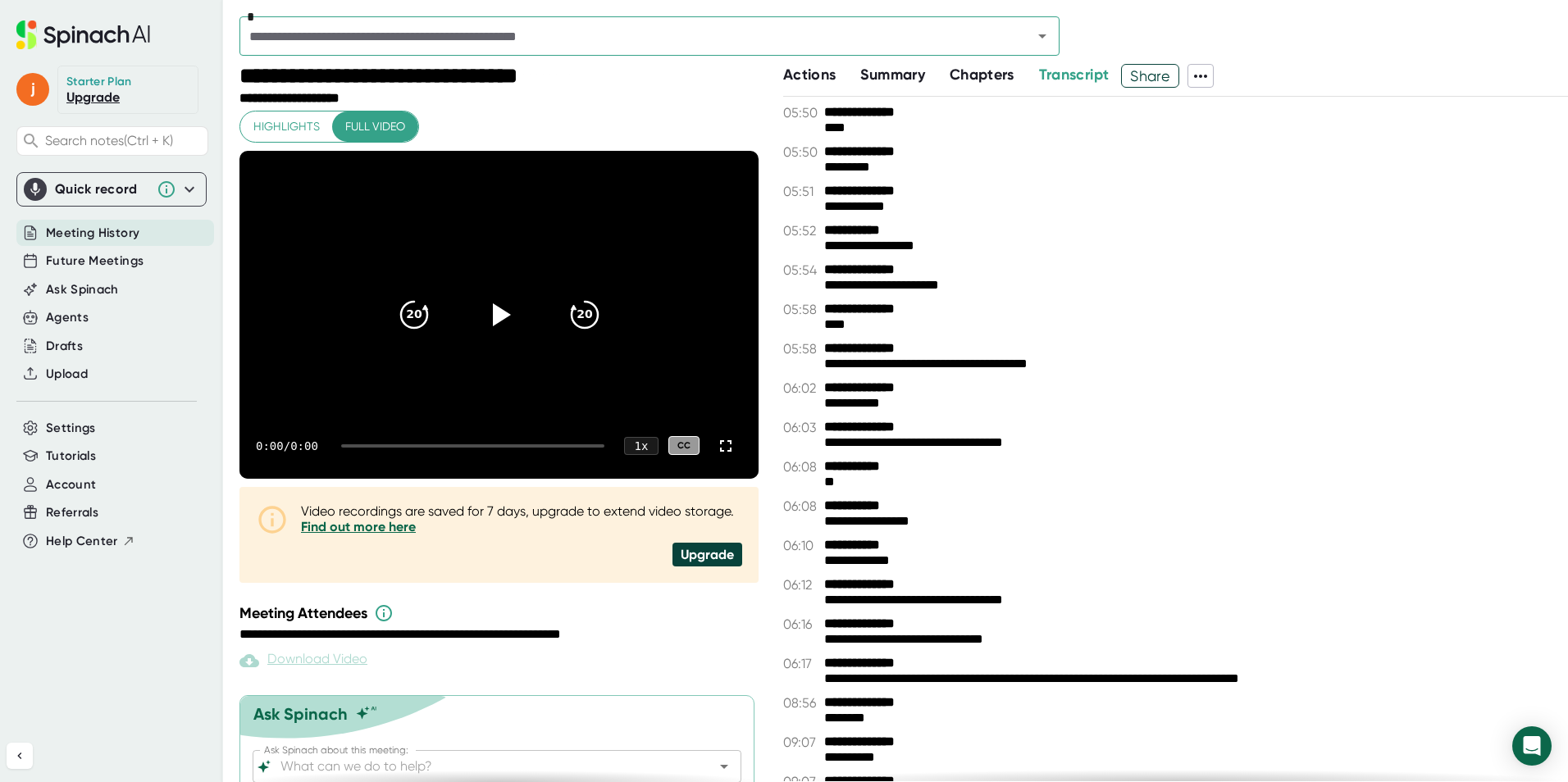
click at [811, 70] on span "Actions" at bounding box center [809, 74] width 53 height 18
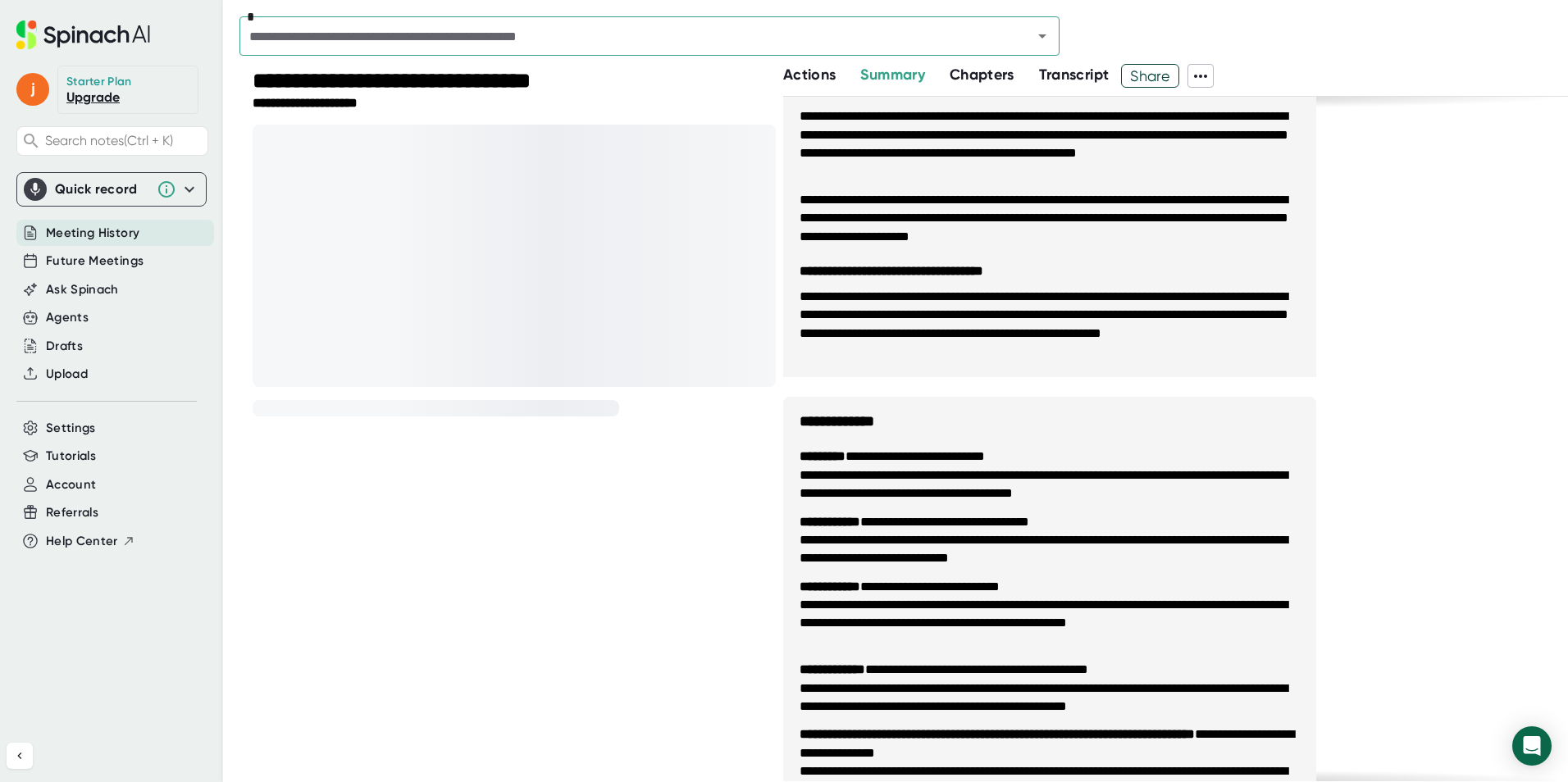
scroll to position [492, 0]
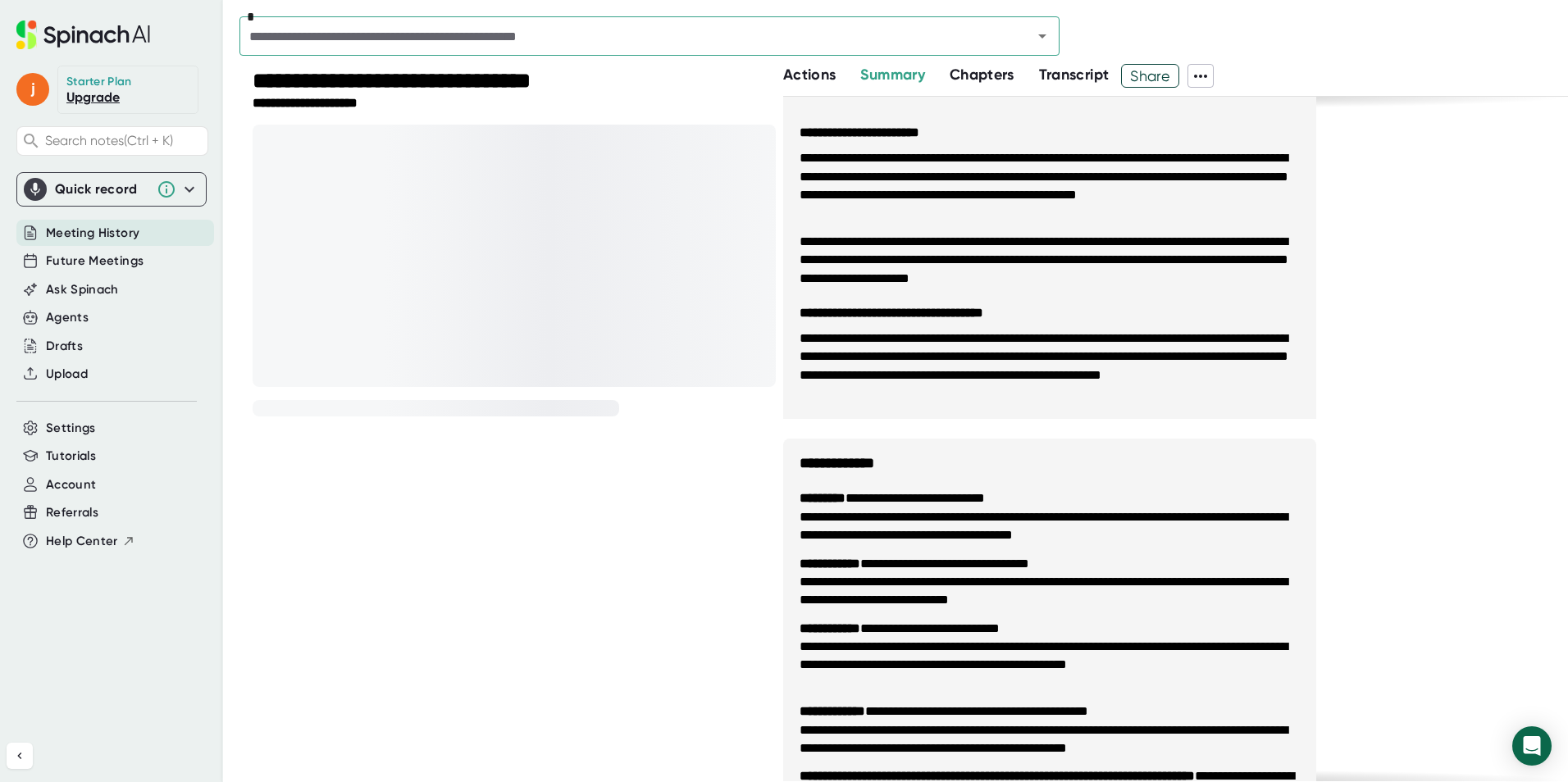
click at [494, 103] on div "**********" at bounding box center [514, 103] width 524 height 15
click at [774, 80] on div "**********" at bounding box center [514, 82] width 524 height 27
click at [796, 74] on span "Actions" at bounding box center [809, 74] width 53 height 18
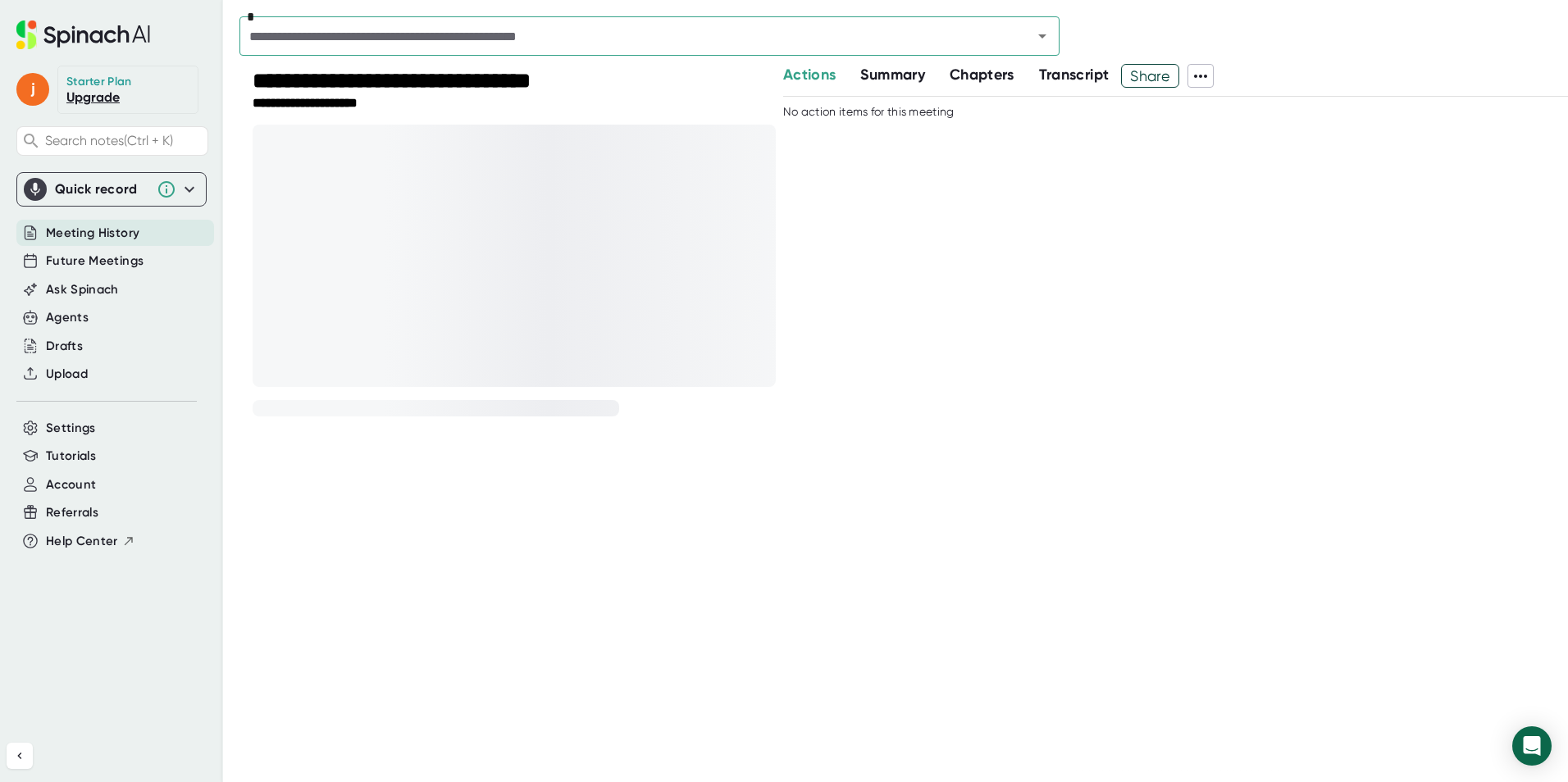
click at [917, 85] on button "Summary" at bounding box center [892, 75] width 64 height 22
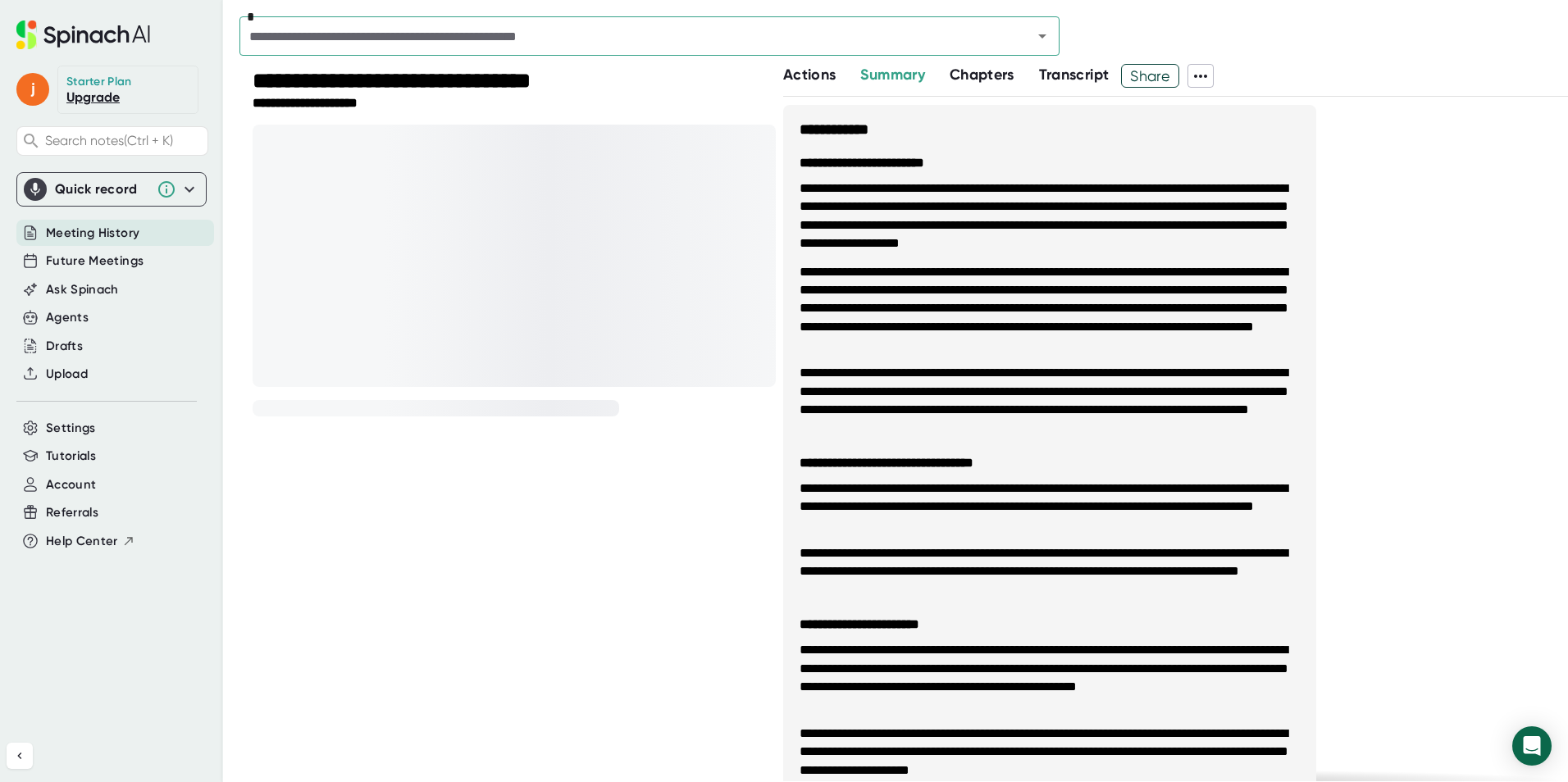
click at [980, 80] on span "Chapters" at bounding box center [982, 74] width 64 height 18
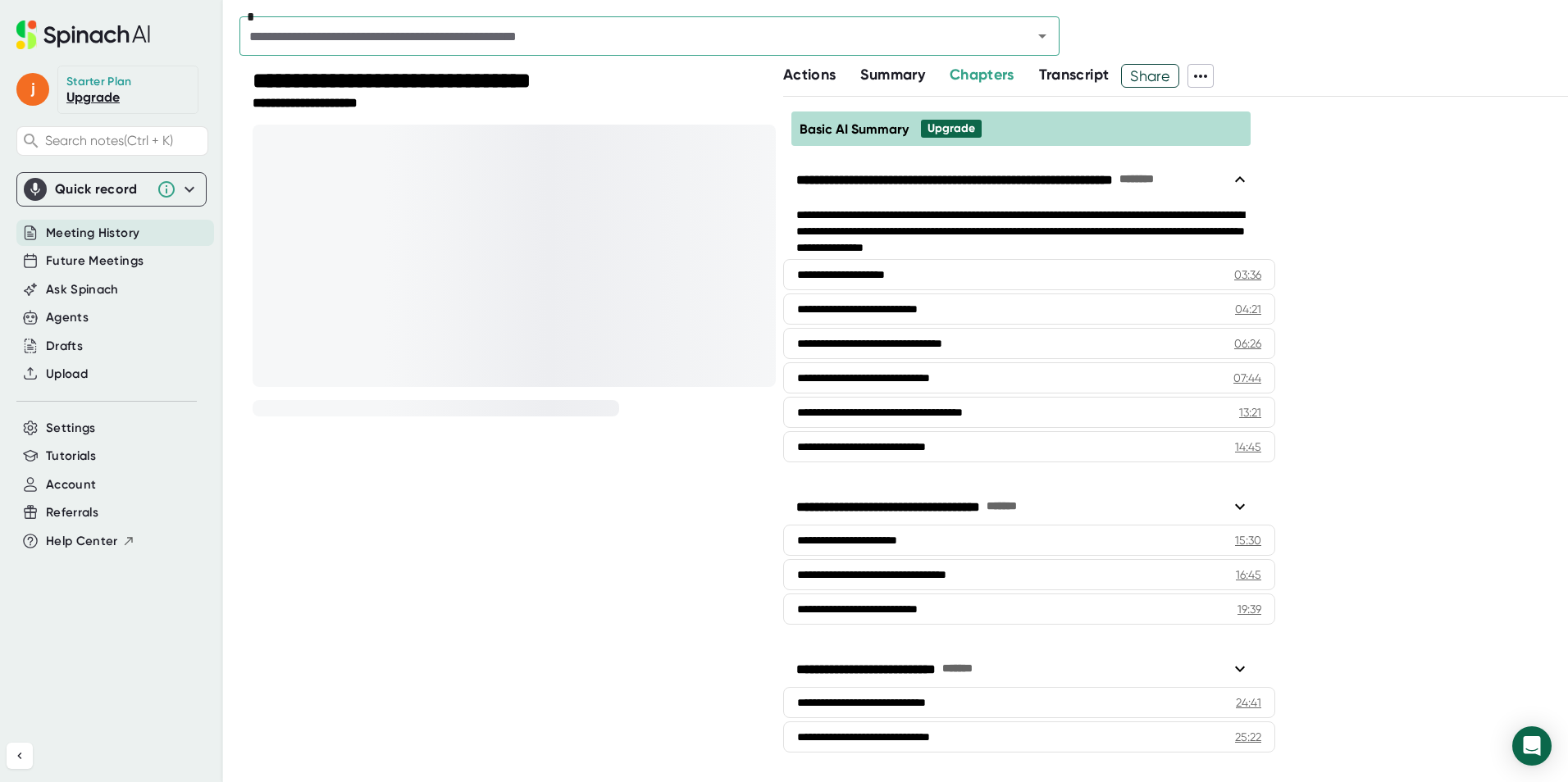
click at [1051, 74] on span "Transcript" at bounding box center [1074, 74] width 70 height 18
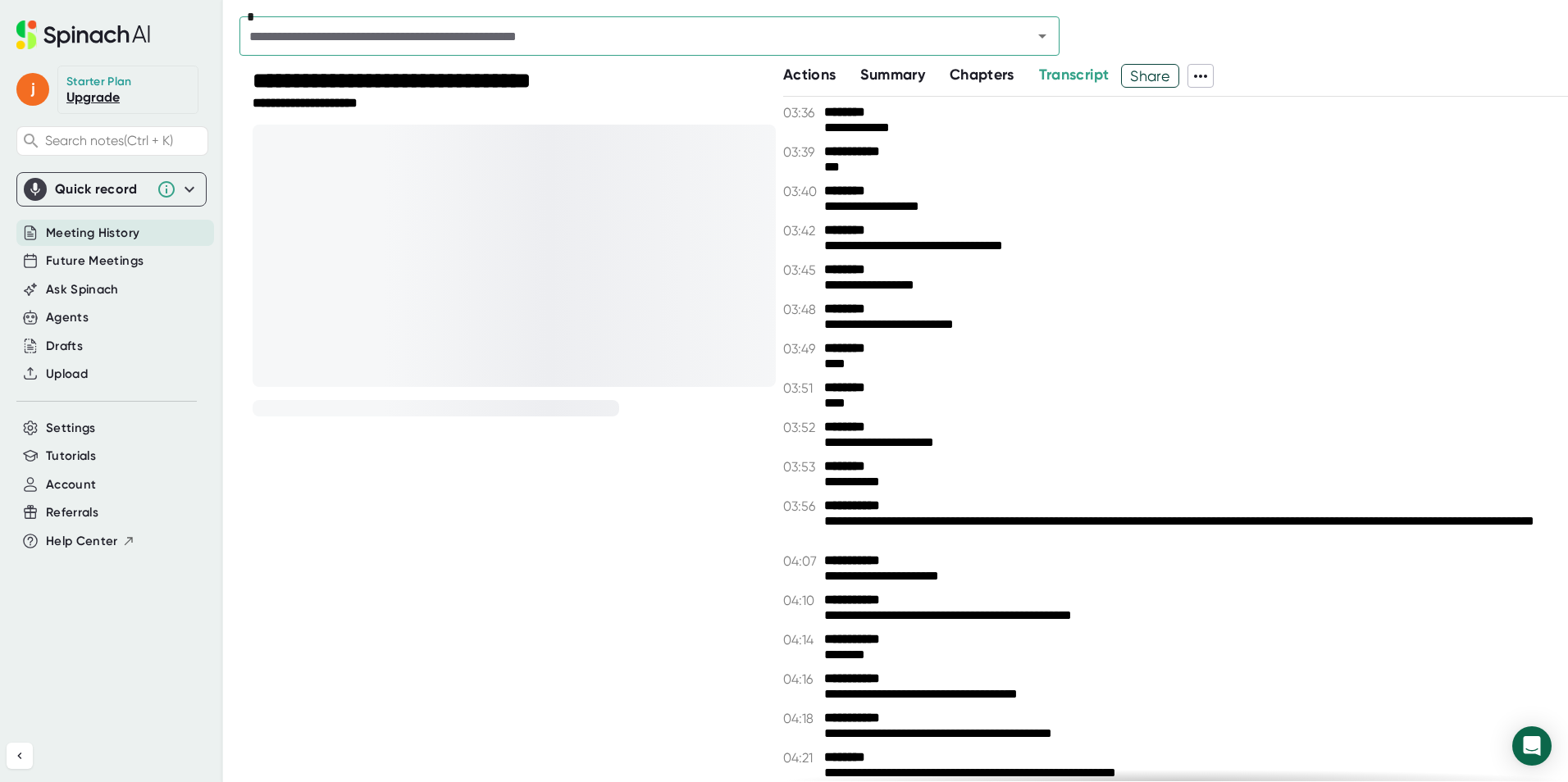
click at [1002, 72] on span "Chapters" at bounding box center [982, 74] width 64 height 18
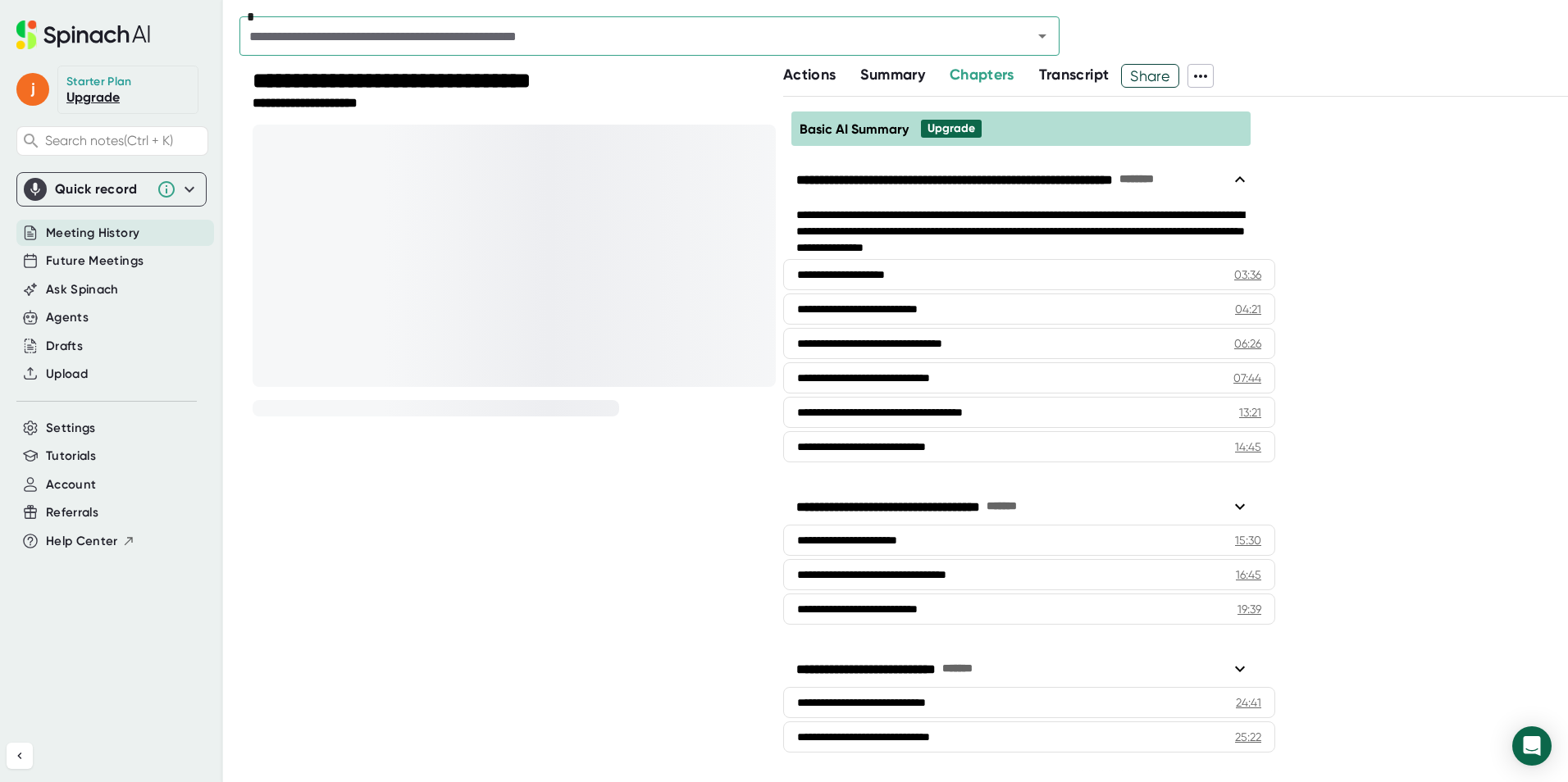
drag, startPoint x: 906, startPoint y: 70, endPoint x: 867, endPoint y: 75, distance: 39.3
click at [904, 70] on span "Summary" at bounding box center [892, 74] width 64 height 18
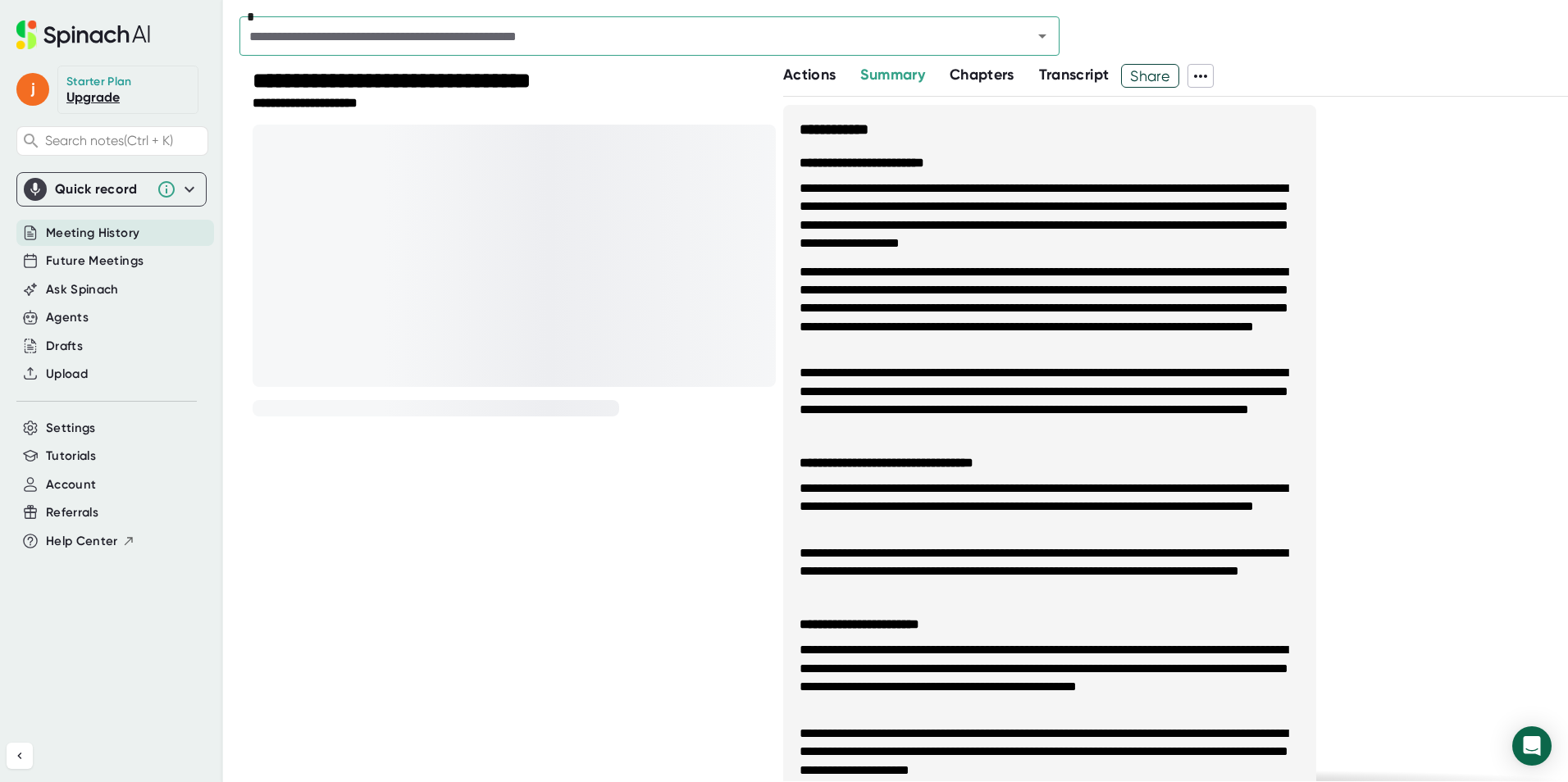
click at [799, 82] on span "Actions" at bounding box center [809, 74] width 53 height 18
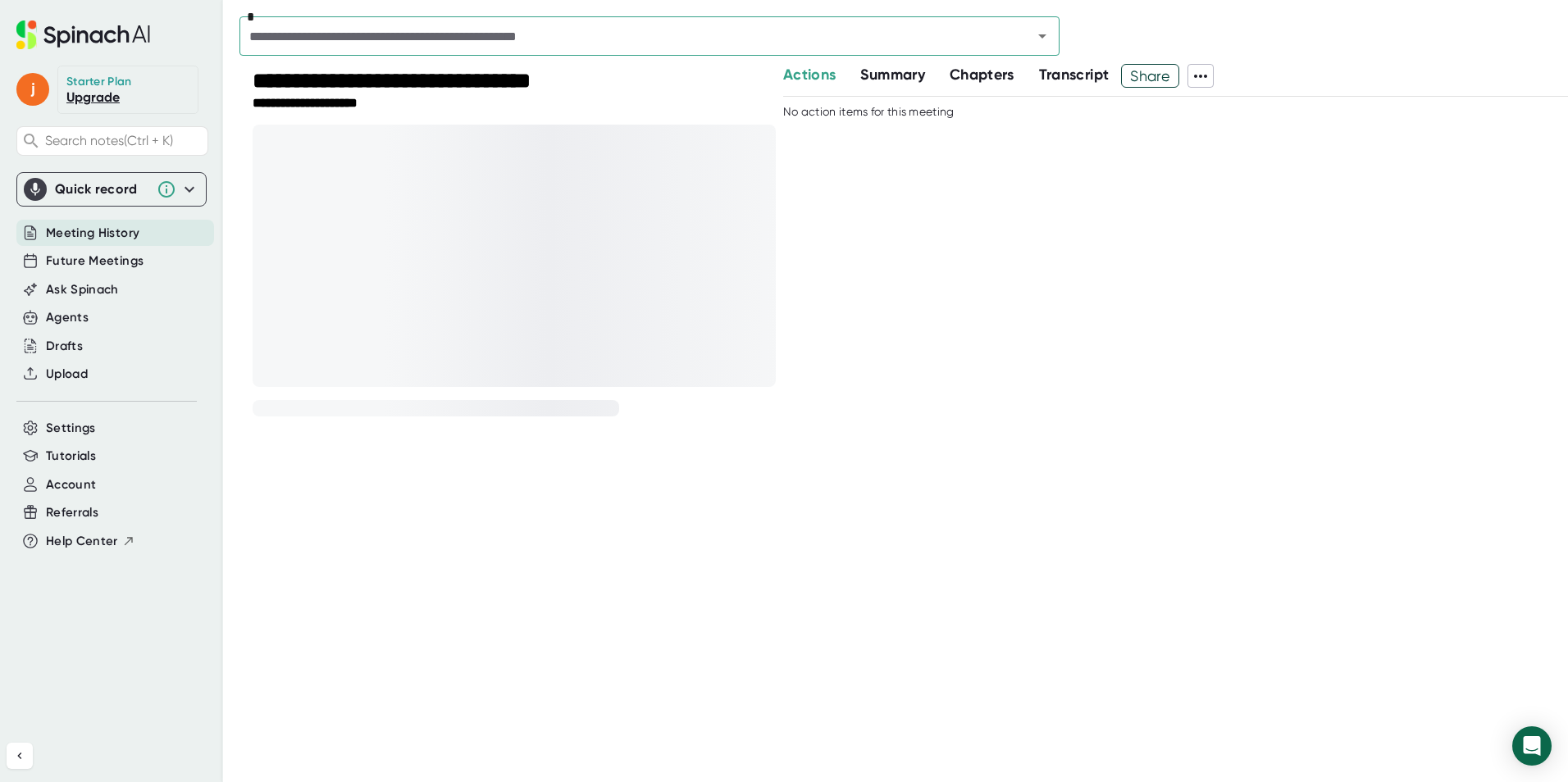
click at [893, 87] on div "Actions Summary Chapters Transcript Share No action items for this meeting" at bounding box center [1175, 422] width 785 height 718
click at [890, 74] on span "Summary" at bounding box center [892, 74] width 64 height 18
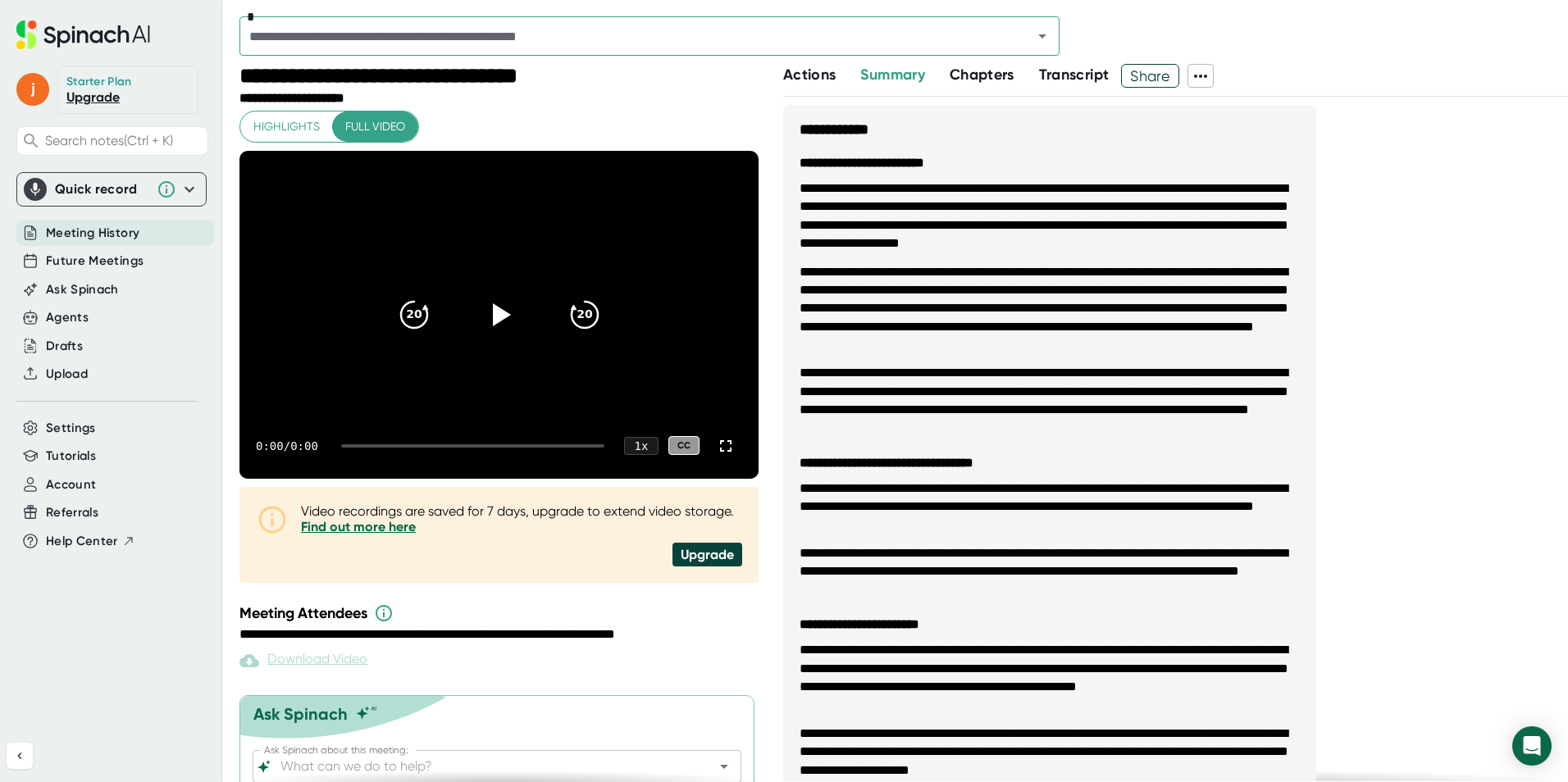
click at [975, 80] on span "Chapters" at bounding box center [982, 74] width 64 height 18
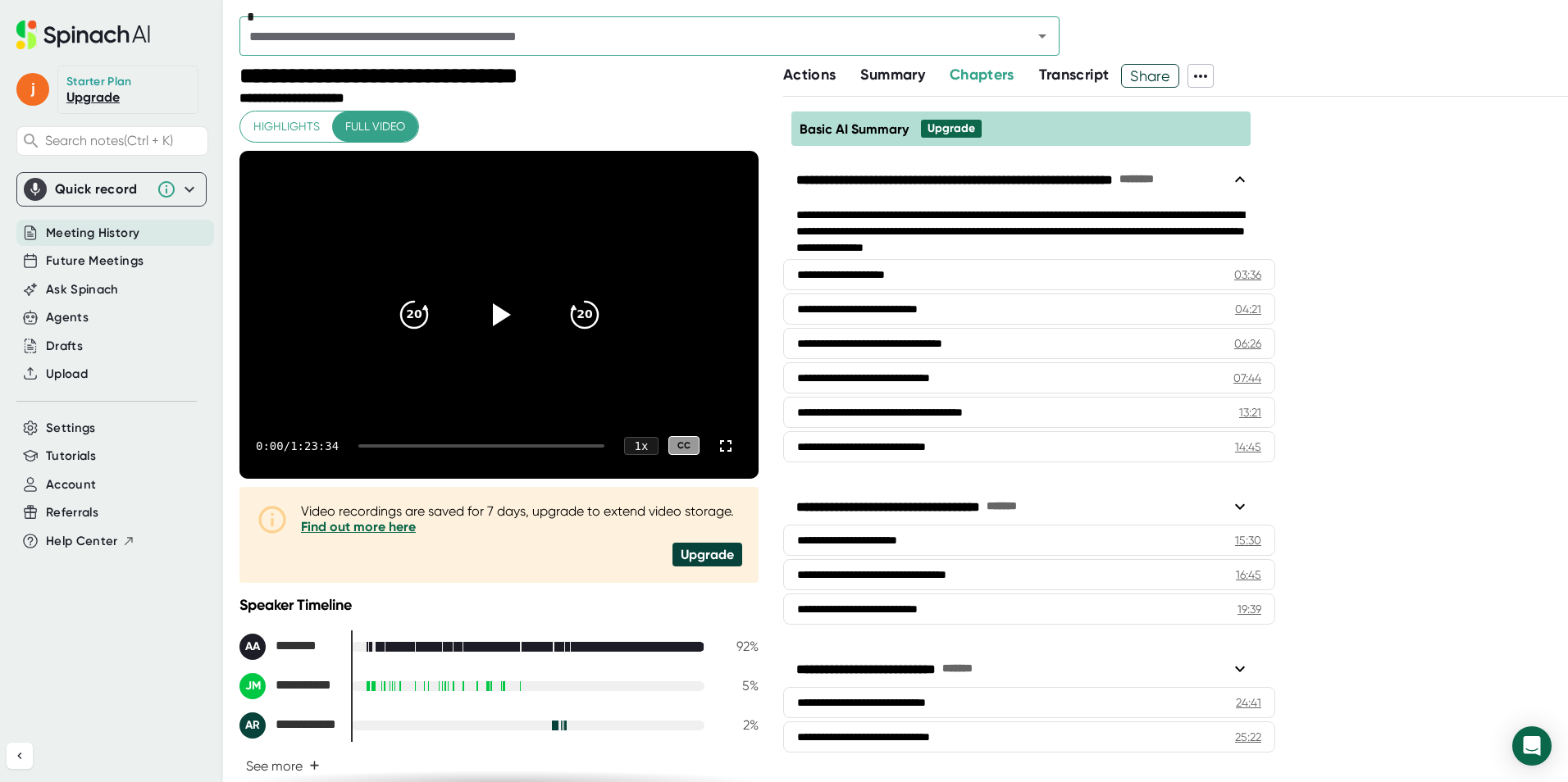
click at [815, 84] on button "Actions" at bounding box center [809, 75] width 53 height 22
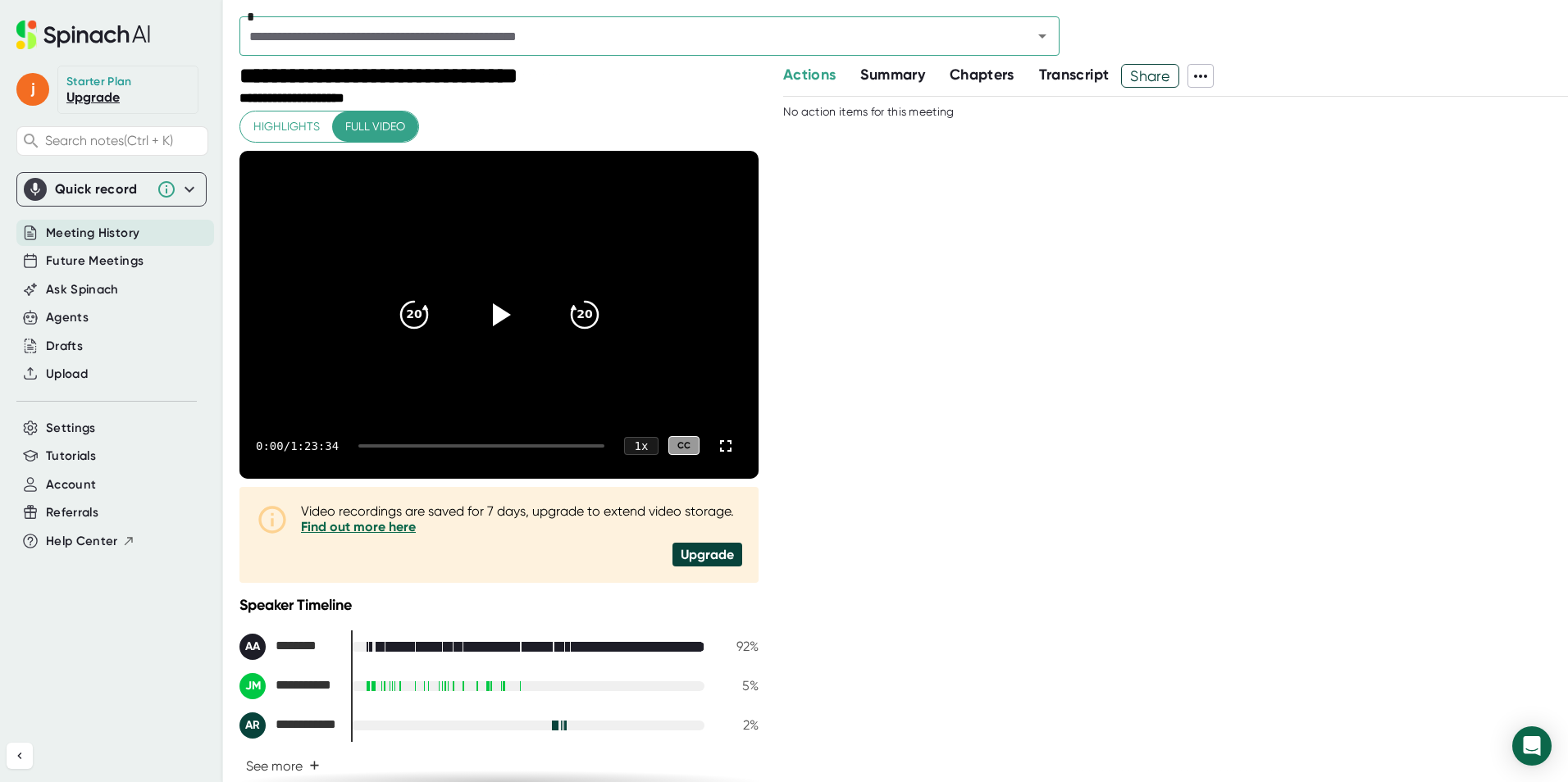
click at [475, 446] on div at bounding box center [481, 446] width 246 height 3
click at [501, 446] on div at bounding box center [484, 446] width 238 height 3
click at [509, 444] on div at bounding box center [484, 446] width 238 height 3
click at [523, 444] on div at bounding box center [484, 446] width 238 height 3
click at [720, 441] on icon at bounding box center [726, 446] width 12 height 12
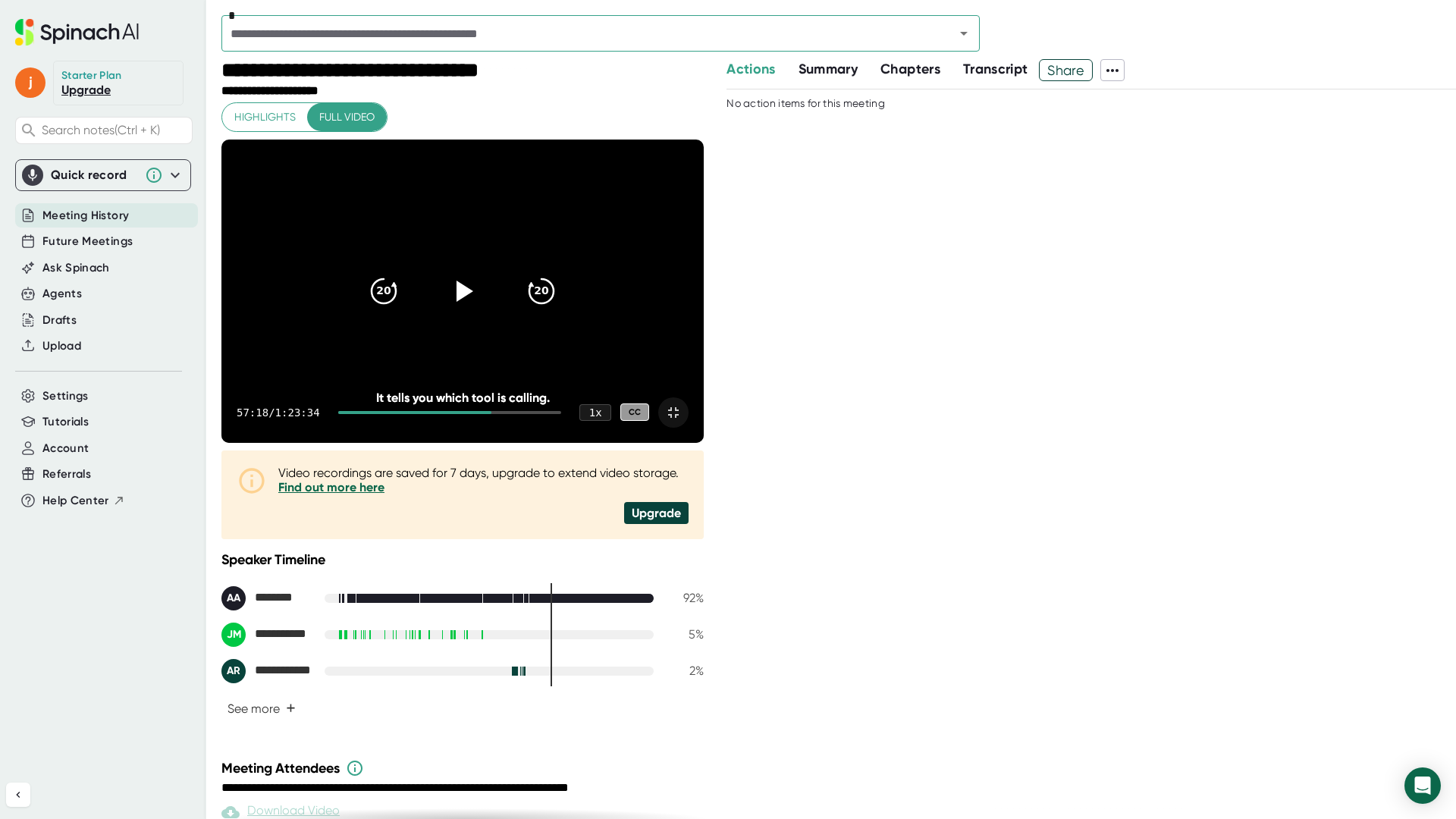
click at [562, 414] on div at bounding box center [450, 413] width 224 height 3
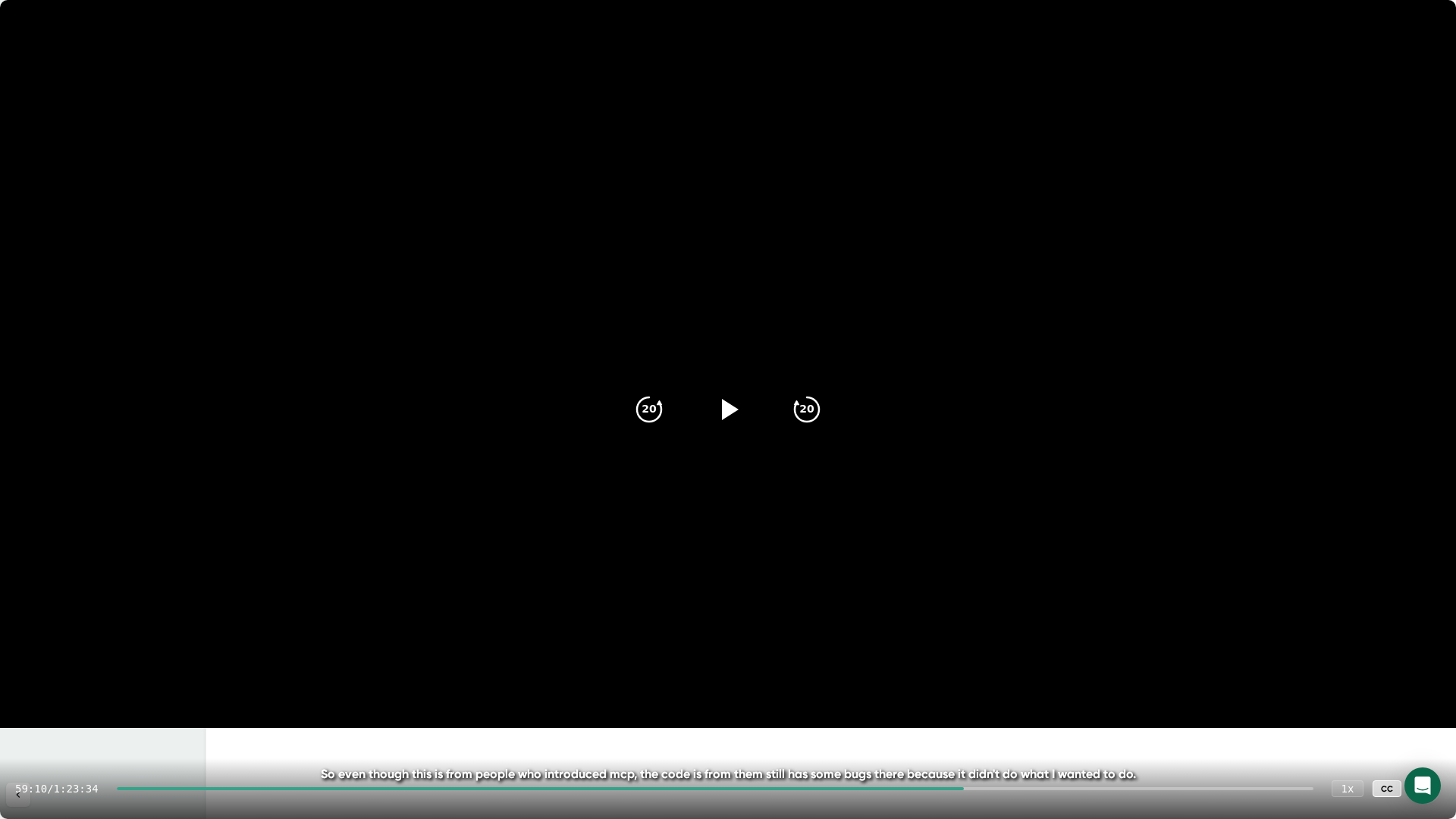
click at [993, 723] on div at bounding box center [715, 788] width 1196 height 3
click at [1032, 723] on div at bounding box center [721, 788] width 1185 height 3
click at [661, 723] on div at bounding box center [579, 788] width 901 height 3
click at [605, 723] on div at bounding box center [384, 788] width 535 height 3
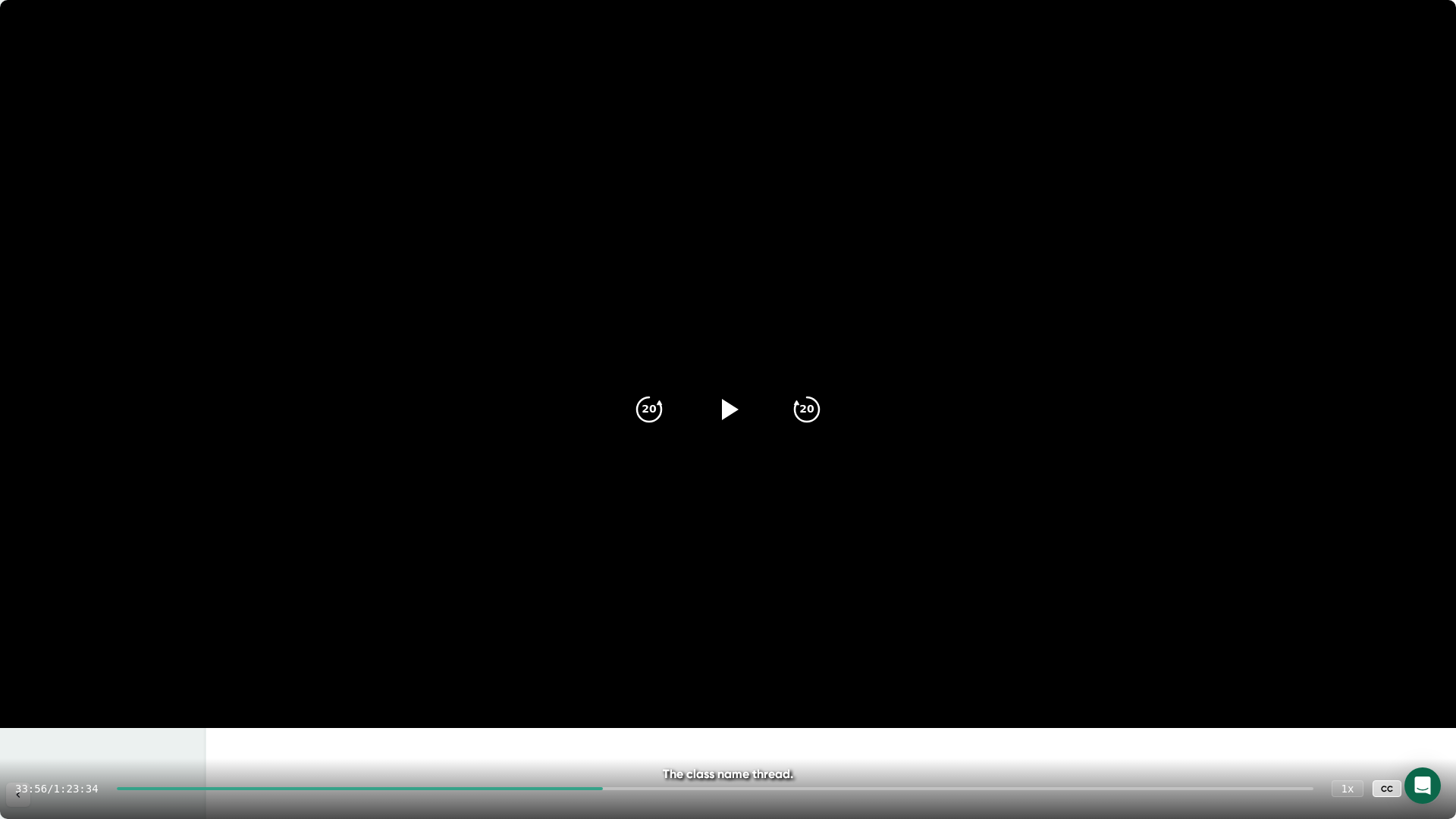
click at [563, 723] on div at bounding box center [360, 788] width 486 height 3
click at [490, 723] on div "31:00 / 1:23:34 1 x CC" at bounding box center [728, 788] width 1456 height 60
click at [491, 723] on div at bounding box center [339, 788] width 444 height 3
click at [397, 723] on div at bounding box center [303, 788] width 372 height 3
click at [318, 723] on div at bounding box center [256, 788] width 278 height 3
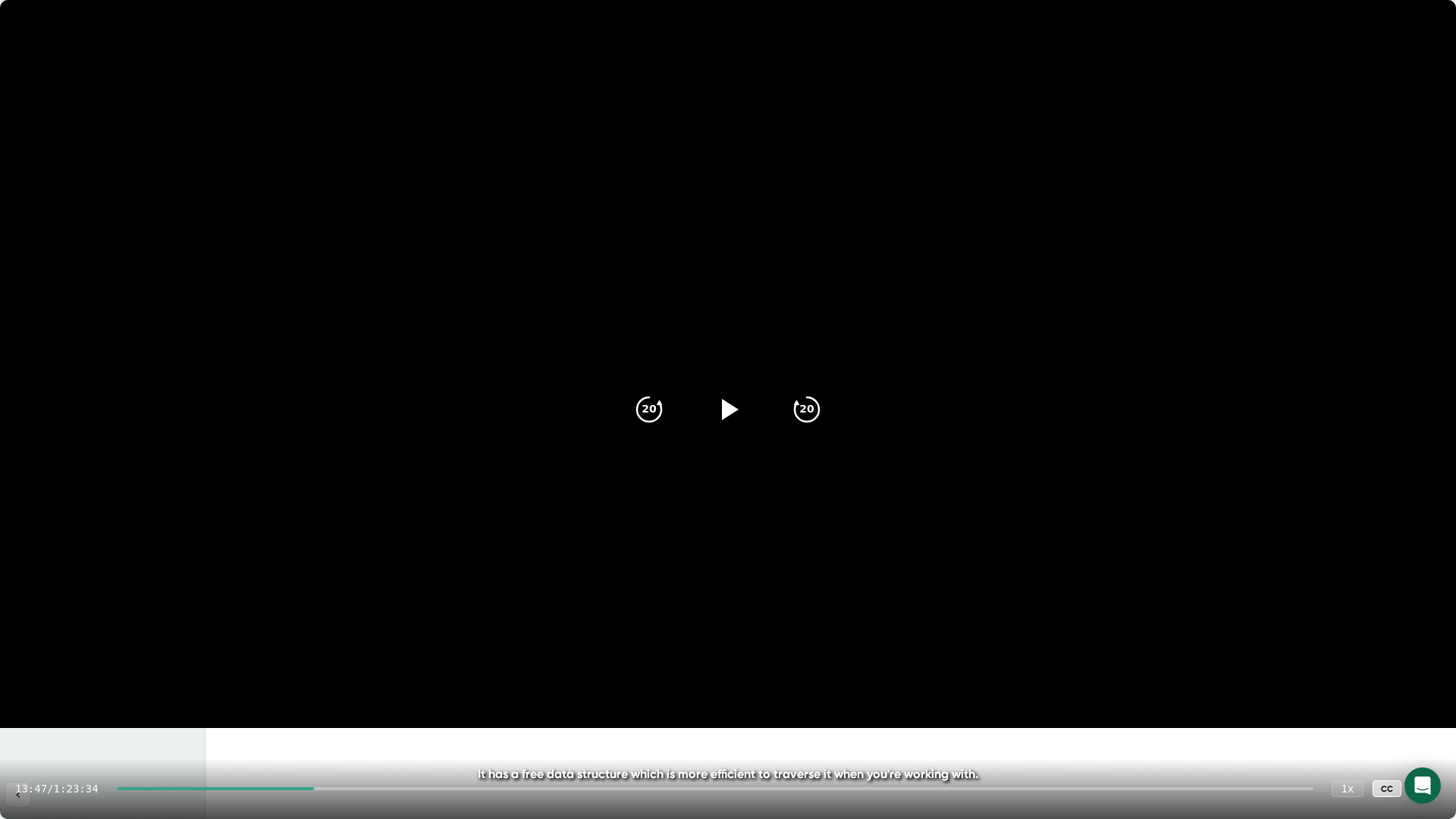
click at [265, 723] on div at bounding box center [215, 788] width 197 height 3
click at [222, 723] on div "10:07 / 1:23:34 1 x CC" at bounding box center [728, 788] width 1456 height 60
click at [221, 723] on div at bounding box center [189, 788] width 145 height 3
click at [181, 723] on div at bounding box center [161, 788] width 102 height 3
click at [155, 723] on div at bounding box center [143, 788] width 67 height 3
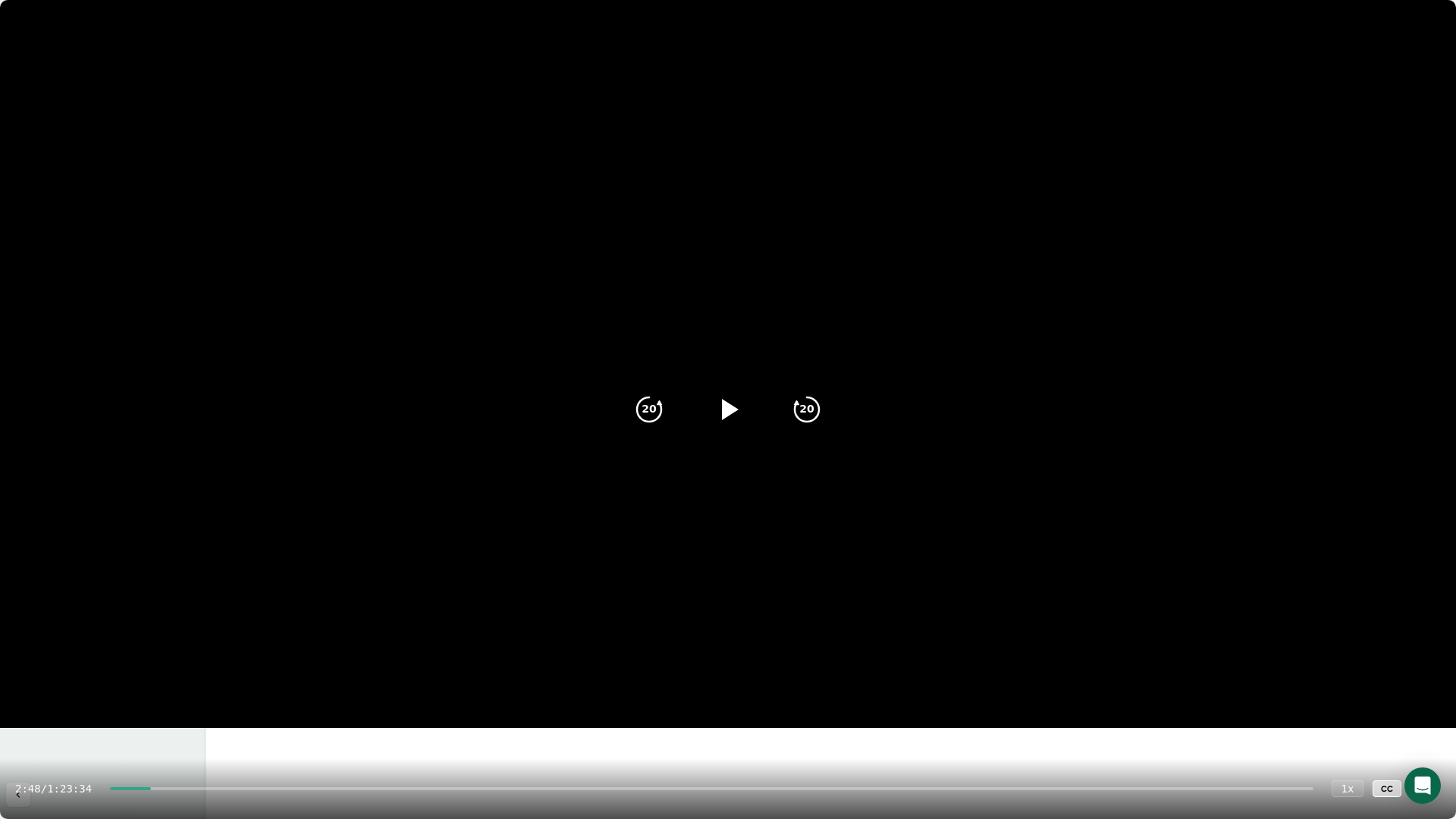
click at [126, 723] on div at bounding box center [129, 788] width 40 height 3
click at [1431, 723] on icon at bounding box center [1425, 788] width 18 height 18
